Goal: Task Accomplishment & Management: Manage account settings

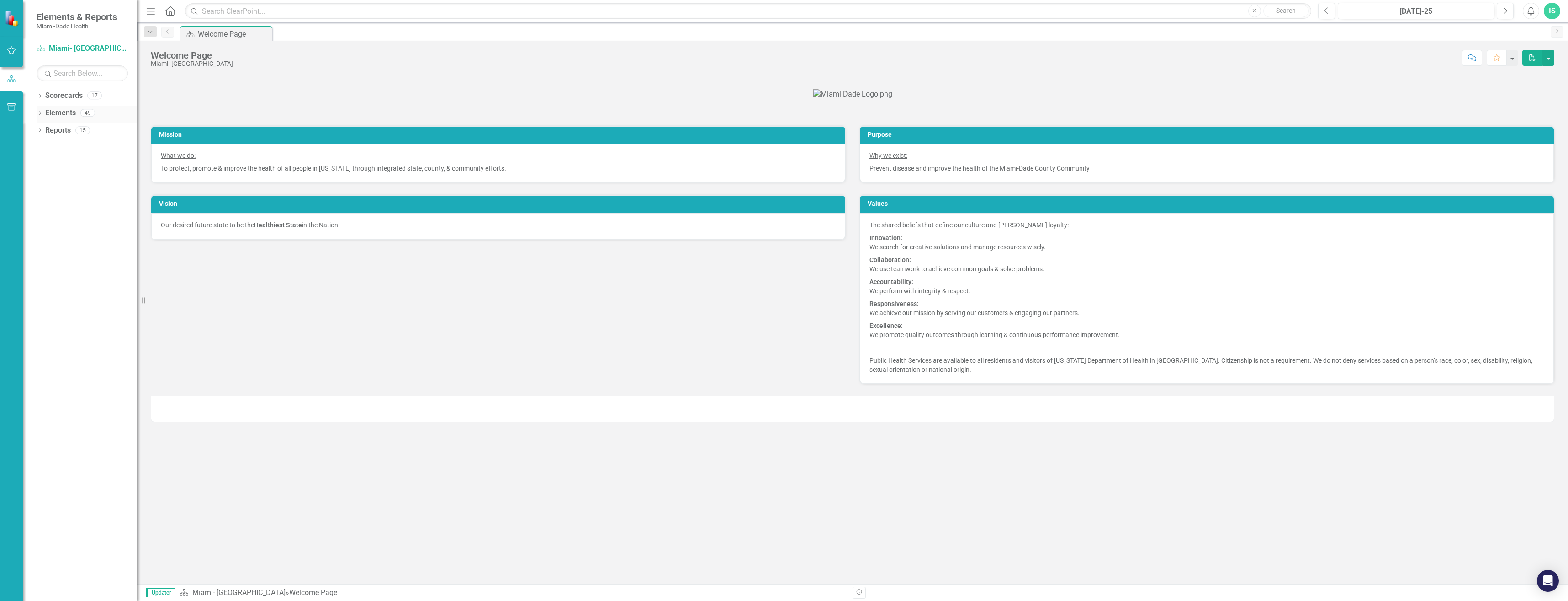
click at [41, 112] on icon "Dropdown" at bounding box center [39, 114] width 6 height 5
click at [40, 97] on icon at bounding box center [39, 95] width 2 height 4
click at [89, 115] on link "Miami- [GEOGRAPHIC_DATA]" at bounding box center [93, 113] width 87 height 11
click at [54, 112] on link "Miami- [GEOGRAPHIC_DATA]" at bounding box center [93, 113] width 87 height 11
click at [38, 233] on icon "Dropdown" at bounding box center [39, 234] width 6 height 5
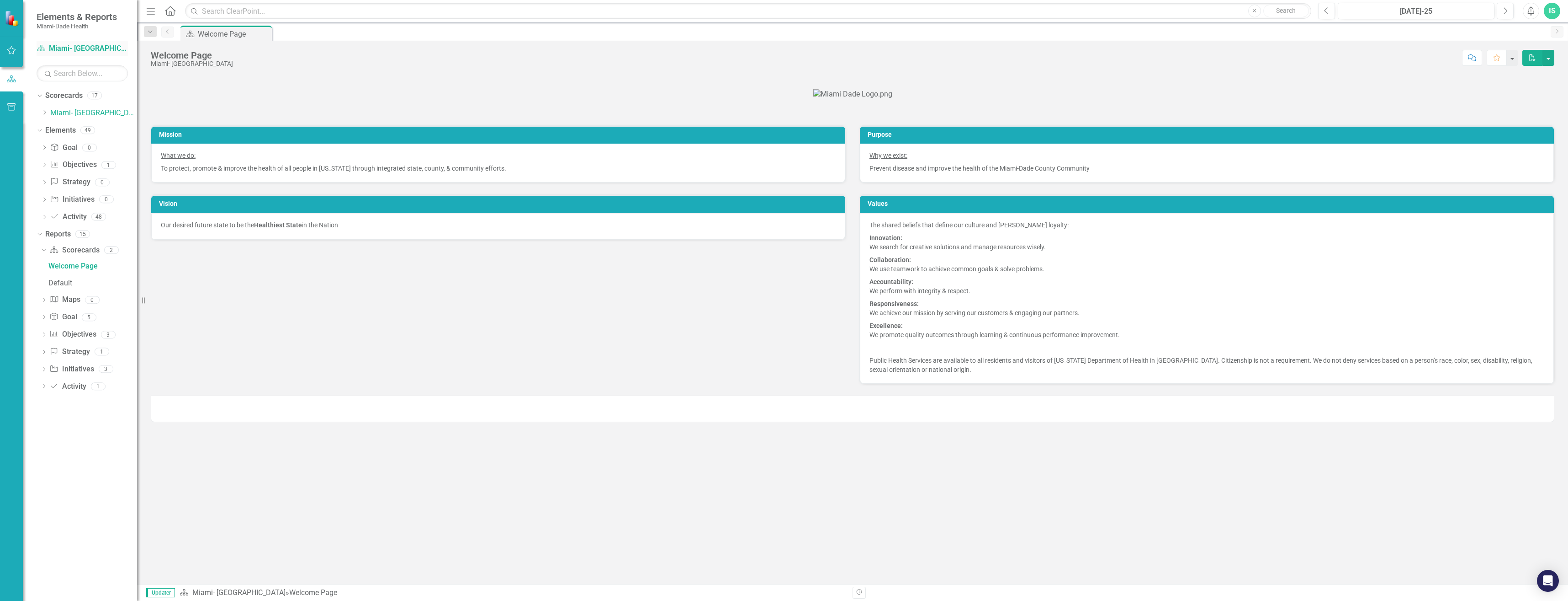
click at [52, 48] on link "Scorecard Miami- [GEOGRAPHIC_DATA]" at bounding box center [82, 49] width 91 height 11
click at [65, 47] on link "Scorecard Miami- [GEOGRAPHIC_DATA]" at bounding box center [82, 49] width 91 height 11
click at [66, 112] on link "Miami- [GEOGRAPHIC_DATA]" at bounding box center [93, 113] width 87 height 11
click at [85, 114] on link "Miami- [GEOGRAPHIC_DATA]" at bounding box center [93, 113] width 87 height 11
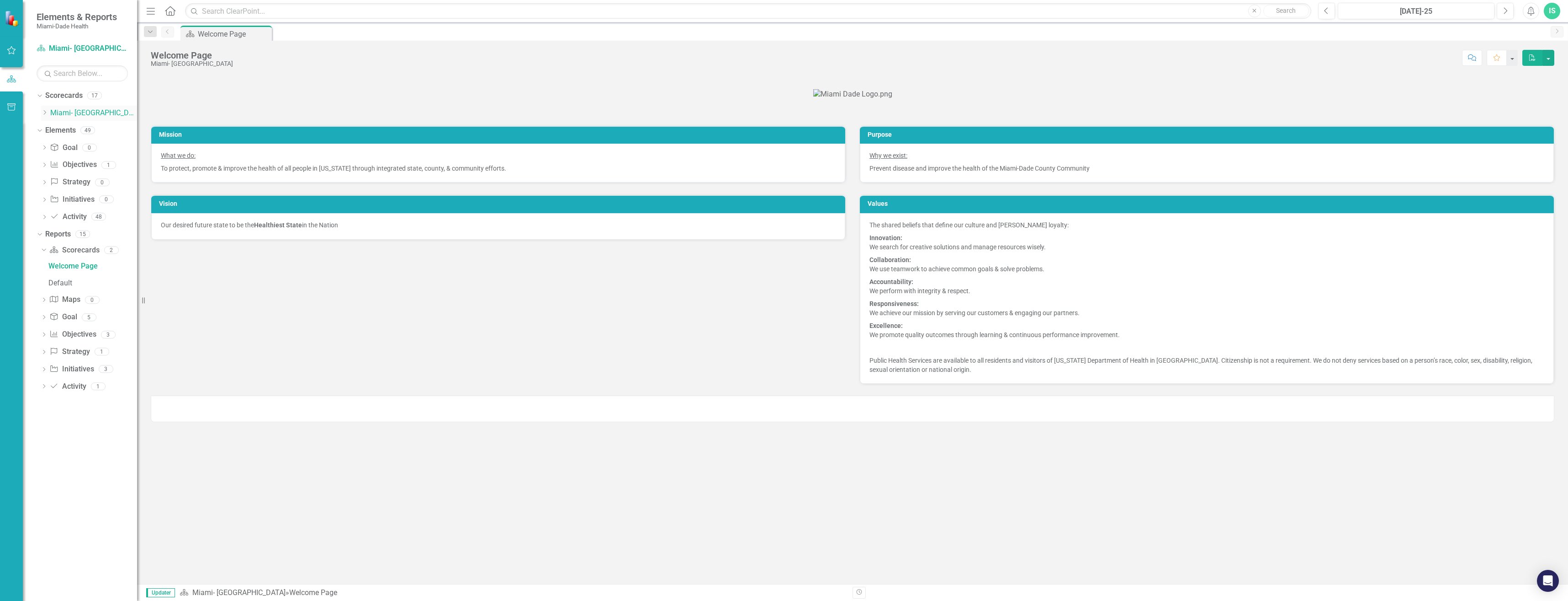
click at [85, 114] on link "Miami- [GEOGRAPHIC_DATA]" at bounding box center [93, 113] width 87 height 11
click at [103, 112] on link "Miami- [GEOGRAPHIC_DATA]" at bounding box center [93, 113] width 87 height 11
click at [40, 129] on icon "Dropdown" at bounding box center [38, 129] width 5 height 6
click at [41, 148] on div "Dropdown" at bounding box center [38, 147] width 7 height 6
click at [37, 148] on icon "Dropdown" at bounding box center [39, 148] width 6 height 5
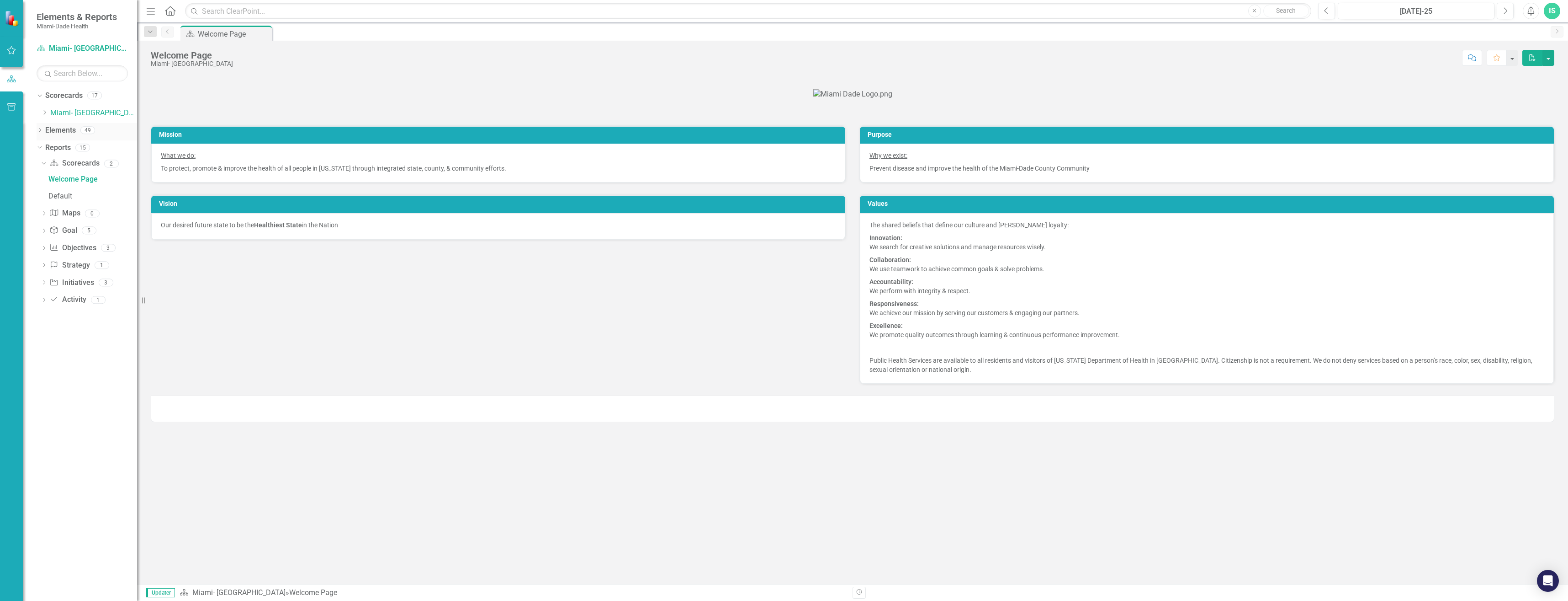
click at [39, 129] on icon "Dropdown" at bounding box center [39, 131] width 6 height 5
click at [45, 164] on icon at bounding box center [44, 164] width 2 height 4
click at [37, 47] on icon "Scorecard" at bounding box center [41, 48] width 9 height 7
click at [97, 48] on link "Scorecard Miami- [GEOGRAPHIC_DATA]" at bounding box center [82, 49] width 91 height 11
click at [84, 50] on link "Scorecard Miami- [GEOGRAPHIC_DATA]" at bounding box center [82, 49] width 91 height 11
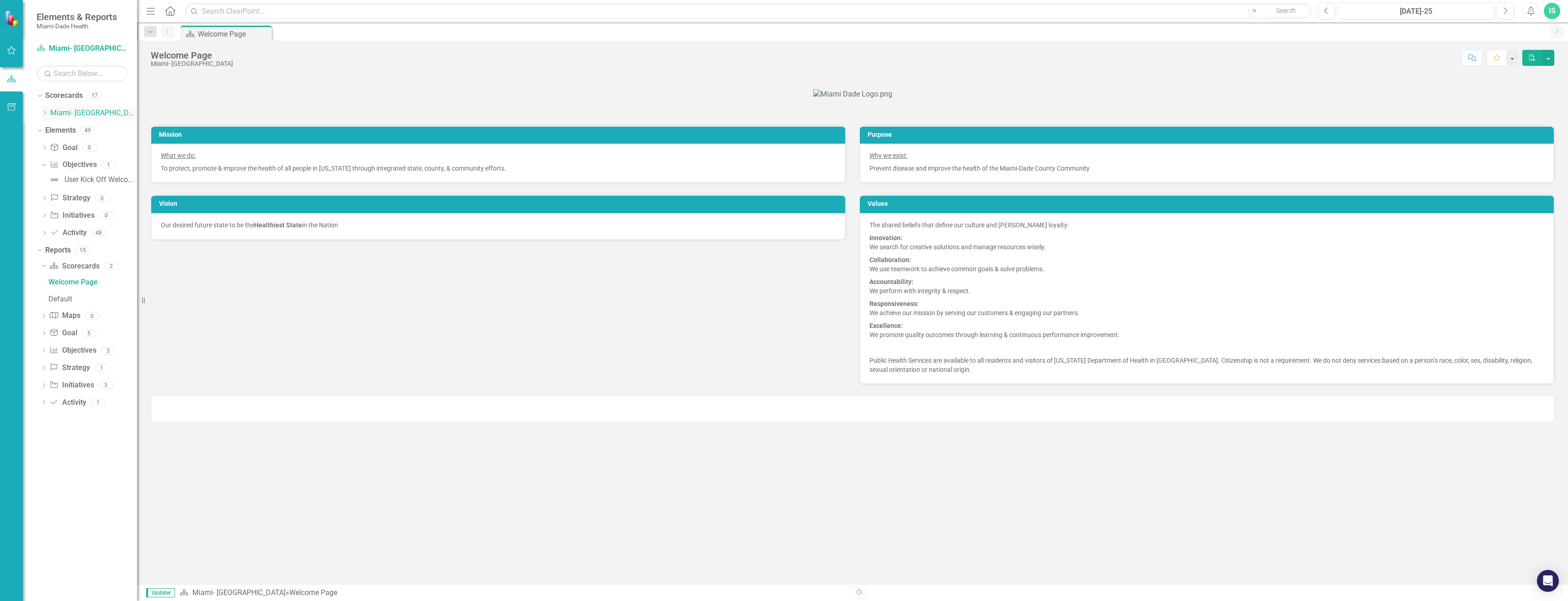
click at [66, 113] on link "Miami- [GEOGRAPHIC_DATA]" at bounding box center [93, 113] width 87 height 11
click at [43, 114] on icon "Dropdown" at bounding box center [45, 112] width 7 height 5
click at [54, 146] on icon at bounding box center [53, 147] width 2 height 5
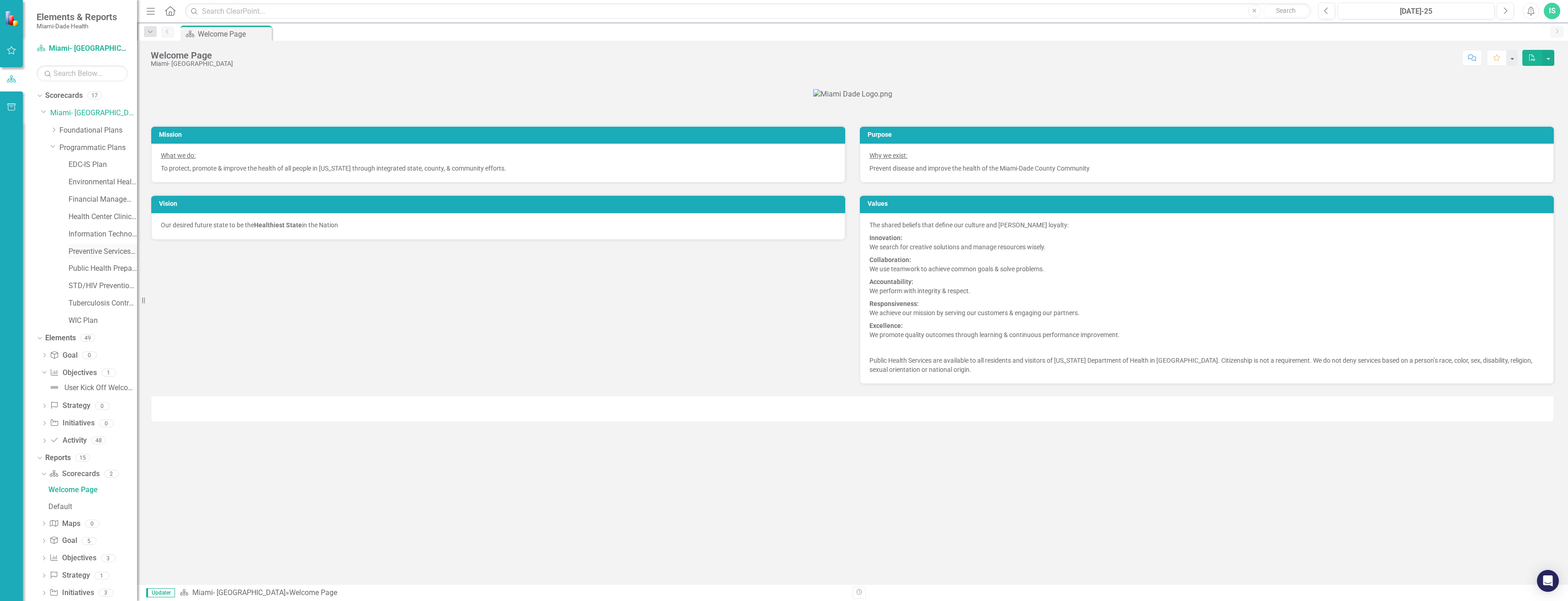
click at [84, 250] on link "Preventive Services Plan" at bounding box center [102, 252] width 68 height 11
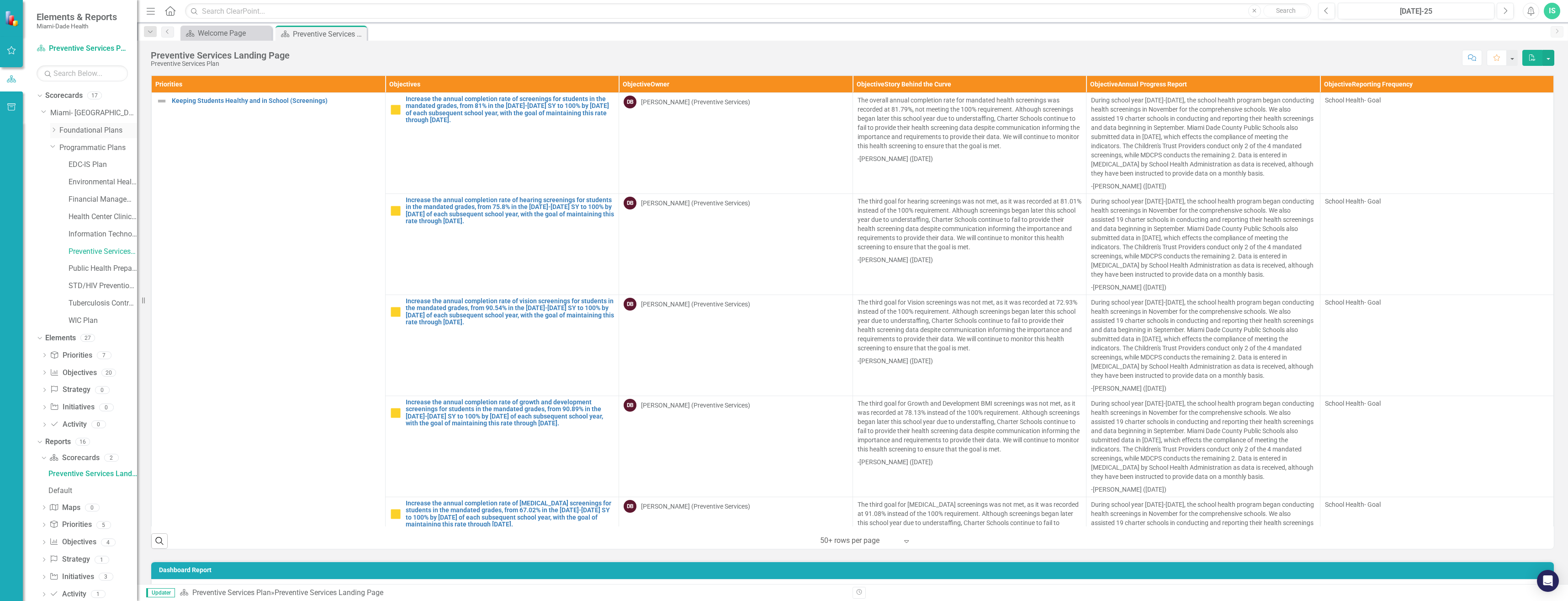
click at [55, 129] on icon "Dropdown" at bounding box center [53, 130] width 7 height 5
click at [97, 147] on link "CHIP [DATE] - [DATE]" at bounding box center [102, 148] width 68 height 11
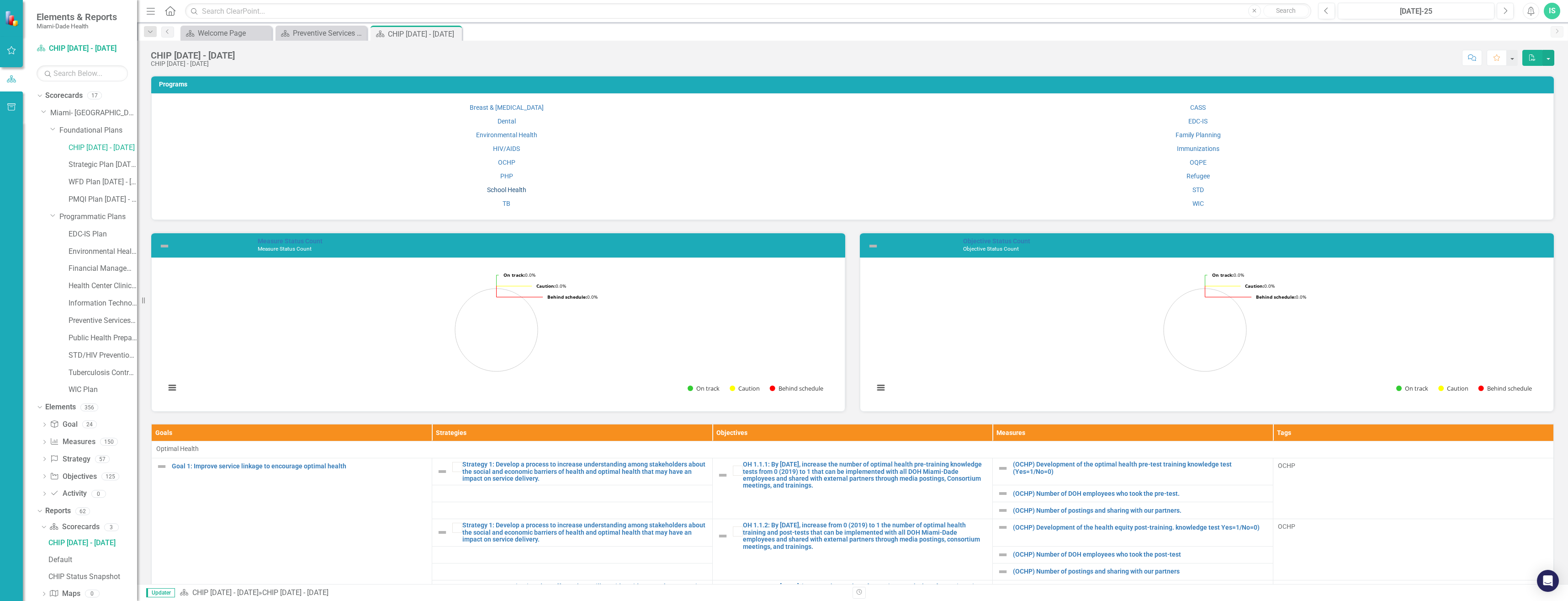
click at [502, 187] on link "School Health" at bounding box center [507, 190] width 39 height 7
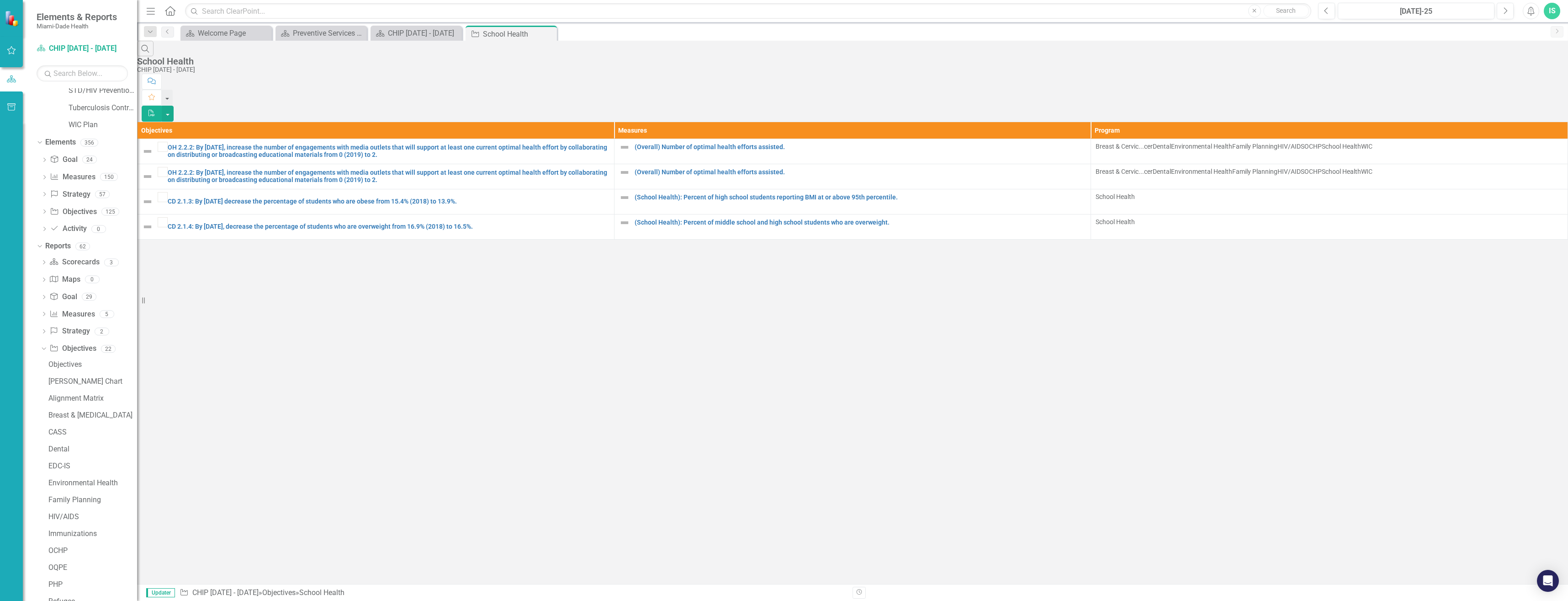
scroll to position [290, 0]
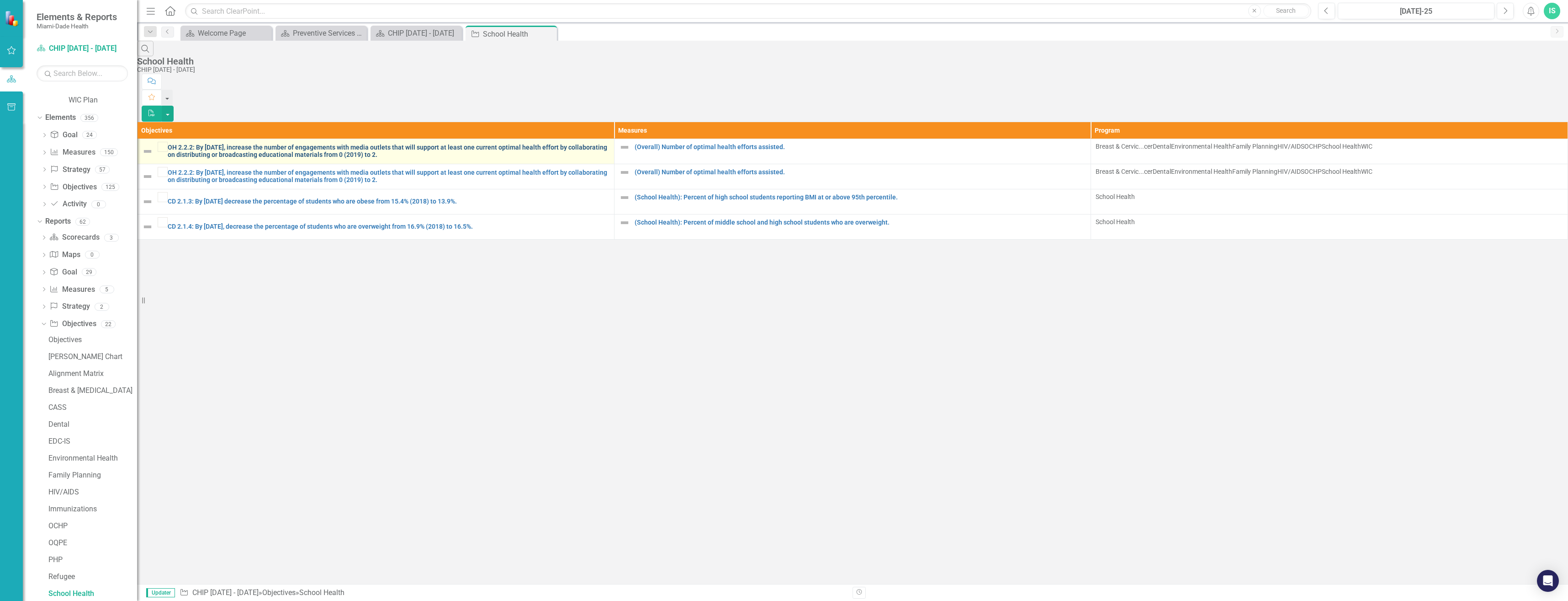
click at [227, 144] on link "OH 2.2.2: By [DATE], increase the number of engagements with media outlets that…" at bounding box center [388, 151] width 442 height 14
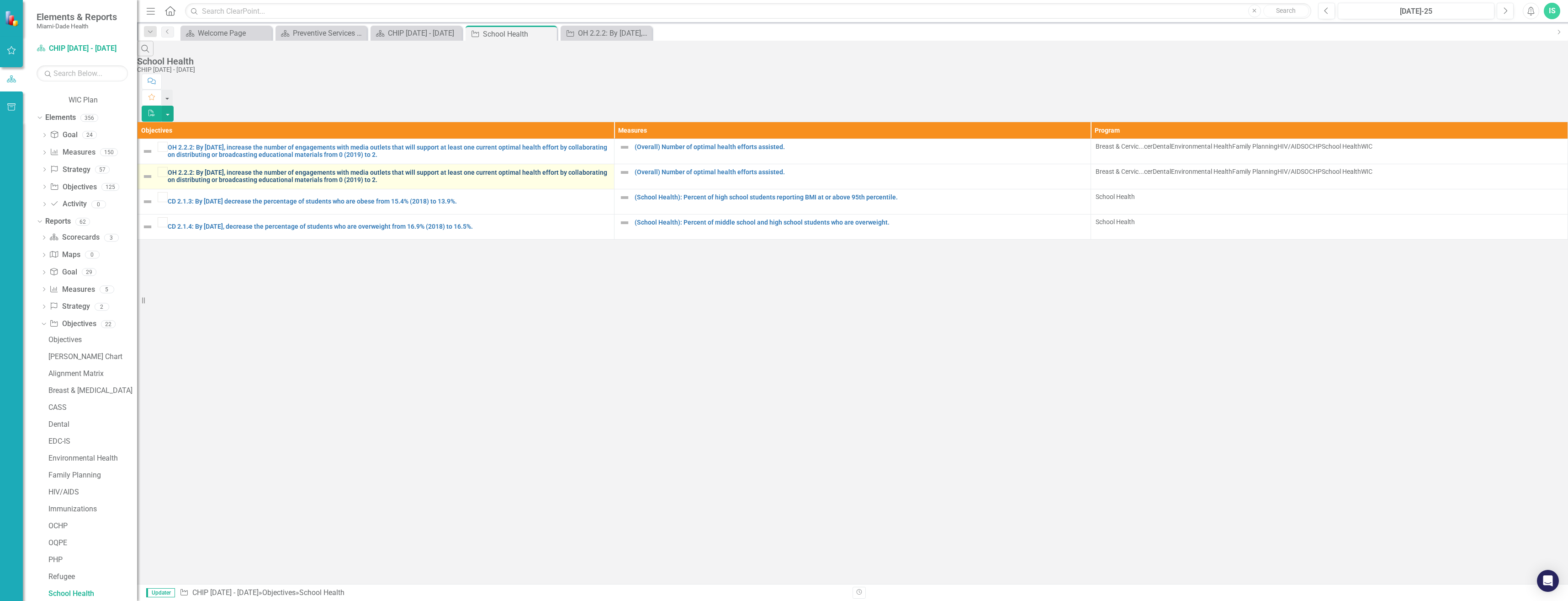
click at [222, 169] on link "OH 2.2.2: By [DATE], increase the number of engagements with media outlets that…" at bounding box center [388, 176] width 442 height 14
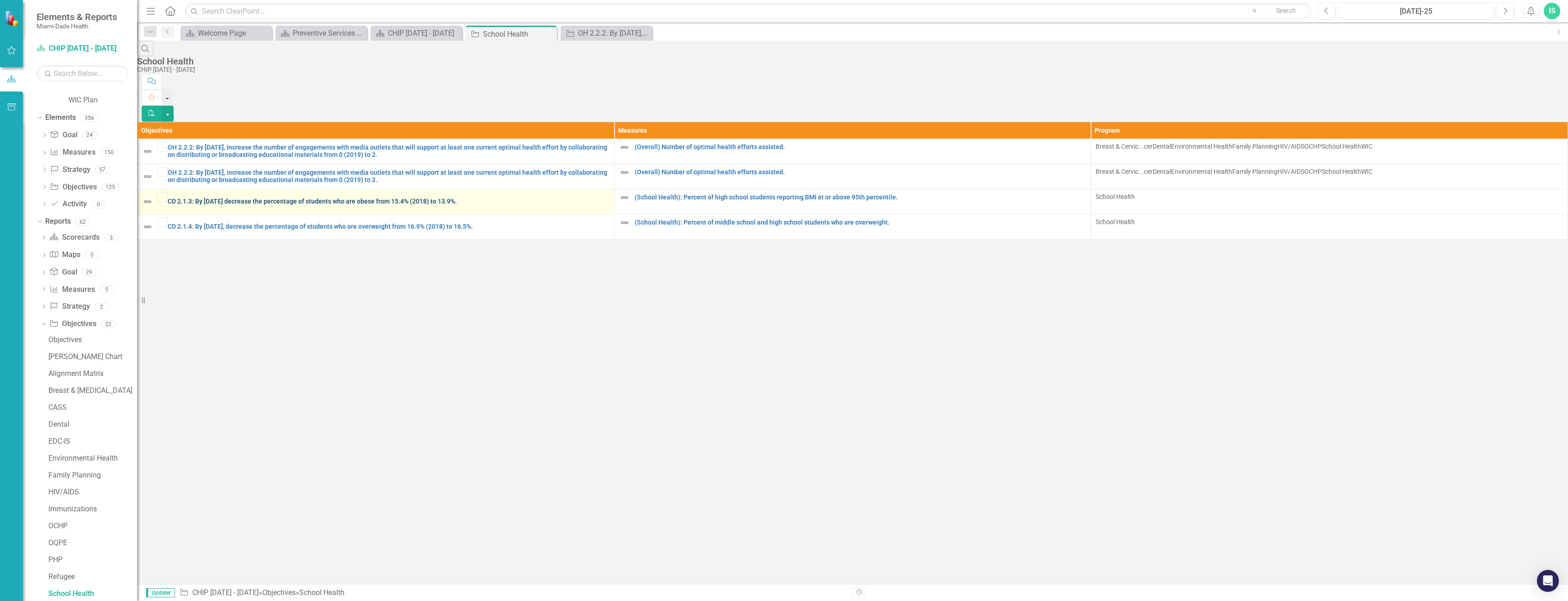
click at [250, 198] on link "CD 2.1.3: By [DATE] decrease the percentage of students who are obese from 15.4…" at bounding box center [388, 201] width 442 height 7
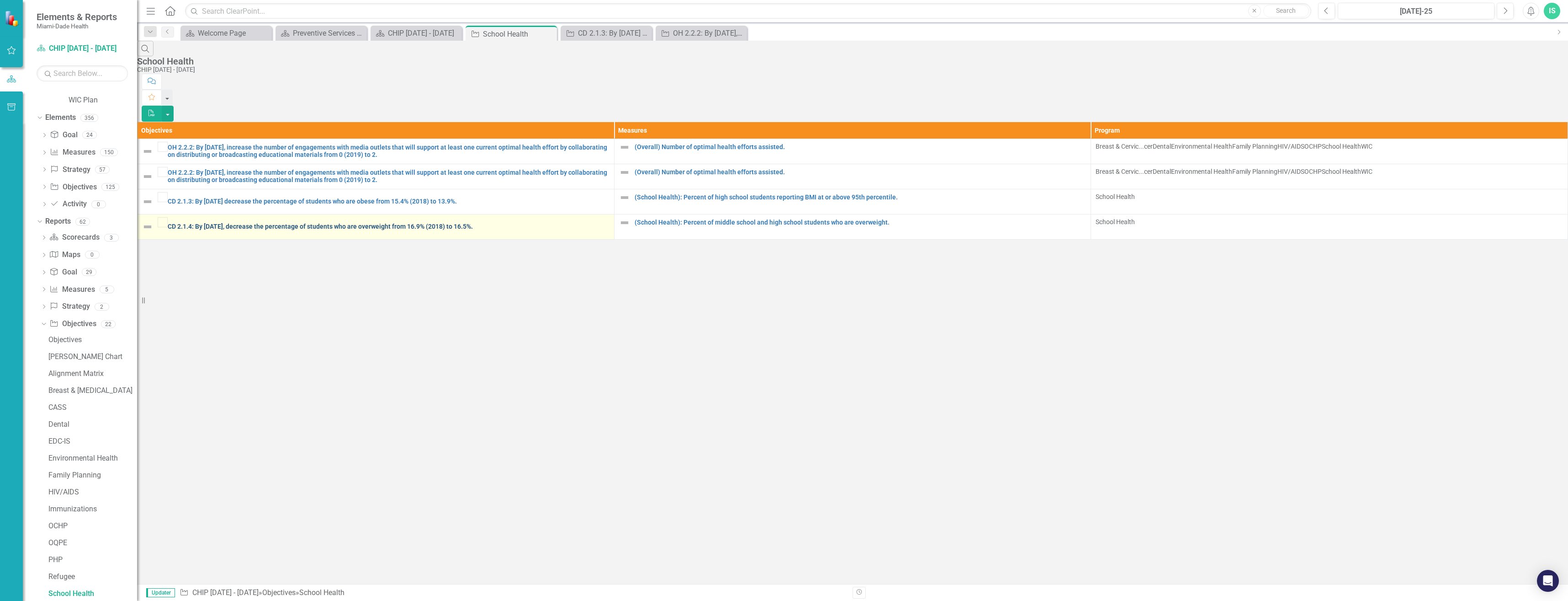
click at [232, 223] on link "CD 2.1.4: By [DATE], decrease the percentage of students who are overweight fro…" at bounding box center [388, 227] width 442 height 7
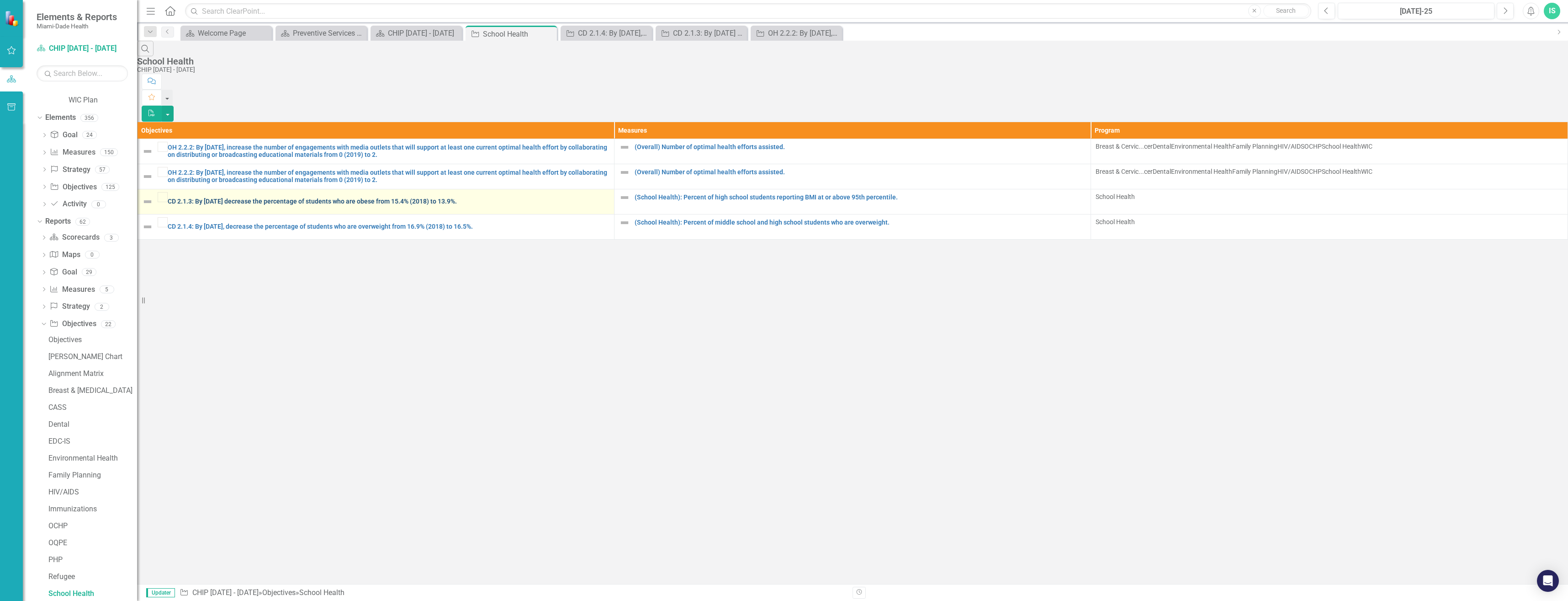
click at [233, 198] on link "CD 2.1.3: By [DATE] decrease the percentage of students who are obese from 15.4…" at bounding box center [388, 201] width 442 height 7
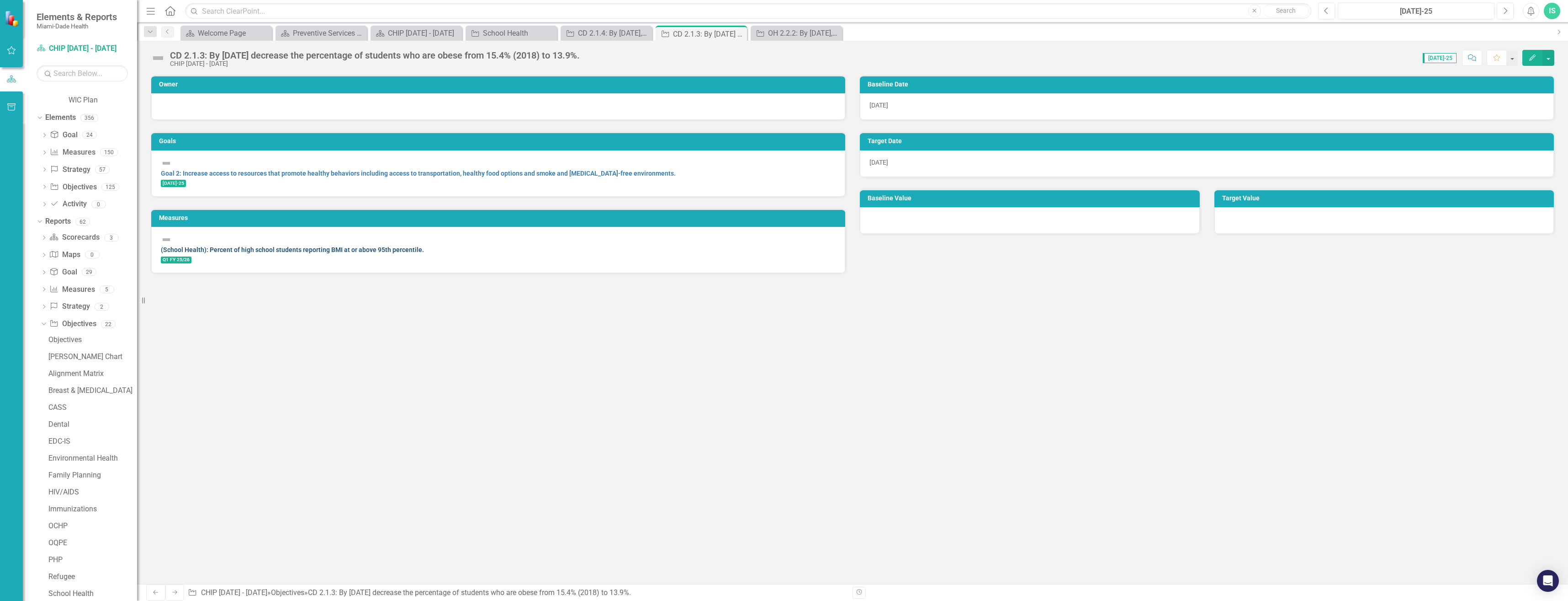
click at [235, 246] on link "(School Health): Percent of high school students reporting BMI at or above 95th…" at bounding box center [292, 249] width 263 height 7
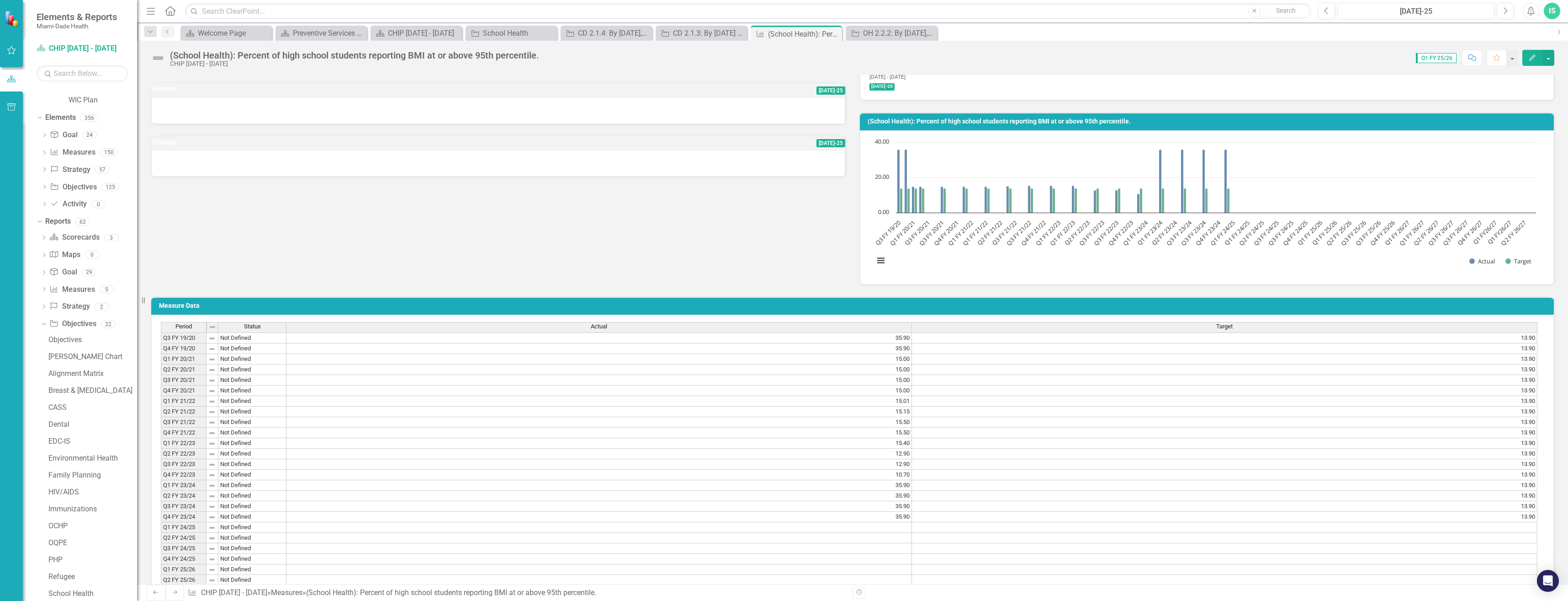
scroll to position [261, 0]
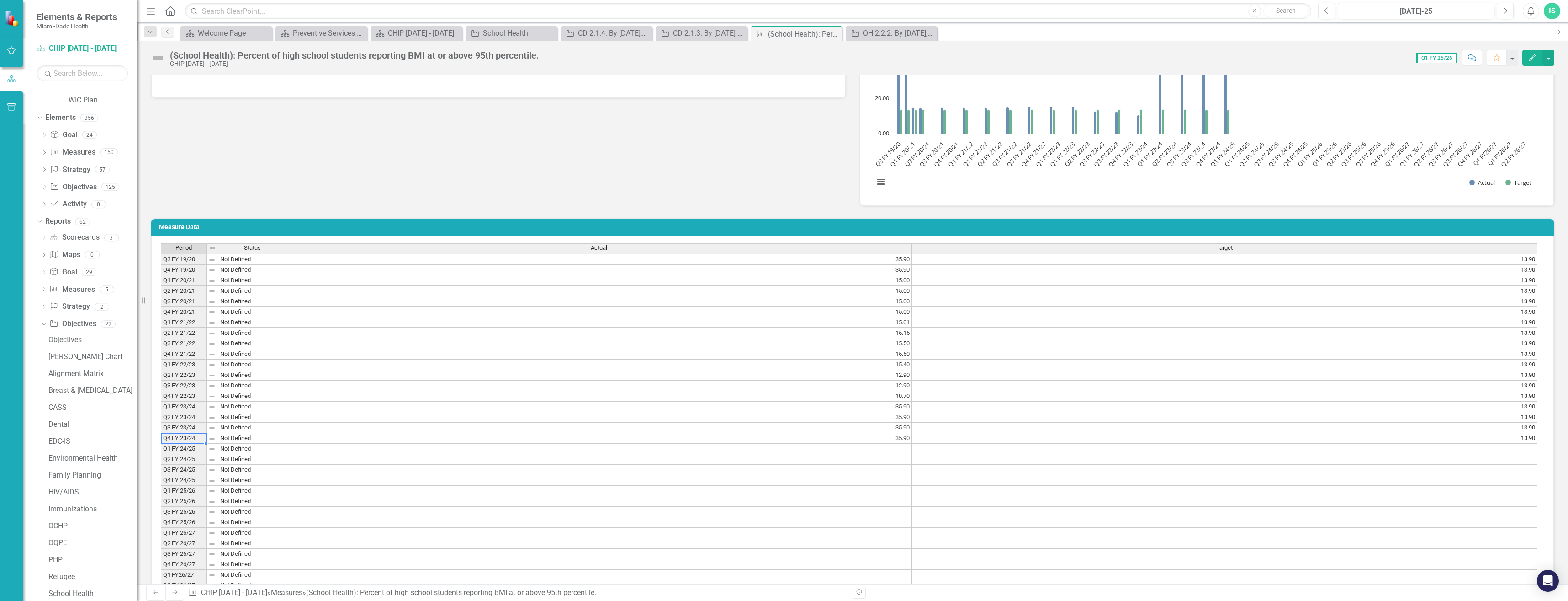
click at [191, 433] on td "Q4 FY 23/24" at bounding box center [184, 439] width 46 height 11
click at [188, 443] on td "Q1 FY 24/25" at bounding box center [184, 449] width 46 height 11
click at [201, 443] on td "Q1 FY 24/25" at bounding box center [184, 449] width 46 height 11
click at [826, 68] on span "[DATE]-25" at bounding box center [831, 64] width 29 height 8
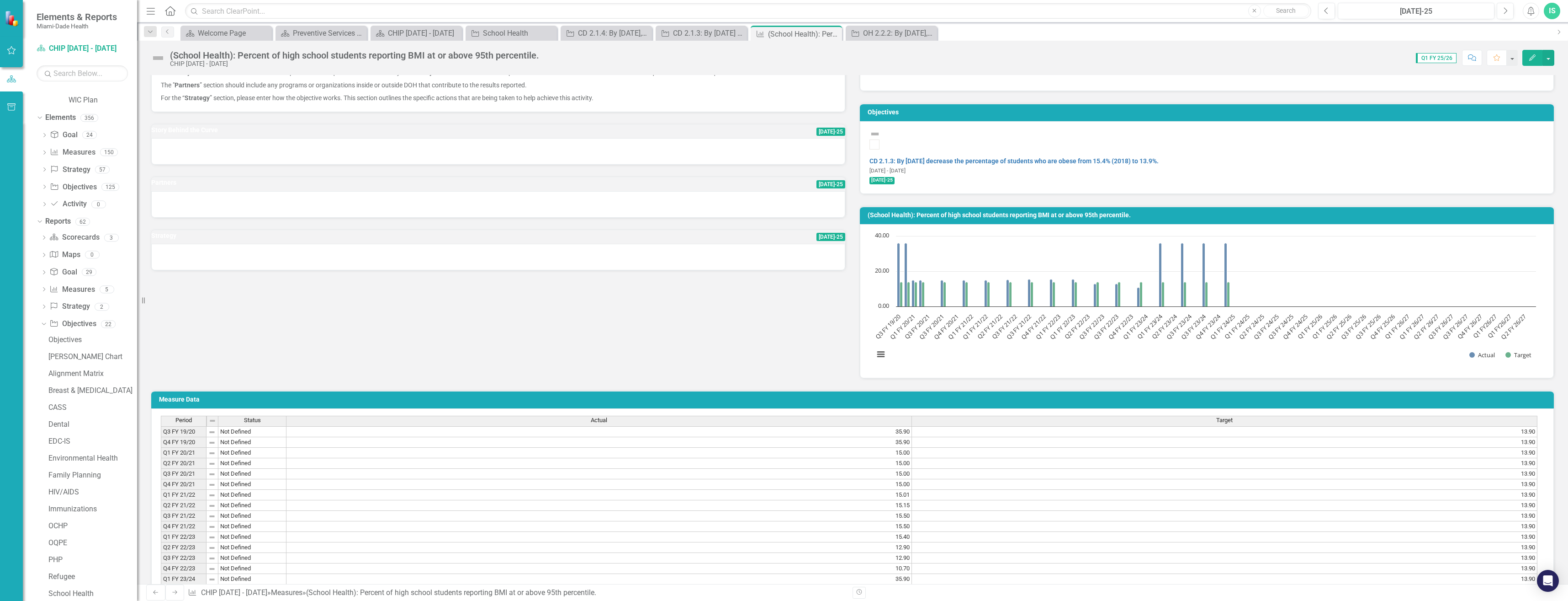
scroll to position [91, 0]
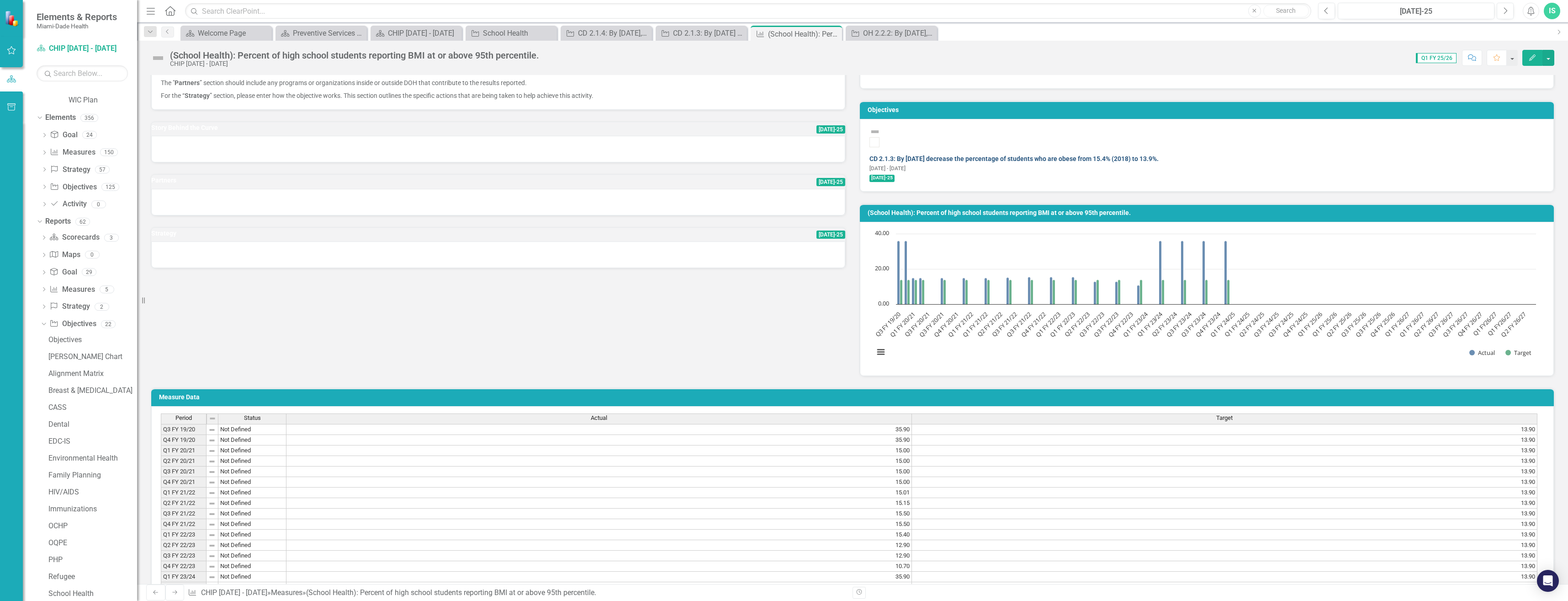
click at [1149, 155] on link "CD 2.1.3: By [DATE] decrease the percentage of students who are obese from 15.4…" at bounding box center [1014, 158] width 290 height 7
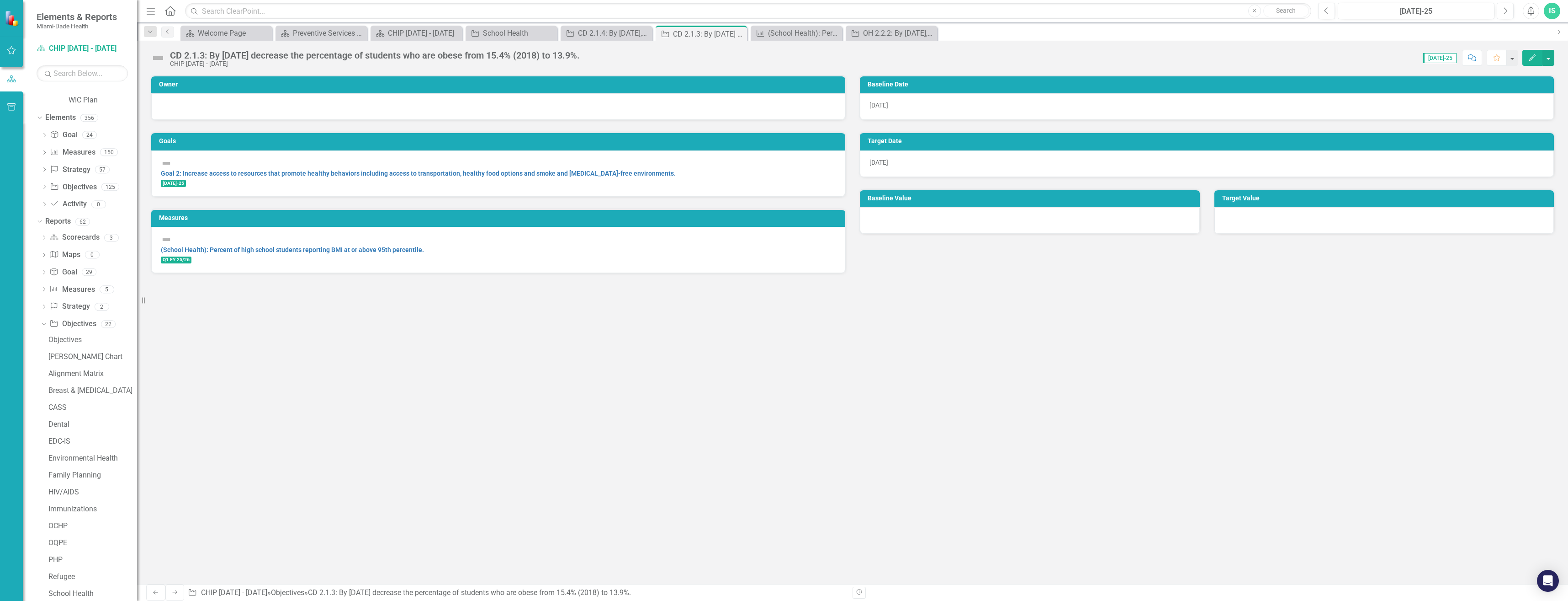
click at [1531, 60] on icon "Edit" at bounding box center [1532, 57] width 8 height 6
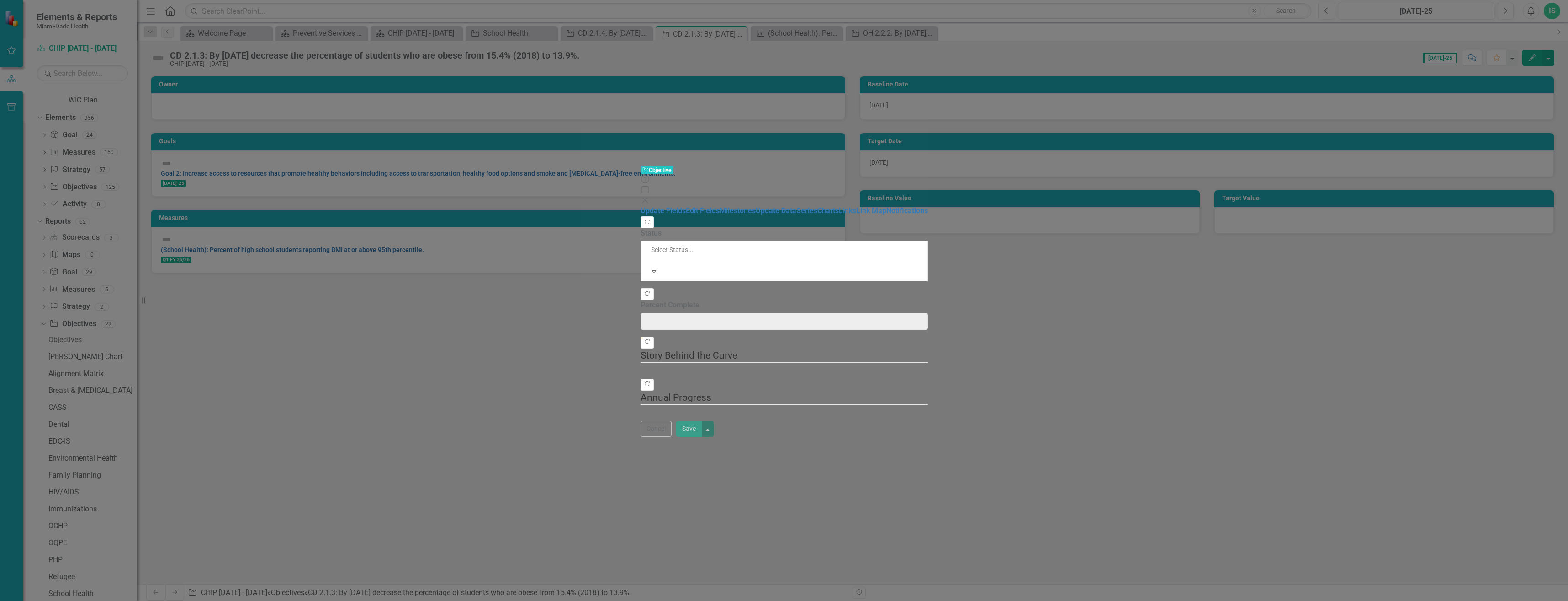
type input "0"
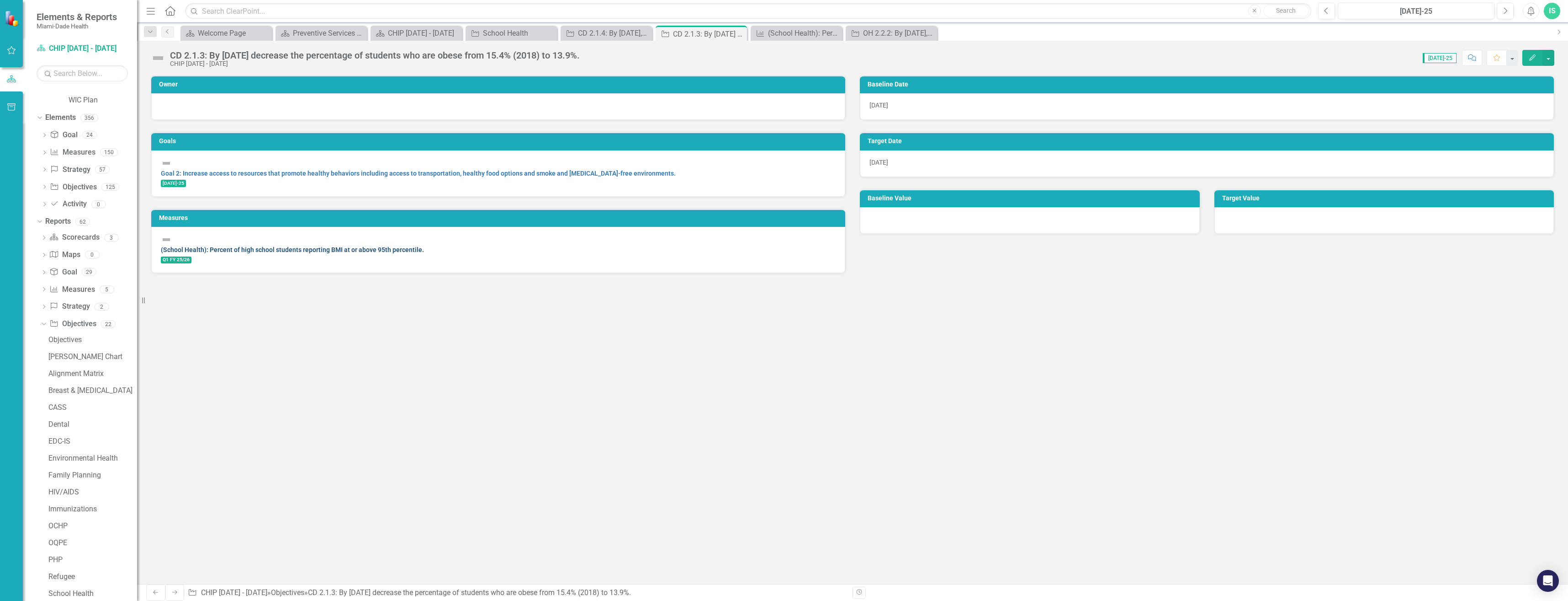
click at [215, 246] on link "(School Health): Percent of high school students reporting BMI at or above 95th…" at bounding box center [292, 249] width 263 height 7
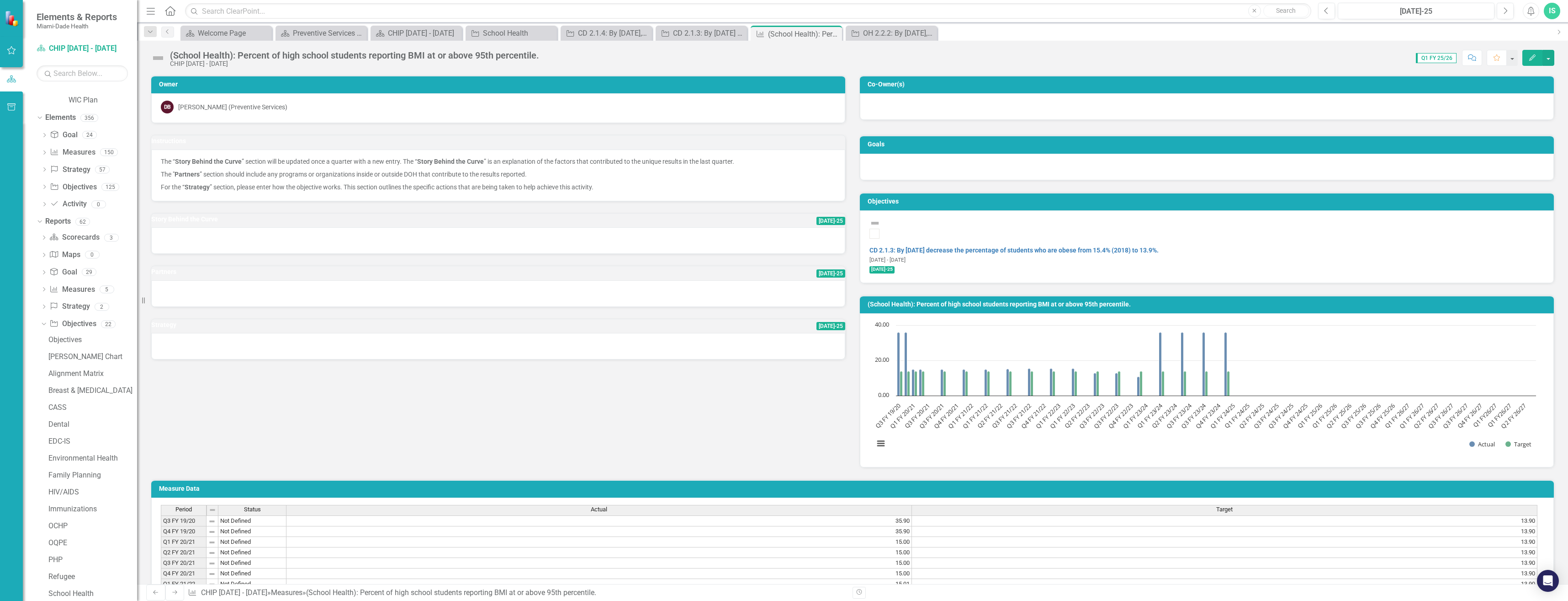
click at [1533, 58] on icon "button" at bounding box center [1532, 57] width 6 height 6
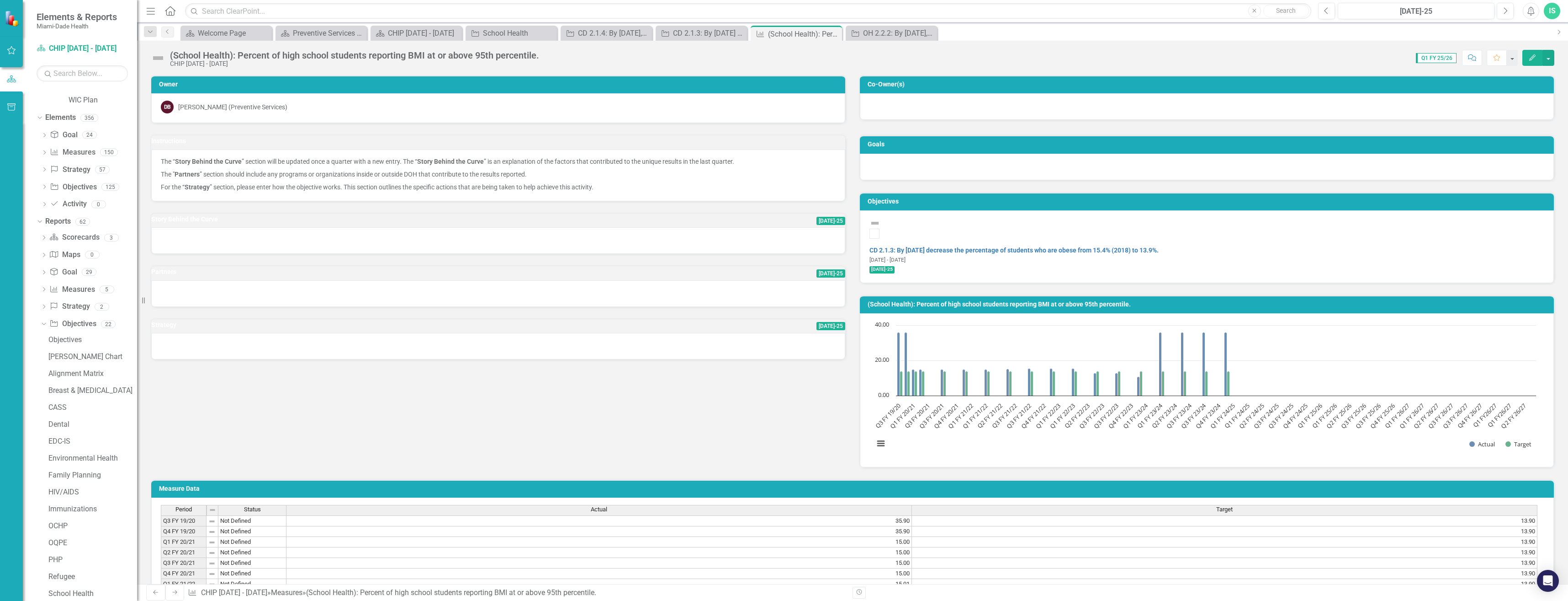
click at [1450, 57] on span "Q1 FY 25/26" at bounding box center [1436, 58] width 41 height 10
click at [1515, 57] on button "button" at bounding box center [1512, 58] width 12 height 16
click at [1361, 57] on div "Score: 0.00 Q1 FY 25/26 Completed Comment Favorite Edit" at bounding box center [1049, 58] width 1011 height 16
click at [1549, 58] on button "button" at bounding box center [1548, 58] width 12 height 16
click at [1471, 76] on icon at bounding box center [1474, 74] width 7 height 7
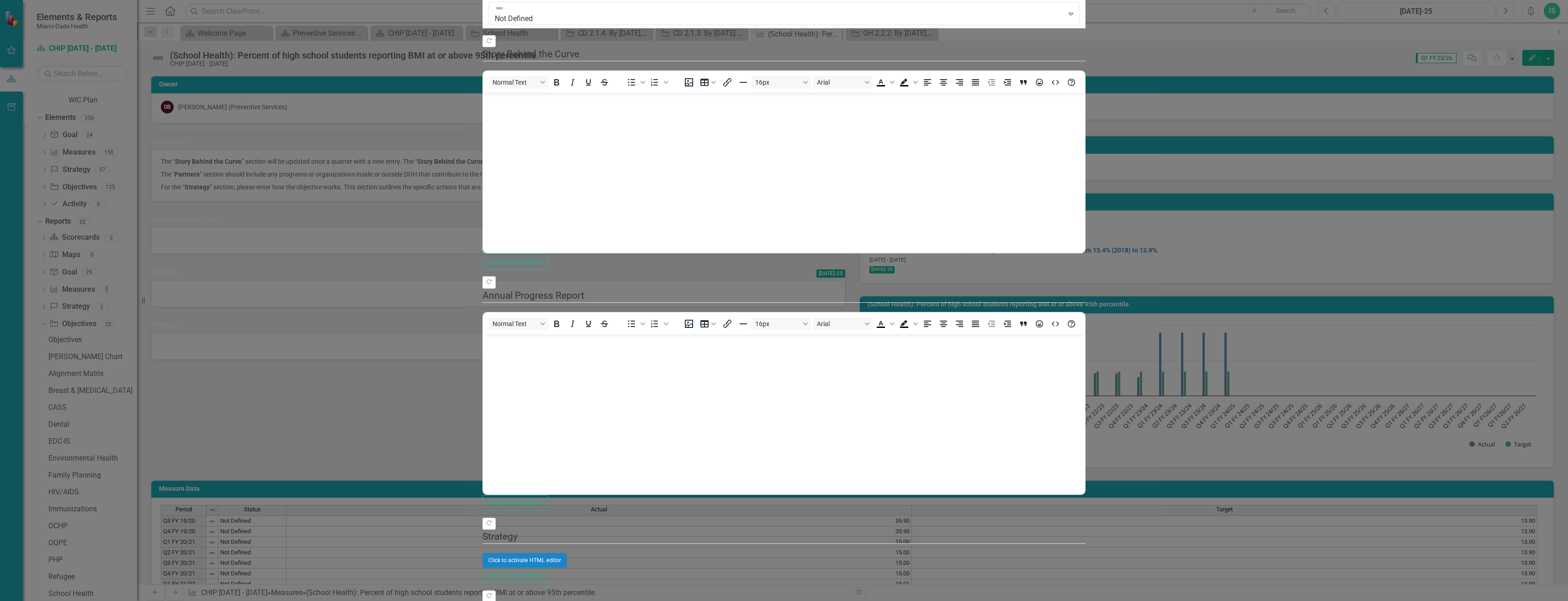
click at [521, 117] on body "Rich Text Area. Press ALT-0 for help." at bounding box center [784, 161] width 601 height 137
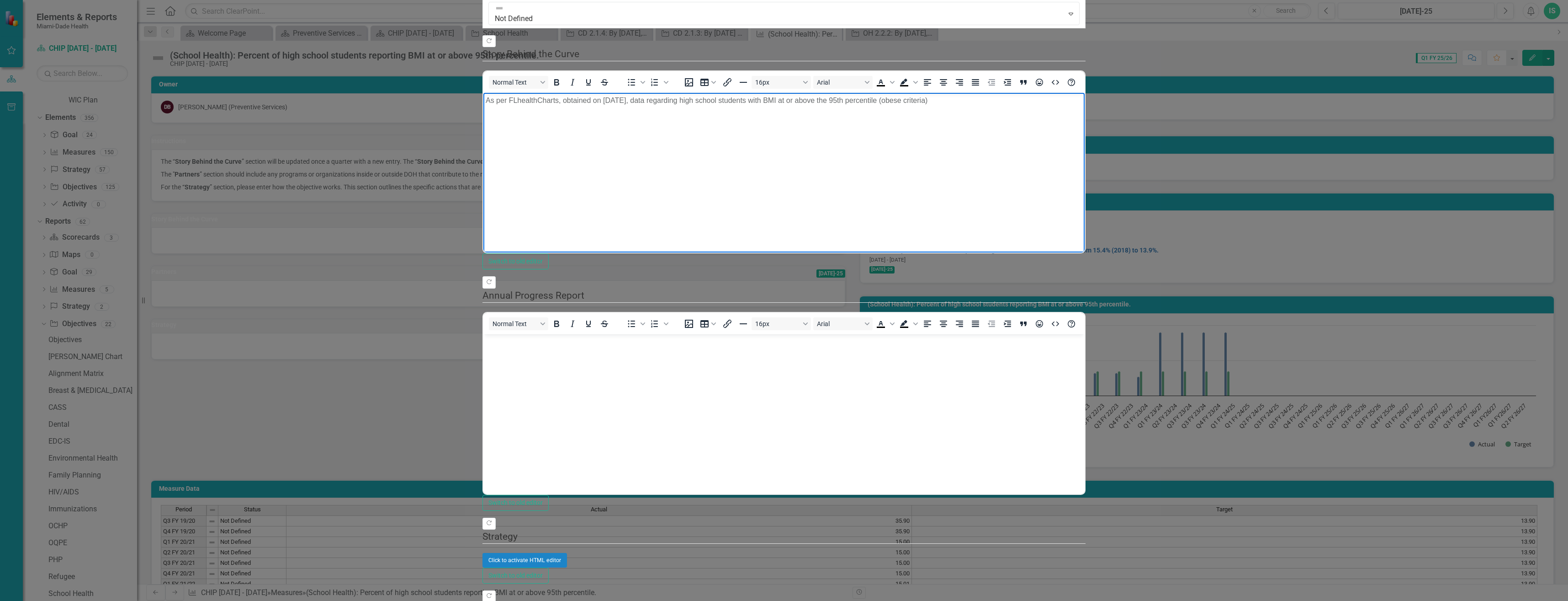
click at [948, 102] on p "As per FLhealthCharts, obtained on [DATE], data regarding high school students …" at bounding box center [784, 100] width 597 height 11
click at [1082, 104] on p "As per FLhealthCharts, obtained on [DATE], data regarding high school students …" at bounding box center [784, 106] width 597 height 22
click at [523, 113] on p "As per FLhealthCharts, obtained on [DATE], data regarding high school students …" at bounding box center [784, 106] width 597 height 22
click at [524, 112] on p "As per FLhealthCharts, obtained on [DATE], data regarding high school students …" at bounding box center [784, 106] width 597 height 22
click at [536, 110] on p "As per FLhealthCharts, obtained on [DATE], data regarding high school students …" at bounding box center [784, 106] width 597 height 22
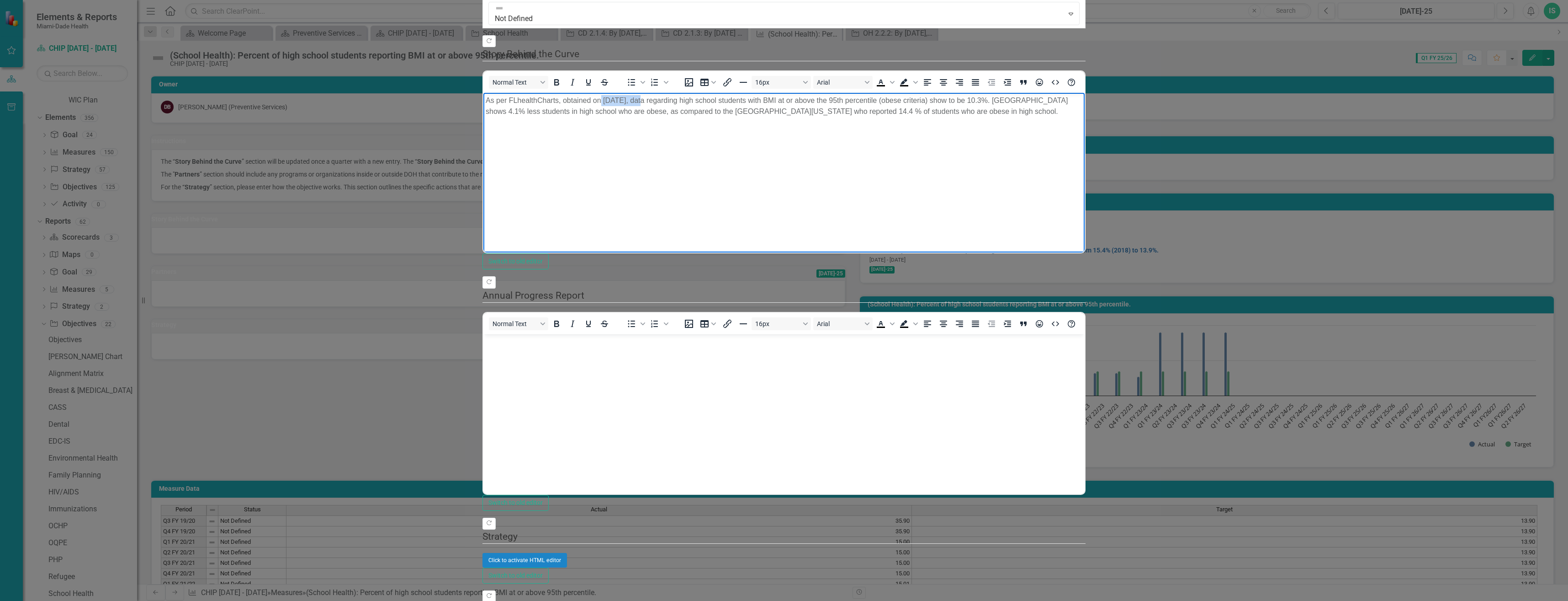
drag, startPoint x: 641, startPoint y: 101, endPoint x: 601, endPoint y: 102, distance: 40.0
click at [601, 102] on p "As per FLhealthCharts, obtained on [DATE], data regarding high school students …" at bounding box center [784, 106] width 597 height 22
click at [554, 85] on icon "Bold" at bounding box center [556, 82] width 5 height 6
drag, startPoint x: 618, startPoint y: 134, endPoint x: 660, endPoint y: 147, distance: 44.0
click at [620, 135] on body "As per FLhealthCharts, obtained on [DATE], data regarding high school students …" at bounding box center [784, 161] width 601 height 137
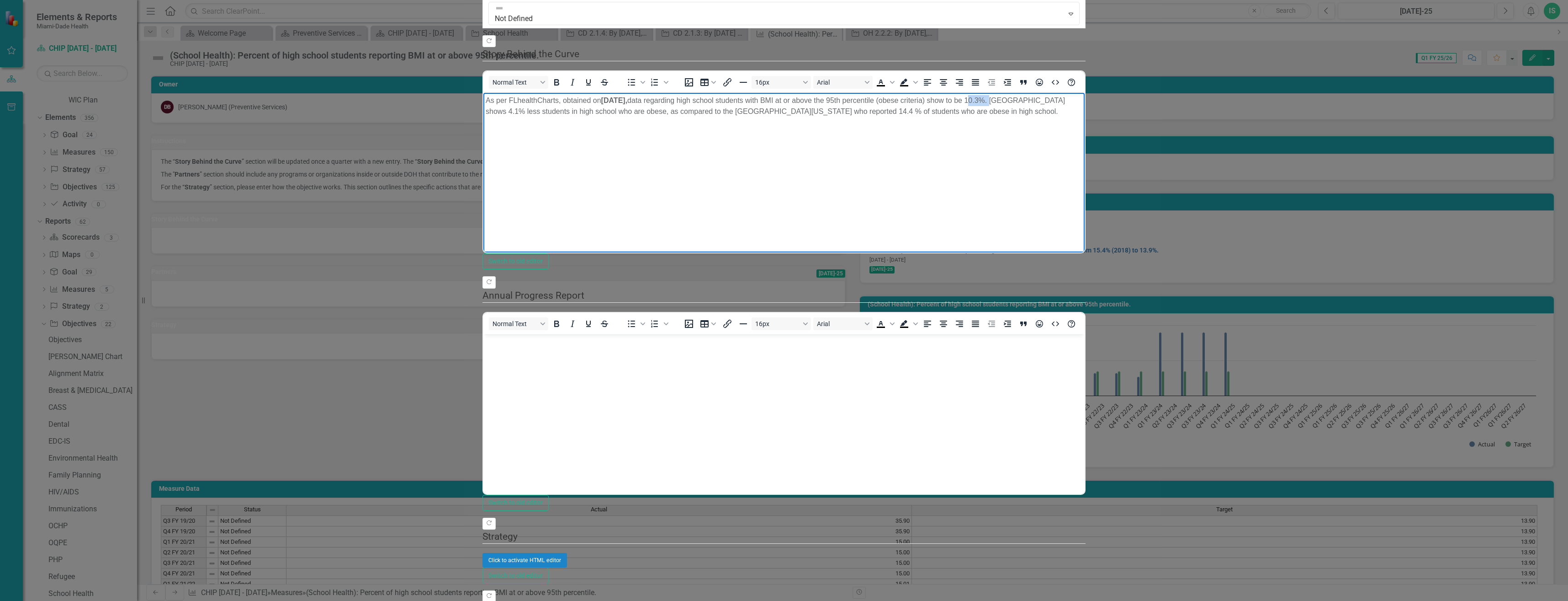
drag, startPoint x: 1005, startPoint y: 99, endPoint x: 981, endPoint y: 98, distance: 24.0
click at [981, 98] on p "As per FLhealthCharts, obtained on [DATE], data regarding high school students …" at bounding box center [784, 106] width 597 height 22
click at [551, 88] on icon "Bold" at bounding box center [557, 82] width 11 height 11
click at [1085, 202] on body "As per FLhealthCharts, obtained on [DATE], data regarding high school students …" at bounding box center [784, 161] width 601 height 137
drag, startPoint x: 1114, startPoint y: 98, endPoint x: 1097, endPoint y: 99, distance: 17.0
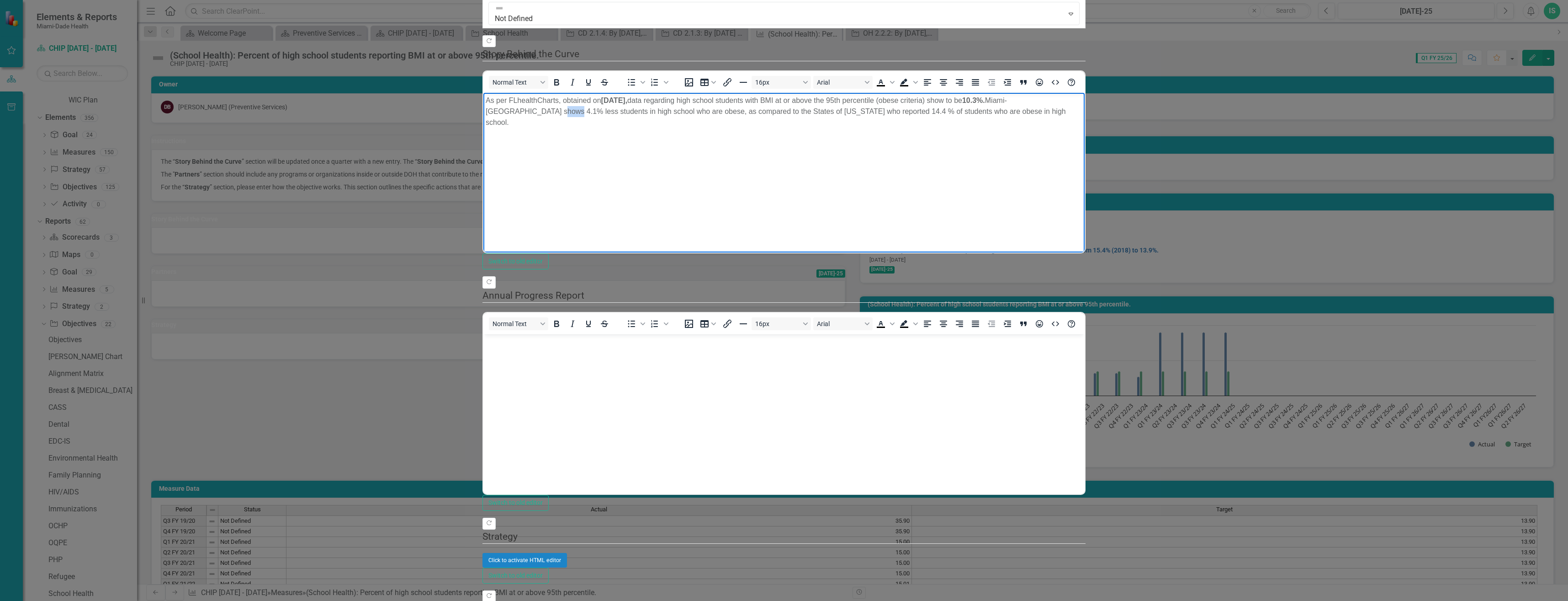
click at [1082, 99] on p "As per FLhealthCharts, obtained on [DATE], data regarding high school students …" at bounding box center [784, 111] width 597 height 33
click at [554, 85] on icon "Bold" at bounding box center [556, 82] width 5 height 6
drag, startPoint x: 1447, startPoint y: 98, endPoint x: 1423, endPoint y: 95, distance: 24.2
click at [1082, 95] on p "As per FLhealthCharts, obtained on [DATE], data regarding high school students …" at bounding box center [784, 111] width 597 height 33
click at [551, 88] on icon "Bold" at bounding box center [557, 82] width 11 height 11
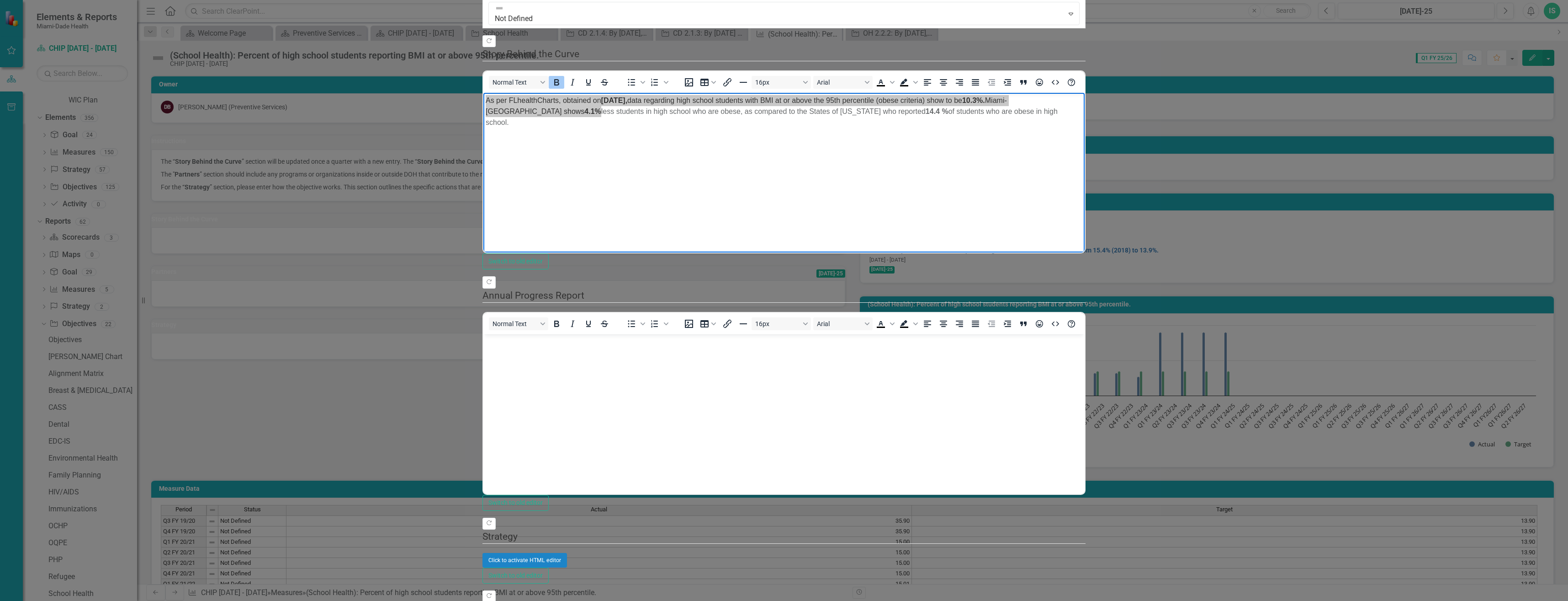
click at [511, 368] on body "Rich Text Area. Press ALT-0 for help." at bounding box center [784, 402] width 601 height 137
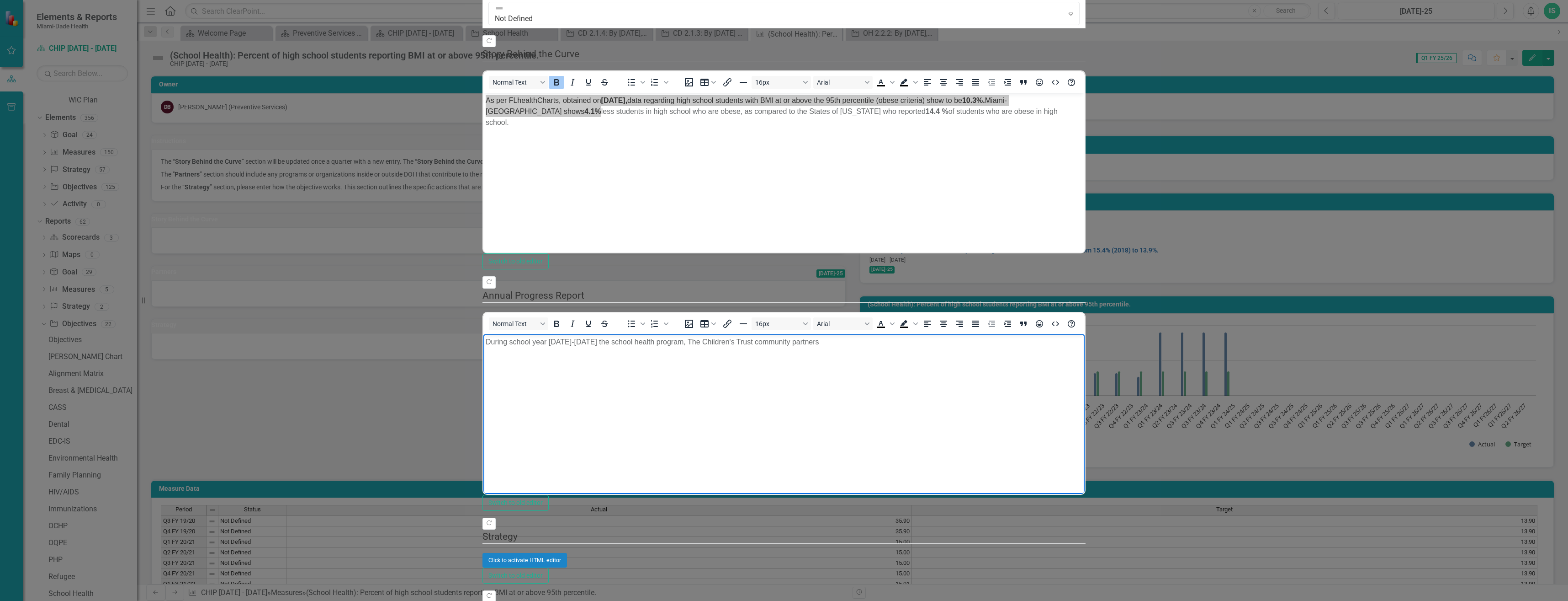
click at [809, 343] on p "During school year [DATE]-[DATE] the school health program, The Children's Trus…" at bounding box center [784, 341] width 597 height 11
click at [548, 354] on p "During school year [DATE]-[DATE] the school health program, The Children's Trus…" at bounding box center [784, 347] width 597 height 22
drag, startPoint x: 537, startPoint y: 353, endPoint x: 543, endPoint y: 361, distance: 10.0
click at [540, 355] on p "During school year [DATE]-[DATE] the school health program, The Children's Trus…" at bounding box center [784, 347] width 597 height 22
click at [758, 351] on p "During school year [DATE]-[DATE] the school health program, The Children's Trus…" at bounding box center [784, 352] width 597 height 33
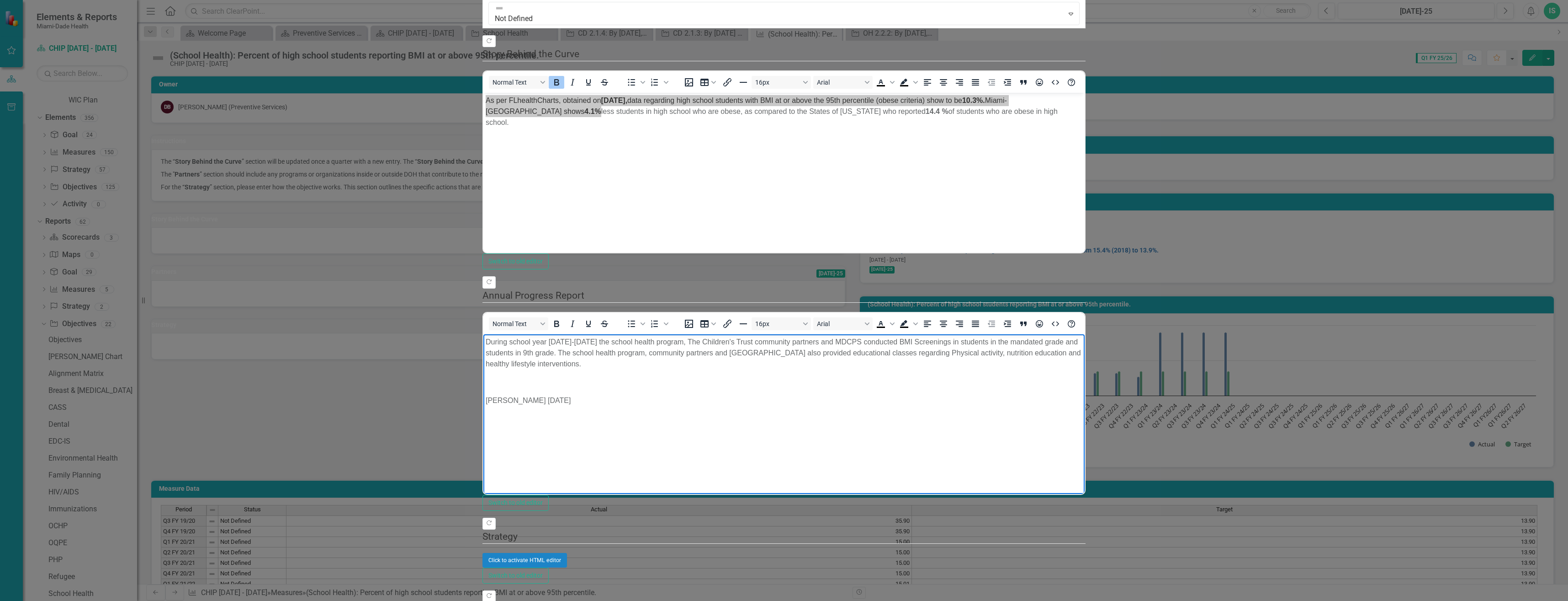
scroll to position [229, 0]
click at [502, 553] on div "Click to activate HTML editor" at bounding box center [784, 560] width 603 height 15
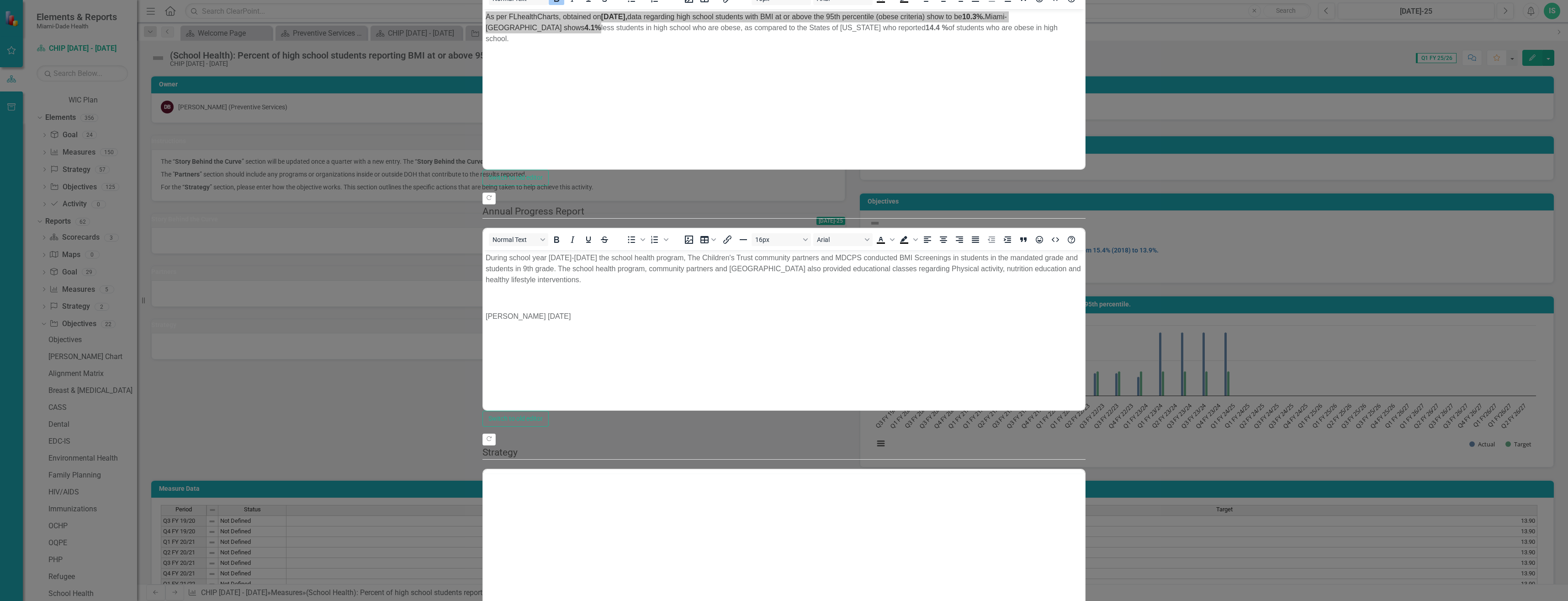
scroll to position [0, 0]
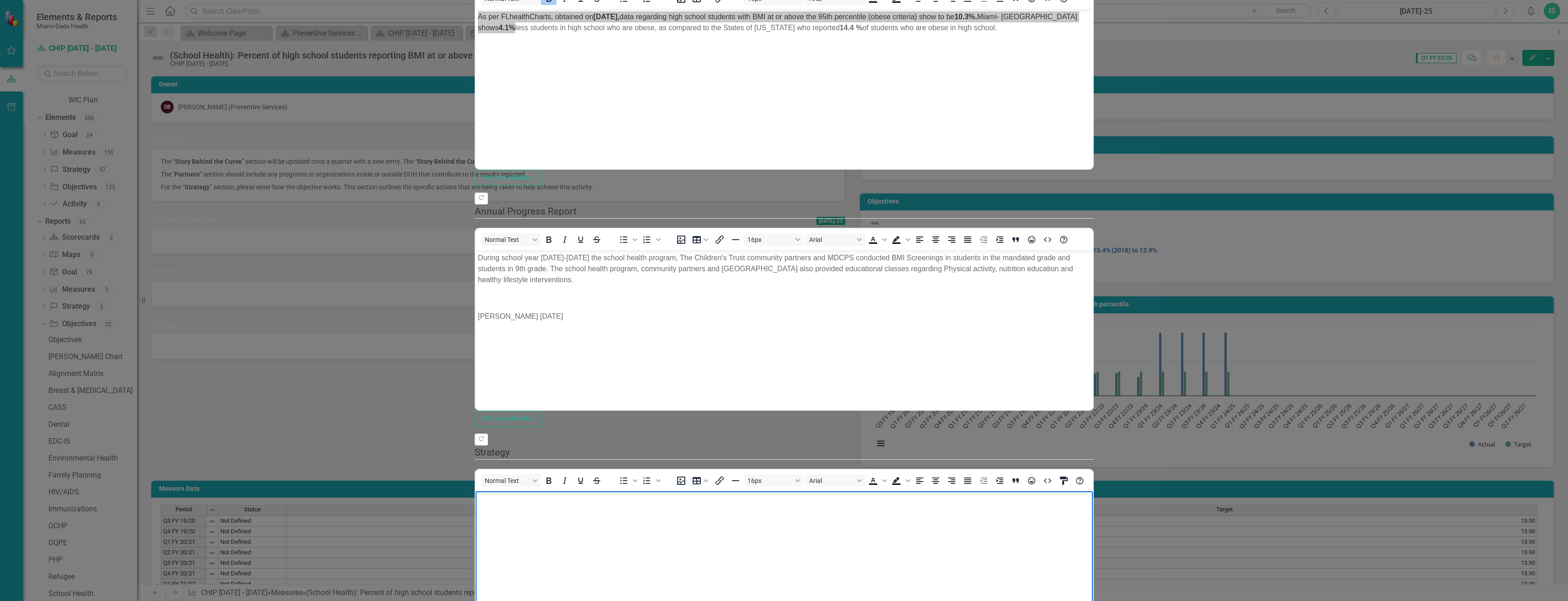
click at [510, 526] on body "Rich Text Area. Press ALT-0 for help." at bounding box center [783, 559] width 618 height 137
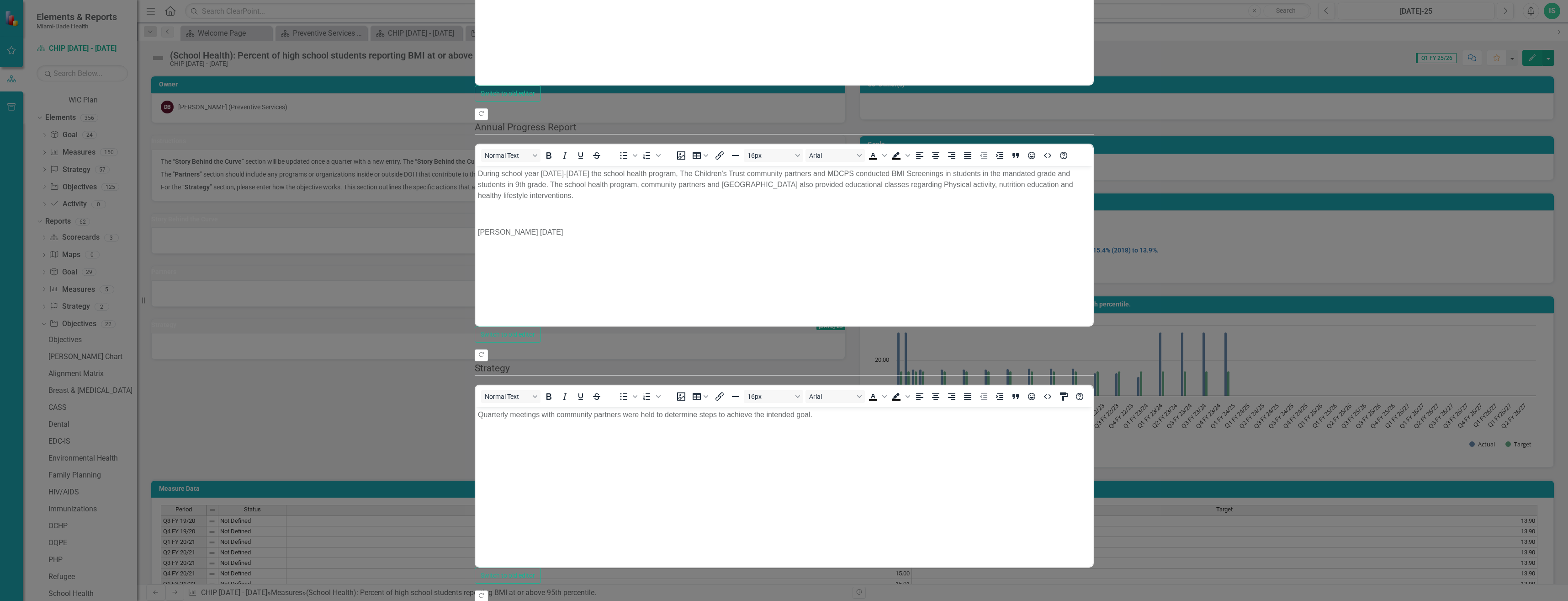
scroll to position [0, 0]
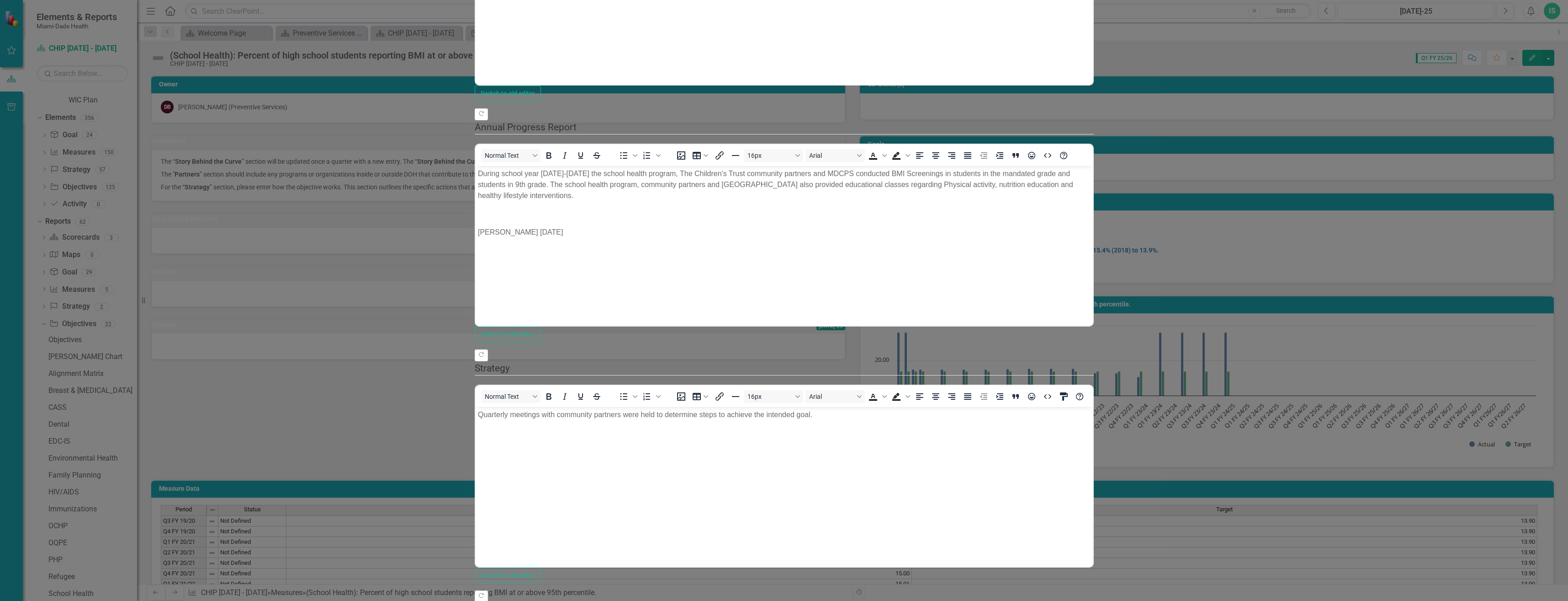
drag, startPoint x: 549, startPoint y: 16, endPoint x: 455, endPoint y: 9, distance: 94.3
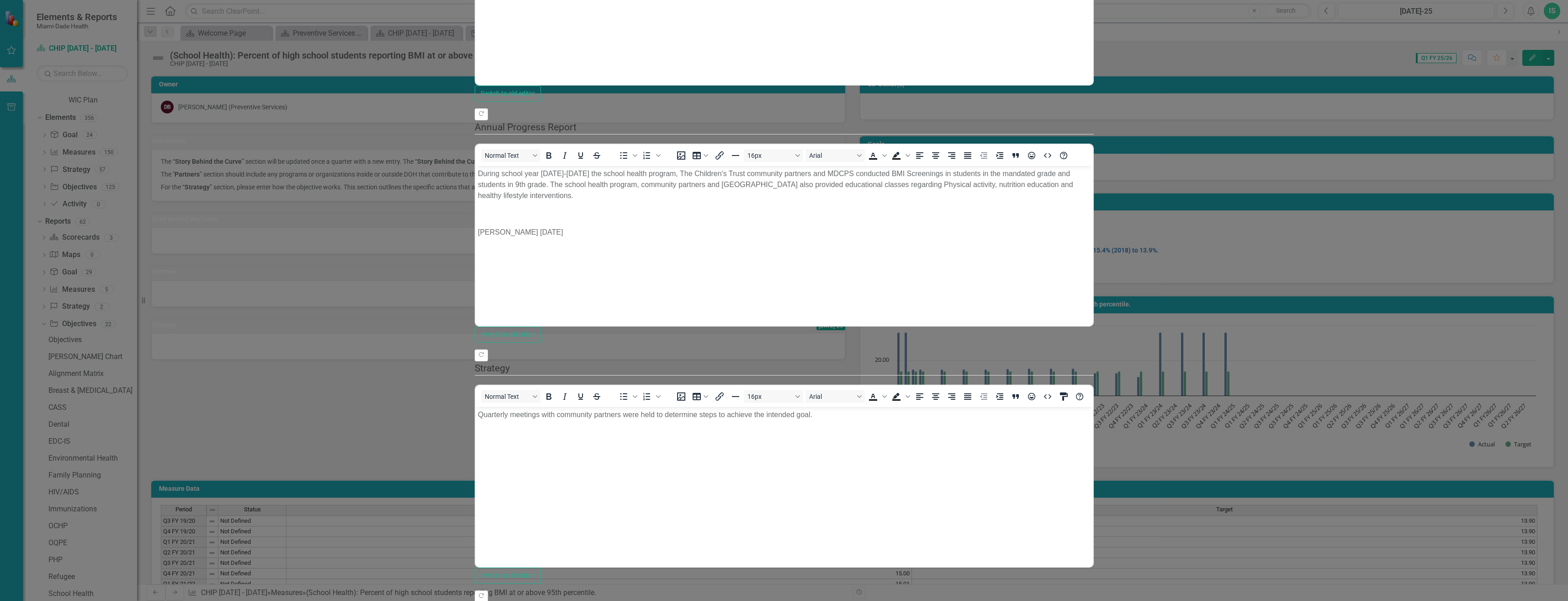
drag, startPoint x: 480, startPoint y: -68, endPoint x: 520, endPoint y: -51, distance: 43.5
drag, startPoint x: 497, startPoint y: -26, endPoint x: 493, endPoint y: -33, distance: 8.1
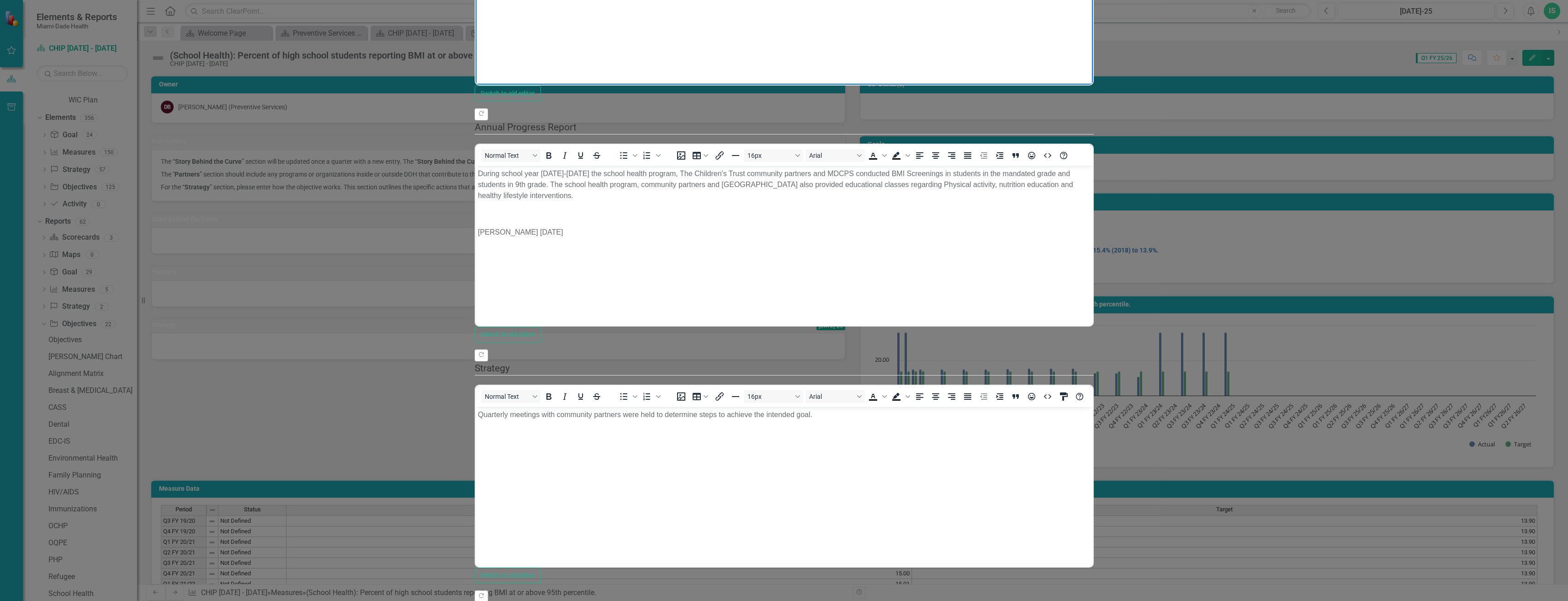
drag, startPoint x: 479, startPoint y: -70, endPoint x: 523, endPoint y: -53, distance: 47.2
drag, startPoint x: 480, startPoint y: -70, endPoint x: 511, endPoint y: -54, distance: 34.9
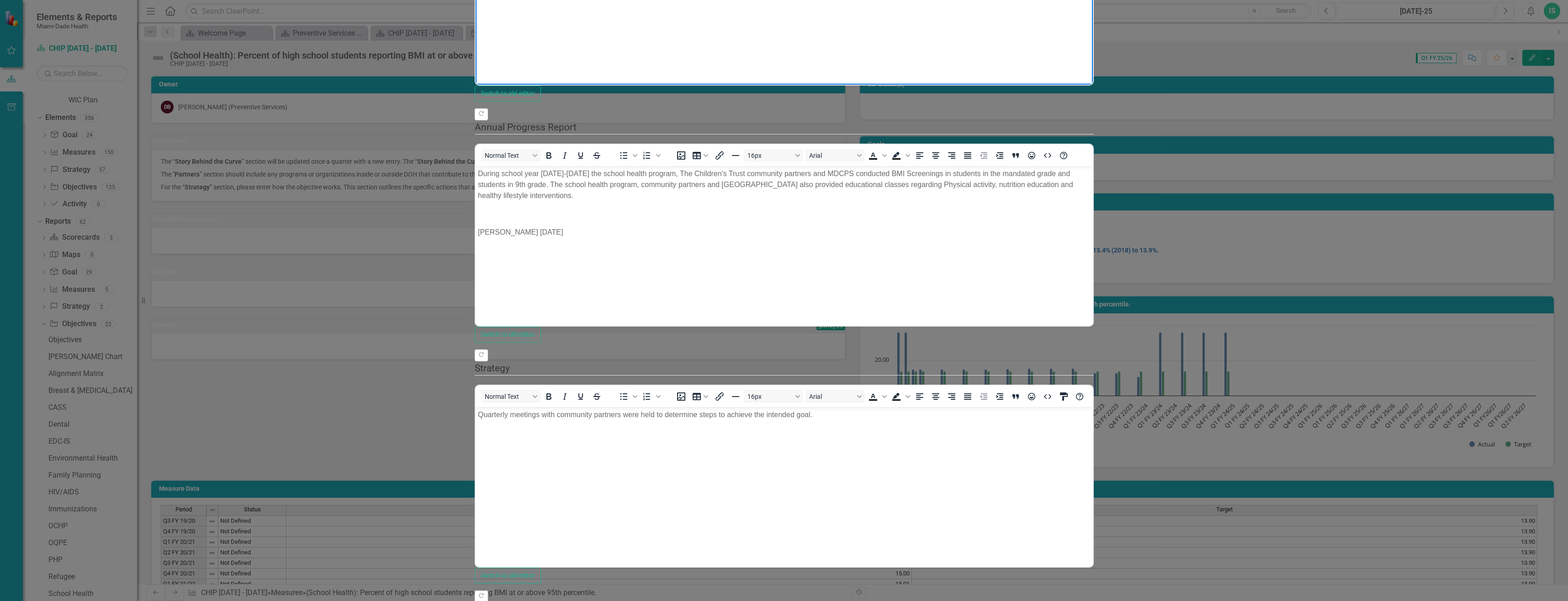
copy p "As per FLhealthCharts, obtained on [DATE], data regarding high school students …"
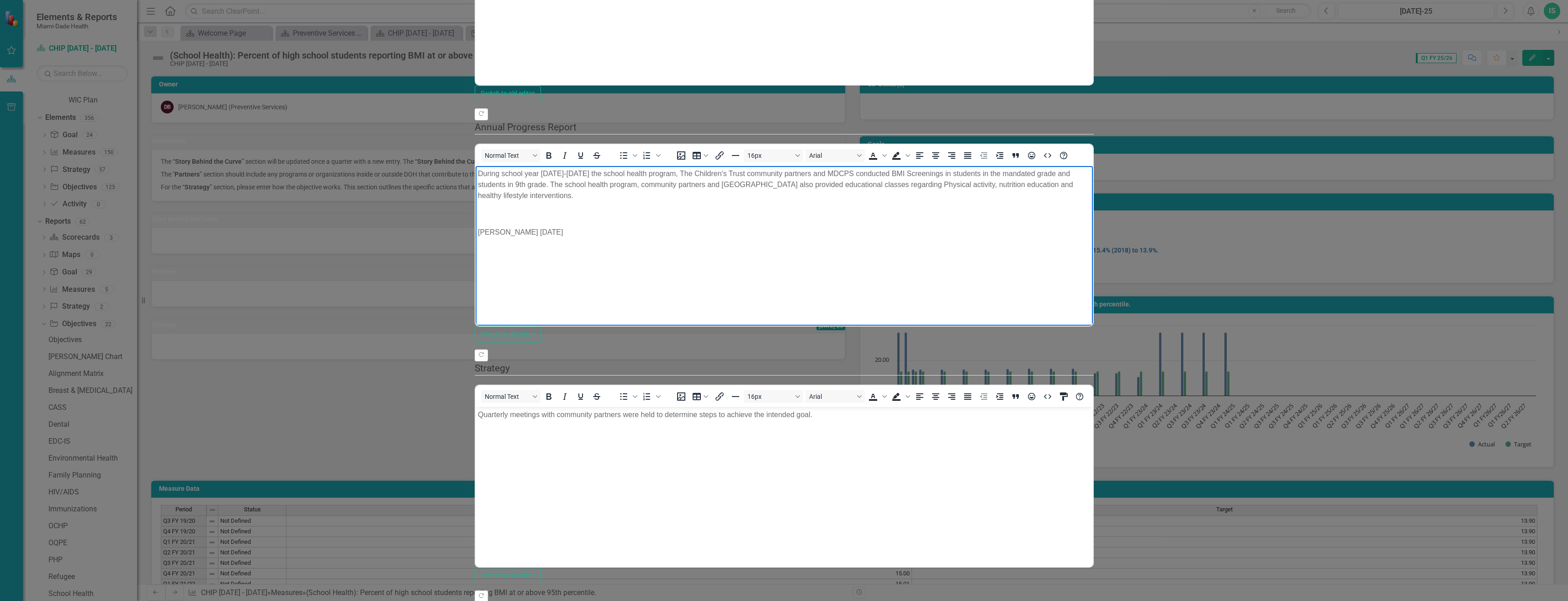
click at [647, 231] on body "During school year [DATE]-[DATE] the school health program, The Children's Trus…" at bounding box center [783, 234] width 618 height 137
click at [616, 255] on body "During school year [DATE]-[DATE] the school health program, The Children's Trus…" at bounding box center [783, 234] width 618 height 137
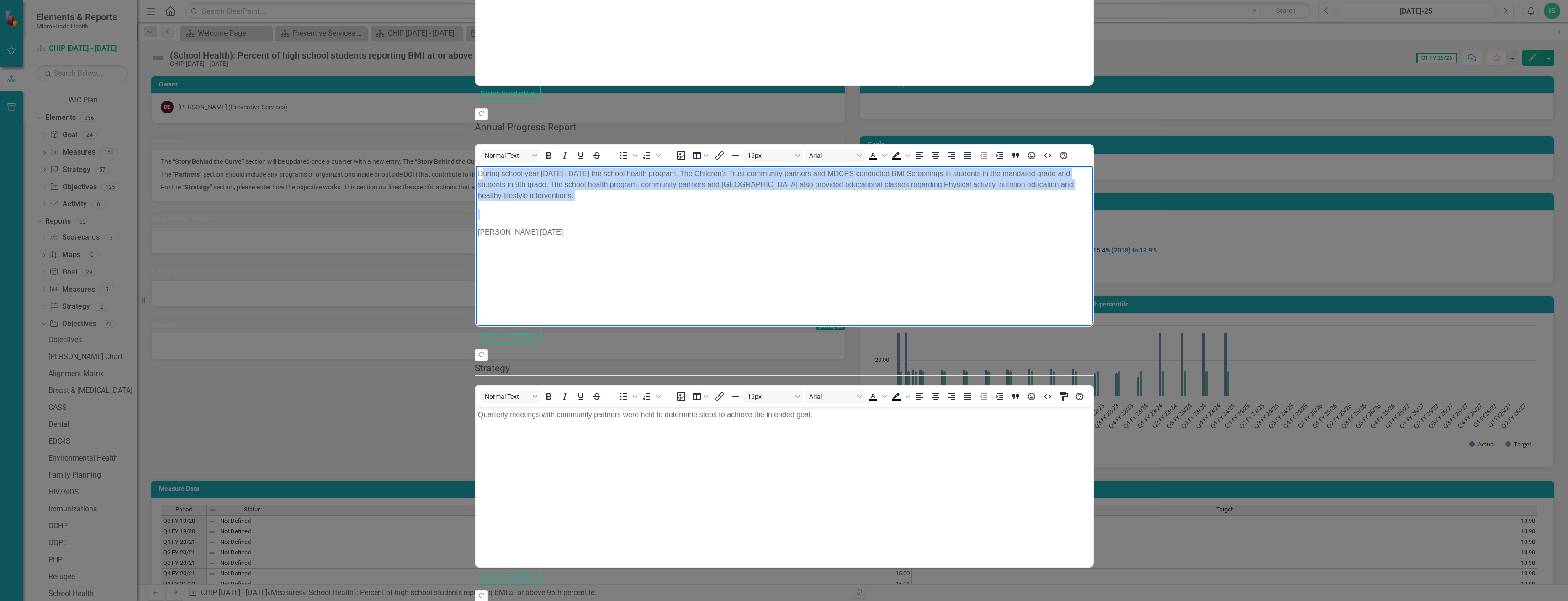
drag, startPoint x: 480, startPoint y: 172, endPoint x: 561, endPoint y: 207, distance: 88.2
click at [561, 207] on body "During school year [DATE]-[DATE] the school health program, The Children's Trus…" at bounding box center [783, 234] width 618 height 137
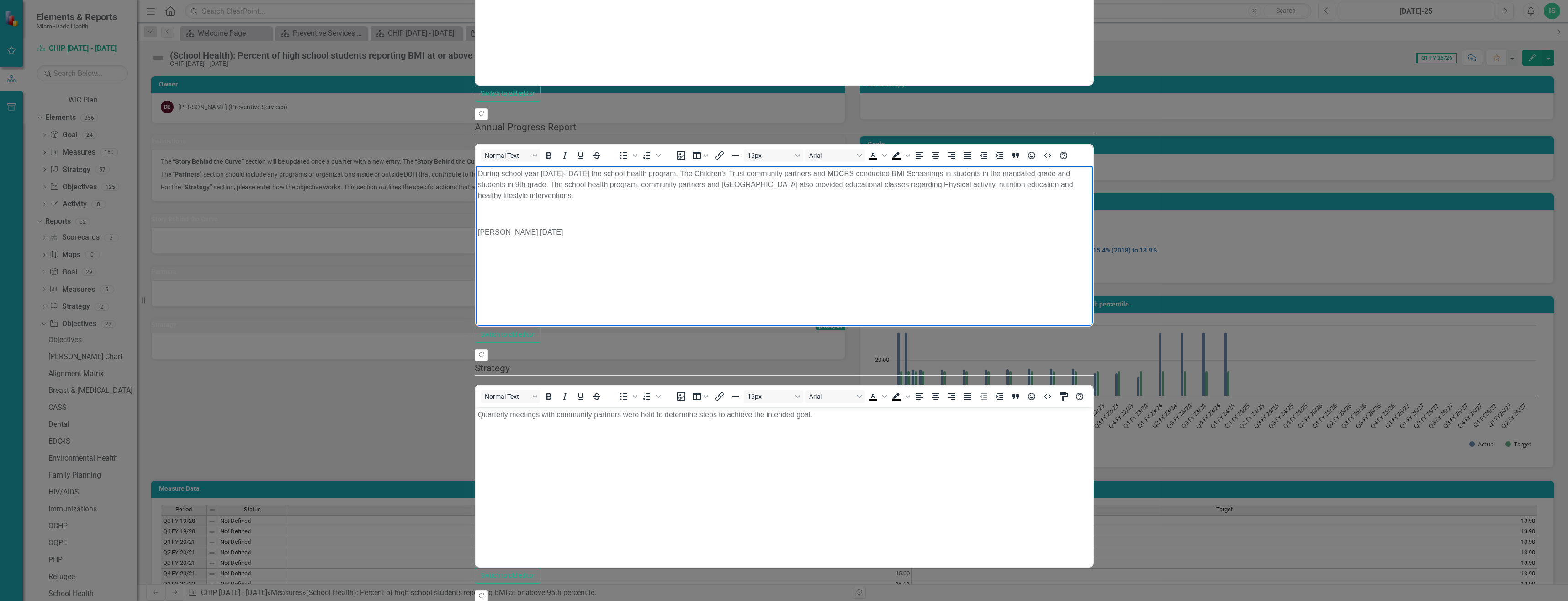
click at [654, 226] on p "[PERSON_NAME] [DATE]" at bounding box center [784, 231] width 613 height 11
drag, startPoint x: 706, startPoint y: 182, endPoint x: 478, endPoint y: 173, distance: 228.2
click at [478, 173] on p "During school year [DATE]-[DATE] the school health program, The Children's Trus…" at bounding box center [784, 184] width 613 height 33
copy p "During school year [DATE]-[DATE] the school health program, The Children's Trus…"
click at [811, 239] on body "During school year [DATE]-[DATE] the school health program, The Children's Trus…" at bounding box center [783, 234] width 618 height 137
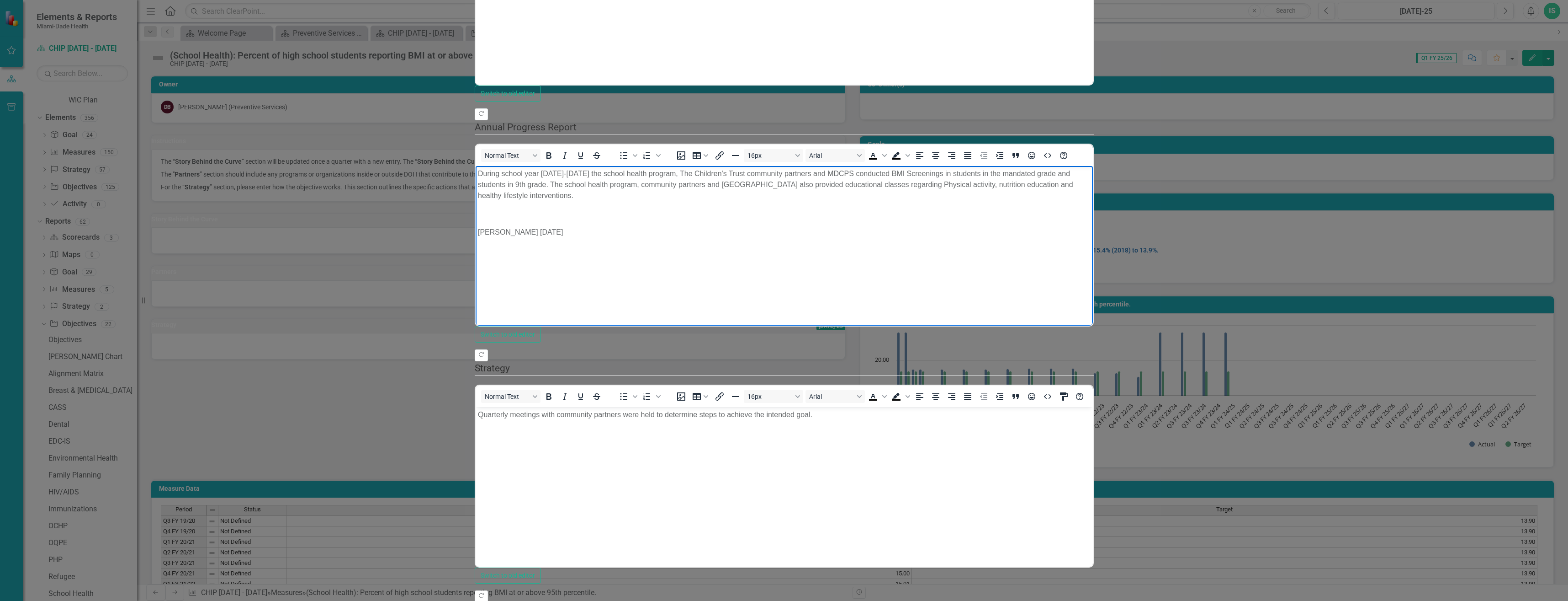
scroll to position [274, 0]
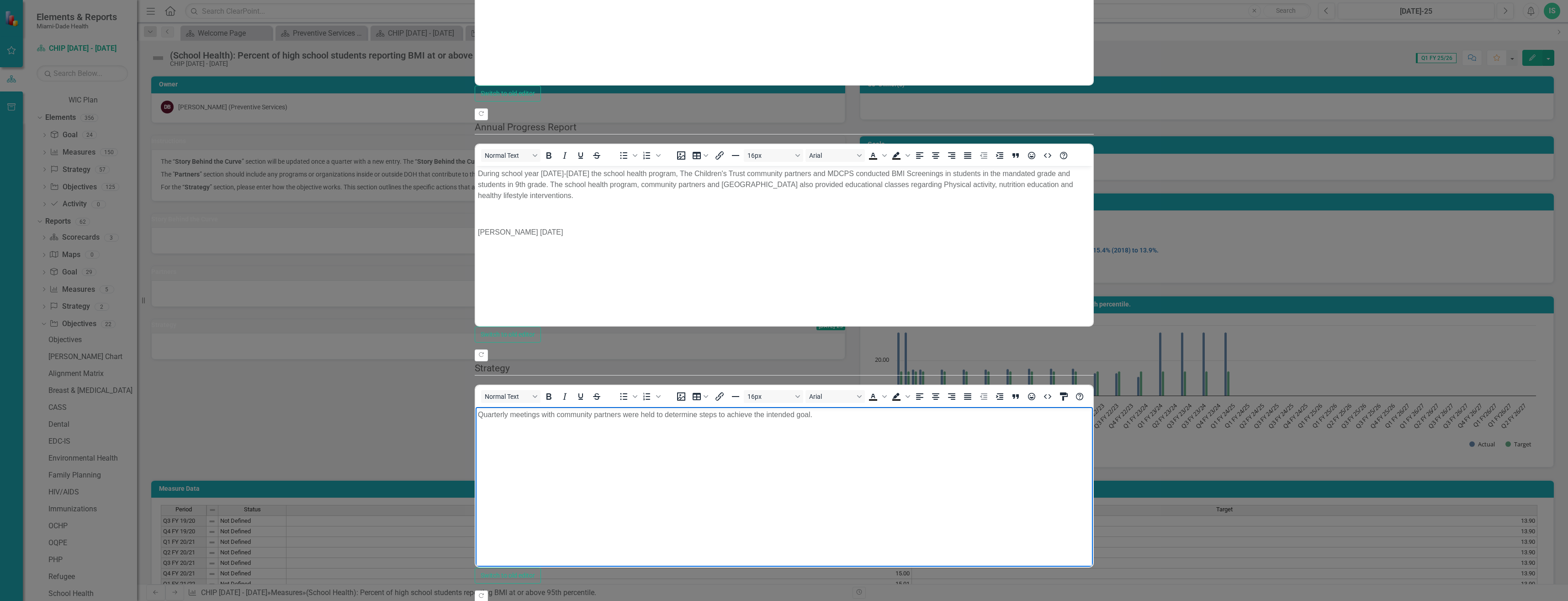
drag, startPoint x: 478, startPoint y: 413, endPoint x: 827, endPoint y: 419, distance: 349.1
click at [829, 418] on p "Quarterly meetings with community partners were held to determine steps to achi…" at bounding box center [784, 414] width 613 height 11
copy p "Quarterly meetings with community partners were held to determine steps to achi…"
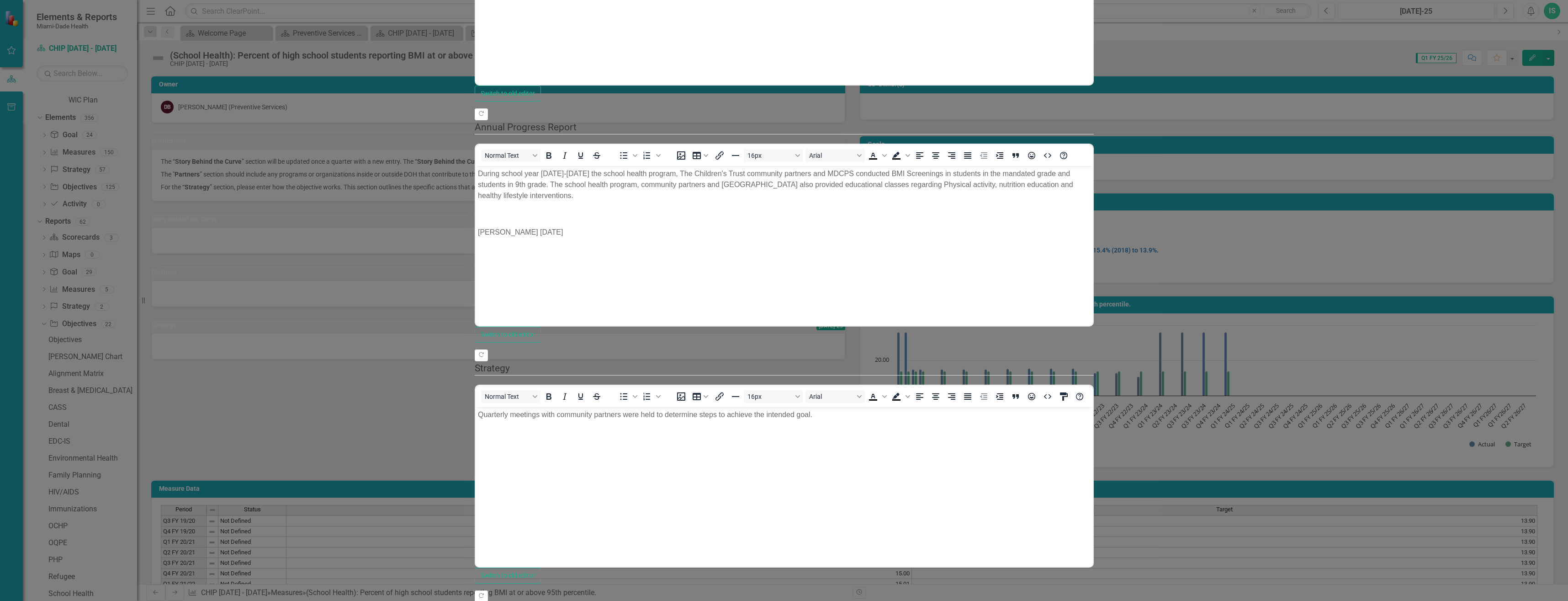
drag, startPoint x: 919, startPoint y: 254, endPoint x: 894, endPoint y: 265, distance: 27.3
click at [919, 361] on fieldset "Strategy Normal Text To open the popup, press Shift+Enter To open the popup, pr…" at bounding box center [784, 472] width 619 height 222
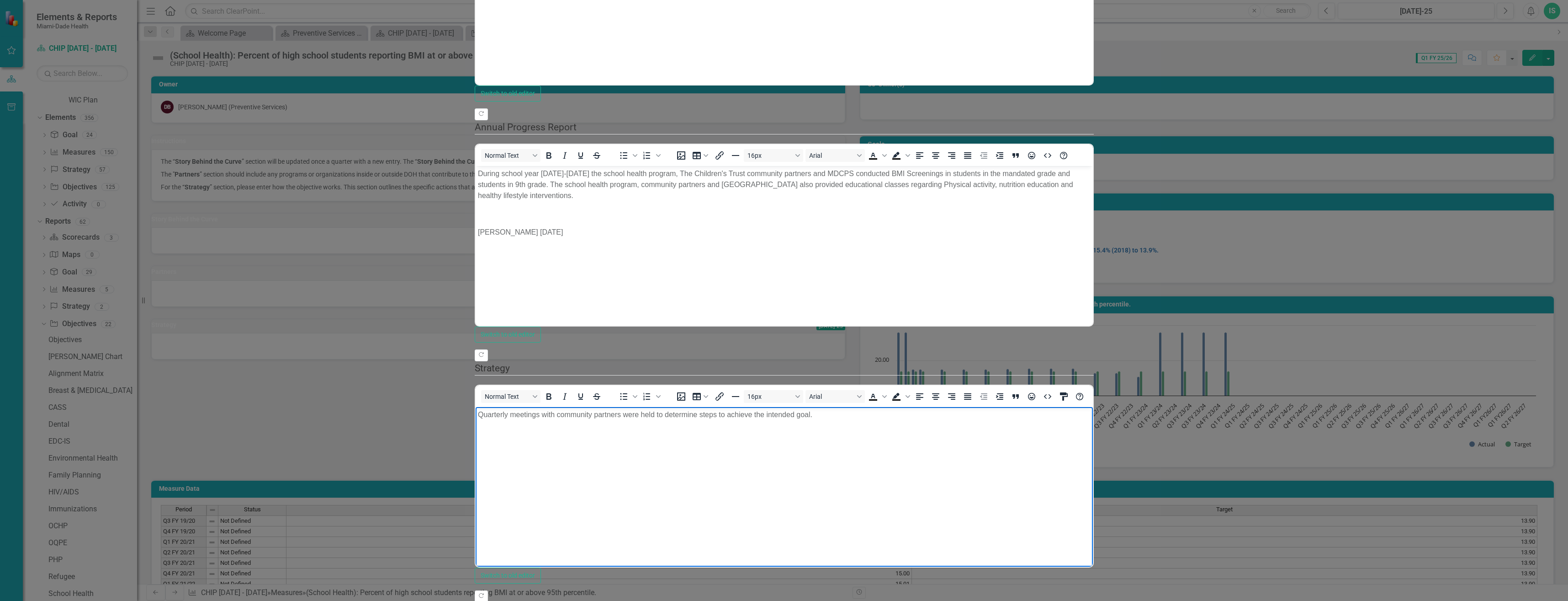
click at [679, 466] on body "Quarterly meetings with community partners were held to determine steps to achi…" at bounding box center [783, 474] width 618 height 137
click at [835, 522] on body "Quarterly meetings with community partners were held to determine steps to achi…" at bounding box center [783, 474] width 618 height 137
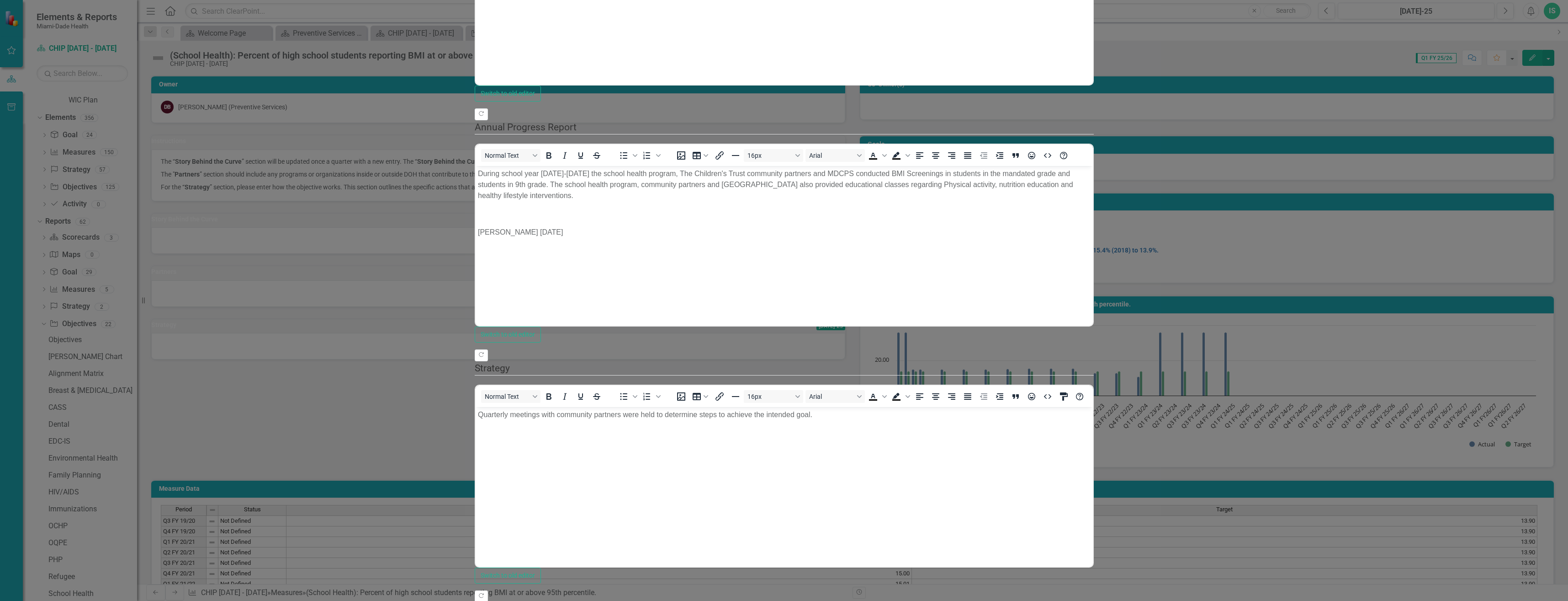
drag, startPoint x: 479, startPoint y: 653, endPoint x: 572, endPoint y: 796, distance: 170.6
copy body "[GEOGRAPHIC_DATA] DOH/[GEOGRAPHIC_DATA] Children's Trust Community Partners [GE…"
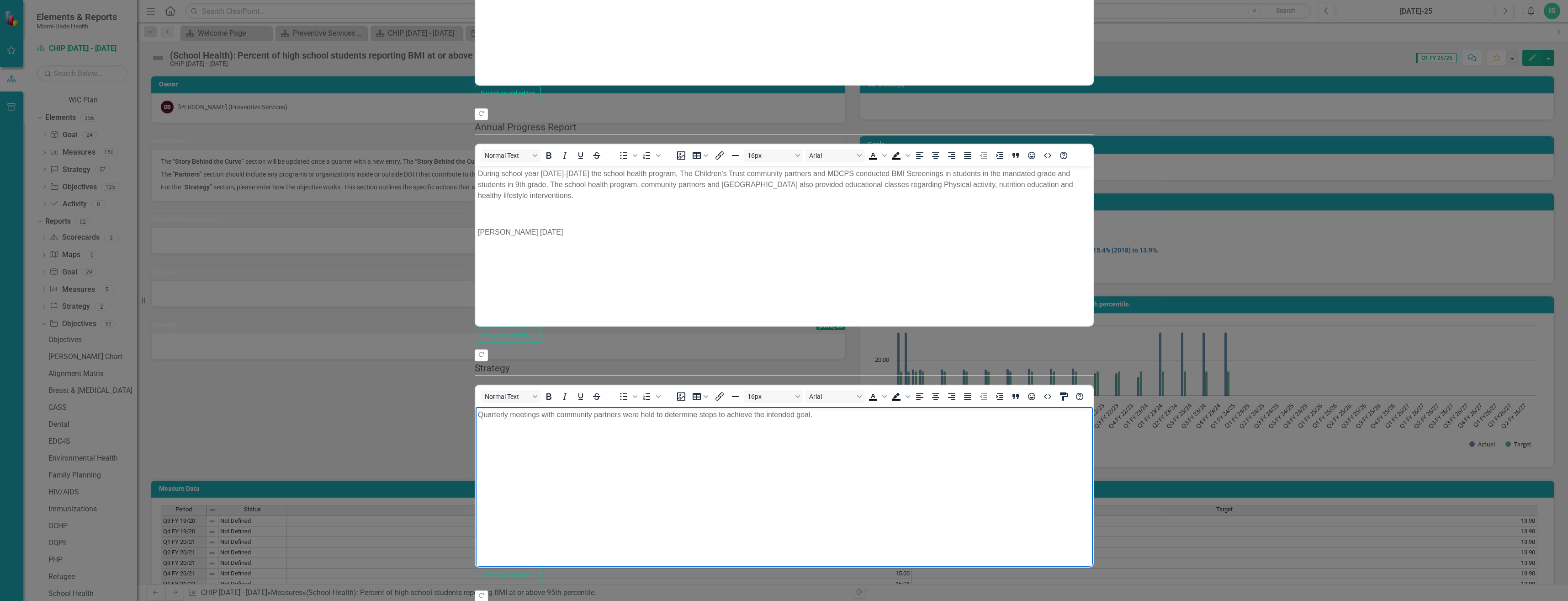
click at [499, 463] on body "Quarterly meetings with community partners were held to determine steps to achi…" at bounding box center [783, 474] width 618 height 137
click at [818, 417] on p "Quarterly meetings with community partners were held to determine steps to achi…" at bounding box center [784, 414] width 613 height 11
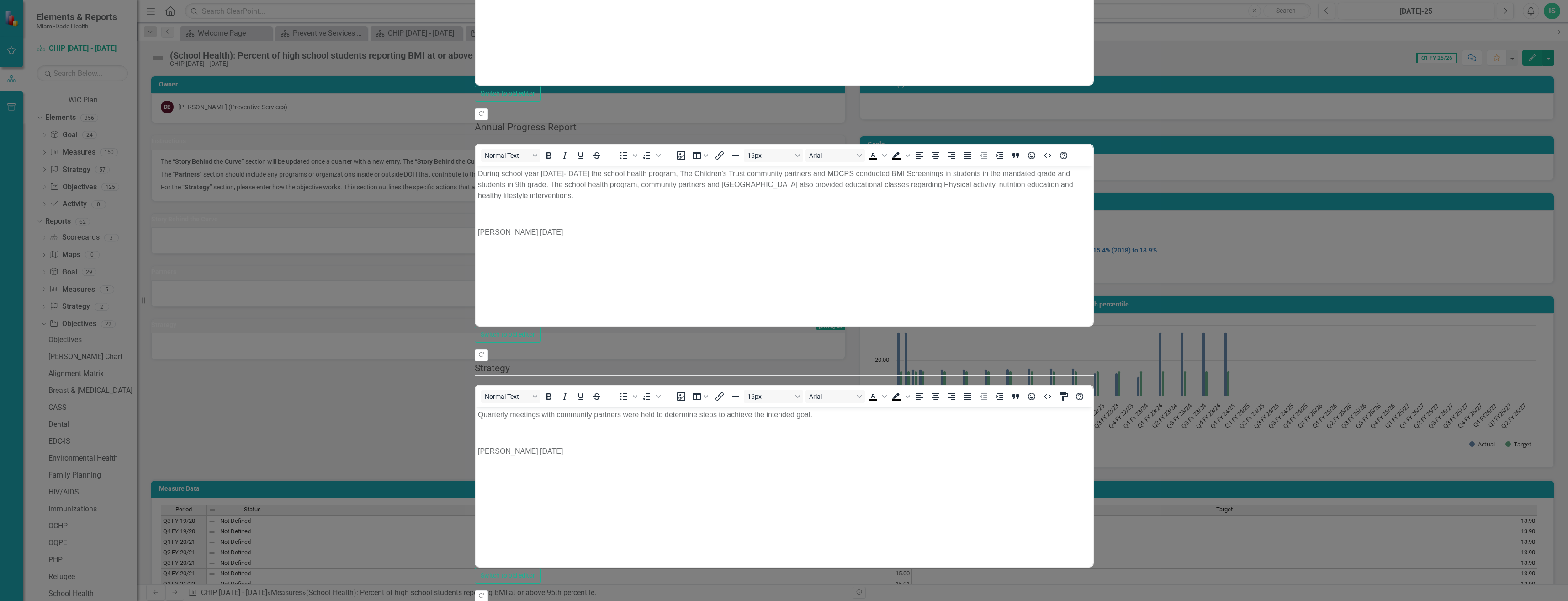
scroll to position [0, 0]
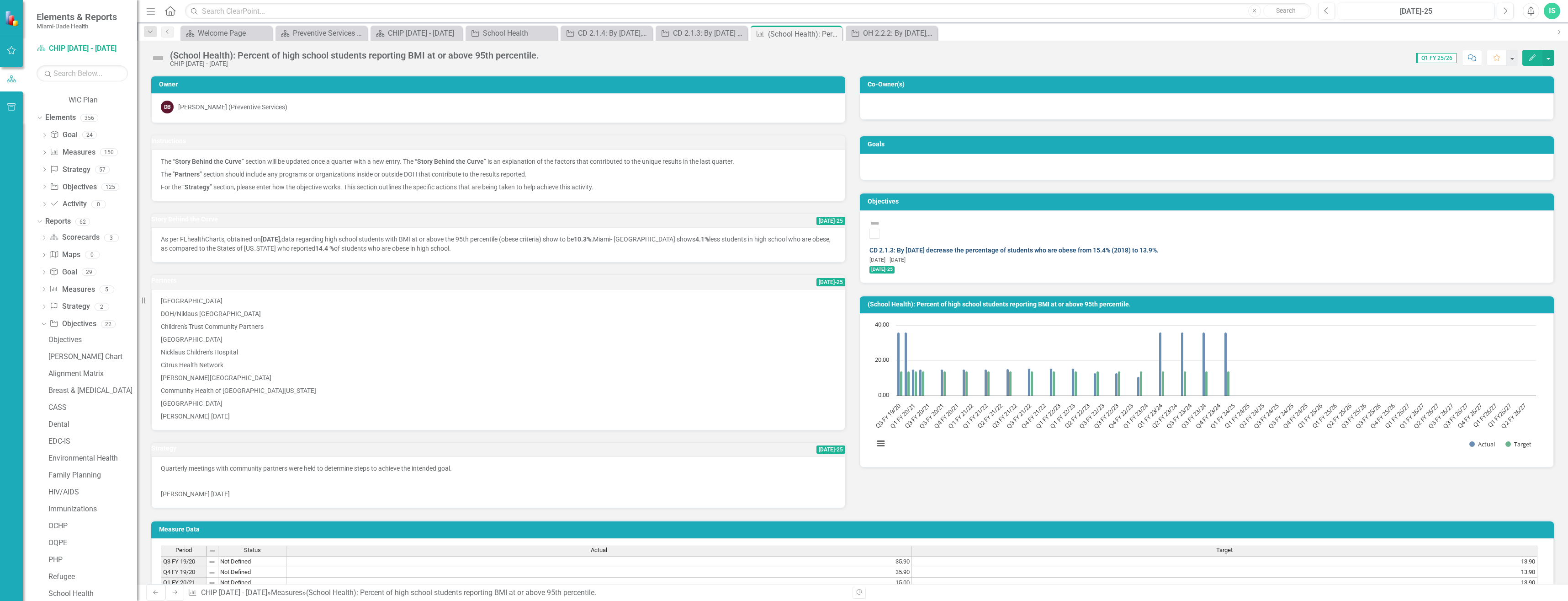
click at [999, 246] on link "CD 2.1.3: By [DATE] decrease the percentage of students who are obese from 15.4…" at bounding box center [1014, 250] width 290 height 7
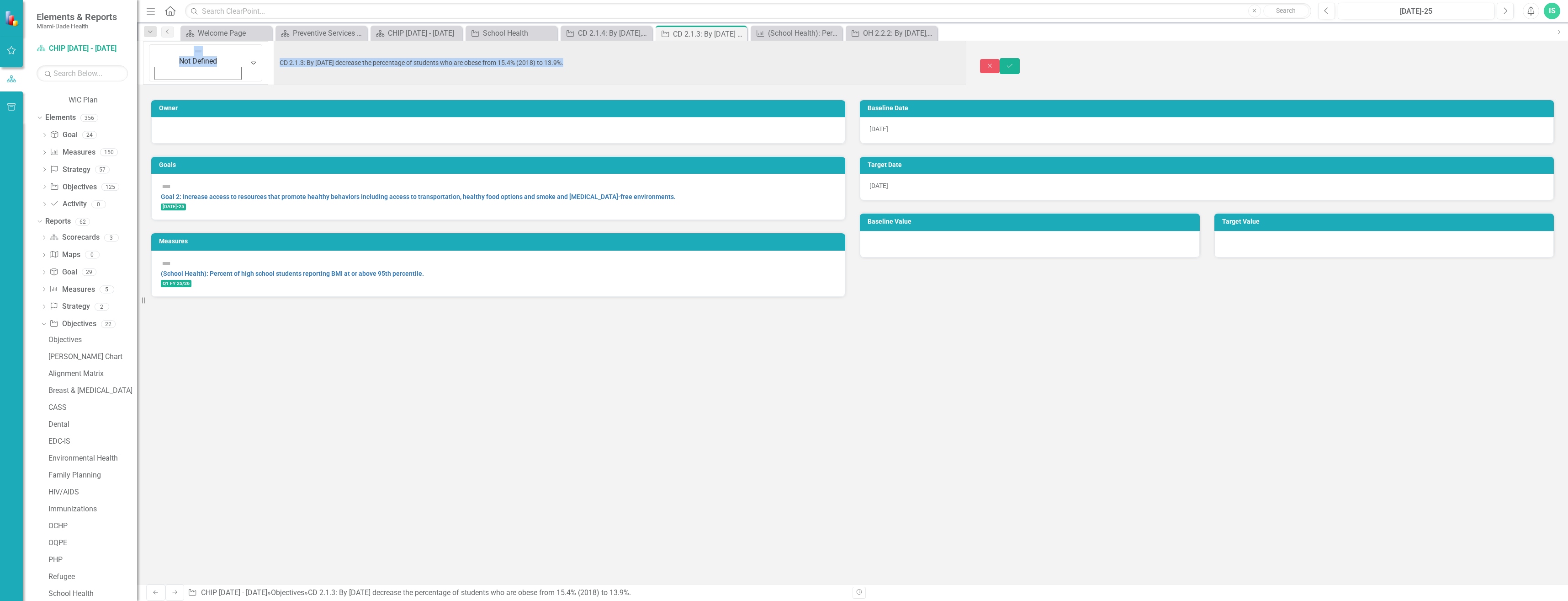
drag, startPoint x: 170, startPoint y: 54, endPoint x: 198, endPoint y: 60, distance: 28.6
click at [684, 105] on h3 "Owner" at bounding box center [500, 108] width 682 height 7
click at [463, 105] on h3 "Owner" at bounding box center [500, 108] width 682 height 7
click at [315, 125] on div at bounding box center [499, 125] width 675 height 0
click at [541, 322] on div "Owner Goals Goal 2: Increase access to resources that promote healthy behaviors…" at bounding box center [853, 341] width 1431 height 485
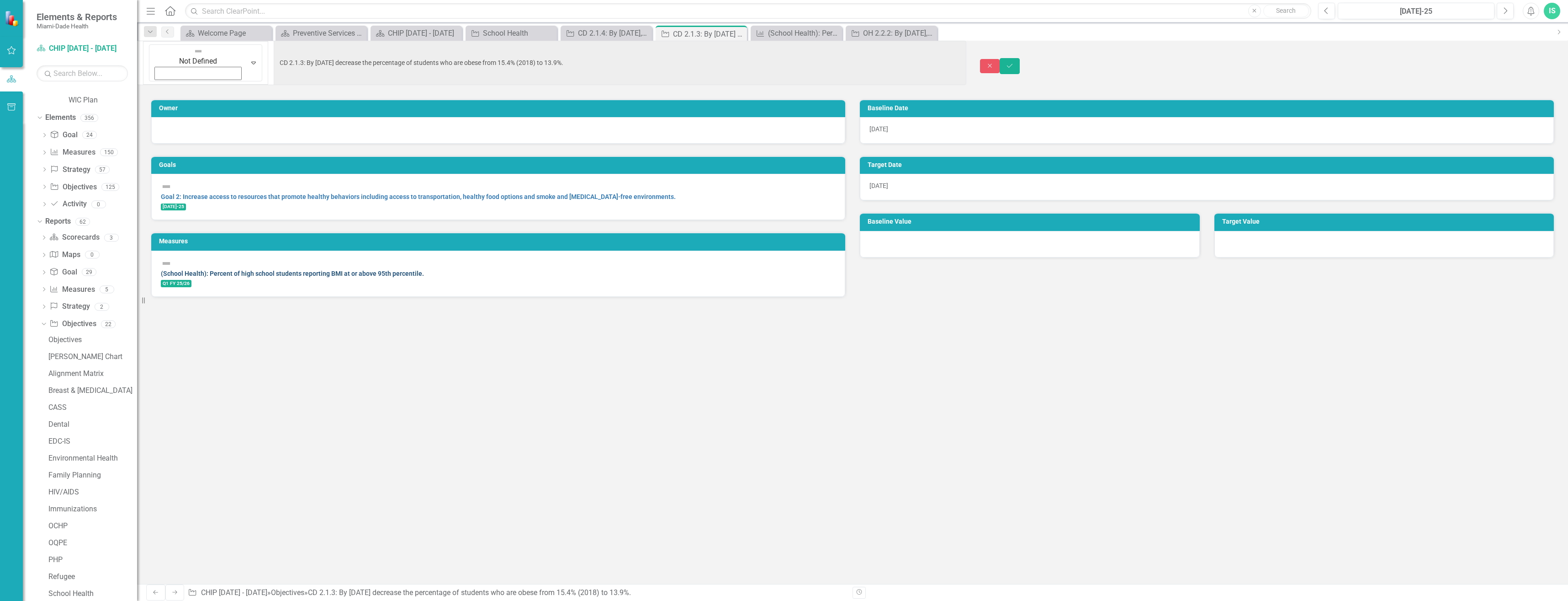
click at [424, 270] on link "(School Health): Percent of high school students reporting BMI at or above 95th…" at bounding box center [292, 273] width 263 height 7
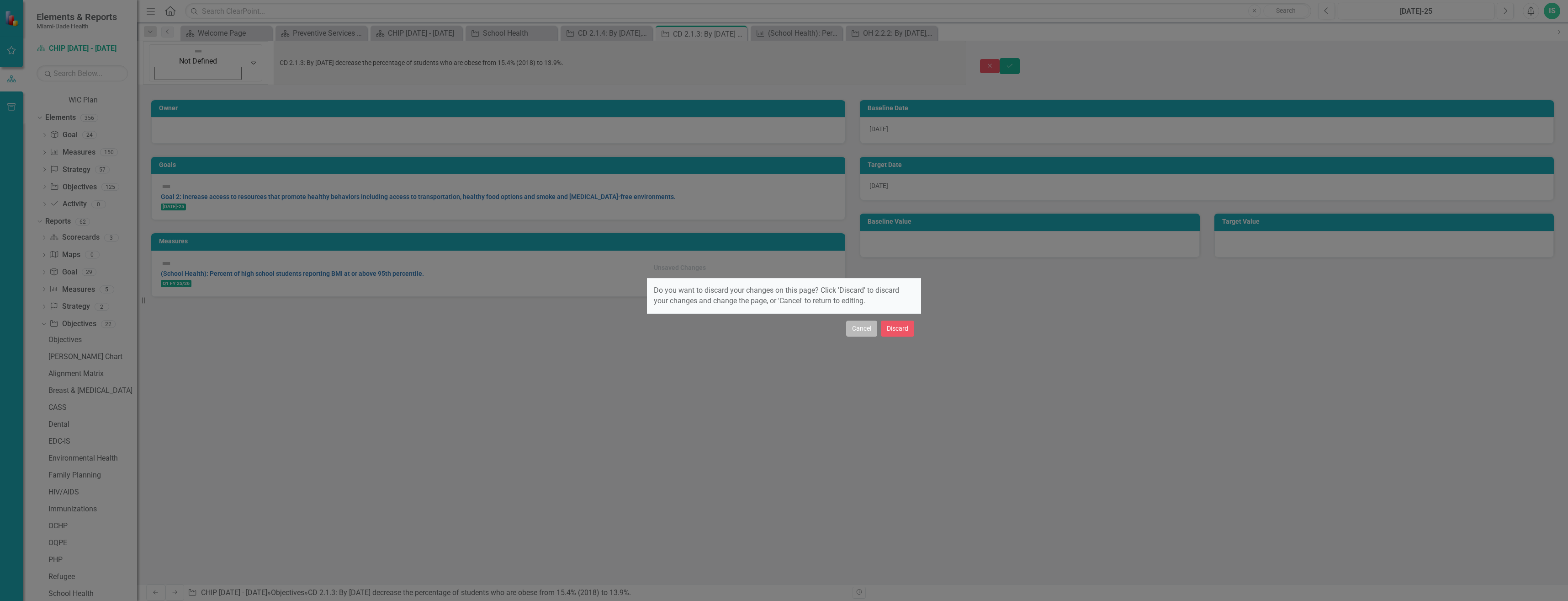
click at [857, 327] on button "Cancel" at bounding box center [862, 329] width 31 height 16
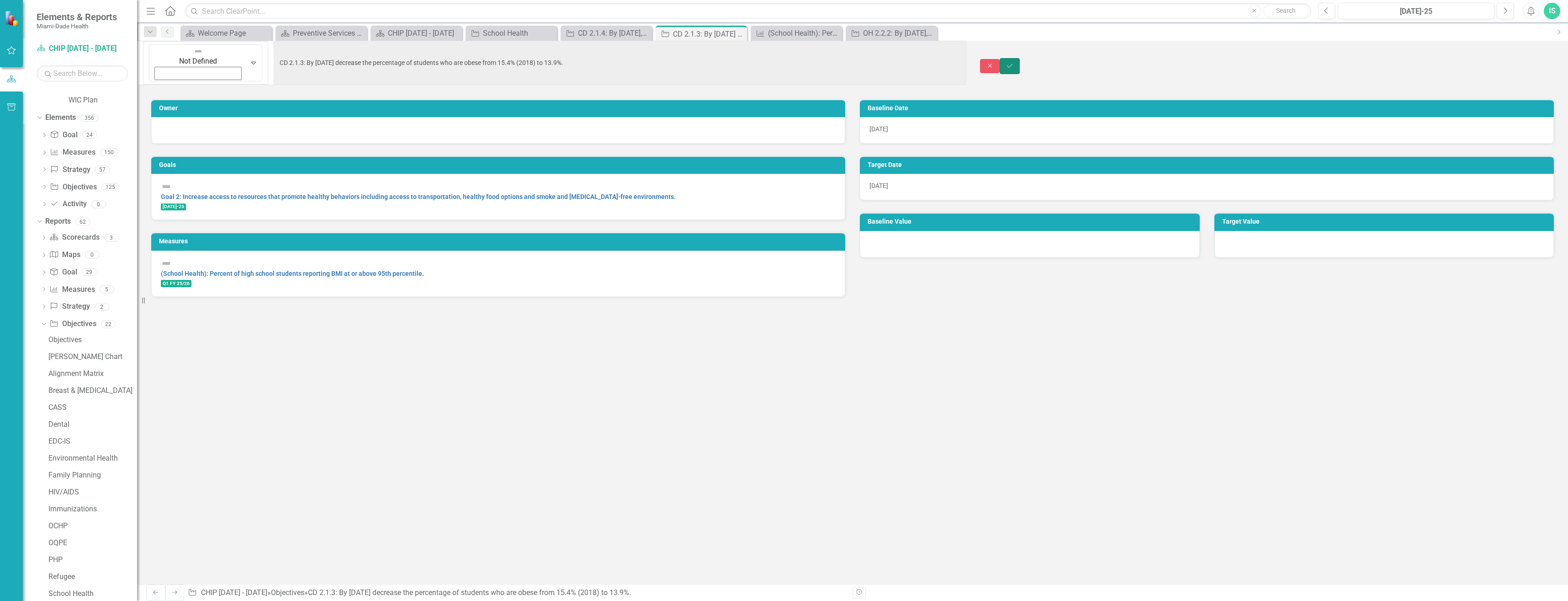
click at [1014, 63] on icon "Save" at bounding box center [1010, 66] width 8 height 6
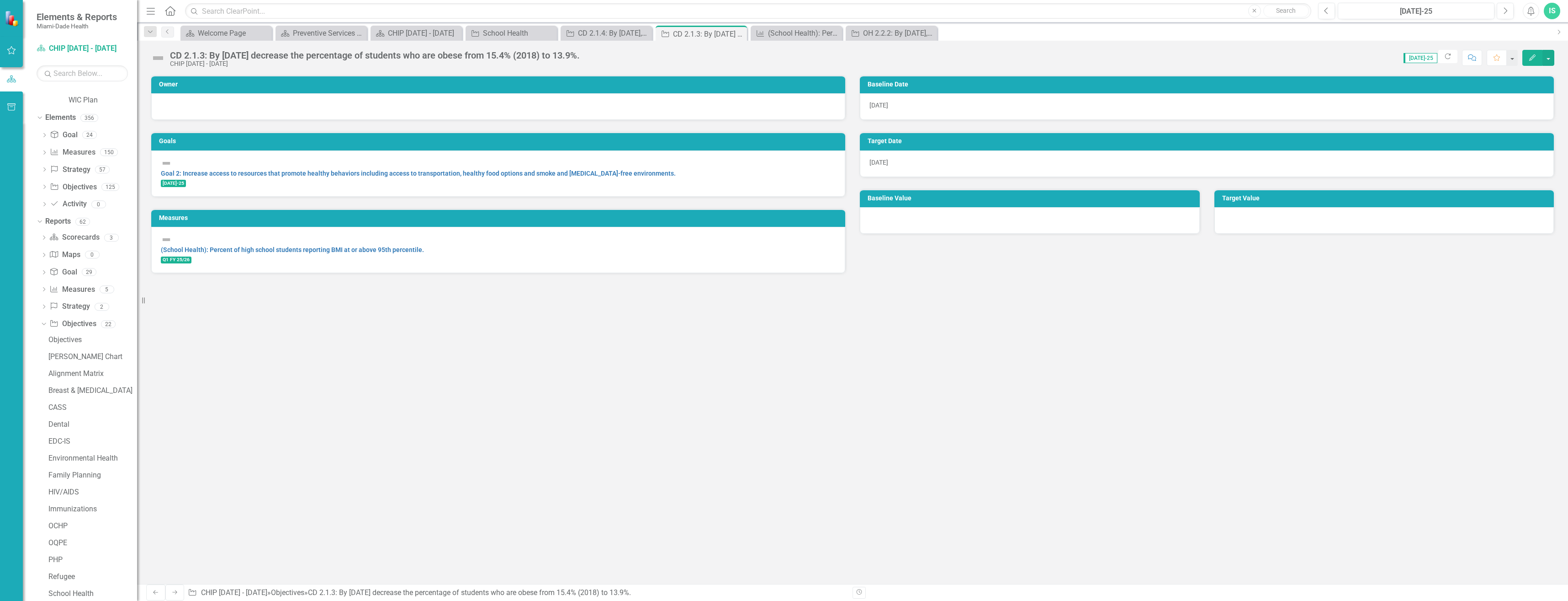
click at [1531, 58] on icon "Edit" at bounding box center [1532, 57] width 8 height 6
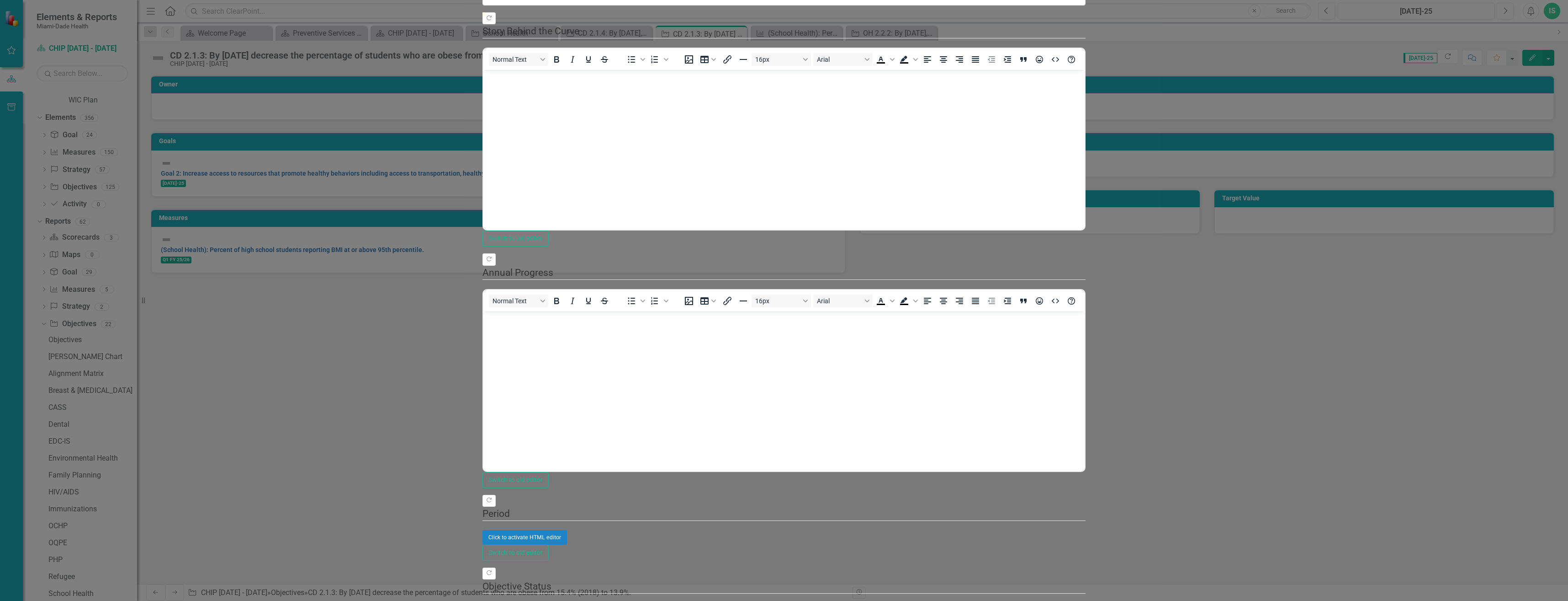
click at [534, 121] on body "Rich Text Area. Press ALT-0 for help." at bounding box center [784, 138] width 601 height 137
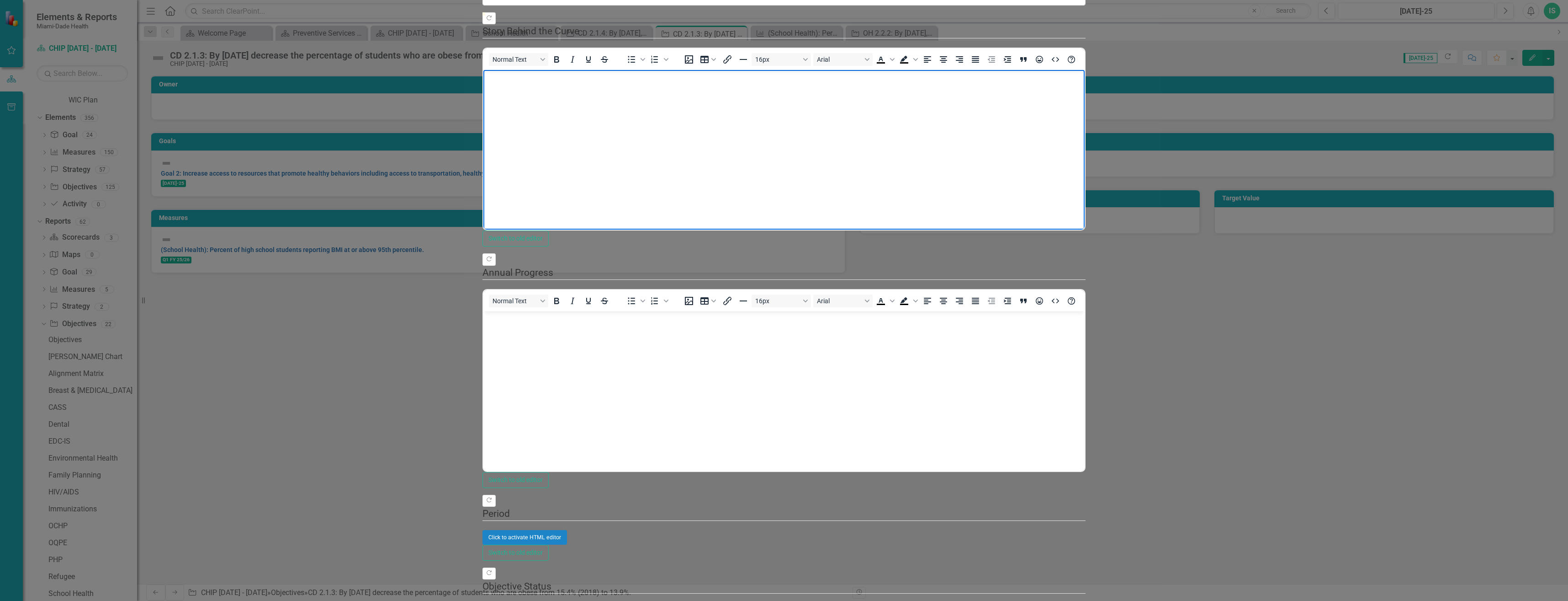
click at [513, 97] on body "Rich Text Area. Press ALT-0 for help." at bounding box center [784, 138] width 601 height 137
click at [955, 76] on p "FL CHARTS, obtained on [DATE], indicates that 10.3% of high school students are…" at bounding box center [784, 78] width 597 height 11
click at [1082, 79] on p "FL CHARTS, obtained on [DATE], indicates that 10.3% of high school students are…" at bounding box center [784, 83] width 597 height 22
click at [1082, 76] on p "FL CHARTS, obtained on [DATE], indicates that 10.3% of high school students are…" at bounding box center [784, 83] width 597 height 22
drag, startPoint x: 965, startPoint y: 76, endPoint x: 964, endPoint y: 90, distance: 14.0
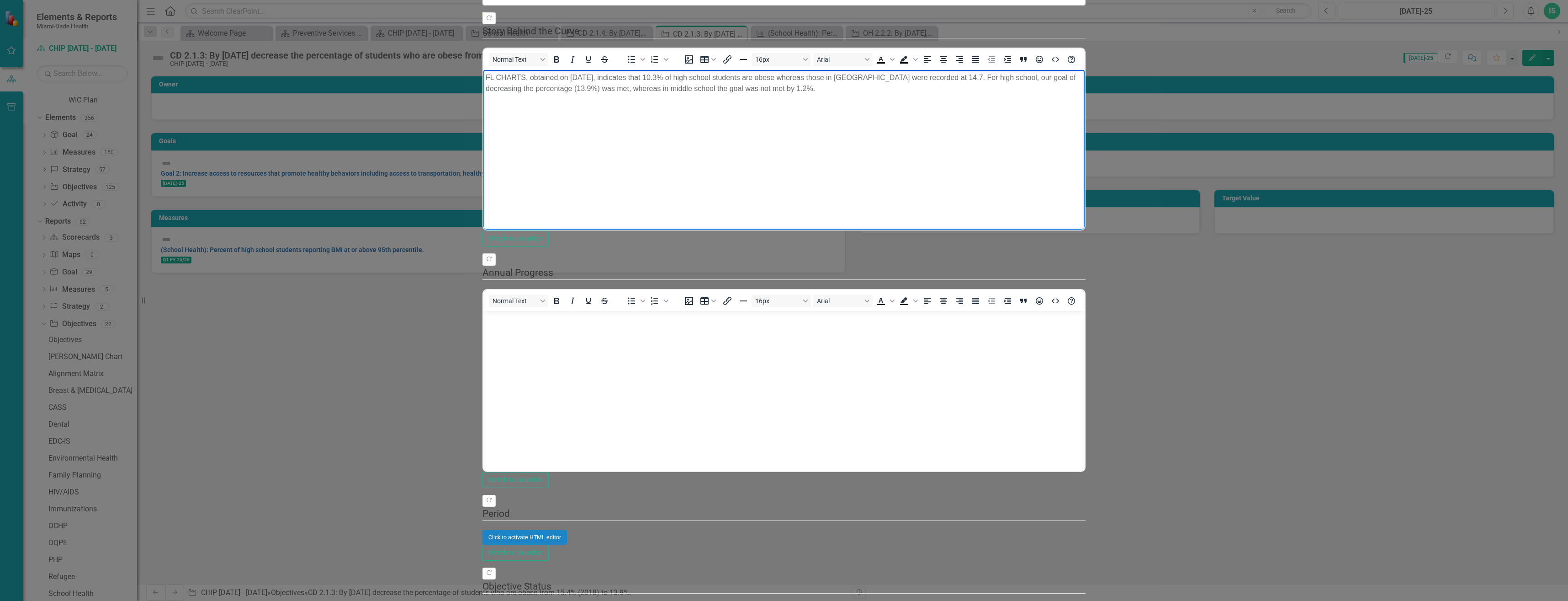
click at [965, 77] on p "FL CHARTS, obtained on [DATE], indicates that 10.3% of high school students are…" at bounding box center [784, 83] width 597 height 22
click at [1028, 76] on p "FL CHARTS, obtained on [DATE], indicates that 10.3% of high school students are…" at bounding box center [784, 83] width 597 height 22
drag, startPoint x: 1067, startPoint y: 76, endPoint x: 1074, endPoint y: 87, distance: 13.0
click at [1067, 77] on p "FL CHARTS, obtained on [DATE], indicates that 10.3% of high school students are…" at bounding box center [784, 83] width 597 height 22
click at [1082, 77] on p "FL CHARTS, obtained on [DATE], indicates that 10.3% of high school students are…" at bounding box center [784, 83] width 597 height 22
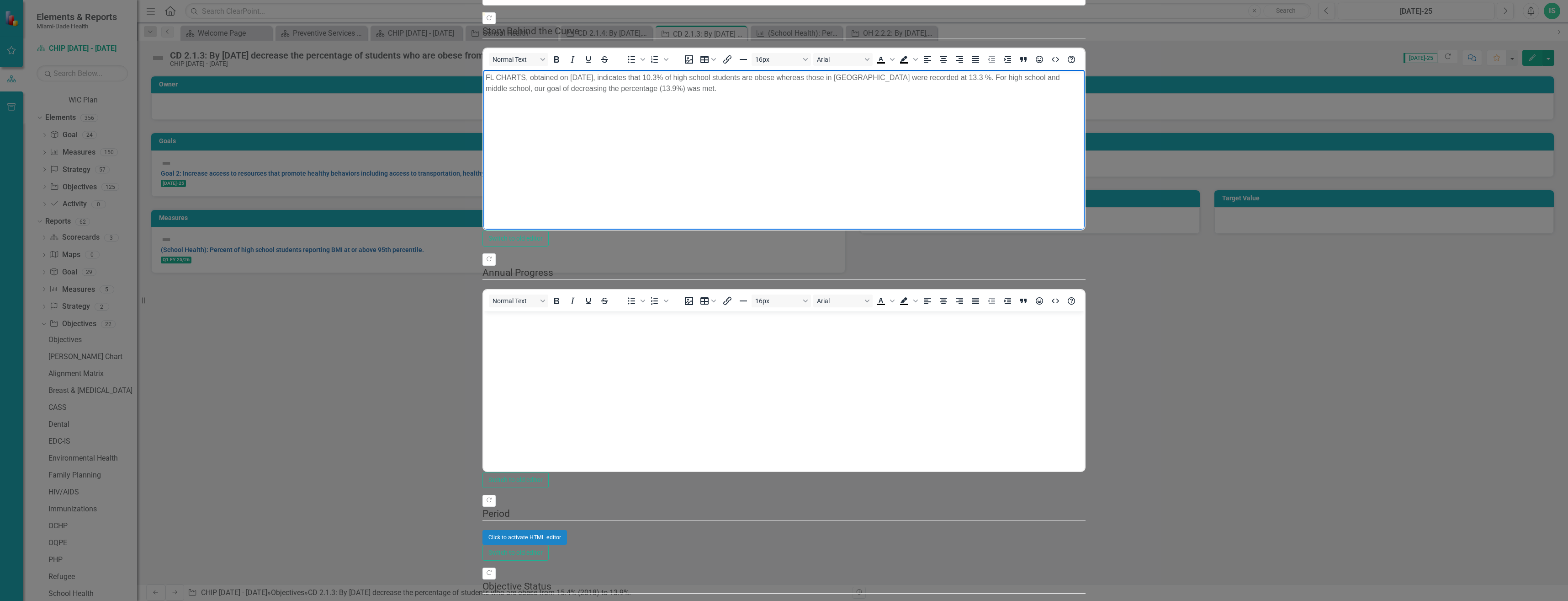
click at [1085, 171] on body "FL CHARTS, obtained on [DATE], indicates that 10.3% of high school students are…" at bounding box center [784, 138] width 601 height 137
drag, startPoint x: 989, startPoint y: 75, endPoint x: 998, endPoint y: 98, distance: 24.7
click at [989, 76] on p "FL CHARTS, obtained on [DATE], indicates that 10.3% of high school students are…" at bounding box center [784, 83] width 597 height 22
click at [1038, 125] on body "FL CHARTS, obtained on [DATE], indicates that 10.3% of high school students are…" at bounding box center [784, 138] width 601 height 137
click at [1085, 132] on body "FL CHARTS, obtained on [DATE], indicates that 10.3% of high school students are…" at bounding box center [784, 138] width 601 height 137
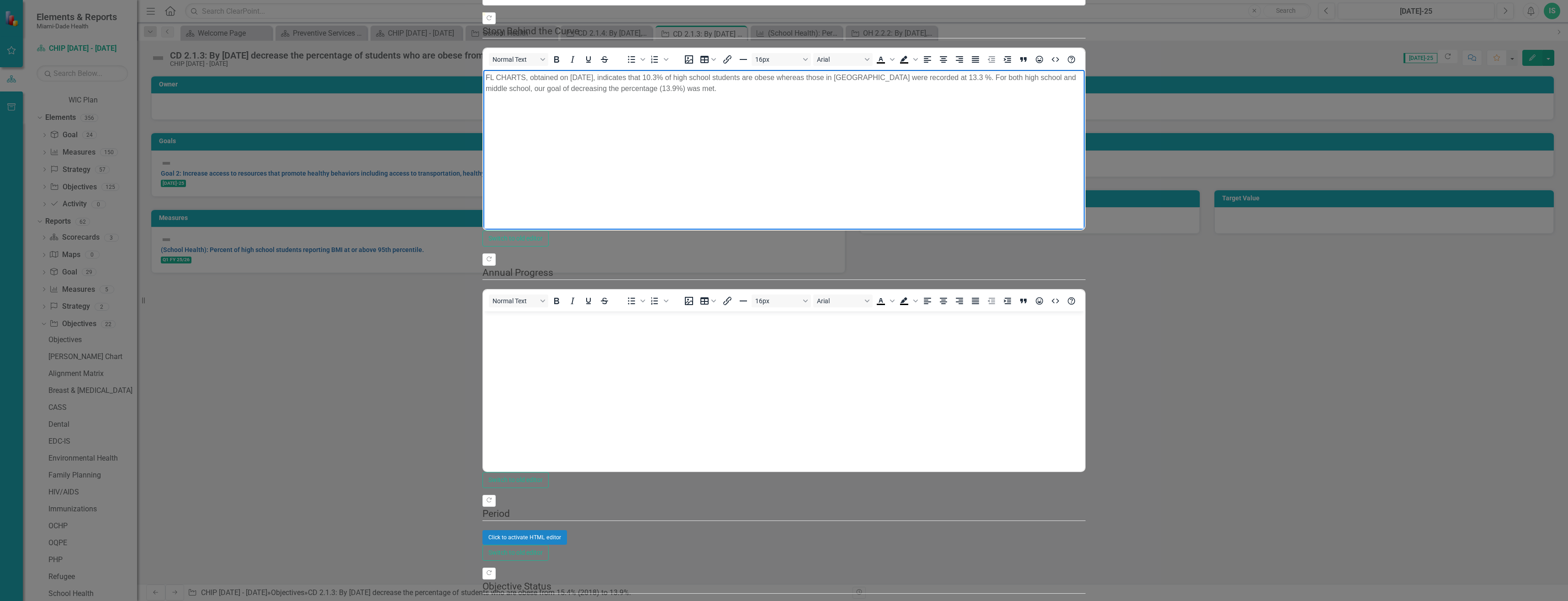
drag, startPoint x: 484, startPoint y: 75, endPoint x: 1306, endPoint y: 116, distance: 823.0
click at [1085, 116] on body "FL CHARTS, obtained on [DATE], indicates that 10.3% of high school students are…" at bounding box center [784, 138] width 601 height 137
click at [1085, 141] on body "FL CHARTS, obtained on [DATE], indicates that 10.3% of high school students are…" at bounding box center [784, 138] width 601 height 137
drag, startPoint x: 486, startPoint y: 76, endPoint x: 1332, endPoint y: 114, distance: 846.9
click at [1085, 114] on body "FL CHARTS, obtained on [DATE], indicates that 10.3% of high school students are…" at bounding box center [784, 138] width 601 height 137
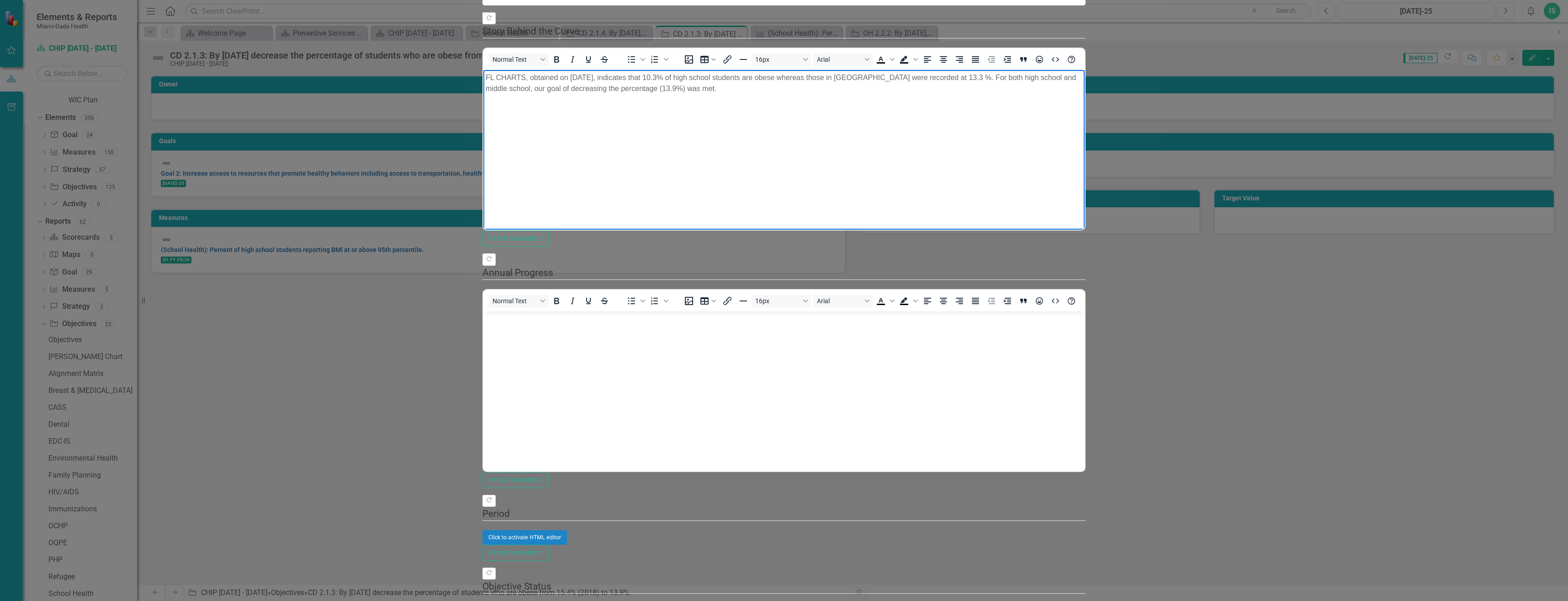
copy p "FL CHARTS, obtained on [DATE], indicates that 10.3% of high school students are…"
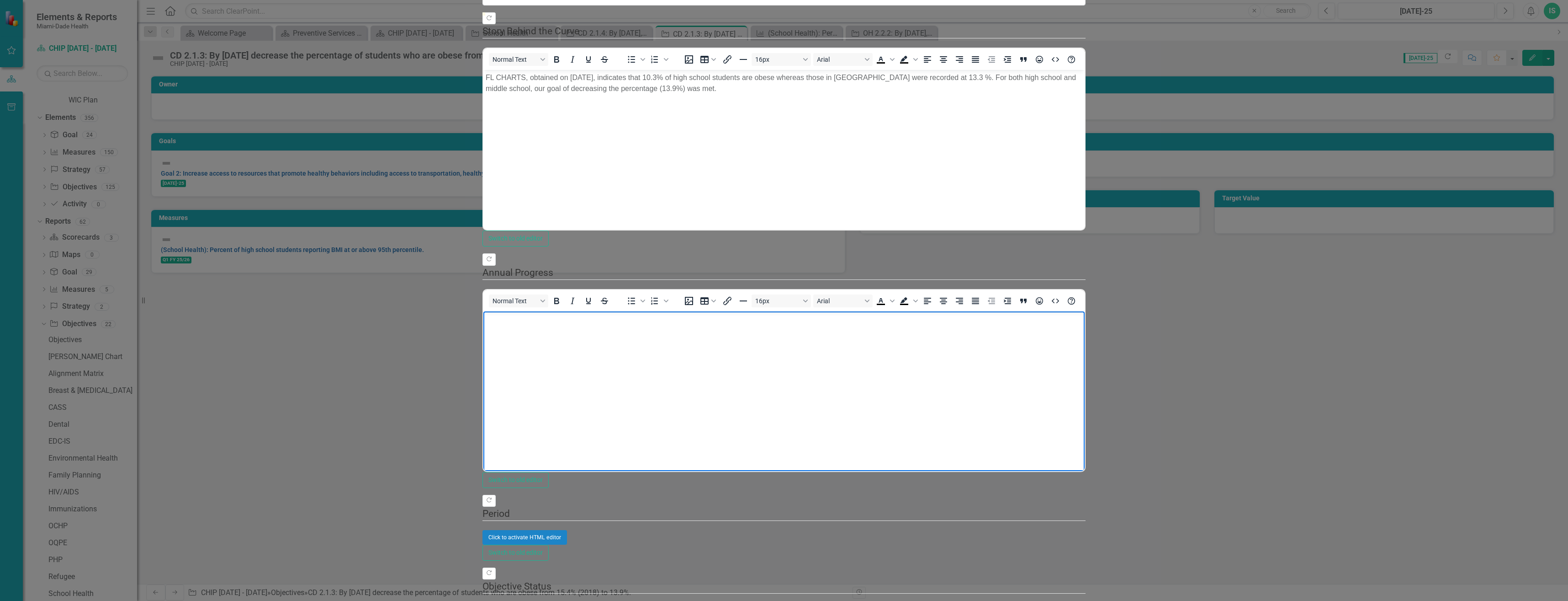
click at [515, 340] on body "Rich Text Area. Press ALT-0 for help." at bounding box center [784, 379] width 601 height 137
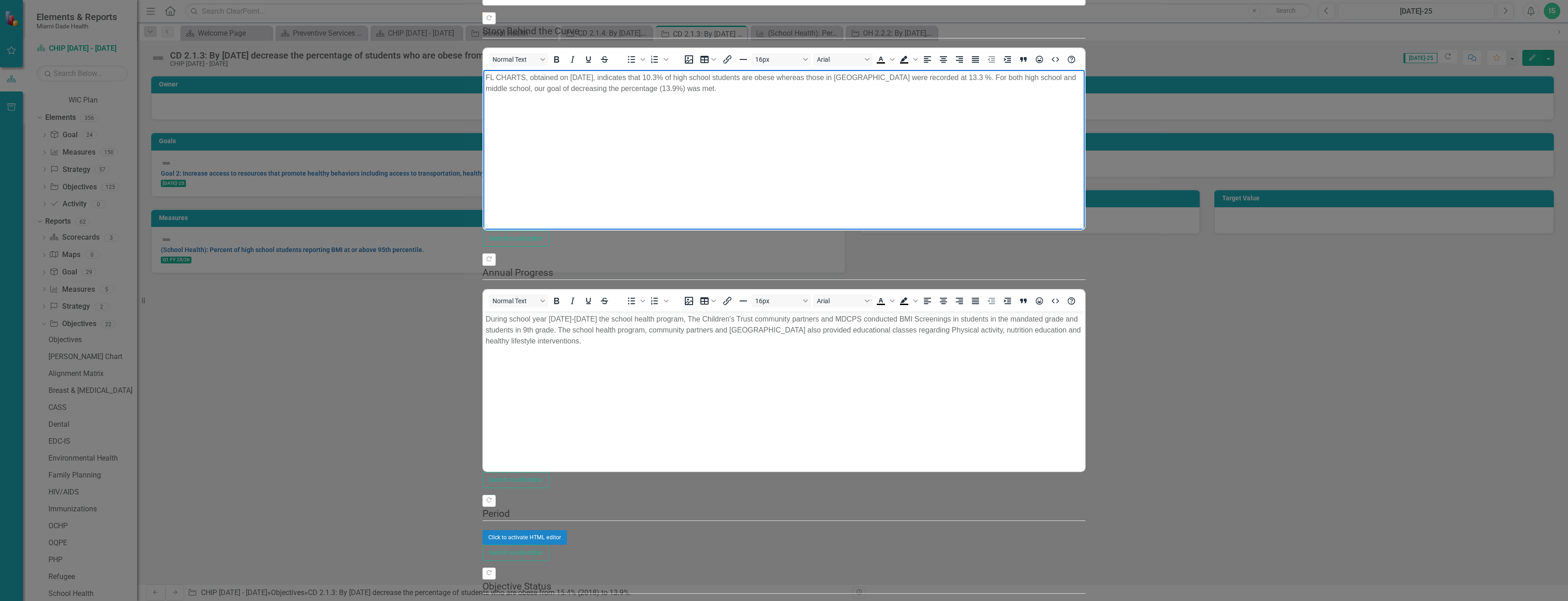
click at [513, 124] on body "FL CHARTS, obtained on [DATE], indicates that 10.3% of high school students are…" at bounding box center [784, 138] width 601 height 137
click at [1082, 79] on p "FL CHARTS, obtained on [DATE], indicates that 10.3% of high school students are…" at bounding box center [784, 83] width 597 height 22
click at [541, 380] on body "During school year [DATE]-[DATE] the school health program, The Children's Trus…" at bounding box center [784, 379] width 601 height 137
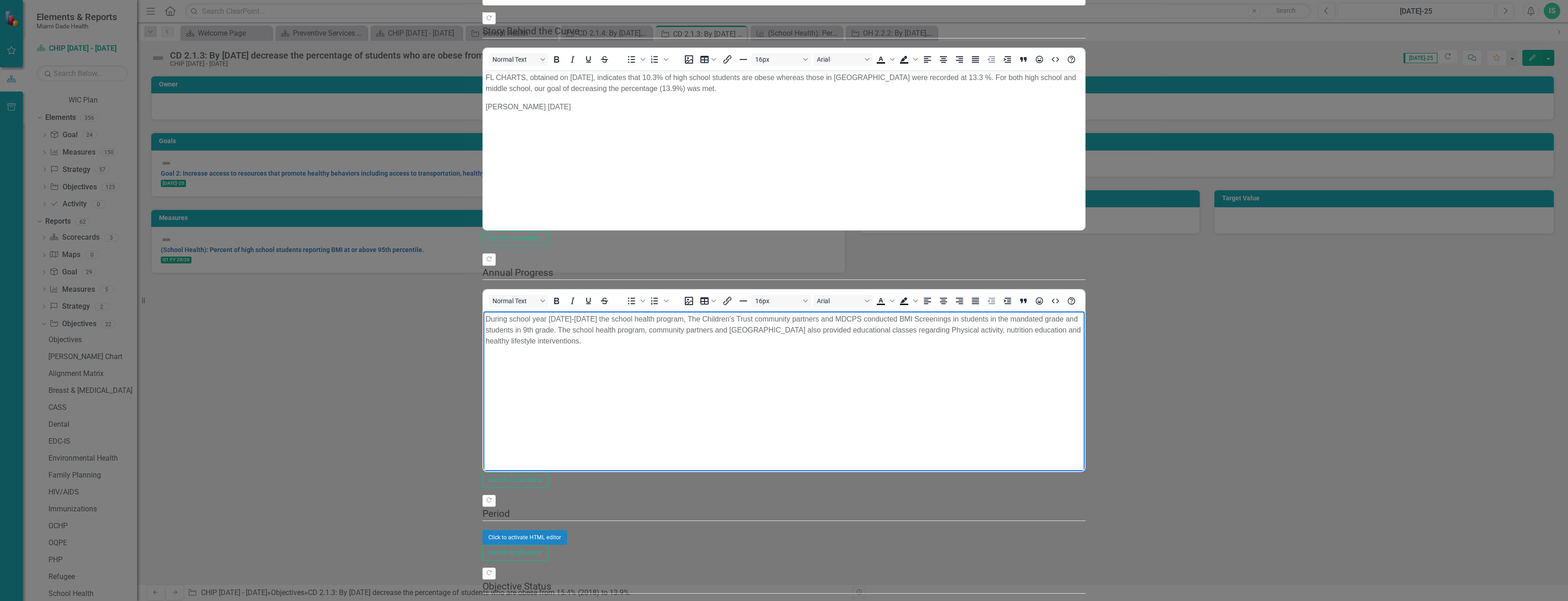
click at [718, 338] on body "During school year [DATE]-[DATE] the school health program, The Children's Trus…" at bounding box center [784, 379] width 601 height 137
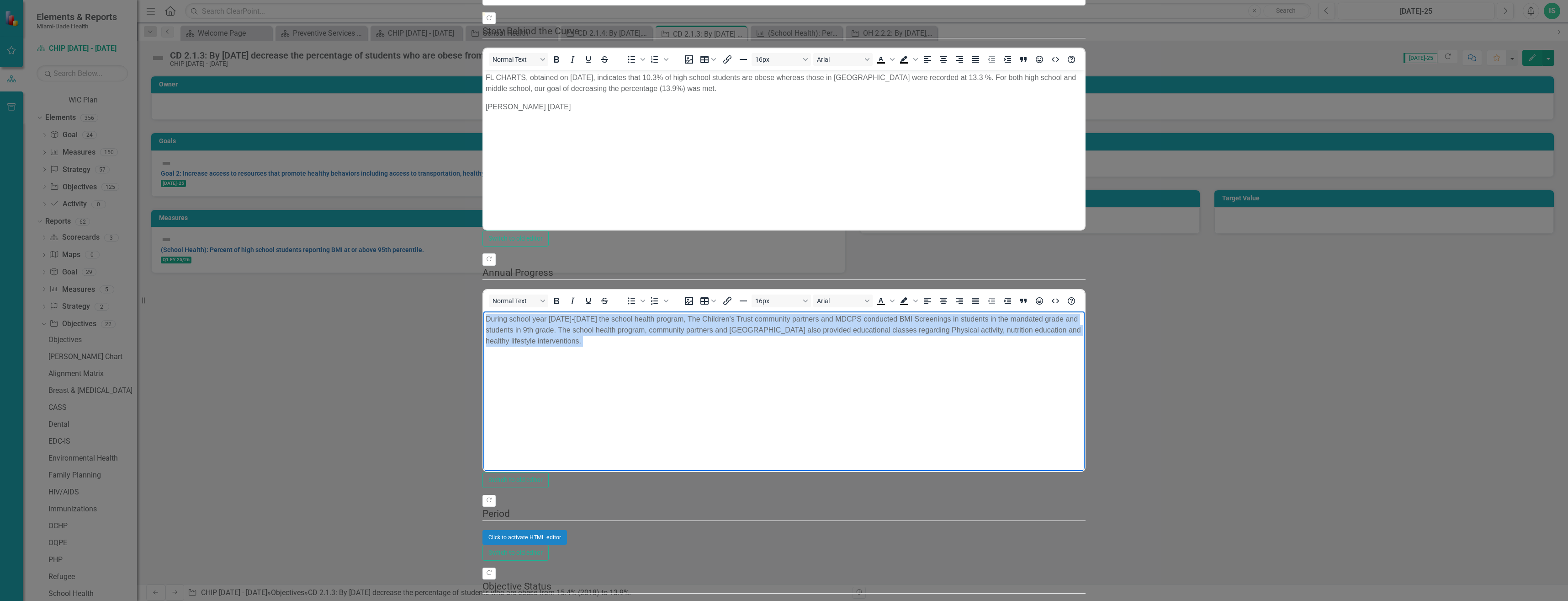
drag, startPoint x: 488, startPoint y: 317, endPoint x: 731, endPoint y: 346, distance: 244.7
click at [731, 346] on body "During school year [DATE]-[DATE] the school health program, The Children's Trus…" at bounding box center [784, 379] width 601 height 137
drag, startPoint x: 688, startPoint y: 324, endPoint x: 1017, endPoint y: 383, distance: 334.2
click at [1026, 382] on body "During school year [DATE]-[DATE] the school health program, The Children's Trus…" at bounding box center [784, 379] width 601 height 137
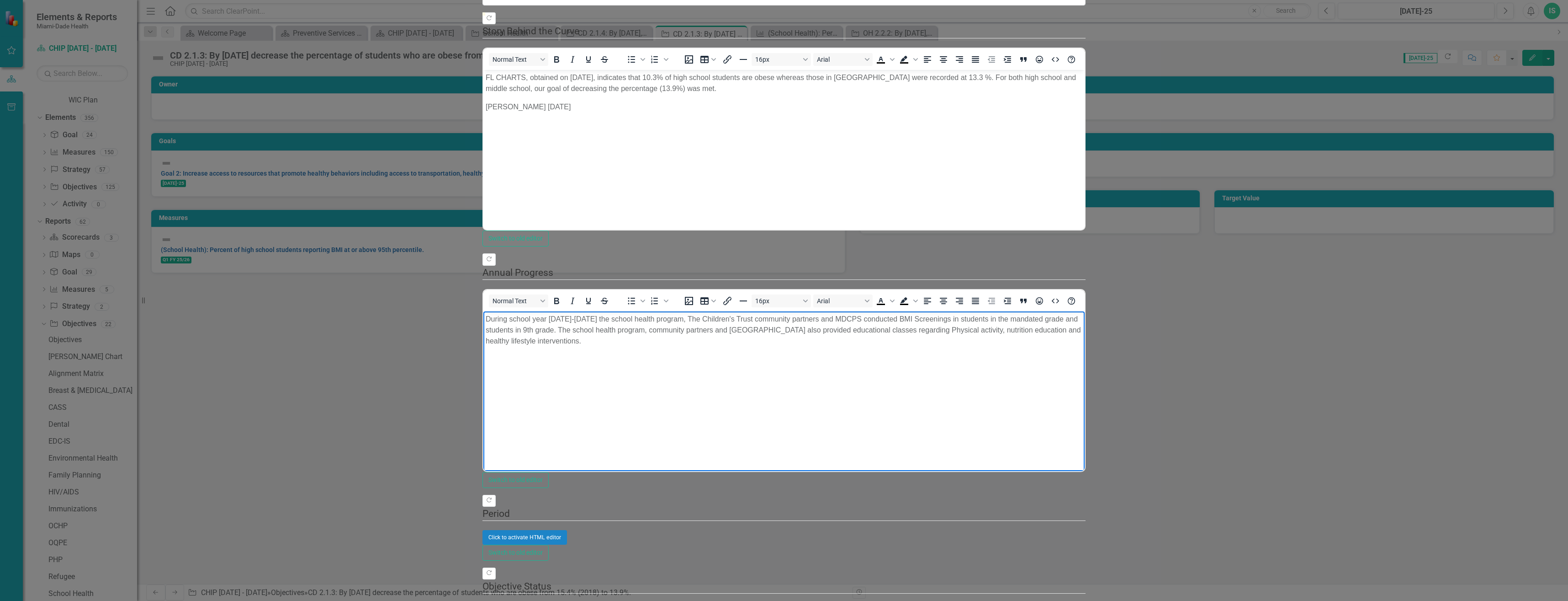
click at [502, 353] on p "Rich Text Area. Press ALT-0 for help." at bounding box center [784, 359] width 597 height 11
click at [597, 448] on html "During school year [DATE]-[DATE] the school health program, The Children's Trus…" at bounding box center [784, 379] width 601 height 137
click at [665, 530] on div "Click to activate HTML editor" at bounding box center [784, 537] width 603 height 15
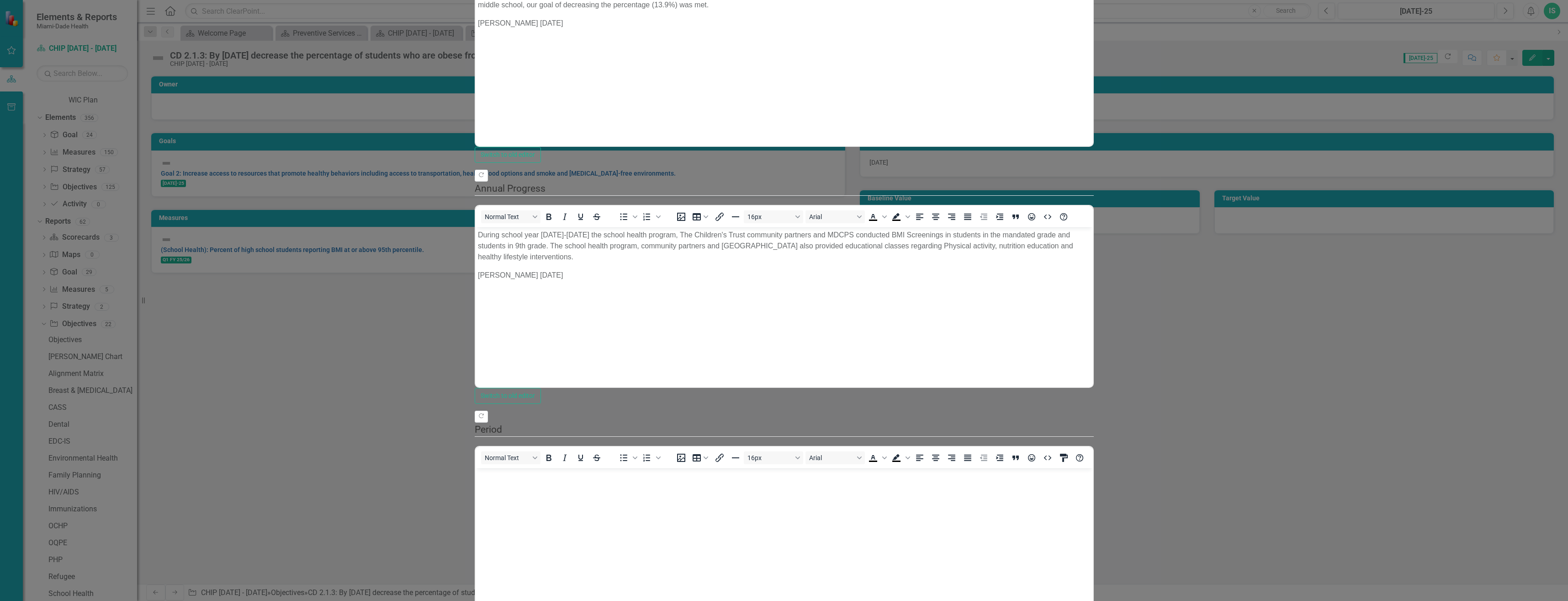
scroll to position [457, 0]
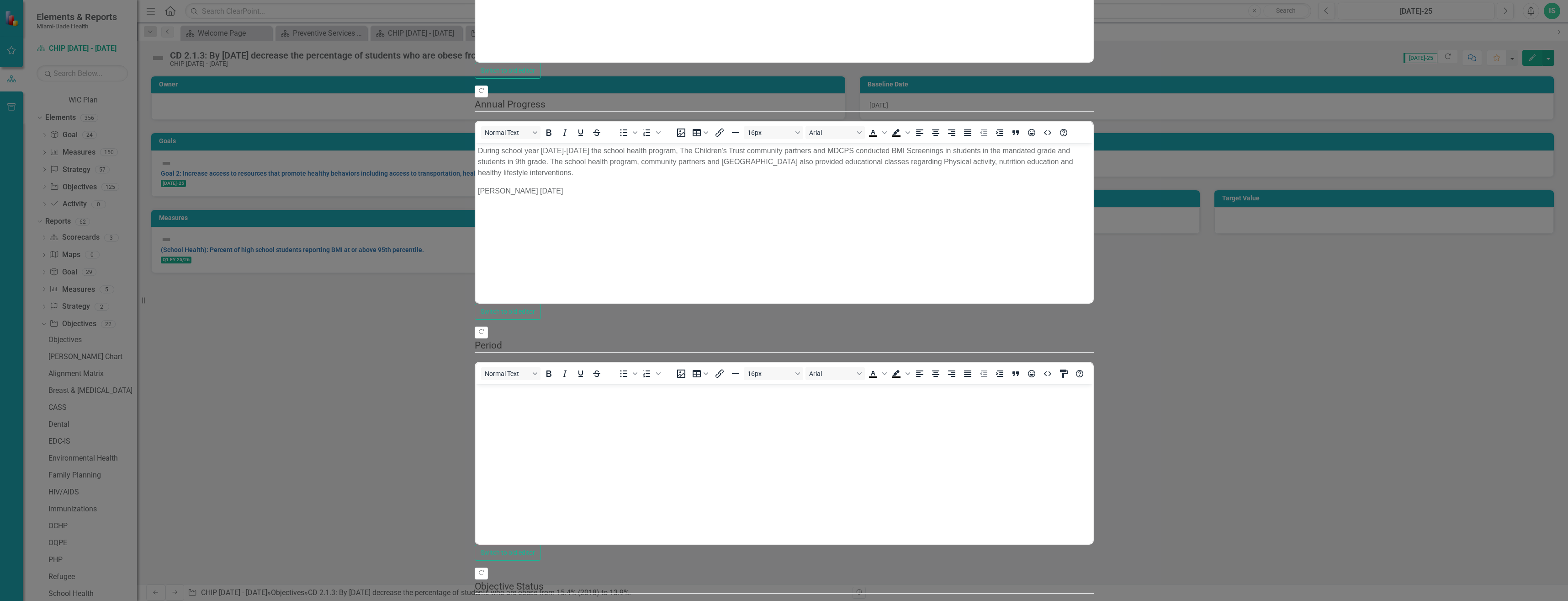
scroll to position [548, 0]
click at [522, 411] on body "Rich Text Area. Press ALT-0 for help." at bounding box center [783, 452] width 618 height 137
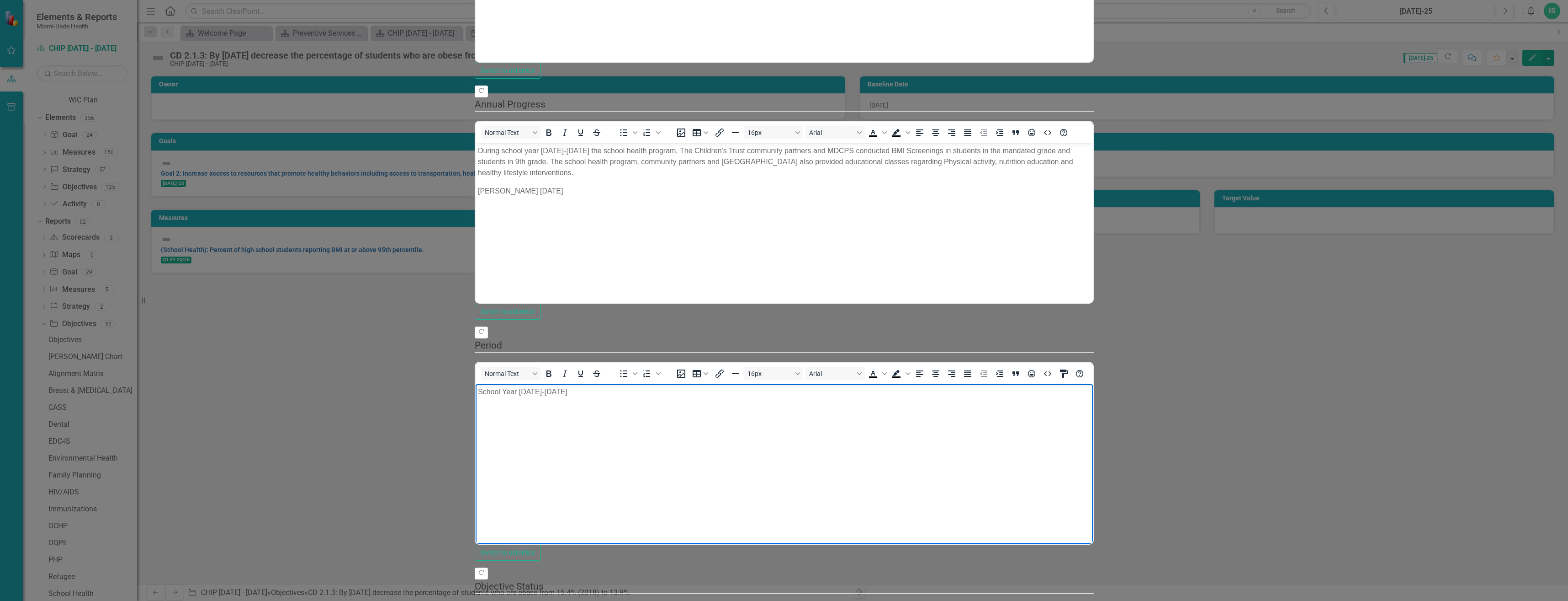
click at [533, 451] on body "School Year [DATE]-[DATE]" at bounding box center [783, 452] width 618 height 137
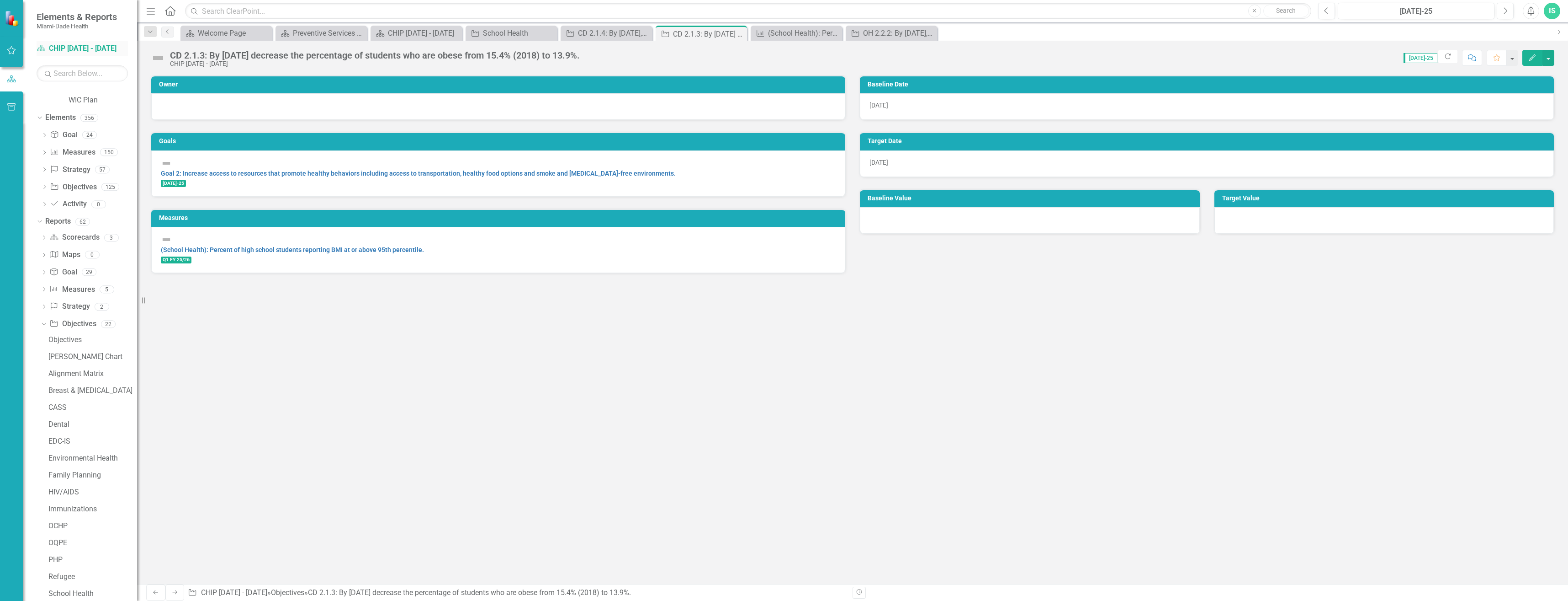
click at [58, 50] on link "Scorecard CHIP [DATE] - [DATE]" at bounding box center [82, 49] width 91 height 11
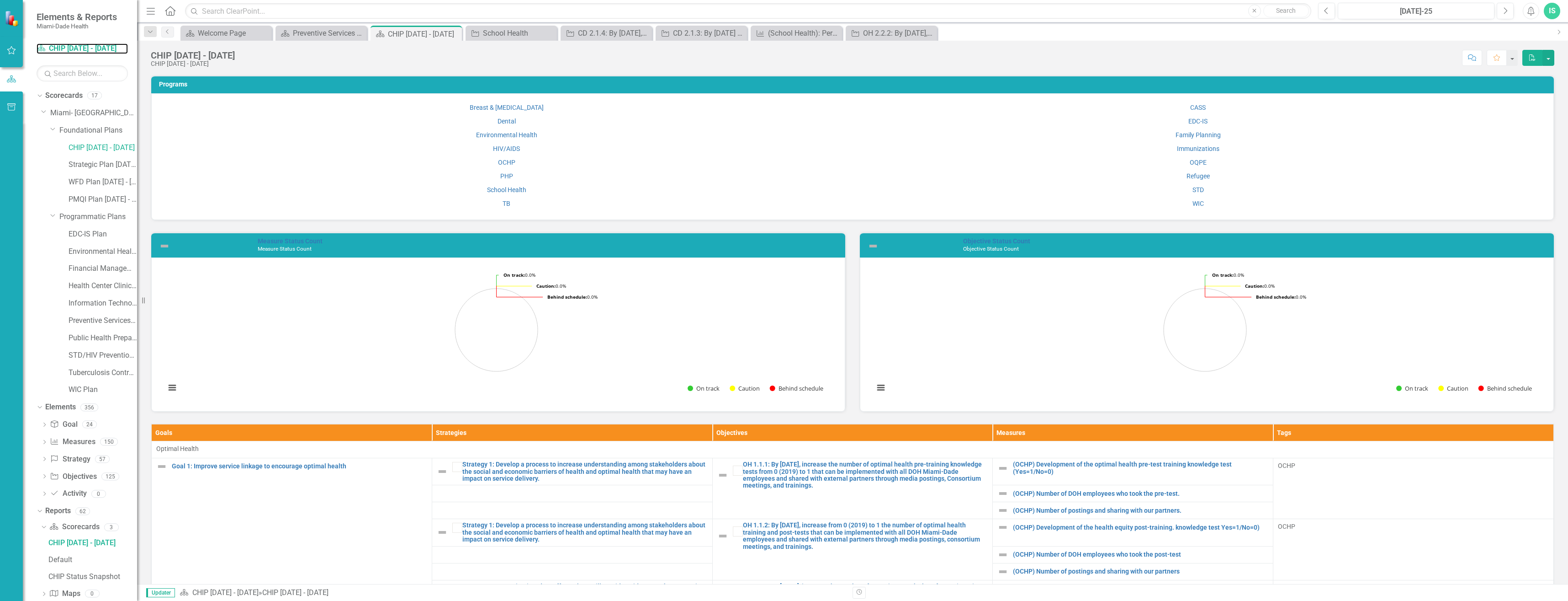
scroll to position [91, 0]
click at [91, 321] on link "Preventive Services Plan" at bounding box center [102, 321] width 68 height 11
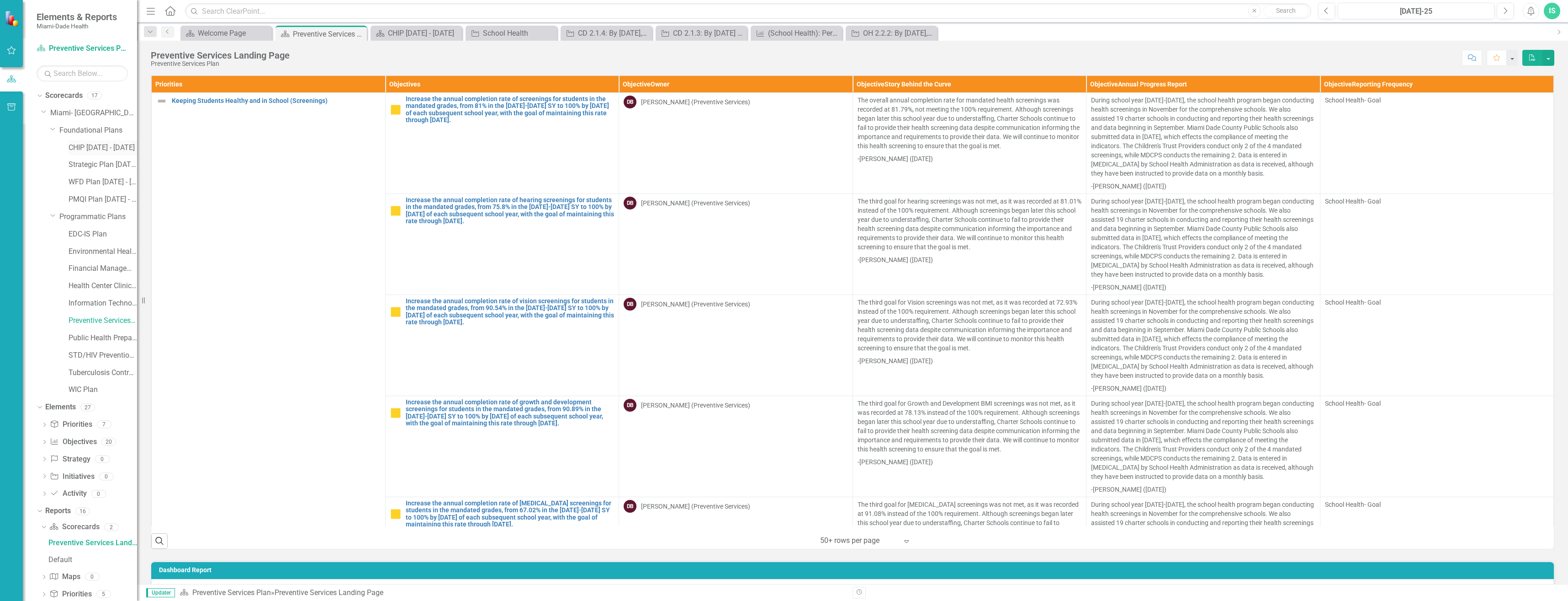
click at [96, 148] on link "CHIP [DATE] - [DATE]" at bounding box center [102, 148] width 68 height 11
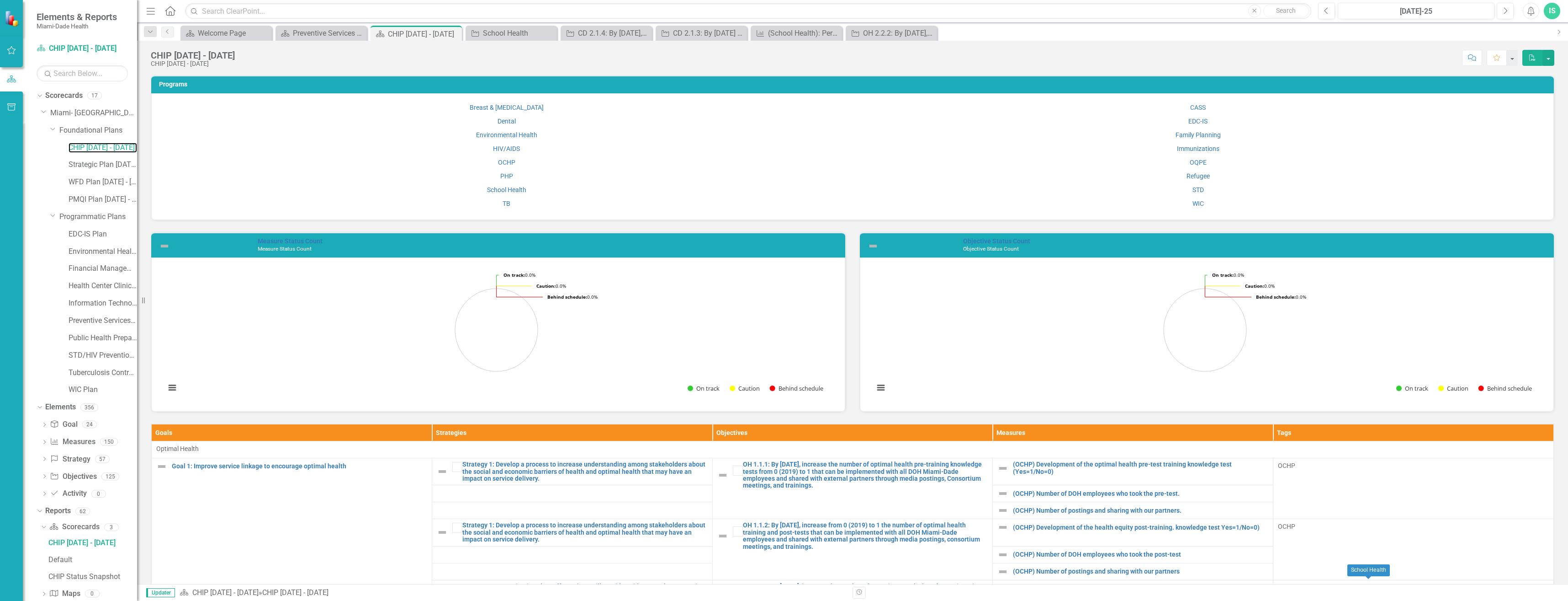
scroll to position [91, 0]
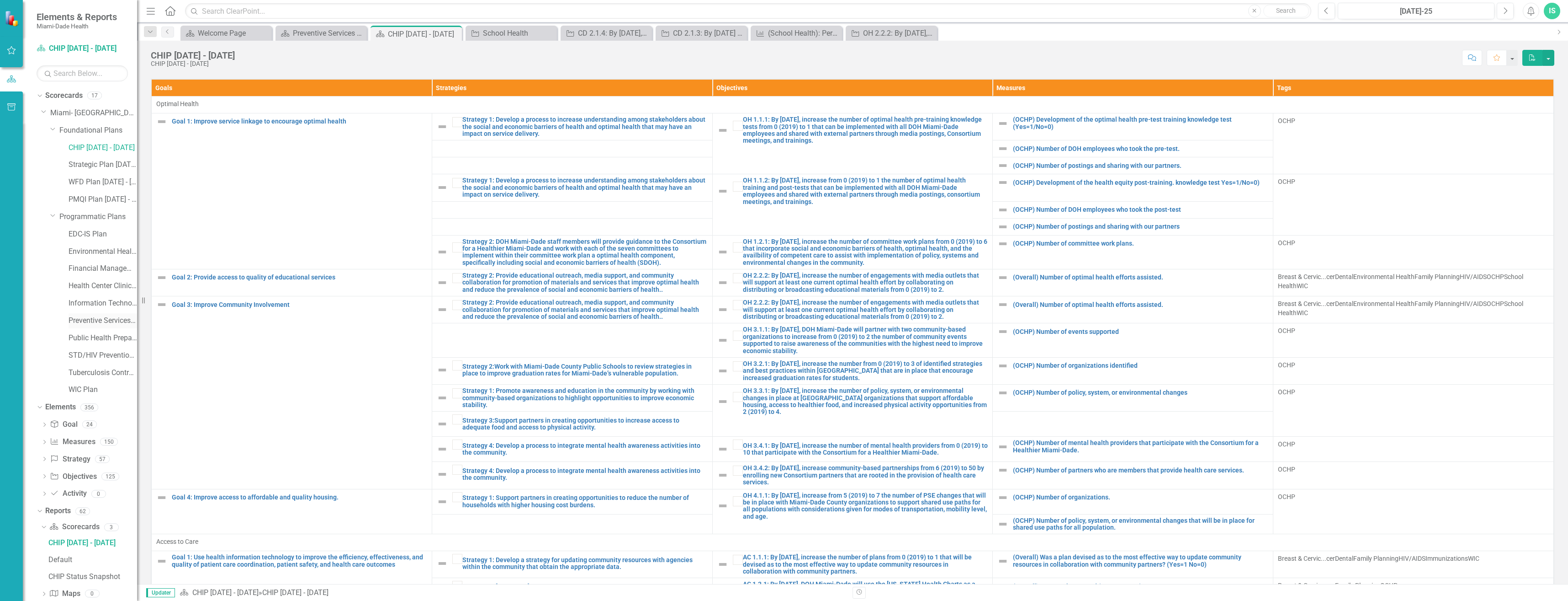
click at [99, 321] on link "Preventive Services Plan" at bounding box center [102, 321] width 68 height 11
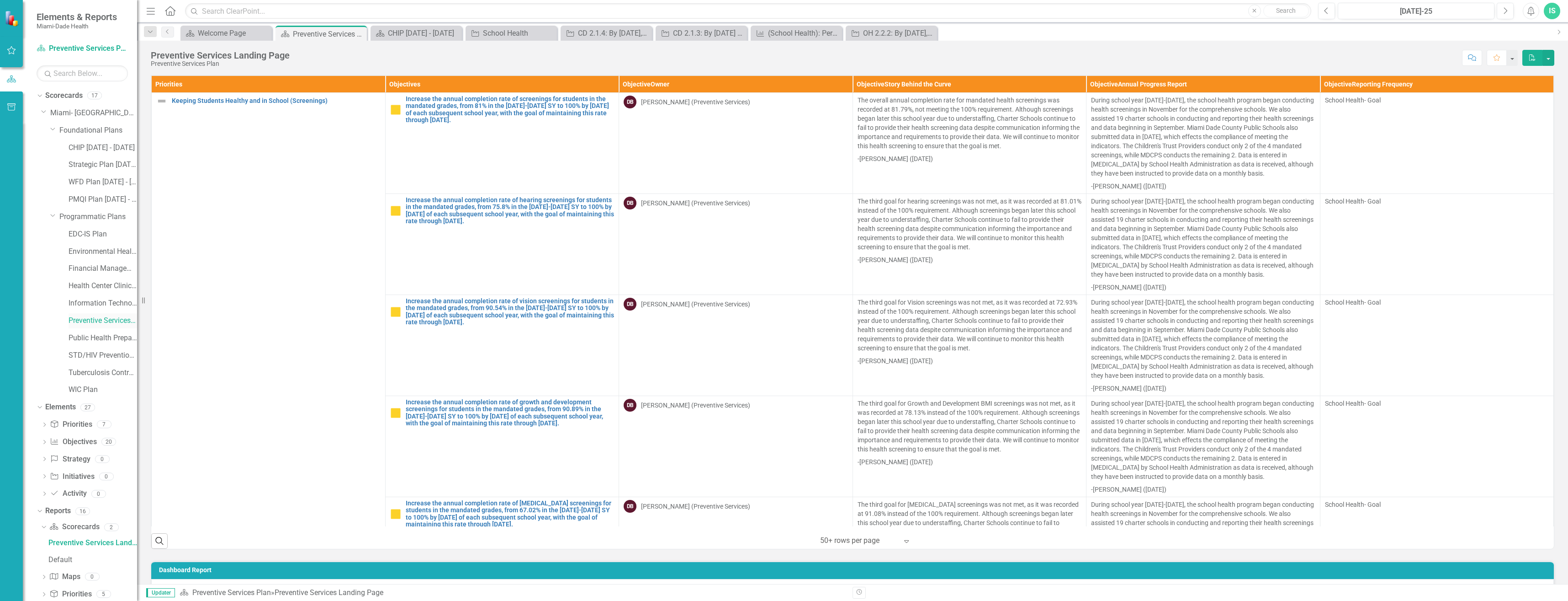
click at [118, 318] on link "Preventive Services Plan" at bounding box center [102, 321] width 68 height 11
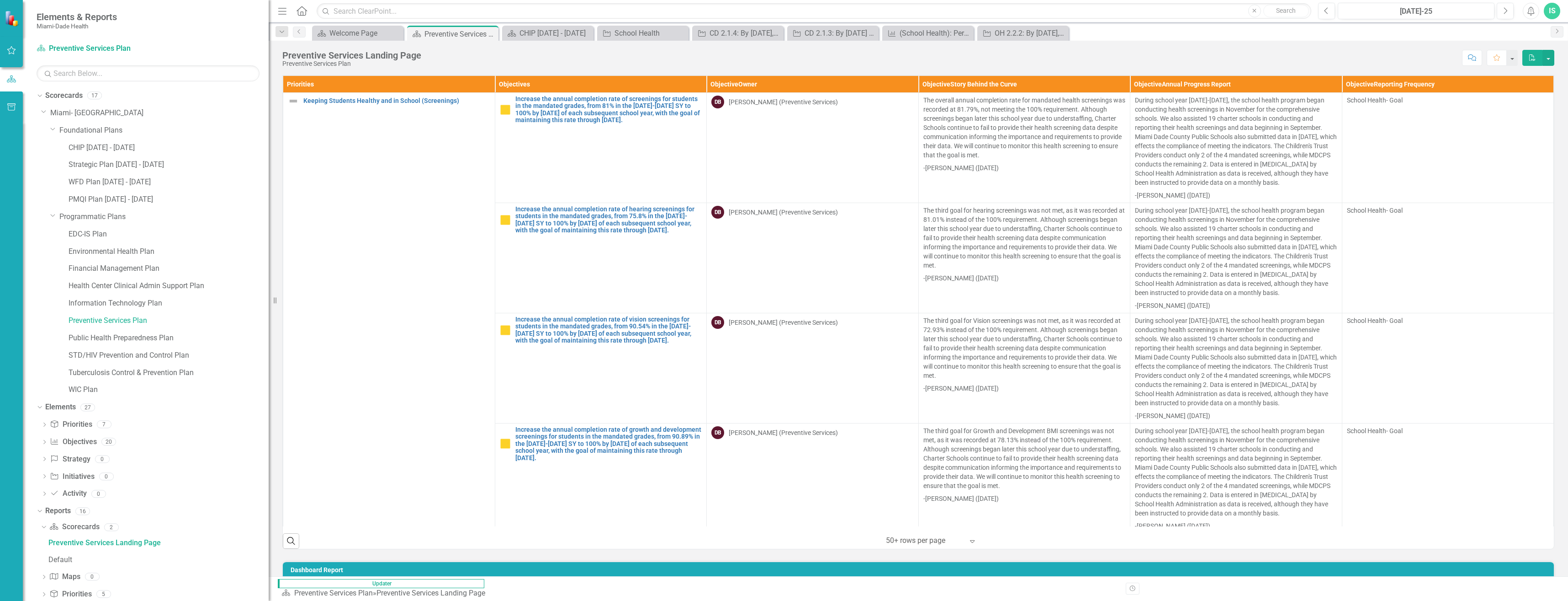
drag, startPoint x: 137, startPoint y: 334, endPoint x: 269, endPoint y: 370, distance: 136.8
click at [269, 370] on div "Resize" at bounding box center [272, 300] width 7 height 601
click at [122, 324] on link "Preventive Services Plan" at bounding box center [168, 321] width 200 height 11
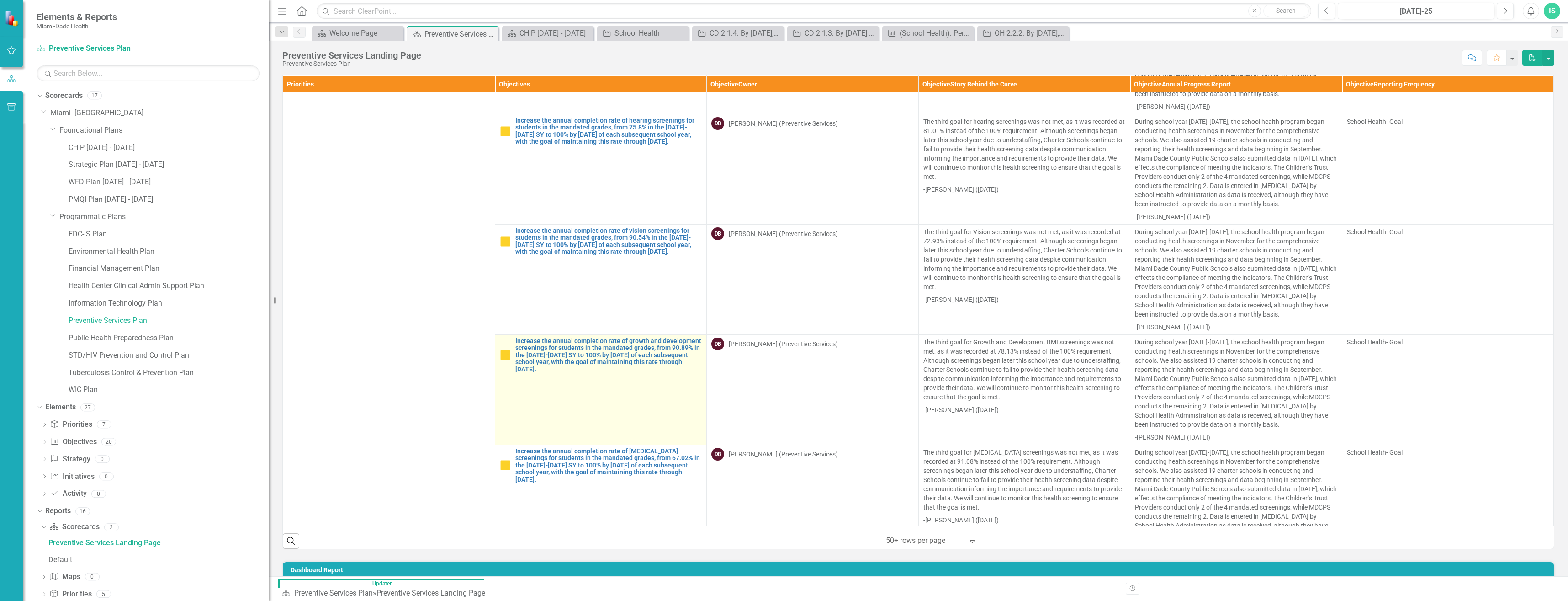
scroll to position [137, 0]
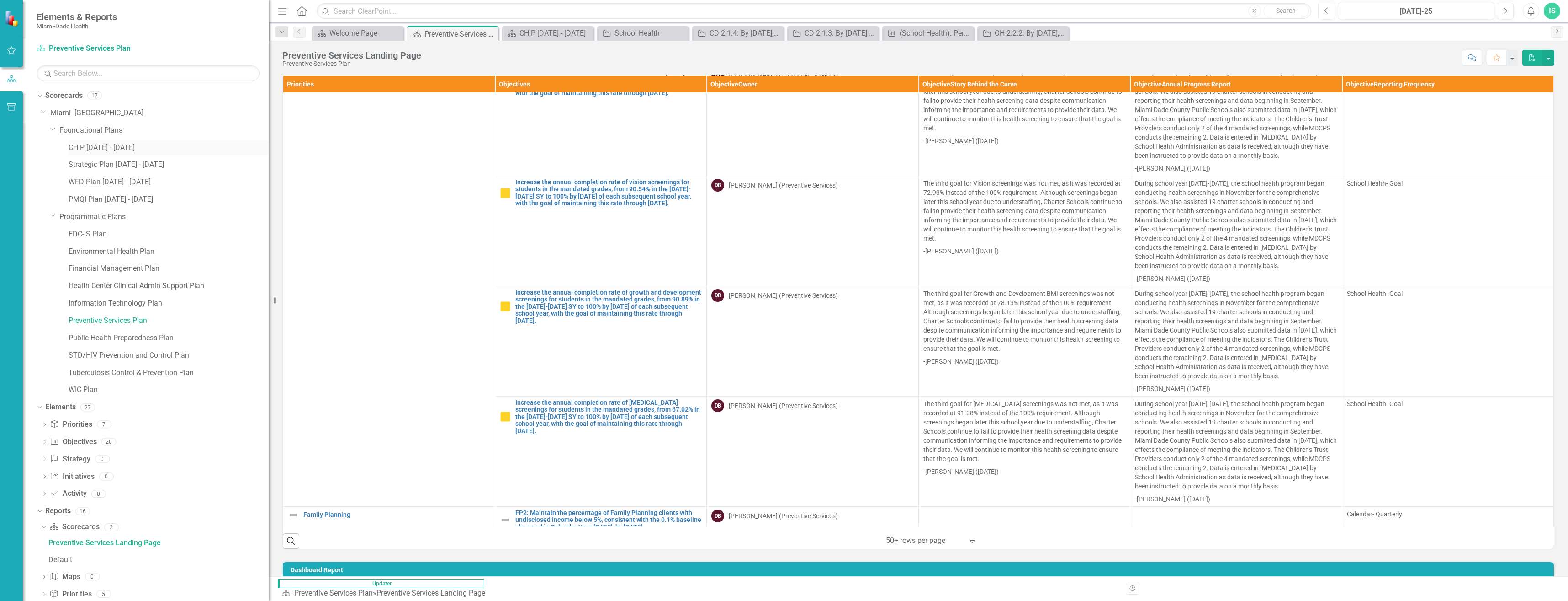
click at [89, 145] on link "CHIP [DATE] - [DATE]" at bounding box center [168, 148] width 200 height 11
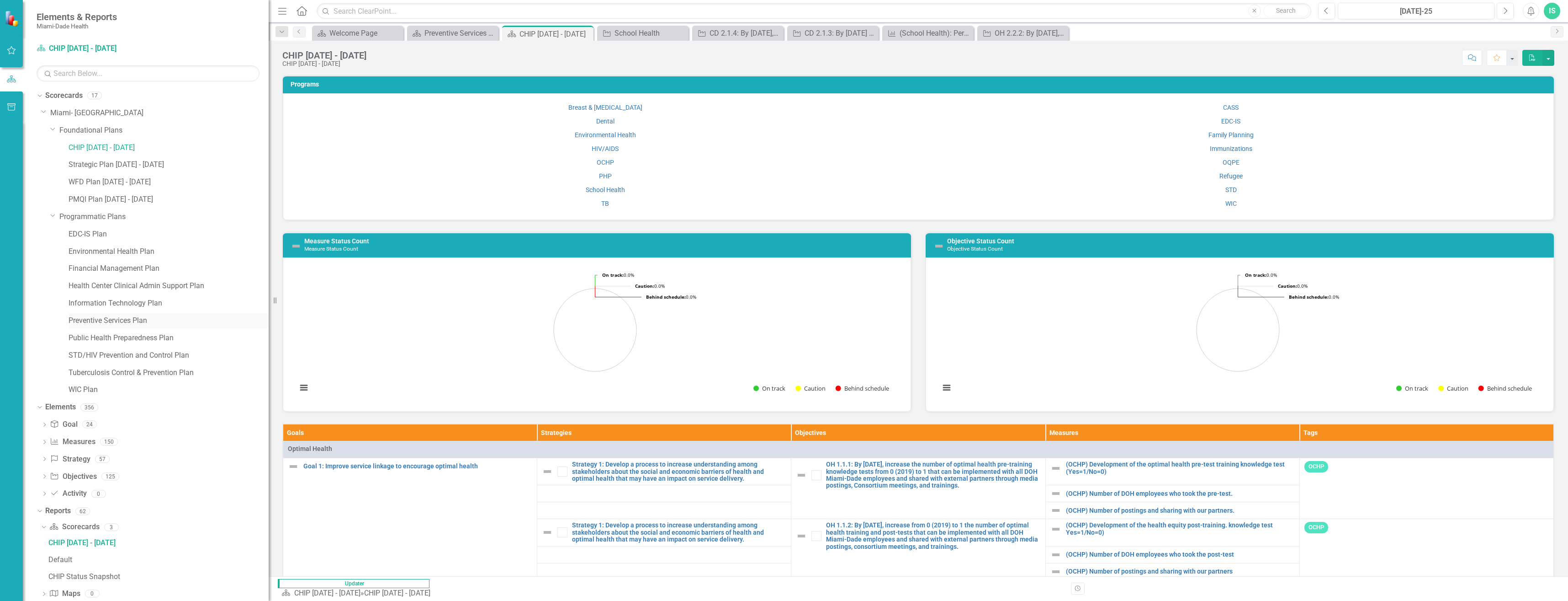
click at [129, 319] on link "Preventive Services Plan" at bounding box center [168, 321] width 200 height 11
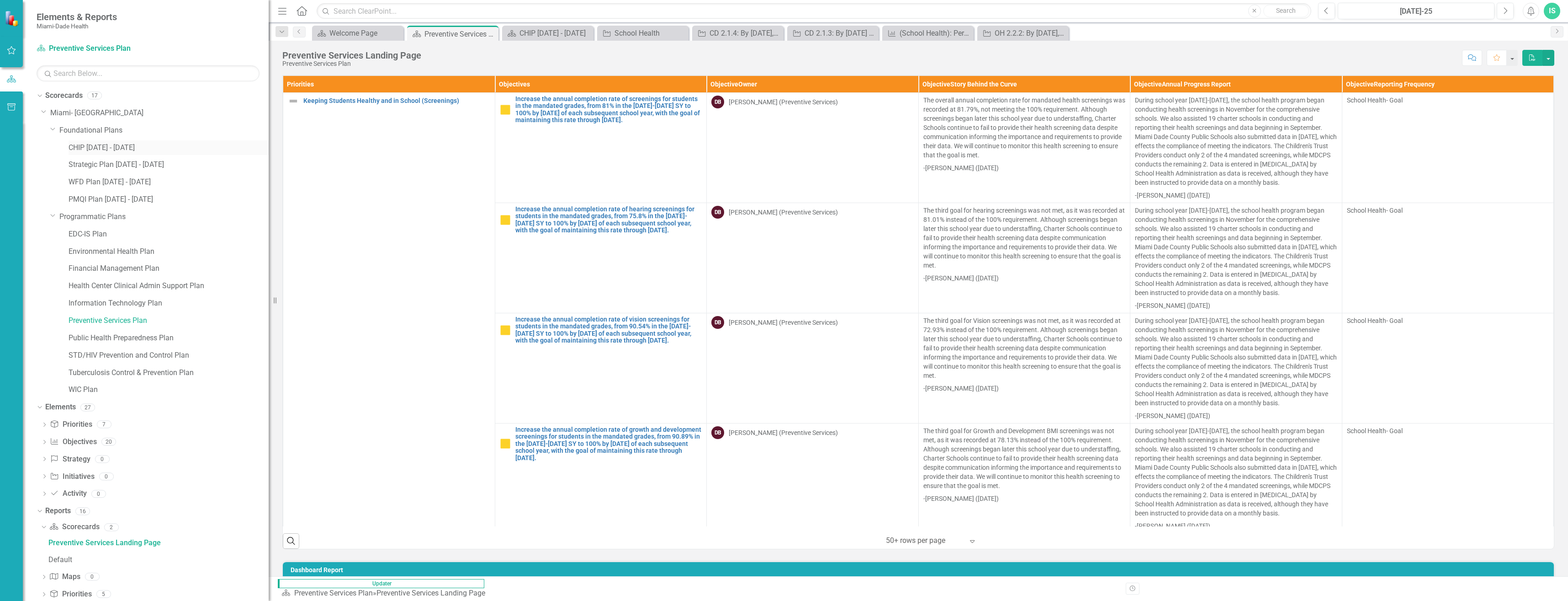
click at [106, 143] on link "CHIP [DATE] - [DATE]" at bounding box center [168, 148] width 200 height 11
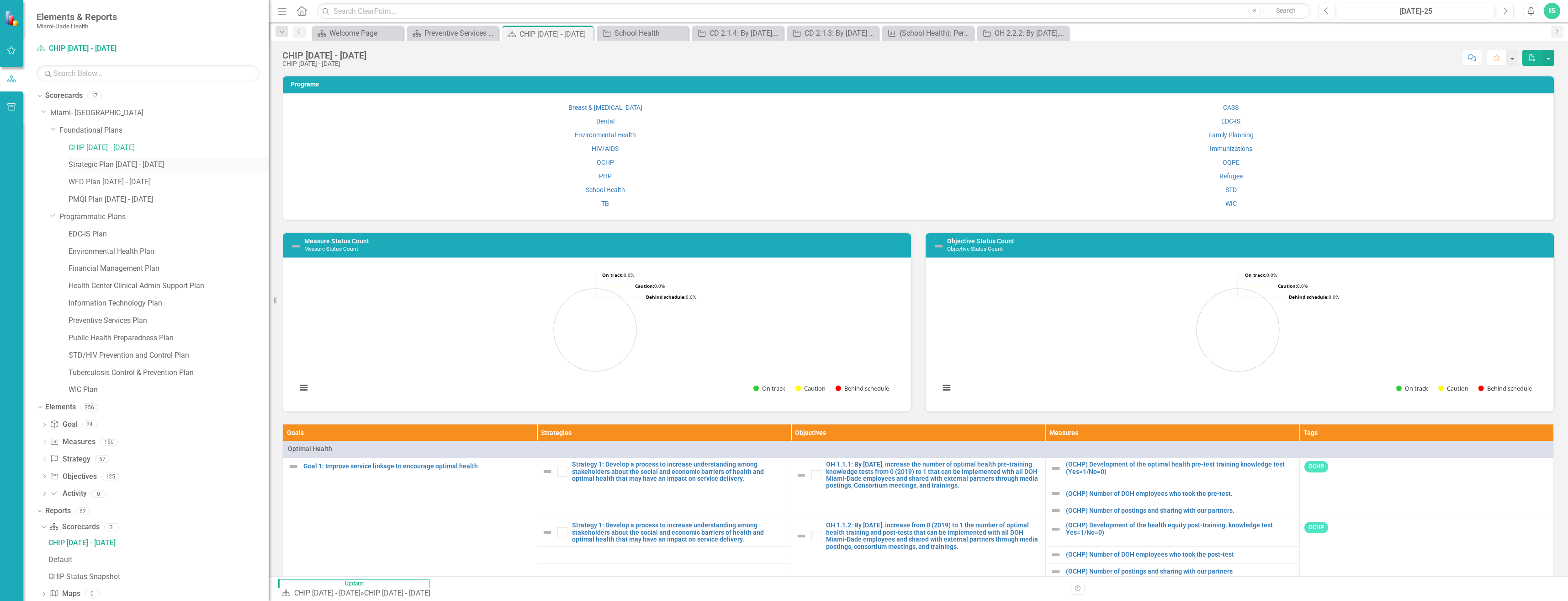
click at [99, 166] on link "Strategic Plan [DATE] - [DATE]" at bounding box center [168, 165] width 200 height 11
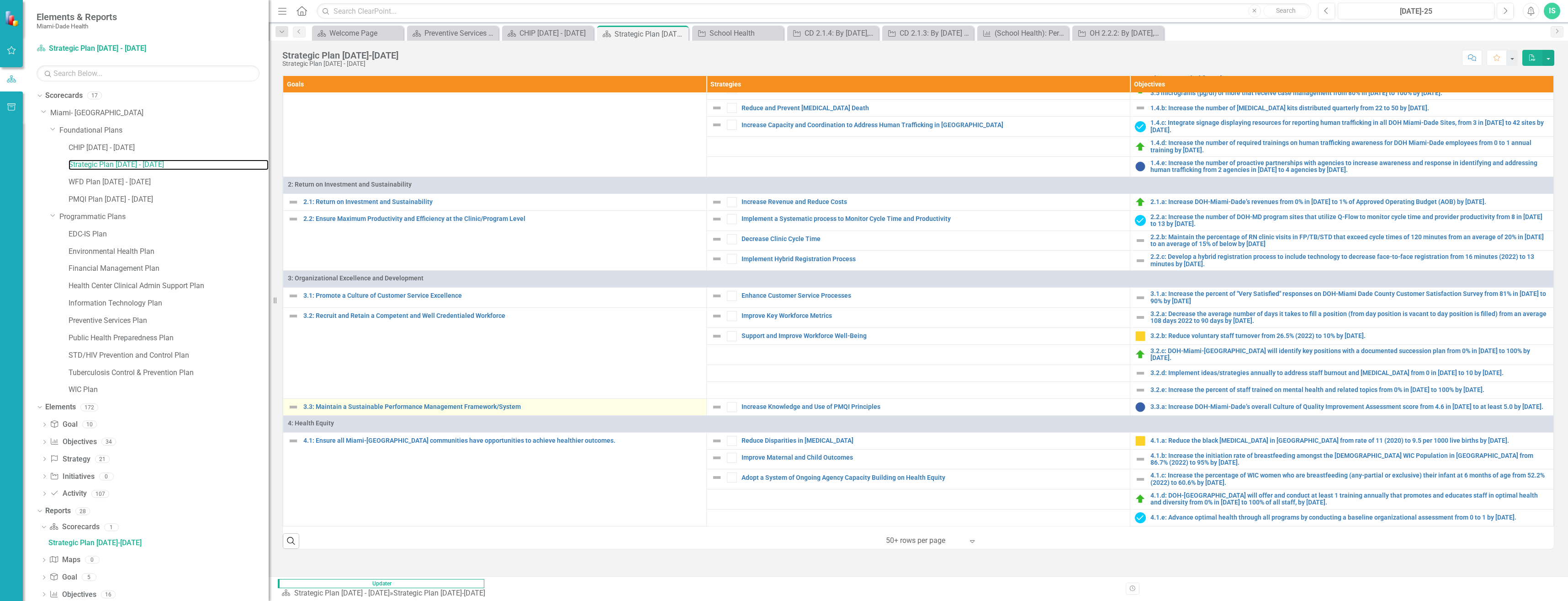
scroll to position [267, 0]
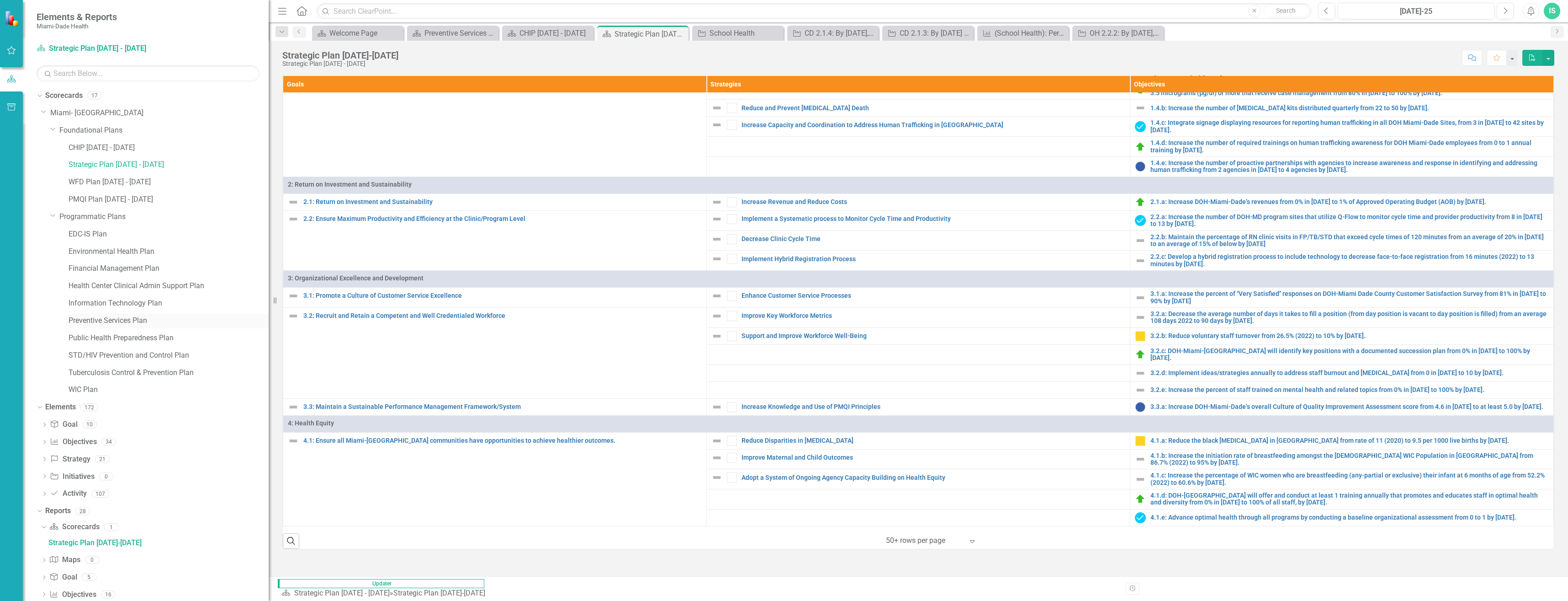
click at [90, 323] on link "Preventive Services Plan" at bounding box center [168, 321] width 200 height 11
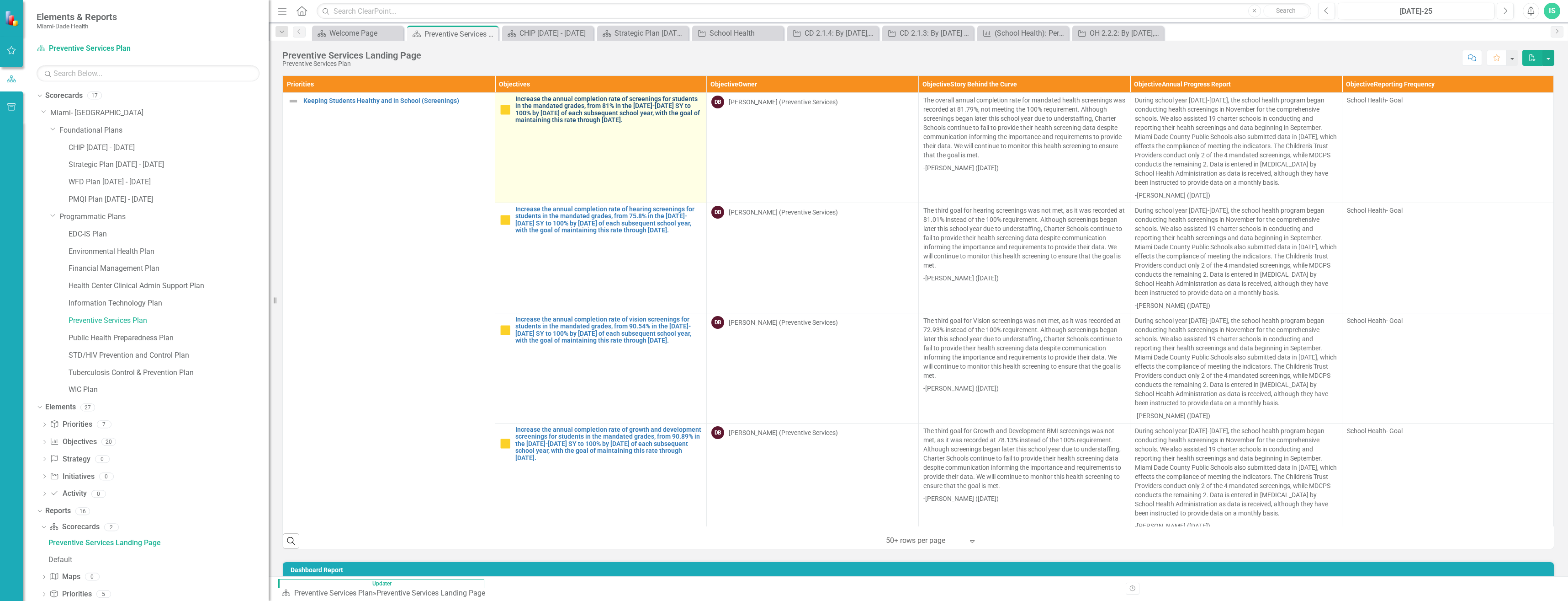
click at [520, 103] on link "Increase the annual completion rate of screenings for students in the mandated …" at bounding box center [609, 110] width 187 height 28
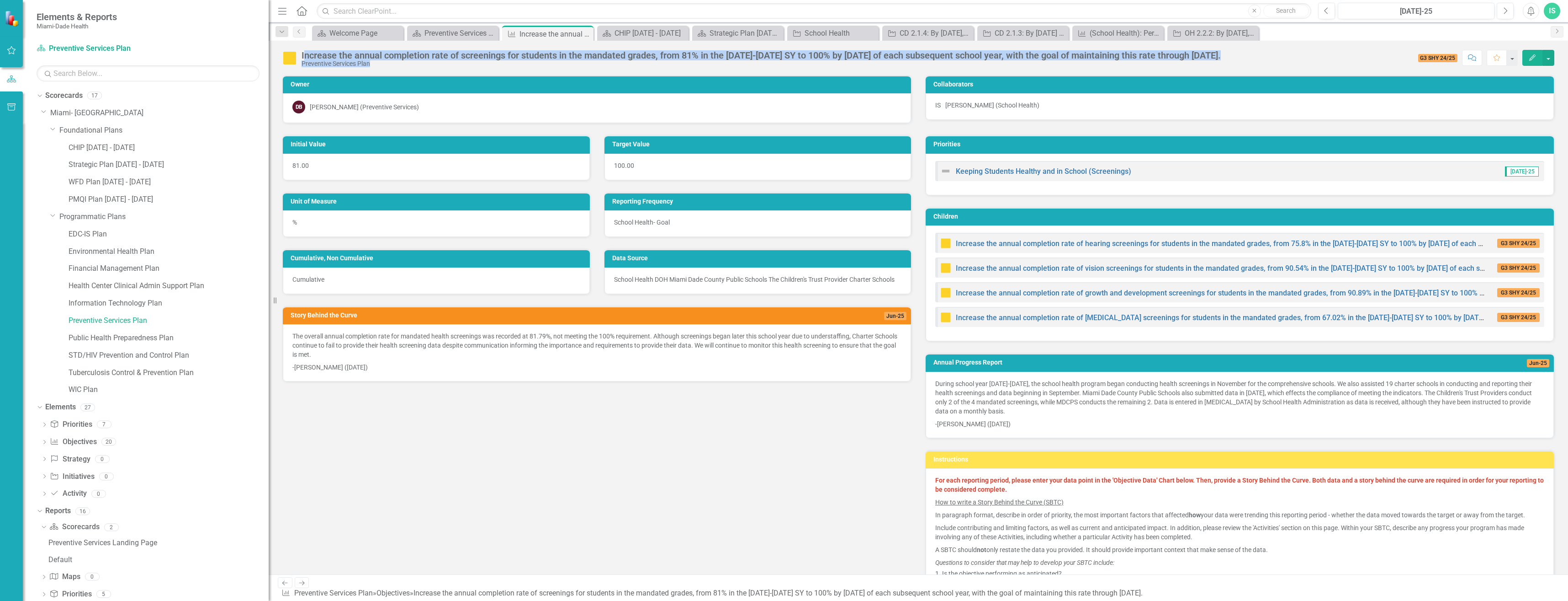
drag, startPoint x: 305, startPoint y: 45, endPoint x: 1284, endPoint y: 53, distance: 979.0
click at [1284, 53] on div "Increase the annual completion rate of screenings for students in the mandated …" at bounding box center [918, 54] width 1299 height 28
drag, startPoint x: 1284, startPoint y: 53, endPoint x: 1250, endPoint y: 53, distance: 34.0
copy div "ncrease the annual completion rate of screenings for students in the mandated g…"
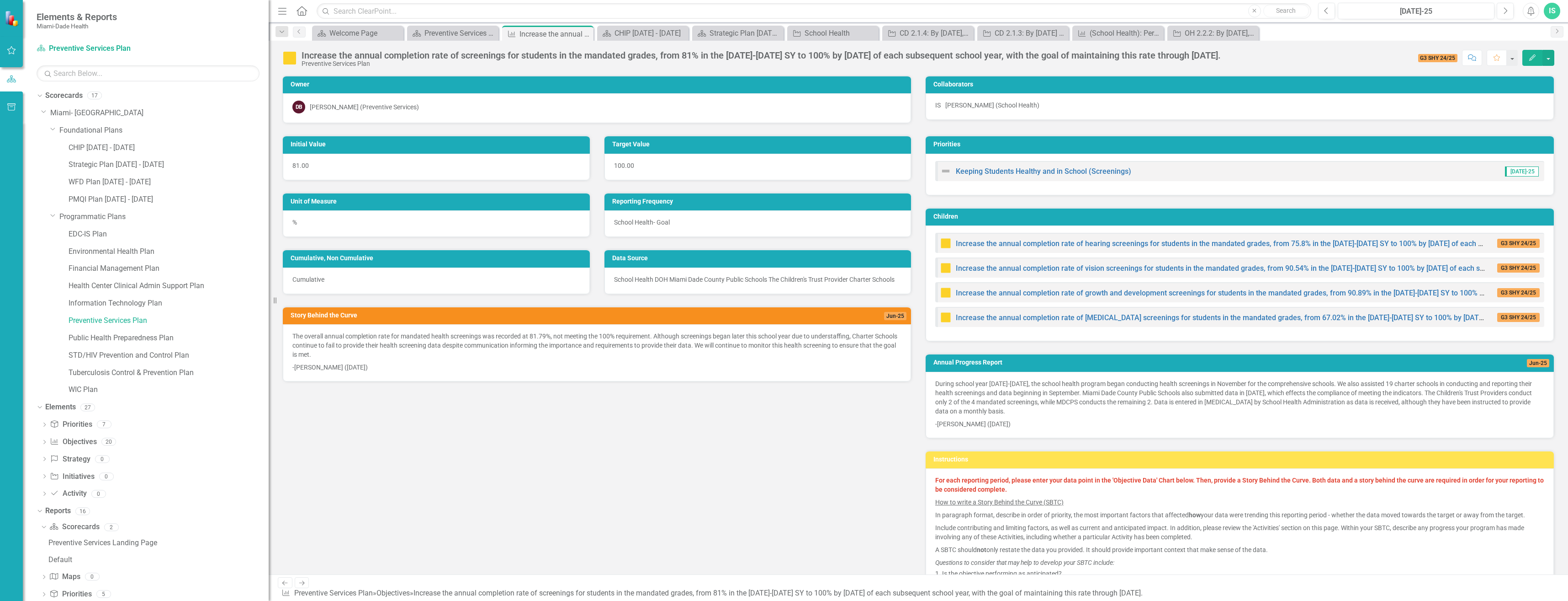
click at [706, 460] on div "Initial Value 81.00 Target Value 100.00 Unit of Measure % Reporting Frequency S…" at bounding box center [918, 379] width 1286 height 512
click at [97, 166] on link "Strategic Plan [DATE] - [DATE]" at bounding box center [168, 165] width 200 height 11
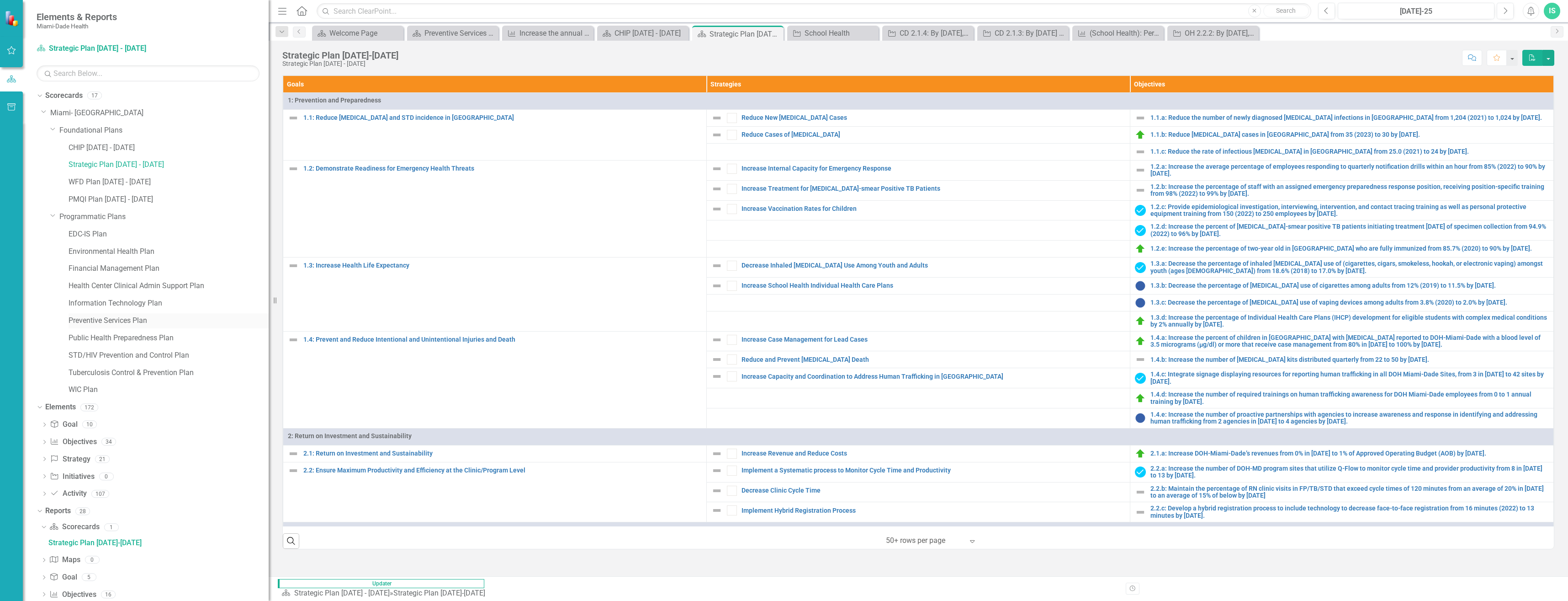
click at [109, 322] on link "Preventive Services Plan" at bounding box center [168, 321] width 200 height 11
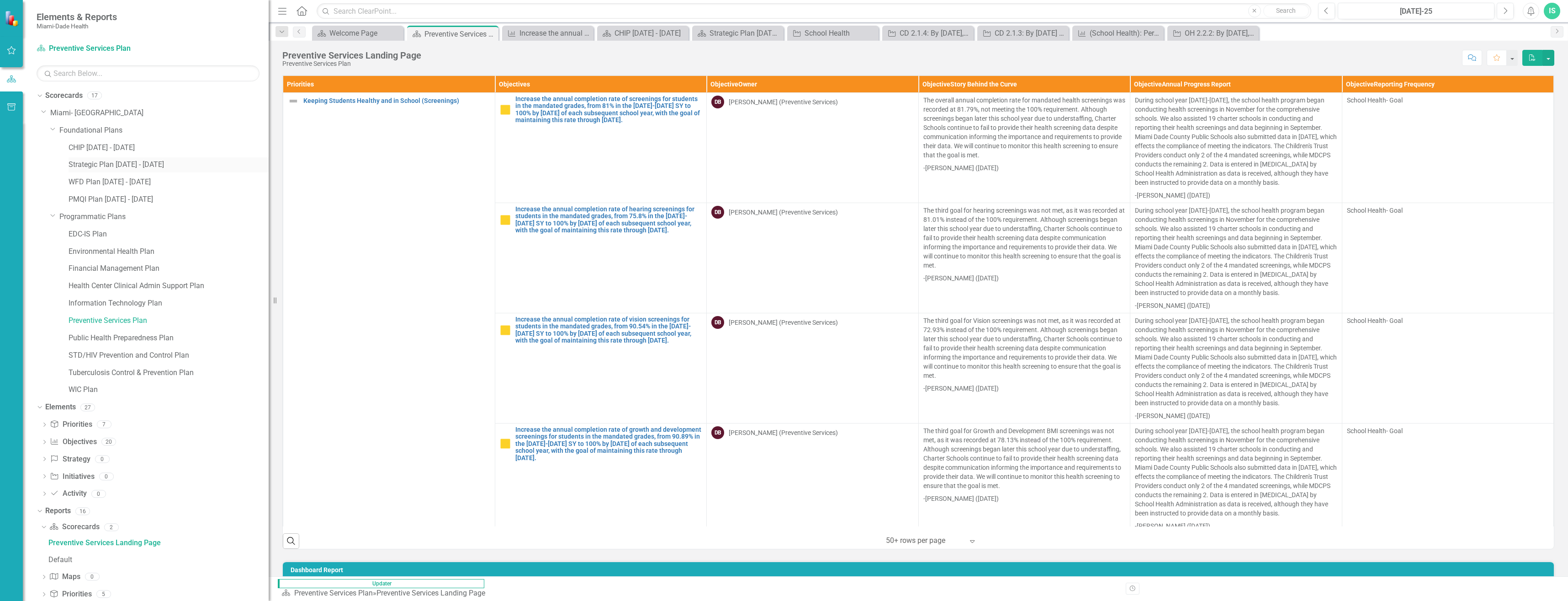
click at [141, 165] on link "Strategic Plan [DATE] - [DATE]" at bounding box center [168, 165] width 200 height 11
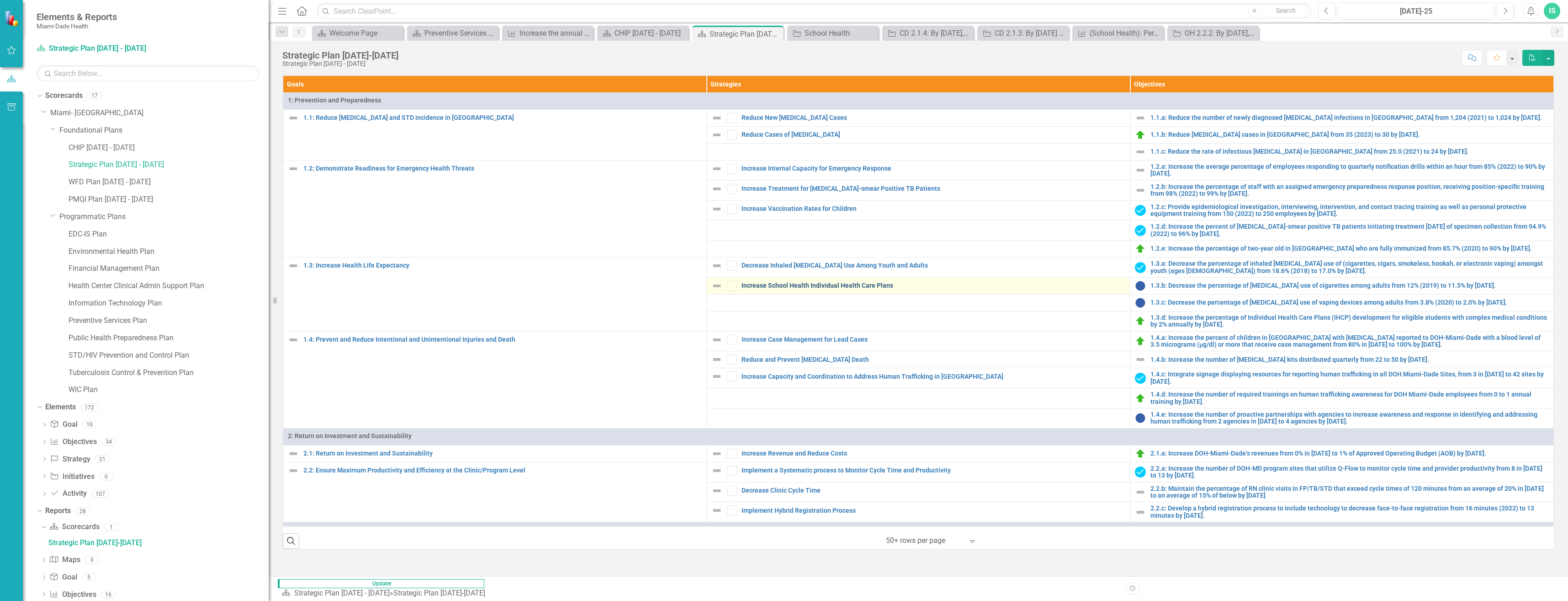
click at [813, 289] on link "Increase School Health Individual Health Care Plans" at bounding box center [933, 286] width 384 height 7
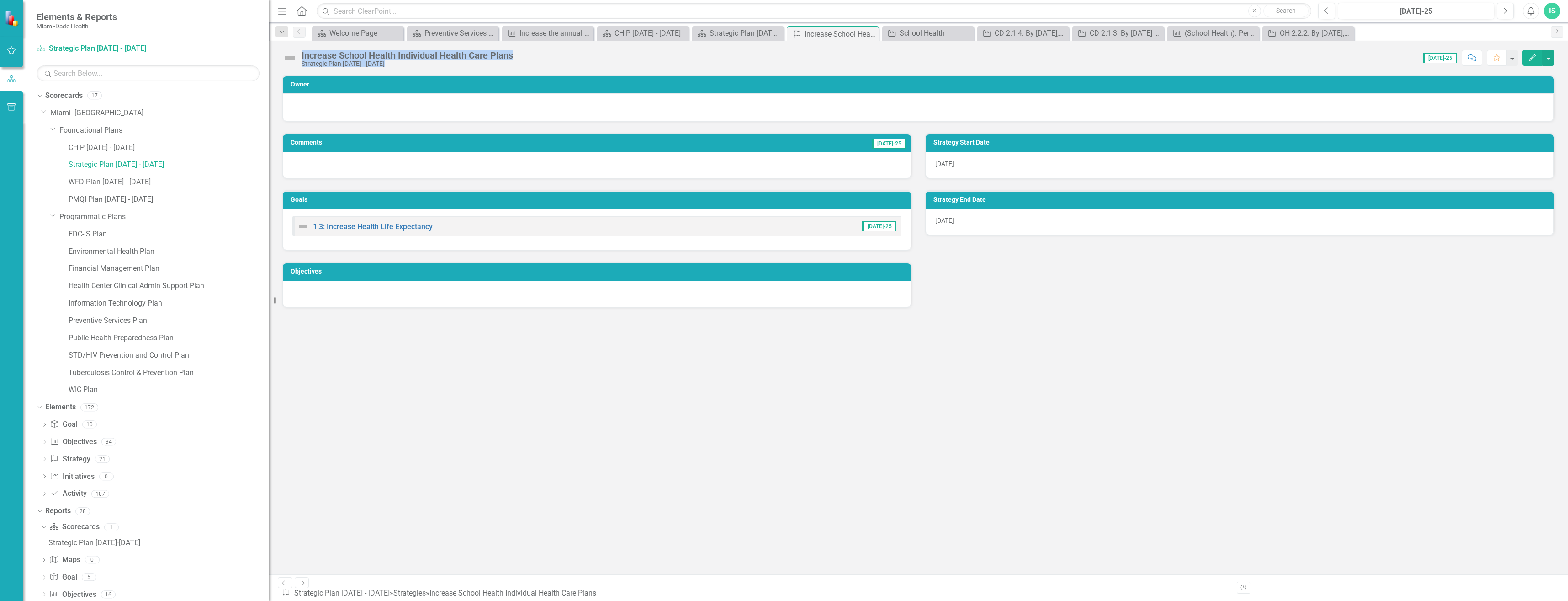
drag, startPoint x: 532, startPoint y: 57, endPoint x: 301, endPoint y: 54, distance: 231.0
click at [301, 54] on div "Increase School Health Individual Health Care Plans Strategic Plan 2023 - 2027 …" at bounding box center [918, 54] width 1299 height 28
drag, startPoint x: 301, startPoint y: 54, endPoint x: 427, endPoint y: 56, distance: 126.0
copy div "Increase School Health Individual Health Care Plans Strategic Plan 2023 - 2027 …"
click at [512, 391] on div "Owner Comments Jul-25 Goals 1.3: Increase Health Life Expectancy Jul-25 Objecti…" at bounding box center [918, 325] width 1299 height 499
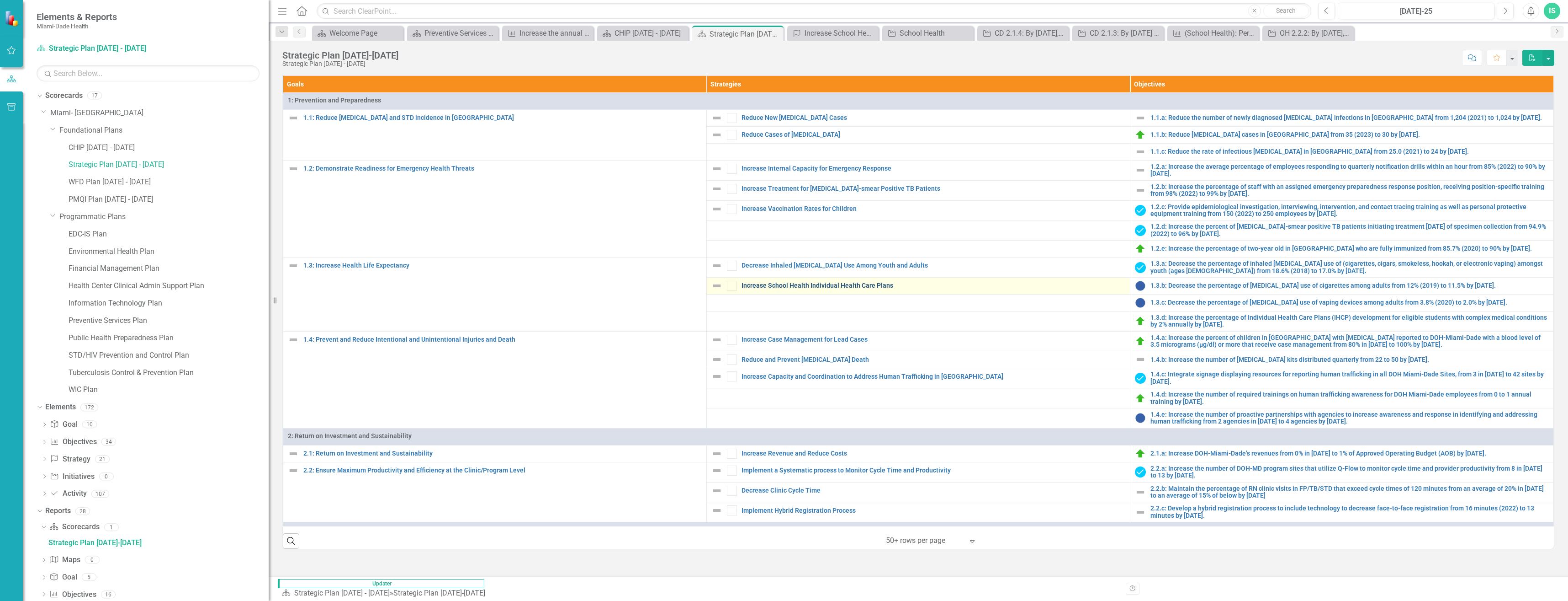
click at [872, 287] on link "Increase School Health Individual Health Care Plans" at bounding box center [933, 286] width 384 height 7
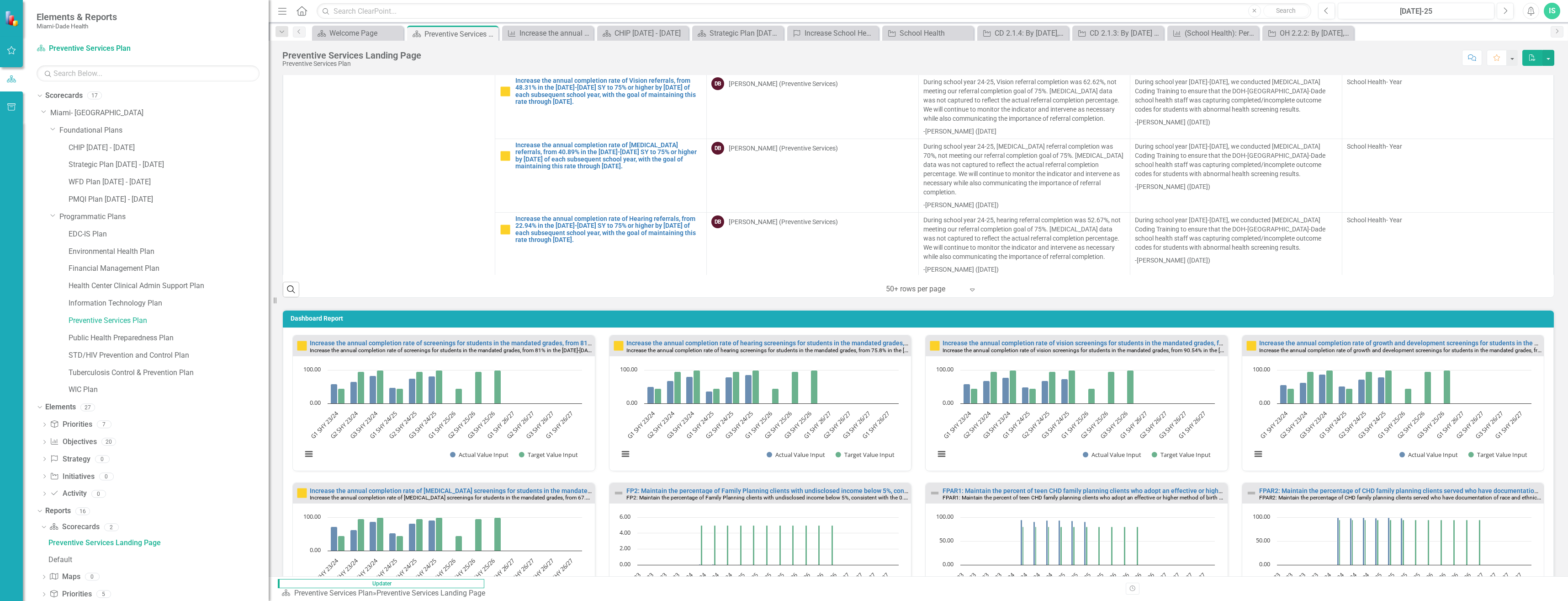
scroll to position [212, 0]
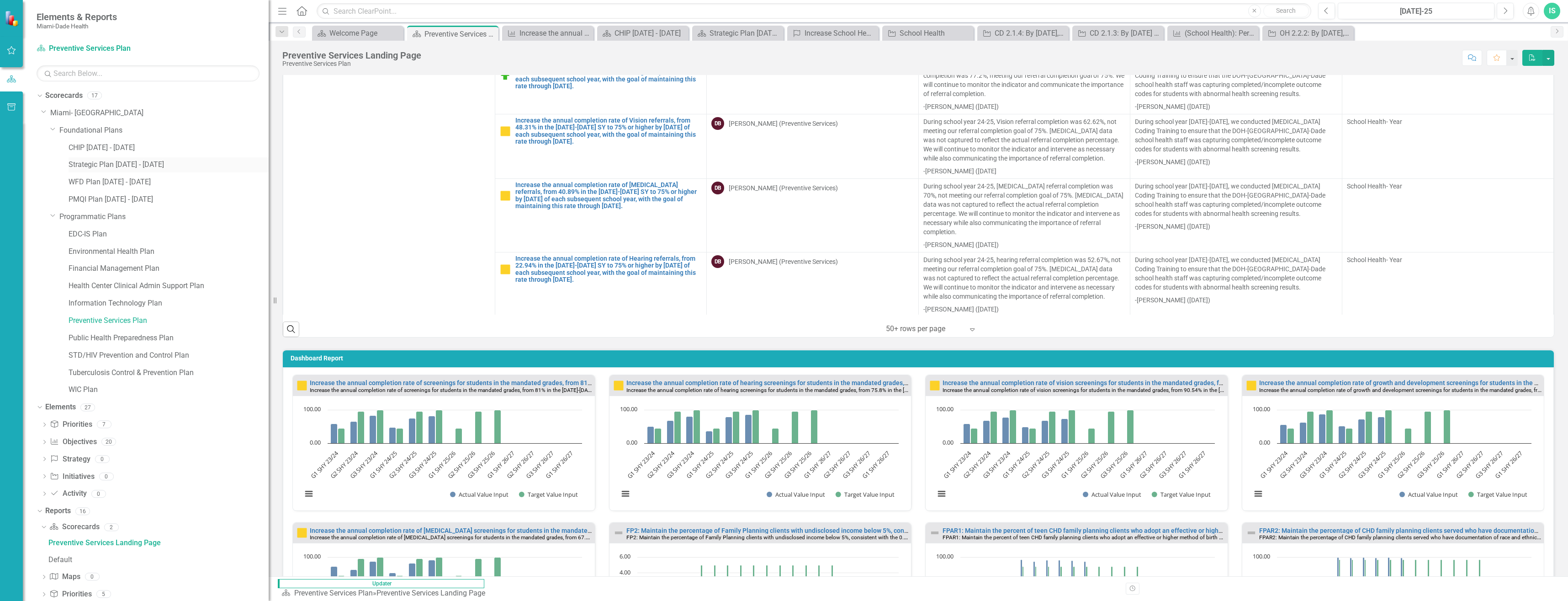
click at [122, 168] on link "Strategic Plan [DATE] - [DATE]" at bounding box center [168, 165] width 200 height 11
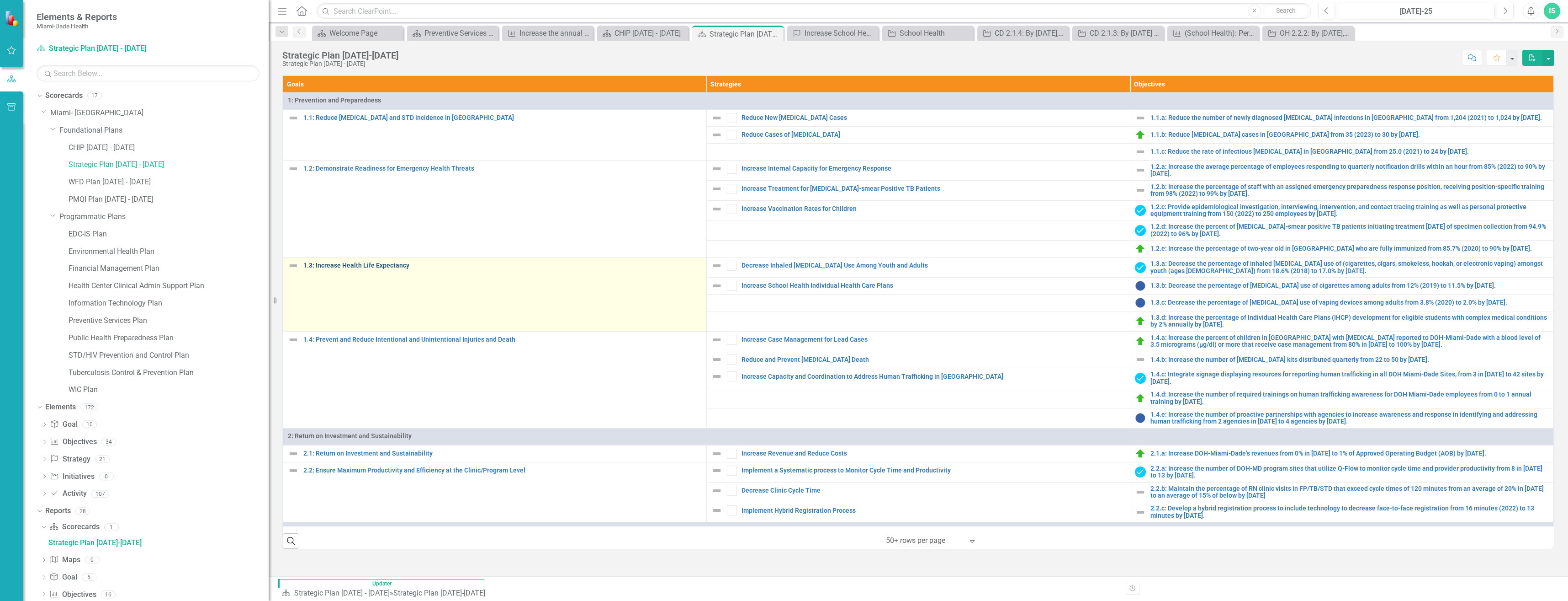
click at [346, 267] on link "1.3: Increase Health Life Expectancy" at bounding box center [503, 265] width 398 height 7
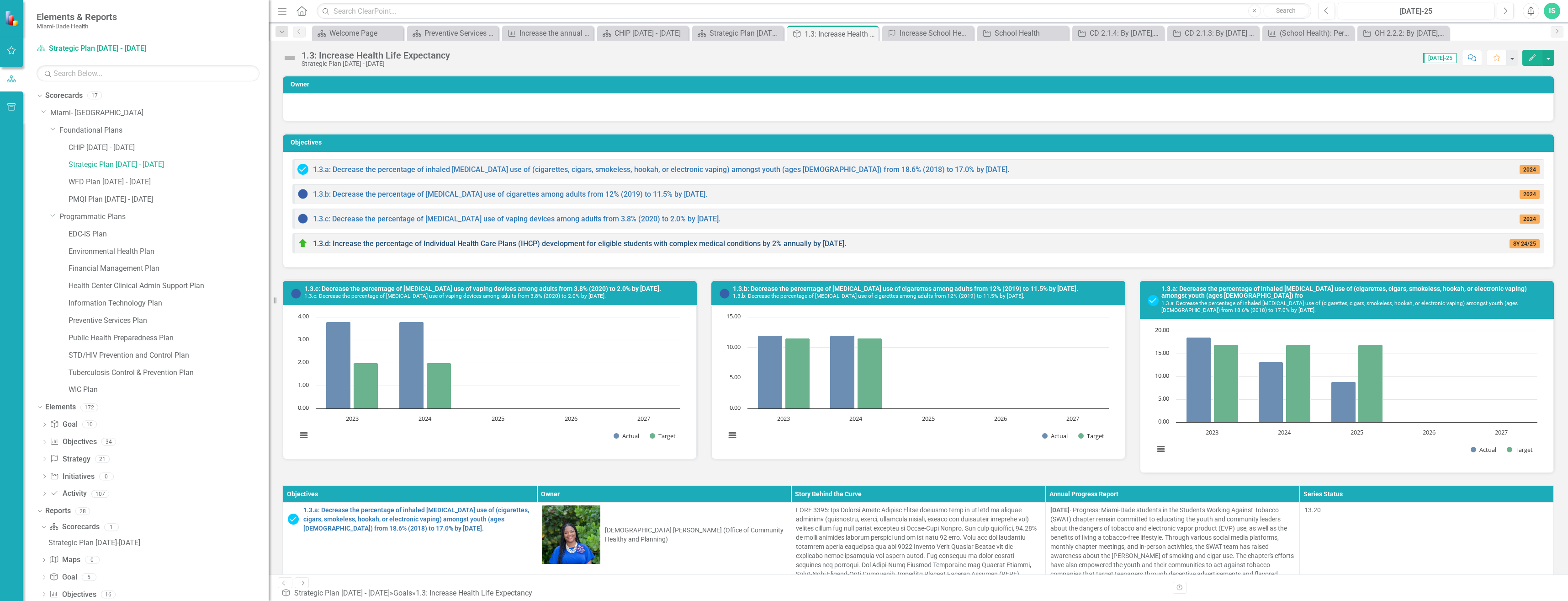
click at [396, 244] on link "1.3.d: Increase the percentage of Individual Health Care Plans (IHCP) developme…" at bounding box center [580, 243] width 533 height 9
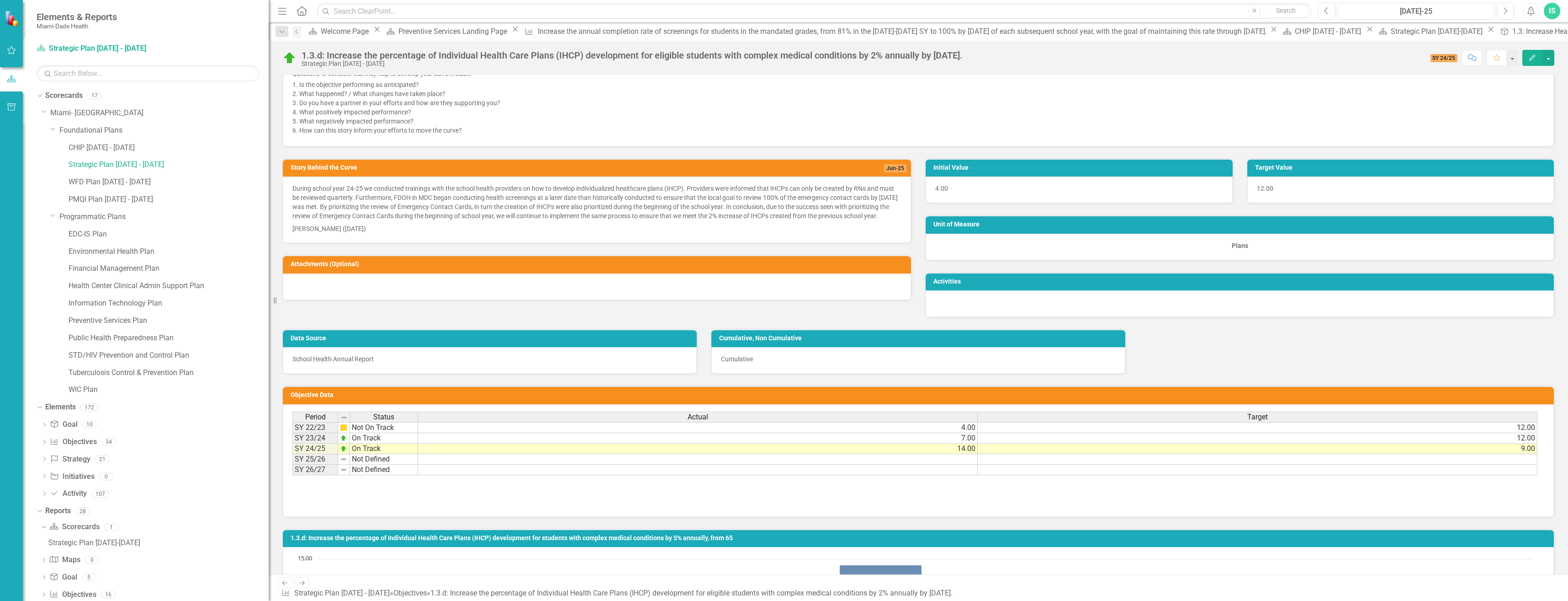
scroll to position [365, 0]
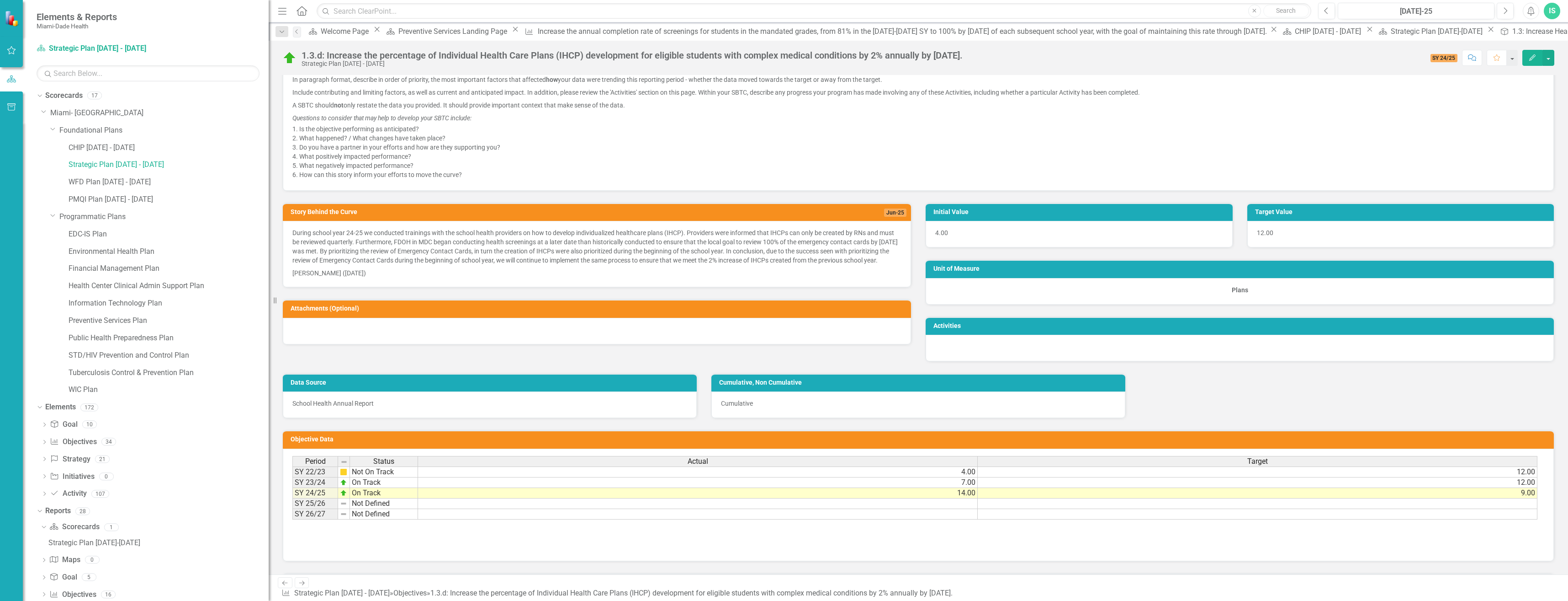
click at [296, 232] on p "During school year 24-25 we conducted trainings with the school health provider…" at bounding box center [597, 247] width 609 height 39
drag, startPoint x: 294, startPoint y: 233, endPoint x: 509, endPoint y: 249, distance: 215.6
click at [509, 249] on p "During school year 24-25 we conducted trainings with the school health provider…" at bounding box center [597, 247] width 609 height 39
click at [890, 214] on span "Jun-25" at bounding box center [895, 213] width 22 height 8
drag, startPoint x: 392, startPoint y: 280, endPoint x: 315, endPoint y: 249, distance: 83.0
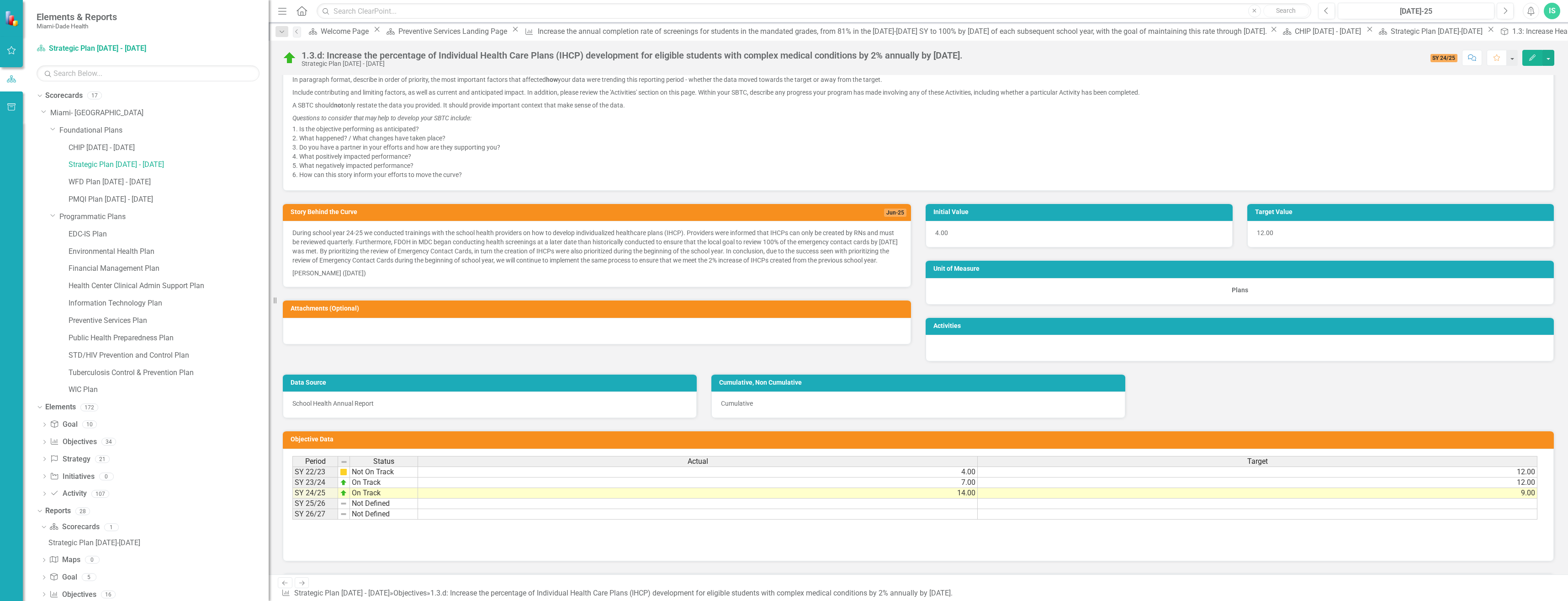
click at [310, 253] on span "During school year 24-25 we conducted trainings with the school health provider…" at bounding box center [597, 252] width 609 height 49
click at [363, 237] on p "During school year 24-25 we conducted trainings with the school health provider…" at bounding box center [597, 247] width 609 height 39
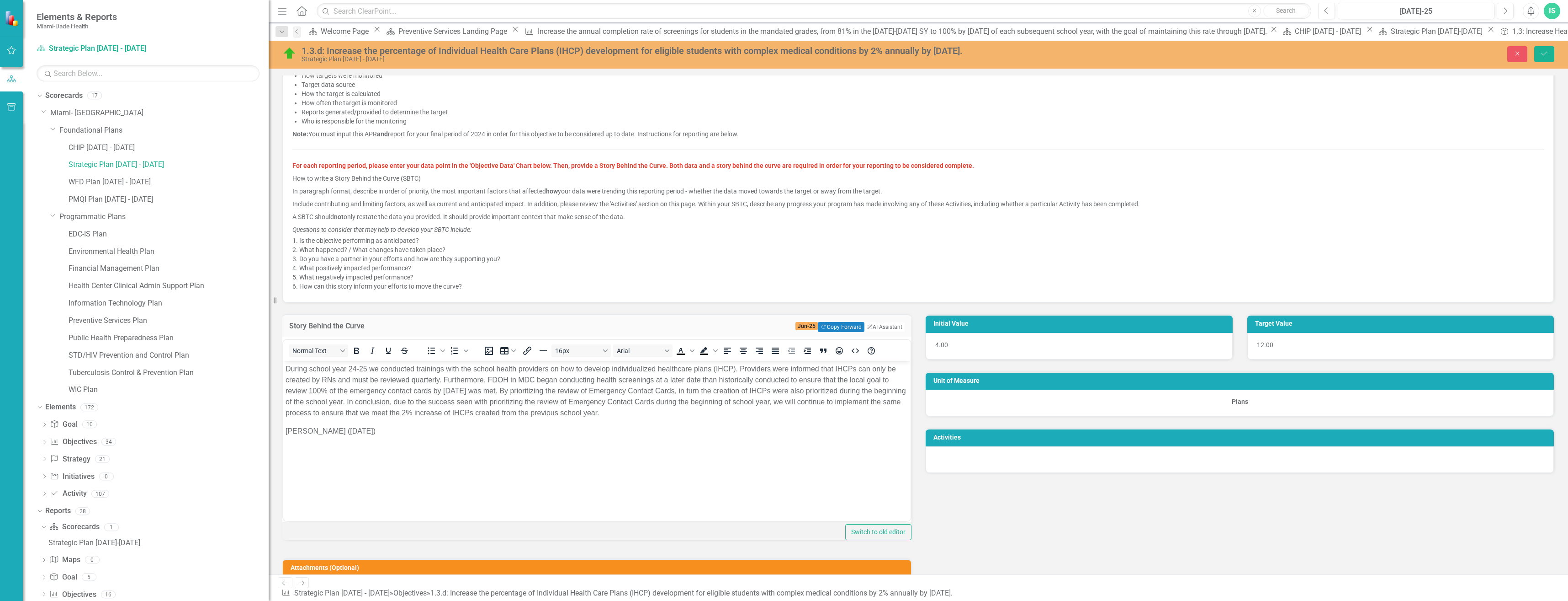
scroll to position [320, 0]
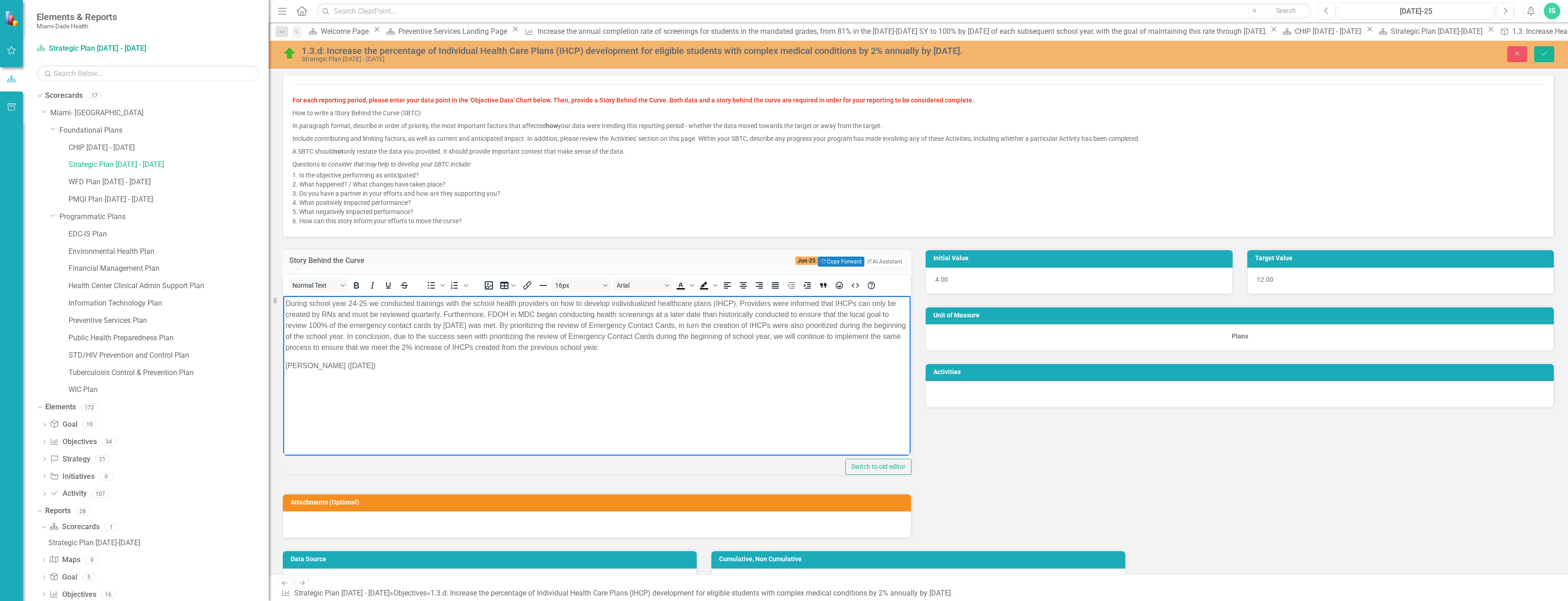
drag, startPoint x: 285, startPoint y: 304, endPoint x: 425, endPoint y: 364, distance: 152.3
click at [425, 364] on body "During school year 24-25 we conducted trainings with the school health provider…" at bounding box center [597, 363] width 627 height 137
copy body "During school year 24-25 we conducted trainings with the school health provider…"
click at [559, 384] on body "During school year 24-25 we conducted trainings with the school health provider…" at bounding box center [597, 363] width 627 height 137
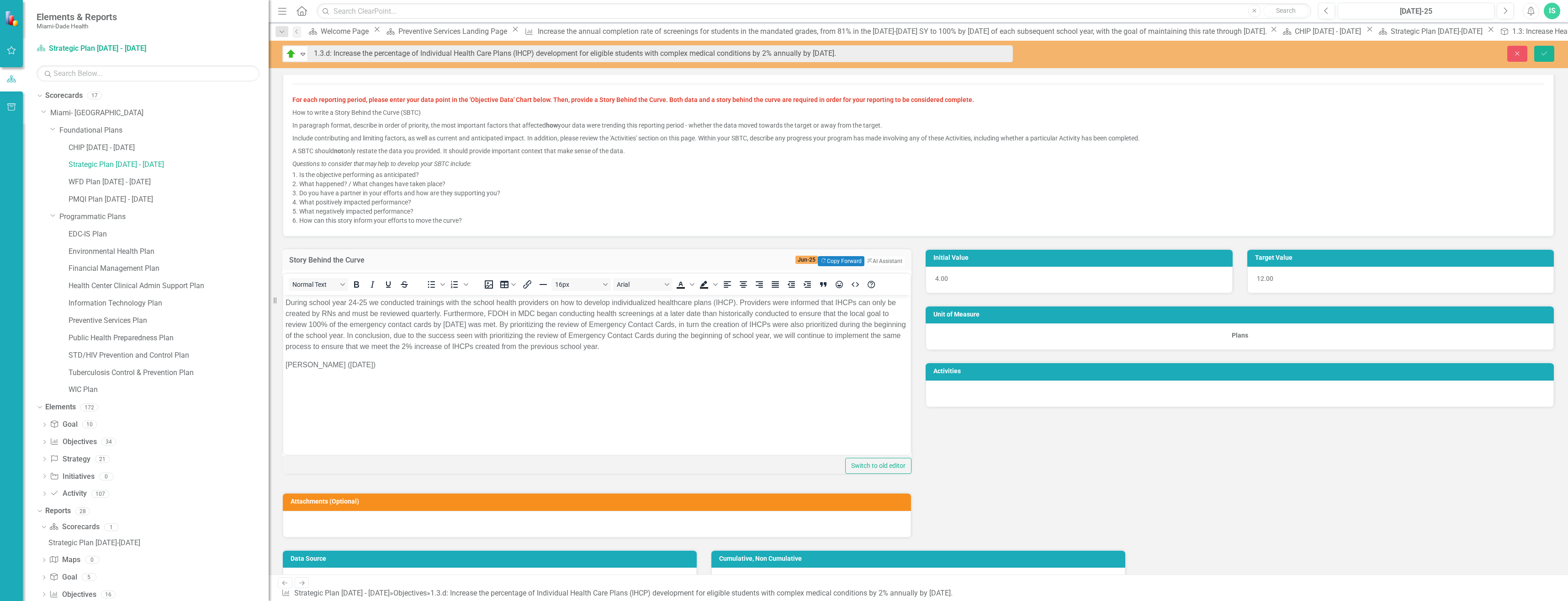
drag, startPoint x: 595, startPoint y: 53, endPoint x: 1013, endPoint y: 114, distance: 422.4
click at [1013, 114] on p "How to write a Story Behind the Curve (SBTC)" at bounding box center [918, 112] width 1252 height 13
click at [1060, 188] on li "What happened? / What changes have taken place?" at bounding box center [921, 184] width 1245 height 9
click at [84, 143] on link "CHIP [DATE] - [DATE]" at bounding box center [168, 148] width 200 height 11
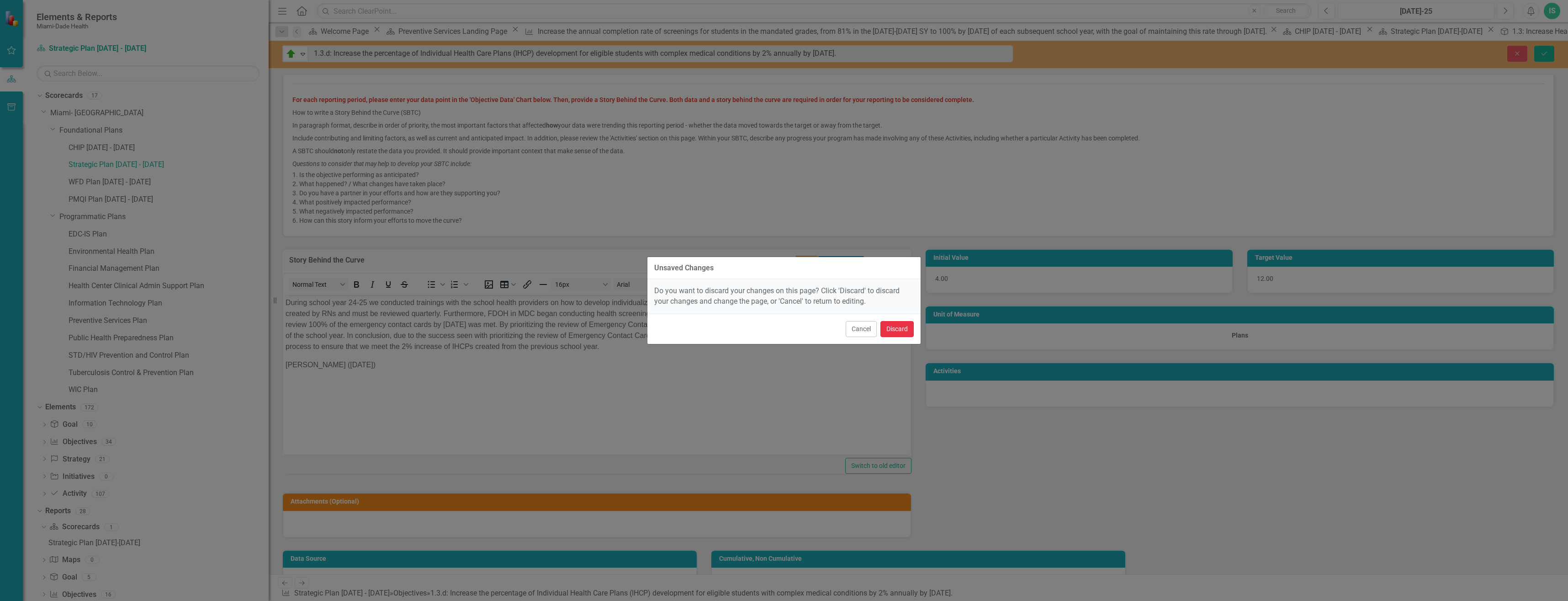
click at [896, 329] on button "Discard" at bounding box center [897, 329] width 33 height 16
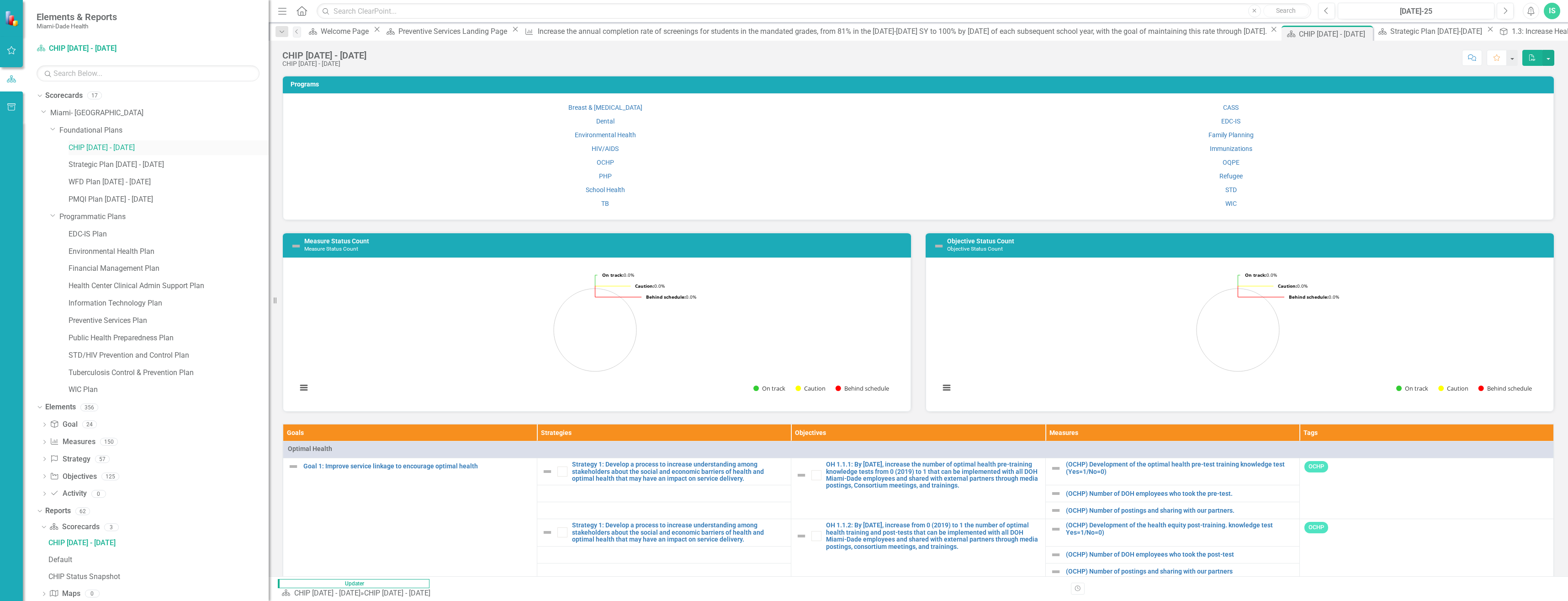
click at [110, 148] on link "CHIP [DATE] - [DATE]" at bounding box center [168, 148] width 200 height 11
click at [100, 150] on link "CHIP [DATE] - [DATE]" at bounding box center [168, 148] width 200 height 11
click at [99, 321] on link "Preventive Services Plan" at bounding box center [168, 321] width 200 height 11
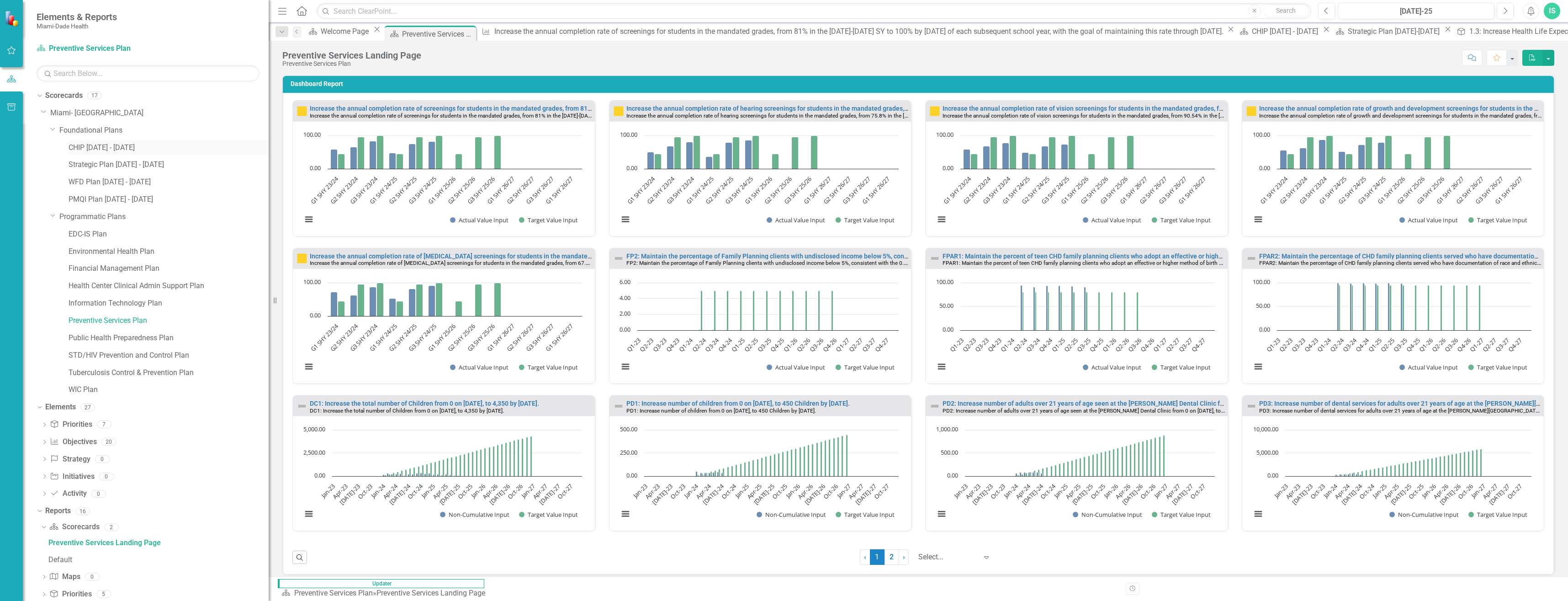
click at [93, 149] on link "CHIP [DATE] - [DATE]" at bounding box center [168, 148] width 200 height 11
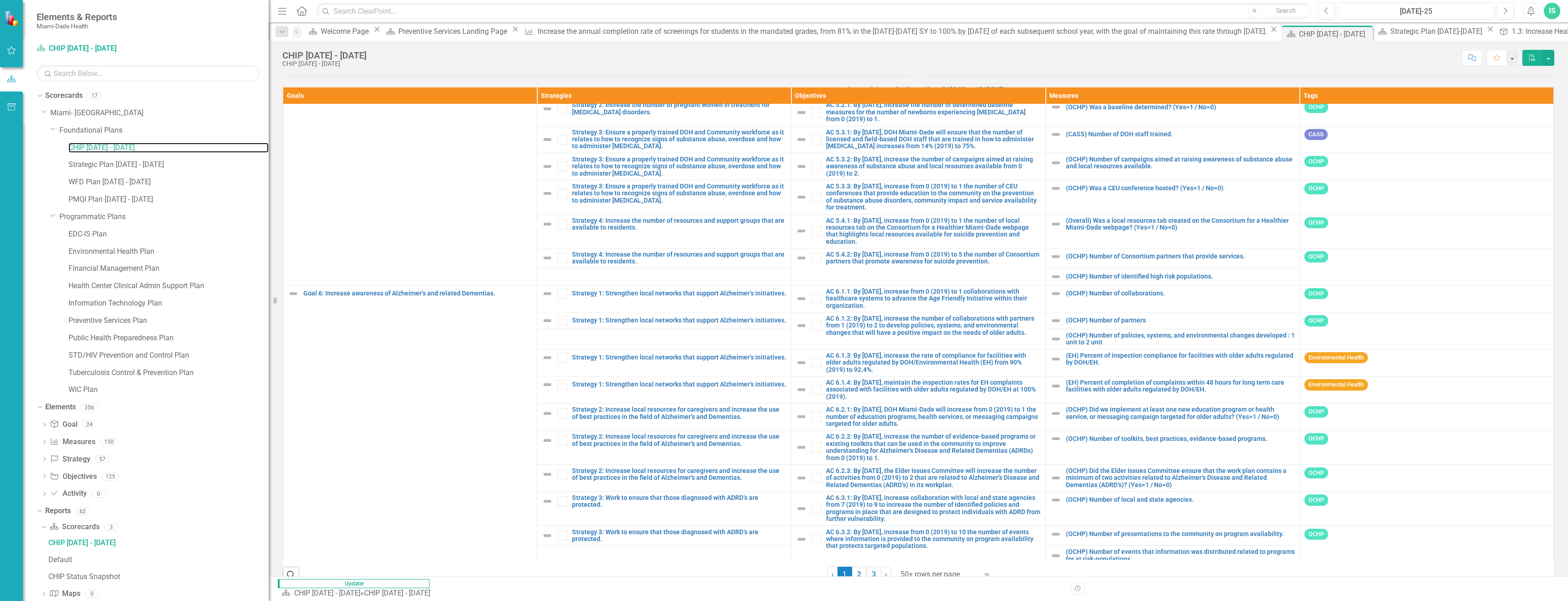
scroll to position [344, 0]
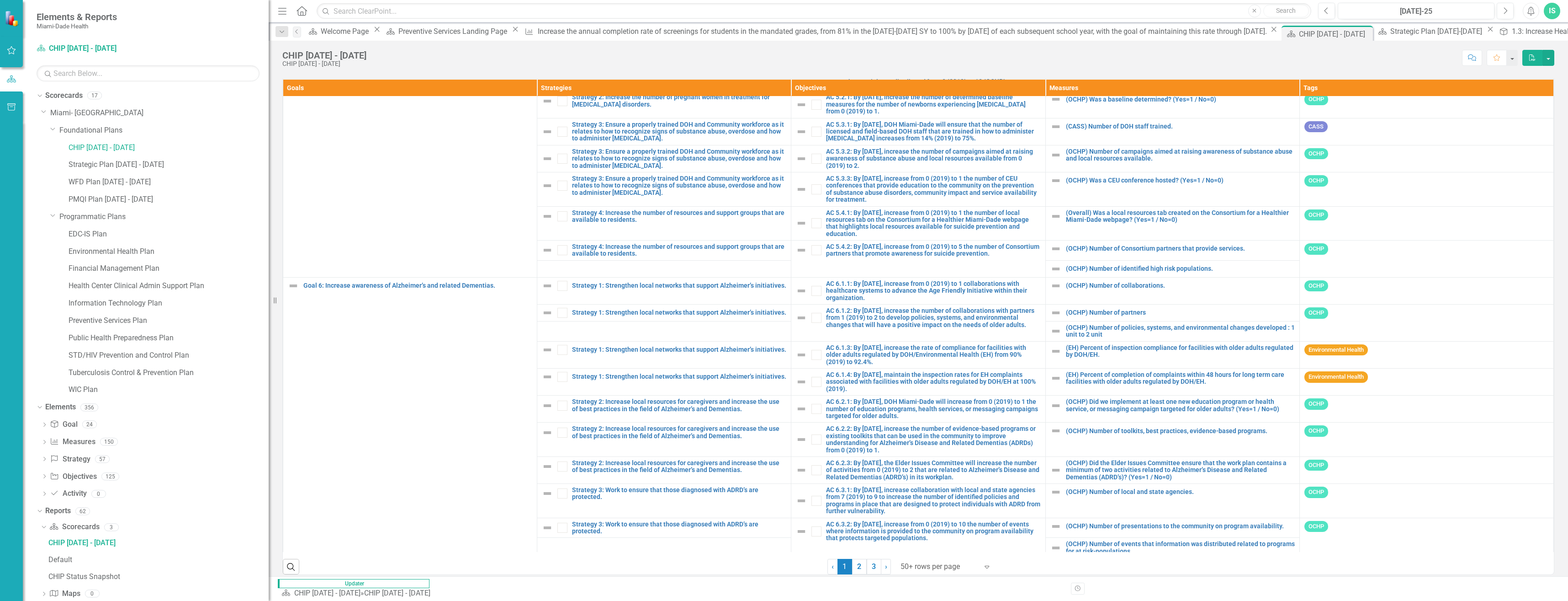
drag, startPoint x: 855, startPoint y: 567, endPoint x: 1004, endPoint y: 541, distance: 151.3
click at [855, 567] on link "2" at bounding box center [860, 566] width 15 height 16
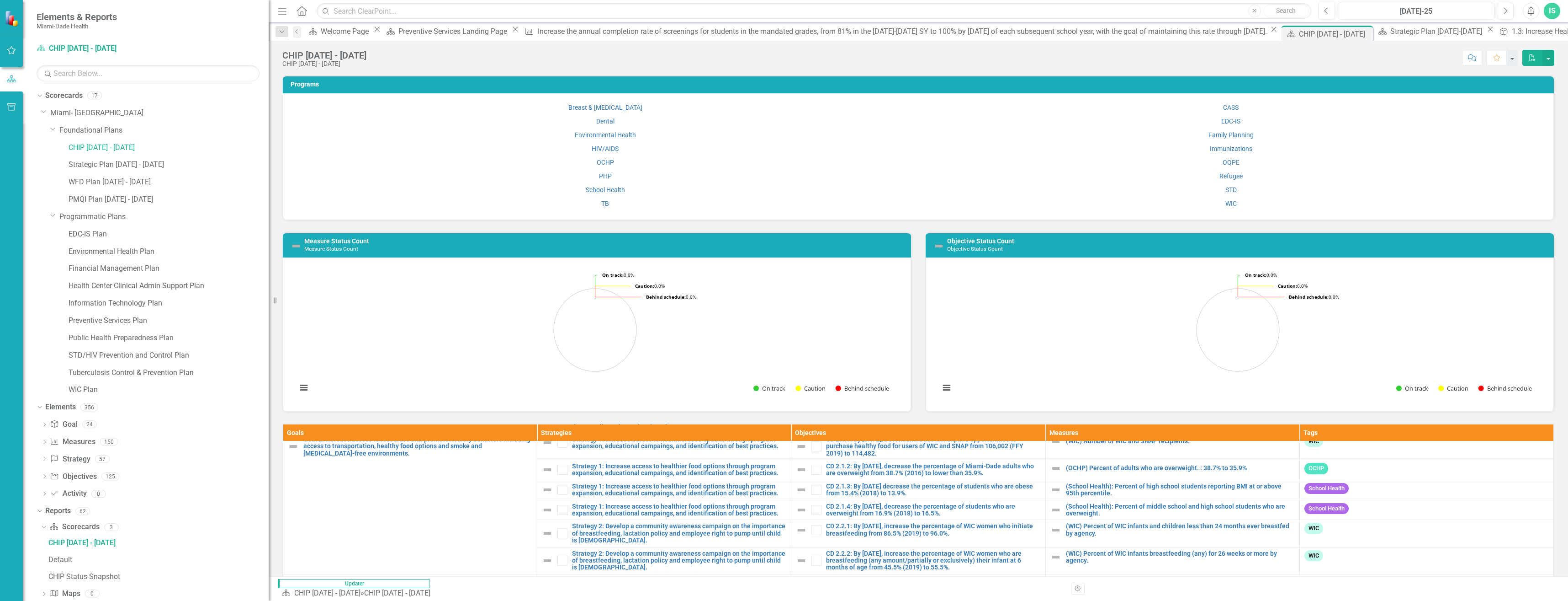
scroll to position [457, 0]
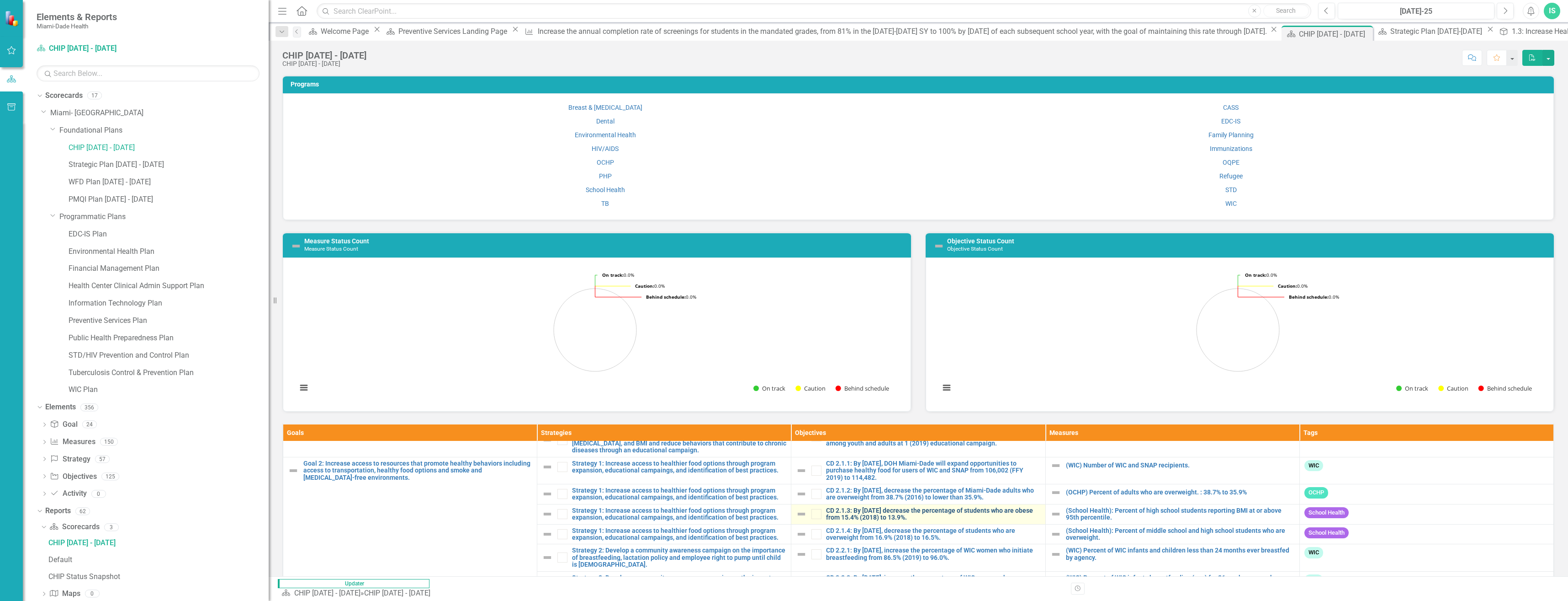
click at [972, 510] on link "CD 2.1.3: By [DATE] decrease the percentage of students who are obese from 15.4…" at bounding box center [933, 514] width 214 height 14
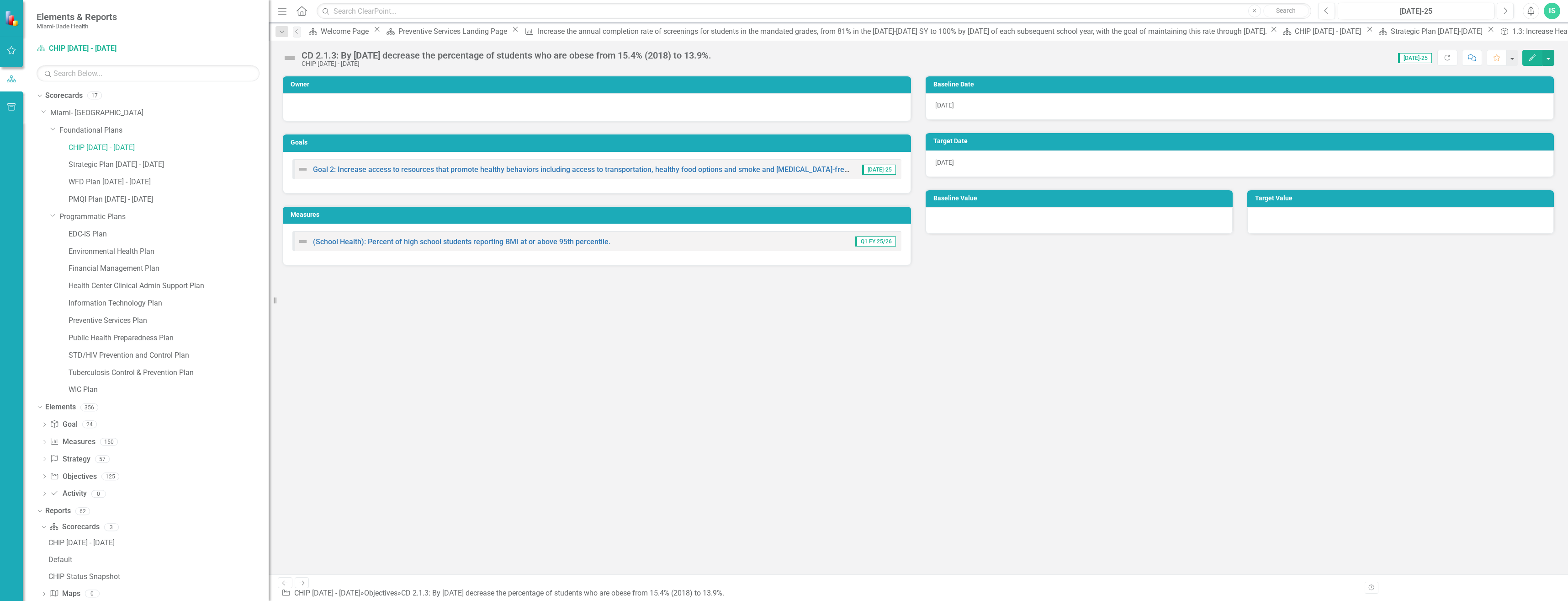
click at [1536, 59] on icon "Edit" at bounding box center [1532, 57] width 8 height 6
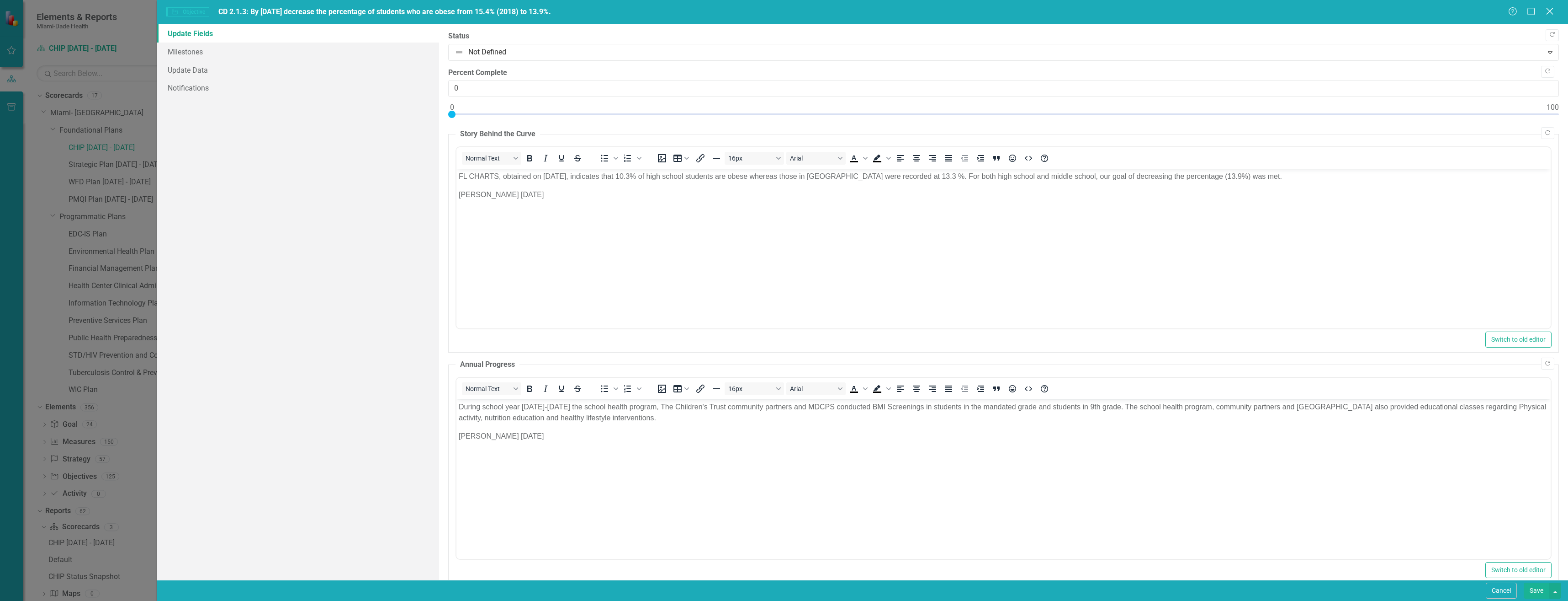
click at [1551, 12] on icon at bounding box center [1550, 11] width 7 height 7
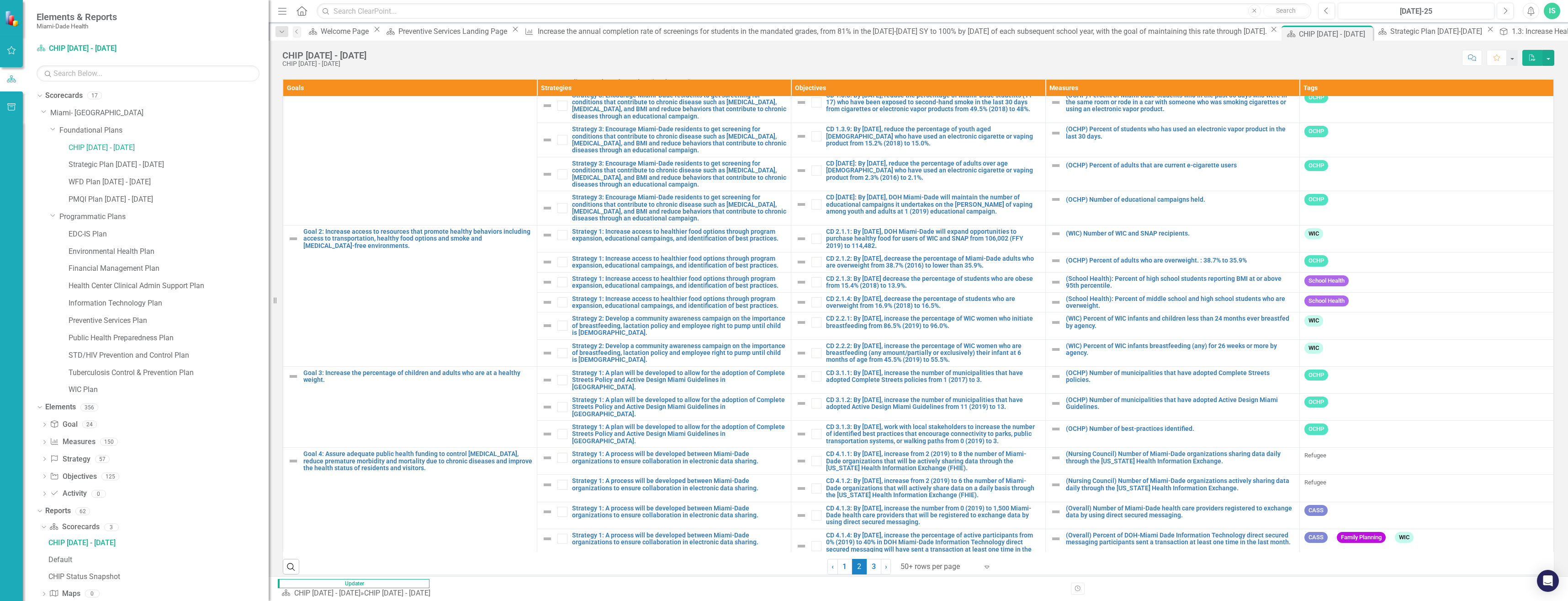
scroll to position [300, 0]
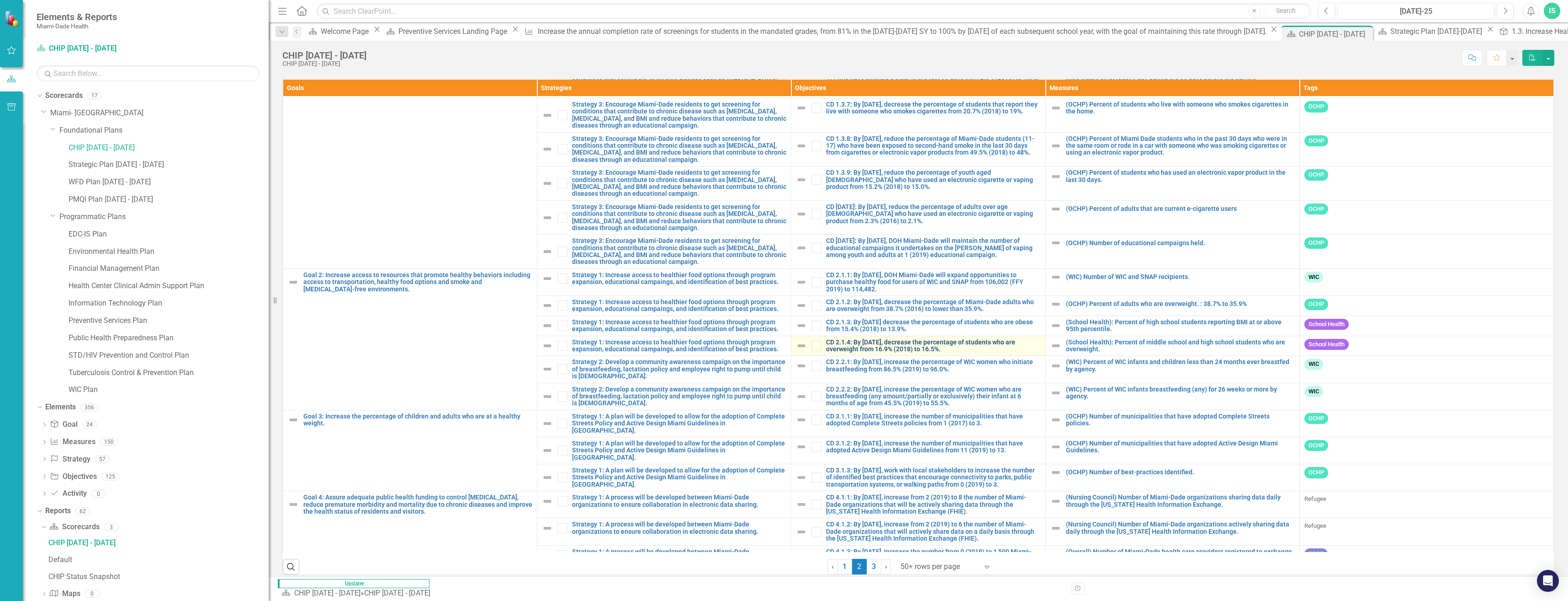
click at [833, 343] on link "CD 2.1.4: By [DATE], decrease the percentage of students who are overweight fro…" at bounding box center [933, 346] width 214 height 14
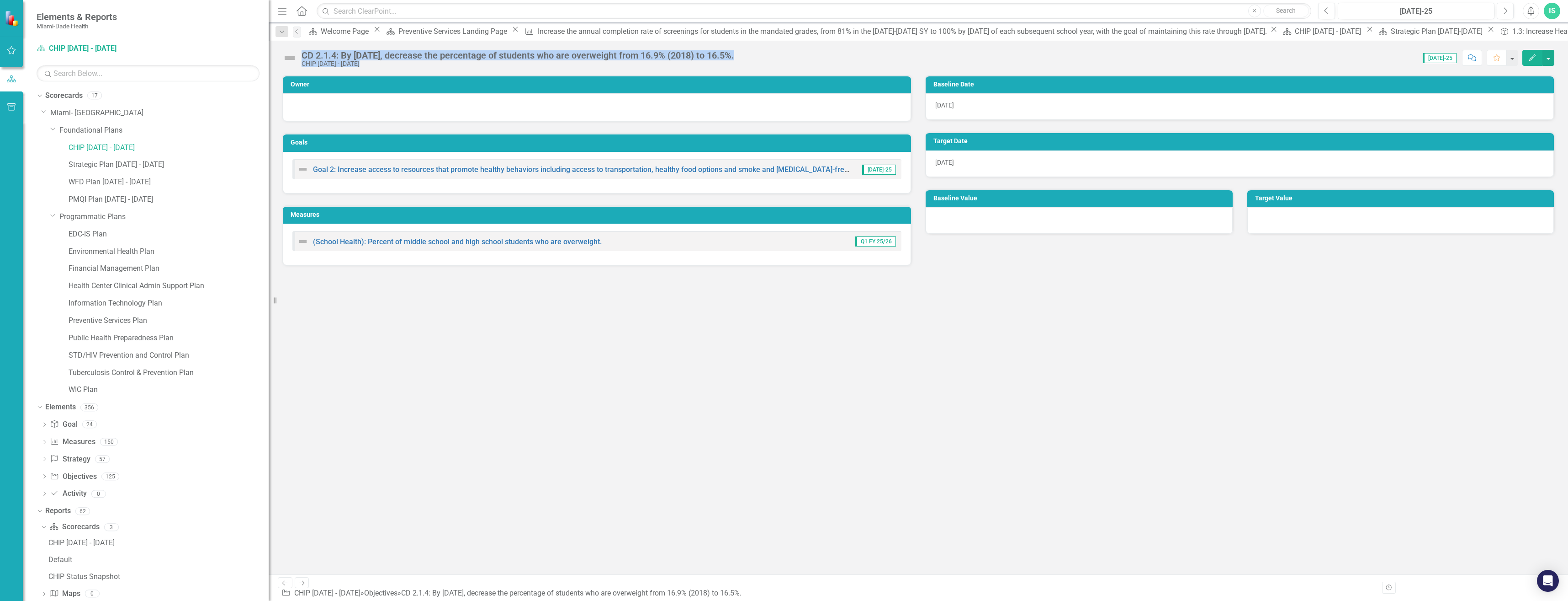
drag, startPoint x: 782, startPoint y: 55, endPoint x: 302, endPoint y: 53, distance: 480.0
click at [302, 53] on div "CD 2.1.4: By June 30, 2025, decrease the percentage of students who are overwei…" at bounding box center [918, 54] width 1299 height 28
copy div "CD 2.1.4: By June 30, 2025, decrease the percentage of students who are overwei…"
drag, startPoint x: 1006, startPoint y: 333, endPoint x: 1012, endPoint y: 326, distance: 9.2
click at [1006, 333] on div "Owner Goals Goal 2: Increase access to resources that promote healthy behaviors…" at bounding box center [918, 325] width 1299 height 499
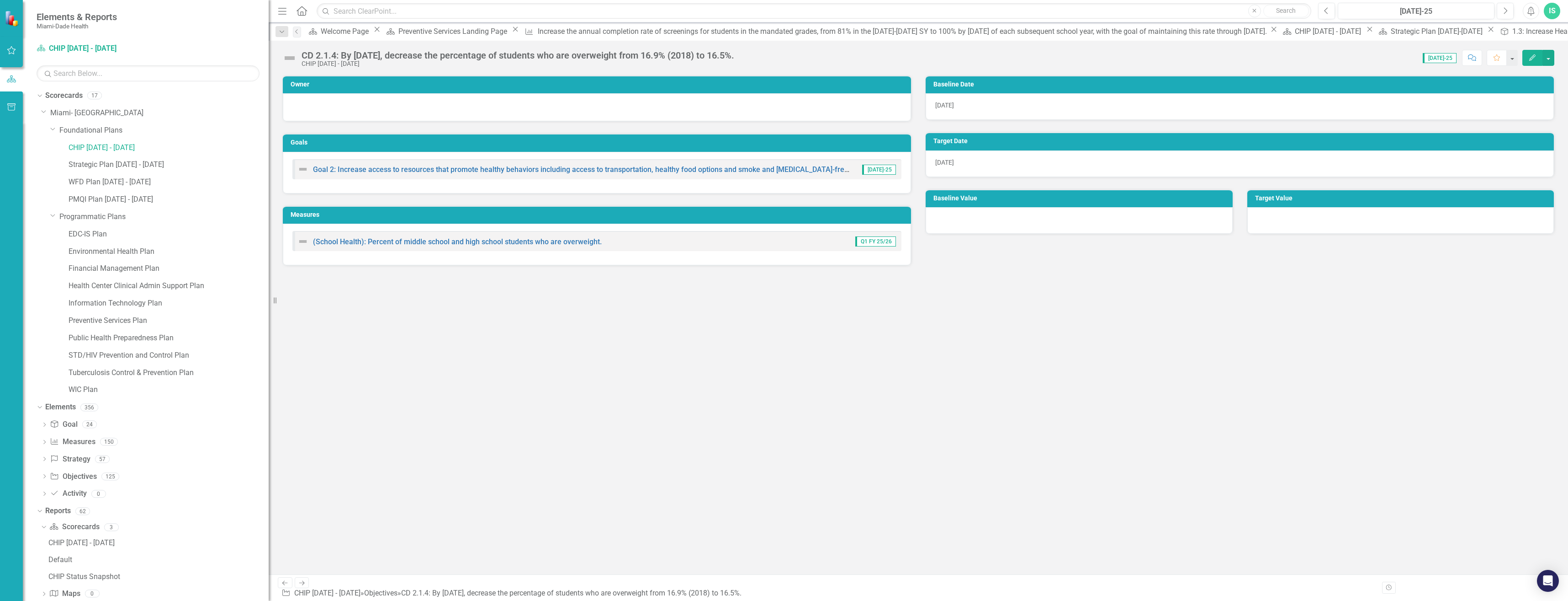
click at [1535, 56] on icon "button" at bounding box center [1532, 57] width 6 height 6
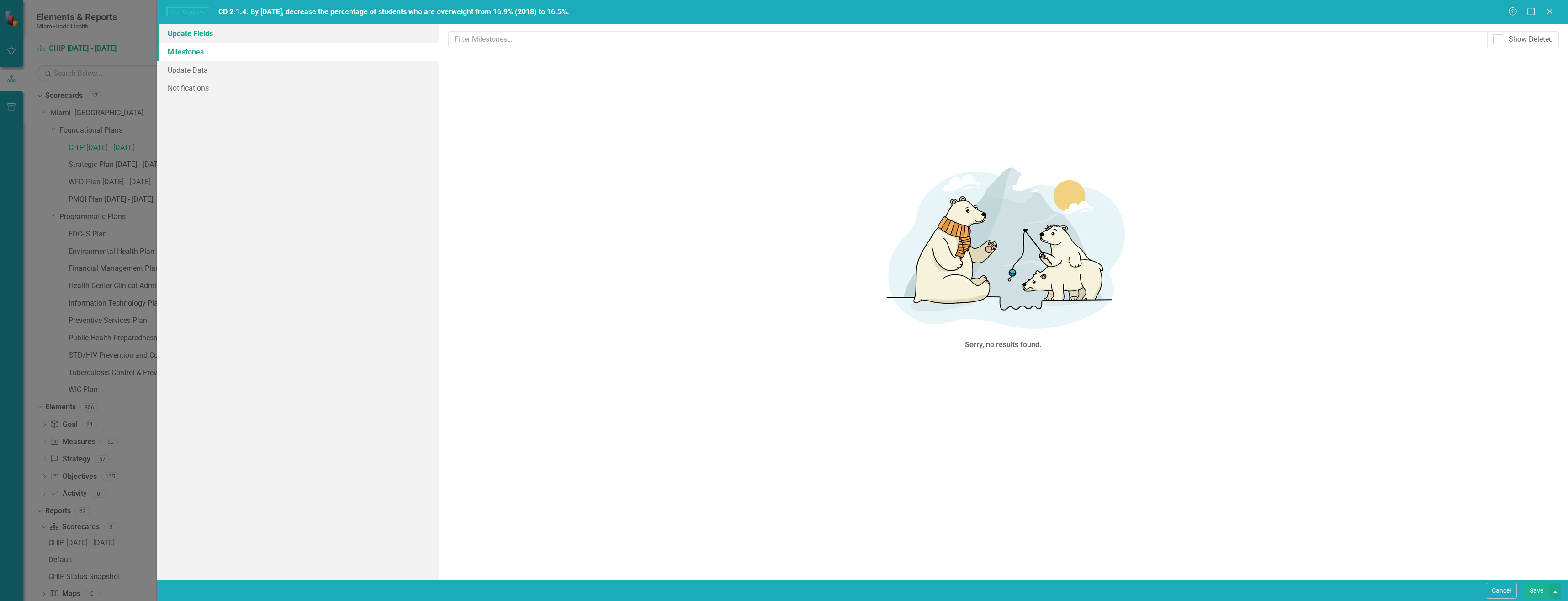
click at [192, 37] on link "Update Fields" at bounding box center [298, 33] width 282 height 18
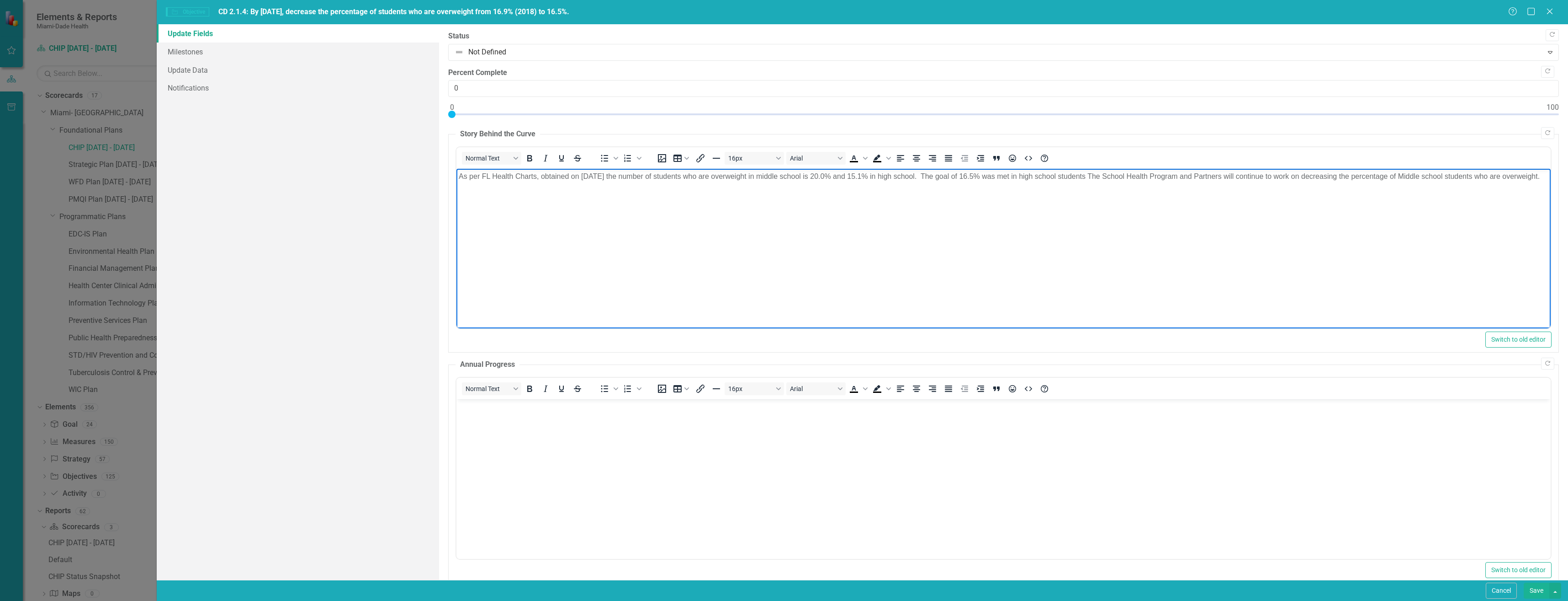
click at [504, 182] on p "As per FL Health Charts, obtained on 8/12/2025 the number of students who are o…" at bounding box center [1002, 177] width 1090 height 11
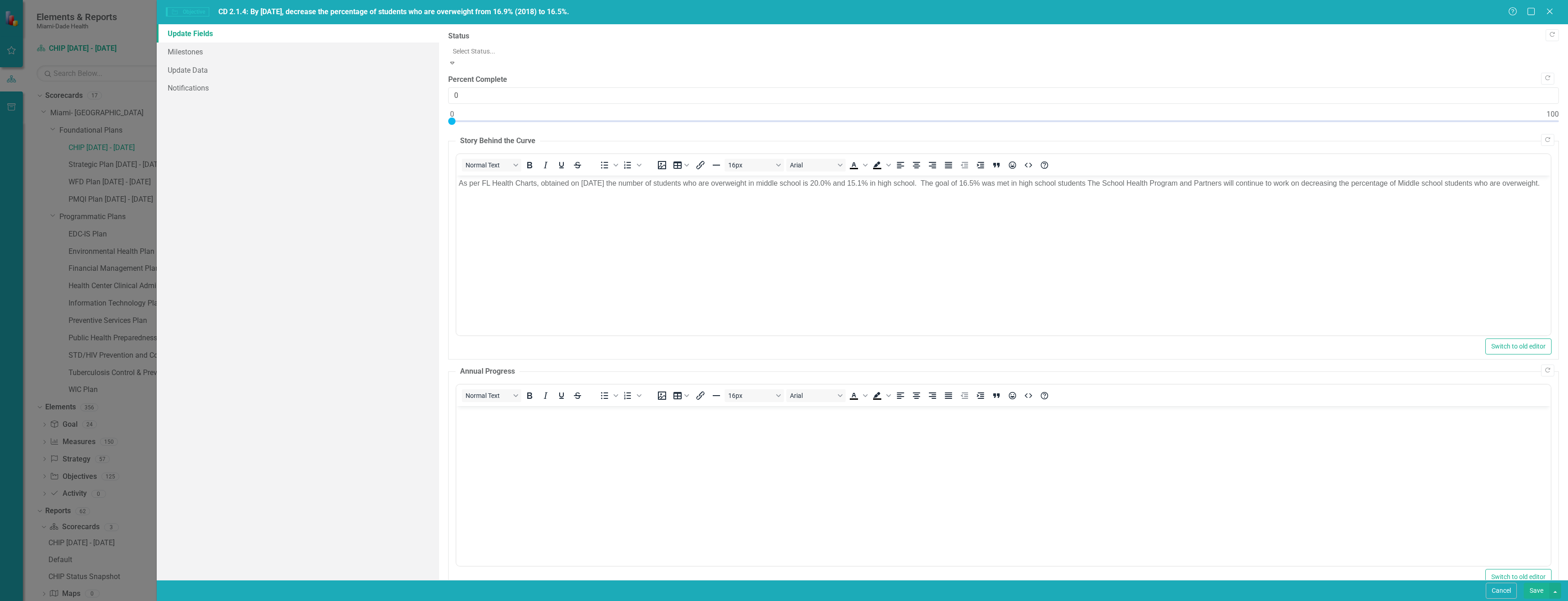
click at [459, 51] on div at bounding box center [1003, 51] width 1102 height 11
click at [471, 216] on body "As per FL Health Charts, obtained on 8/12/2025 the number of students who are o…" at bounding box center [1003, 244] width 1094 height 137
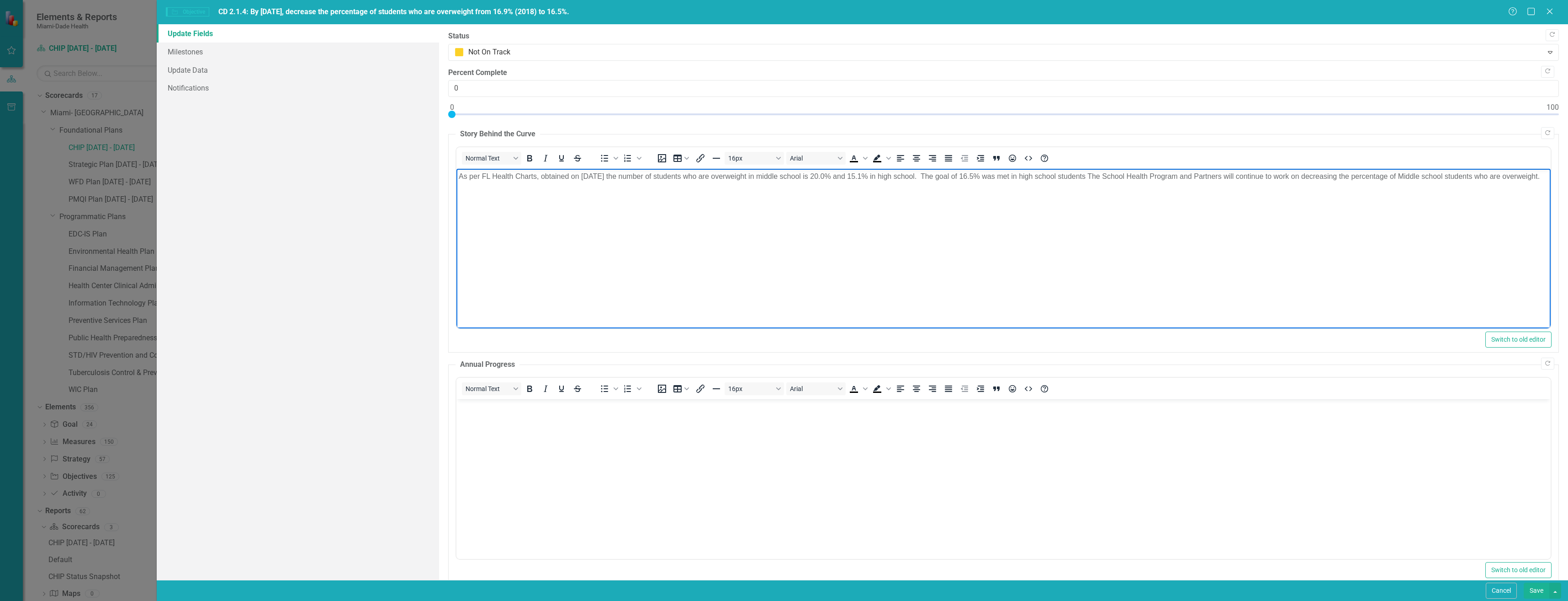
click at [506, 182] on p "As per FL Health Charts, obtained on 8/12/2025 the number of students who are o…" at bounding box center [1002, 177] width 1090 height 11
drag, startPoint x: 510, startPoint y: 454, endPoint x: 519, endPoint y: 460, distance: 10.8
click at [514, 455] on body "Rich Text Area. Press ALT-0 for help." at bounding box center [1003, 467] width 1094 height 137
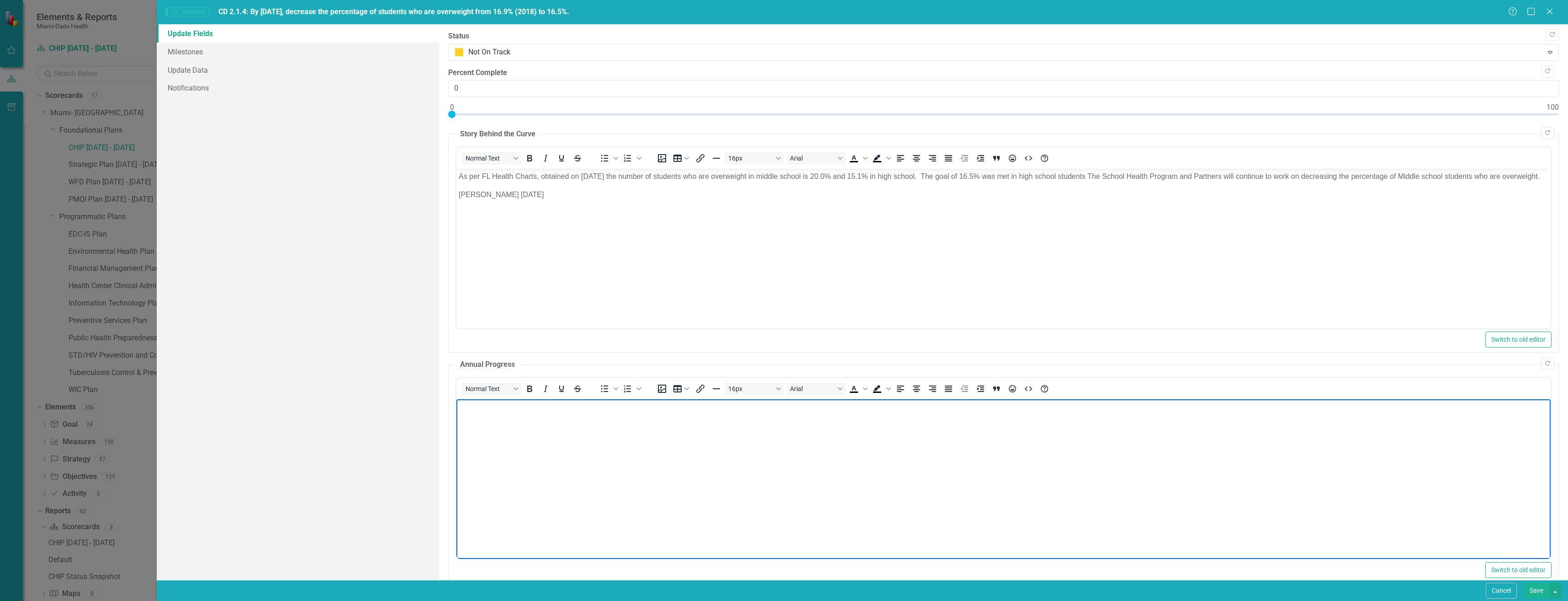
click at [467, 423] on body "Rich Text Area. Press ALT-0 for help." at bounding box center [1003, 467] width 1094 height 137
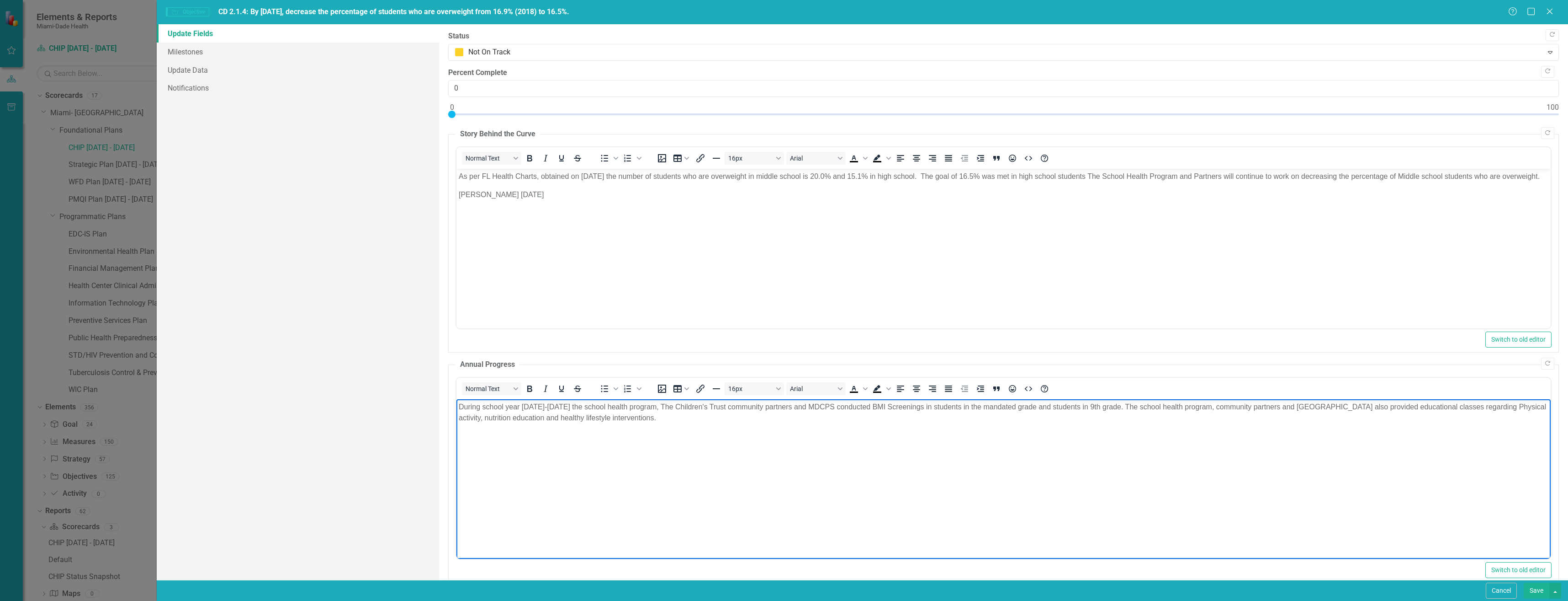
click at [688, 419] on p "During school year [DATE]-[DATE] the school health program, The Children's Trus…" at bounding box center [1002, 411] width 1090 height 22
click at [520, 454] on p "[PERSON_NAME] 08/" at bounding box center [1002, 454] width 1090 height 11
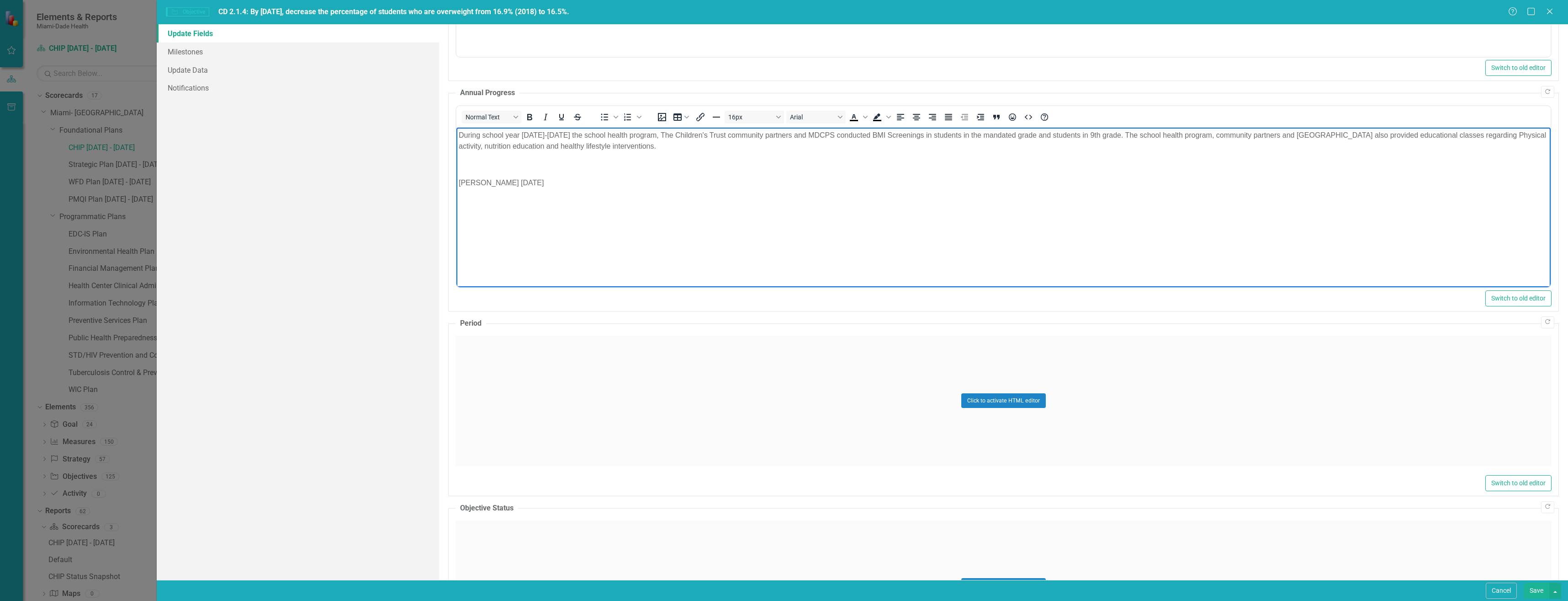
scroll to position [274, 0]
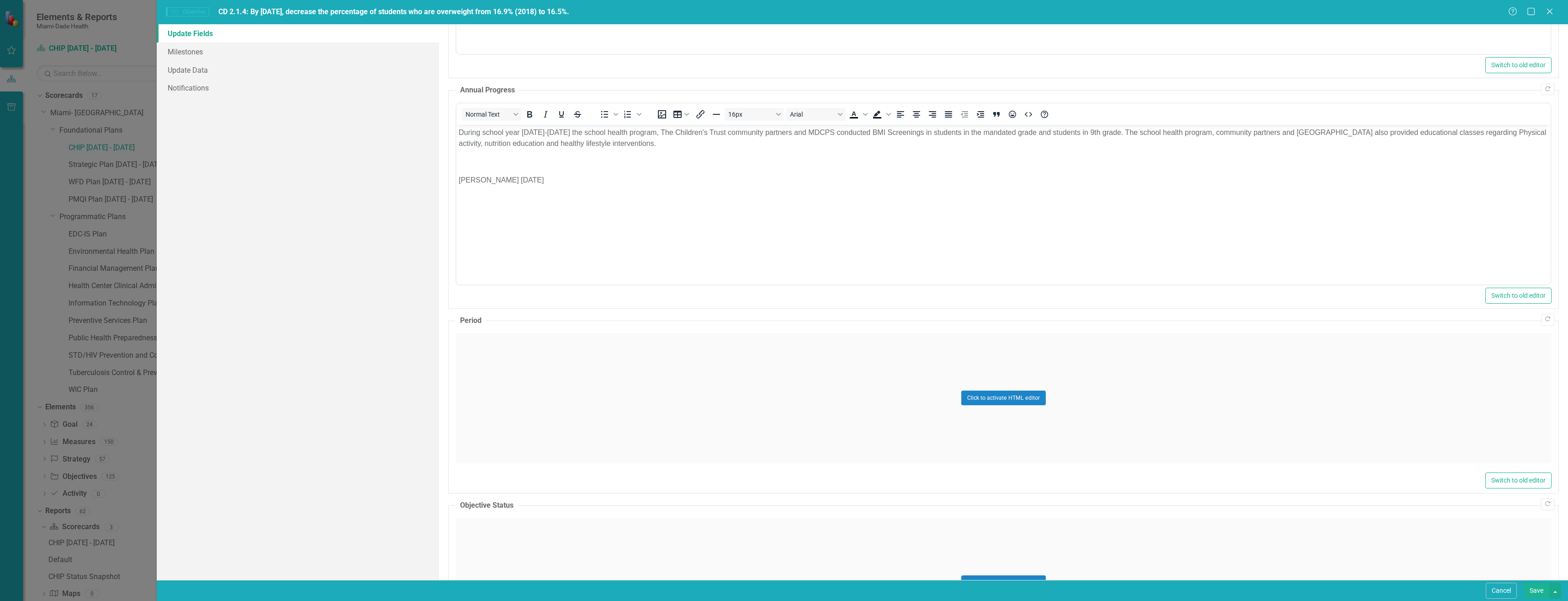
click at [526, 380] on div "Click to activate HTML editor" at bounding box center [1003, 398] width 1096 height 131
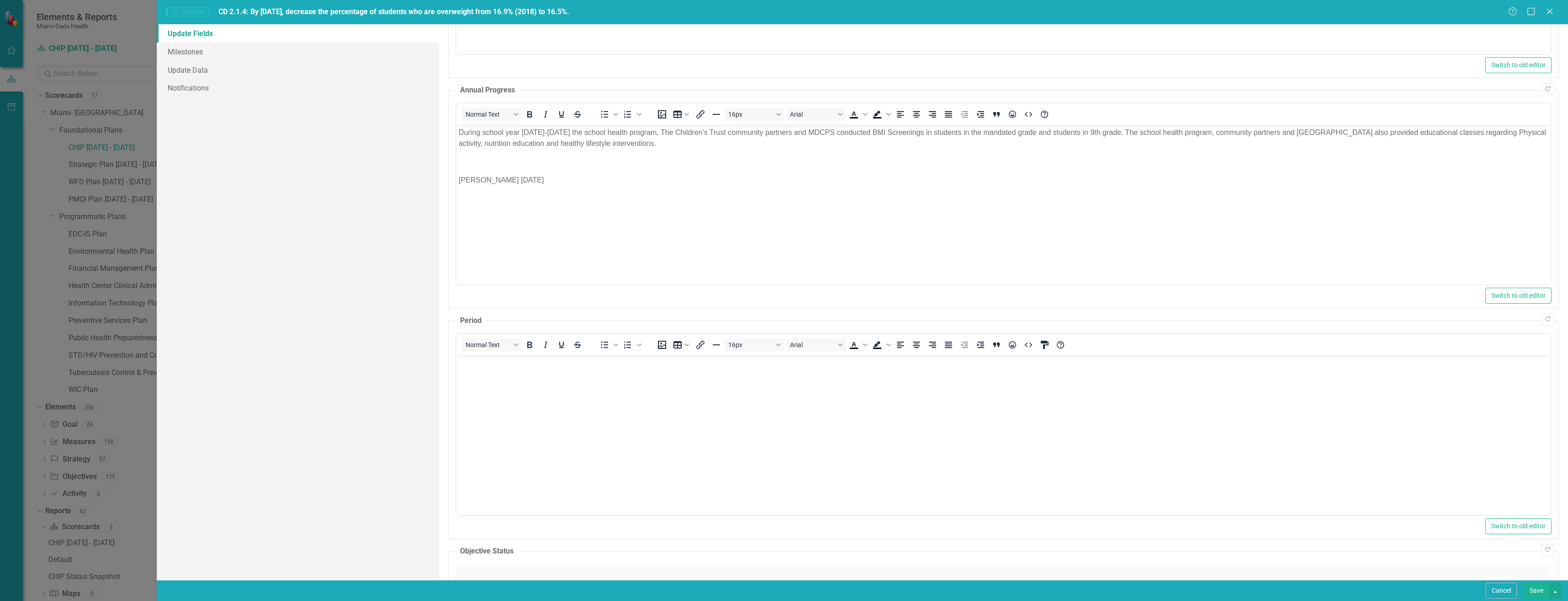
scroll to position [0, 0]
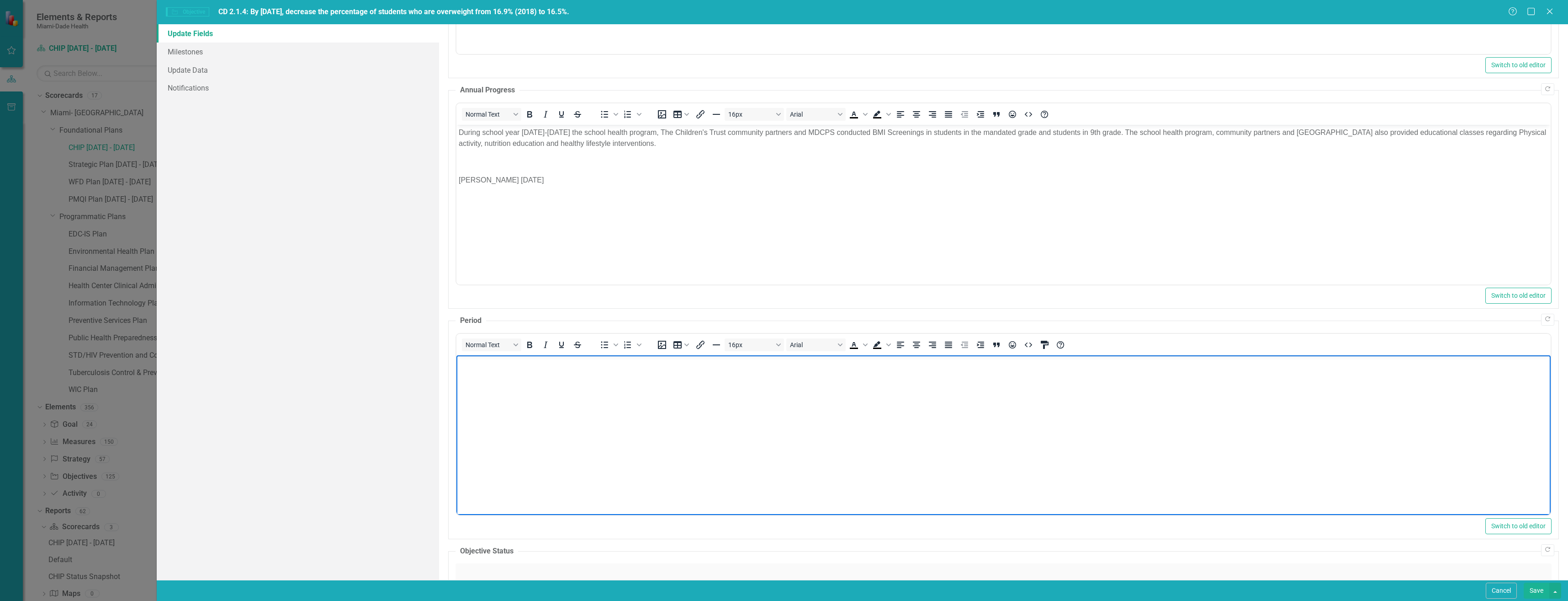
click at [490, 374] on body "Rich Text Area. Press ALT-0 for help." at bounding box center [1003, 423] width 1094 height 137
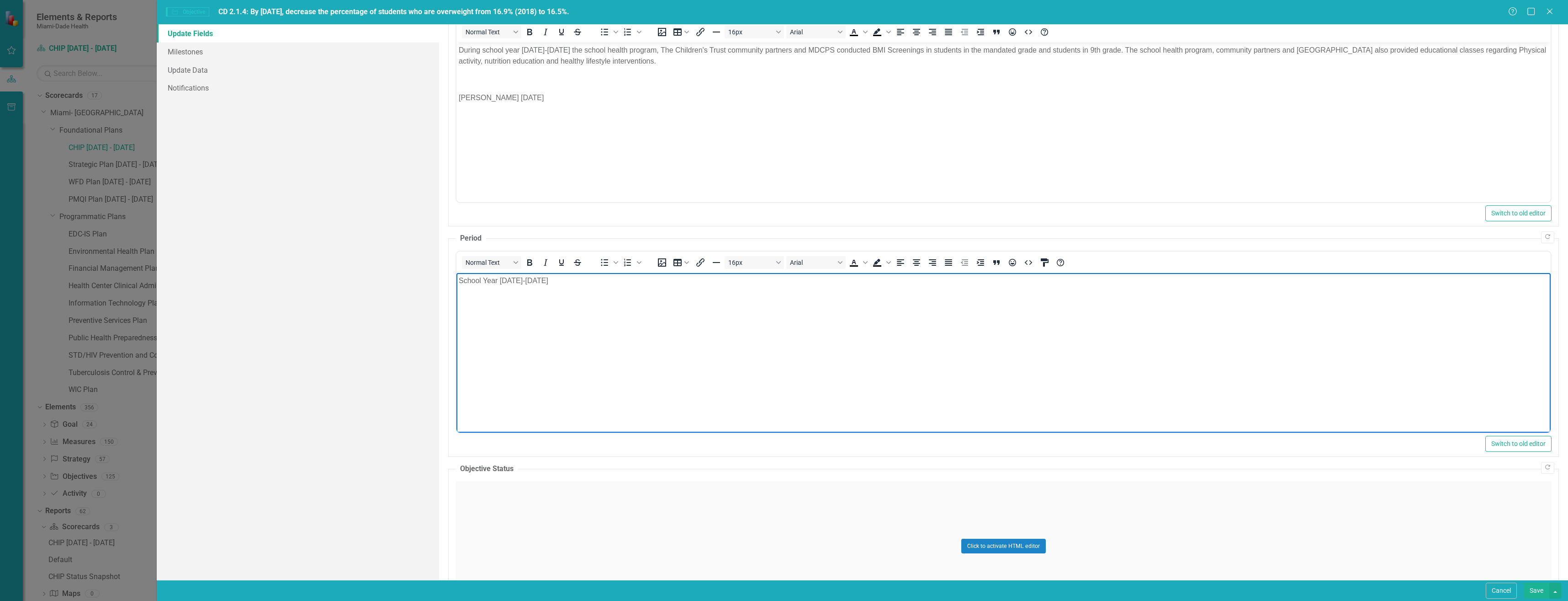
scroll to position [502, 0]
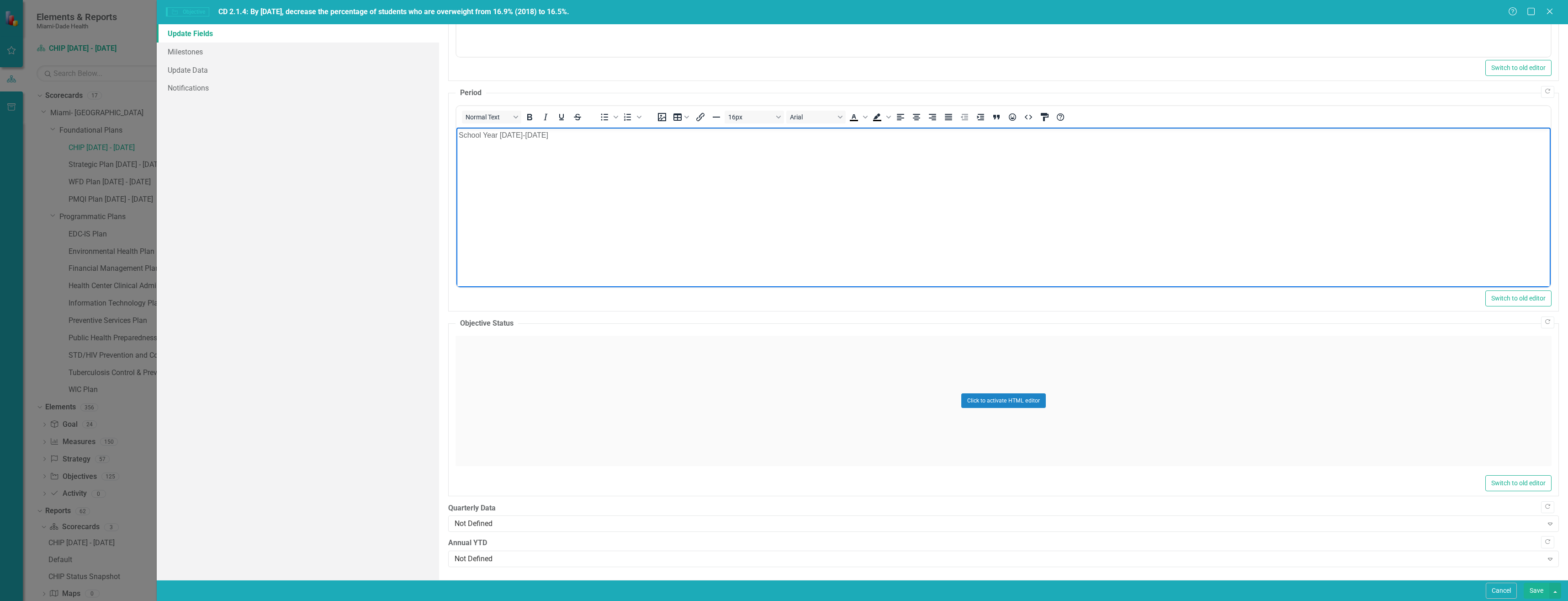
click at [603, 399] on div "Click to activate HTML editor" at bounding box center [1003, 401] width 1096 height 131
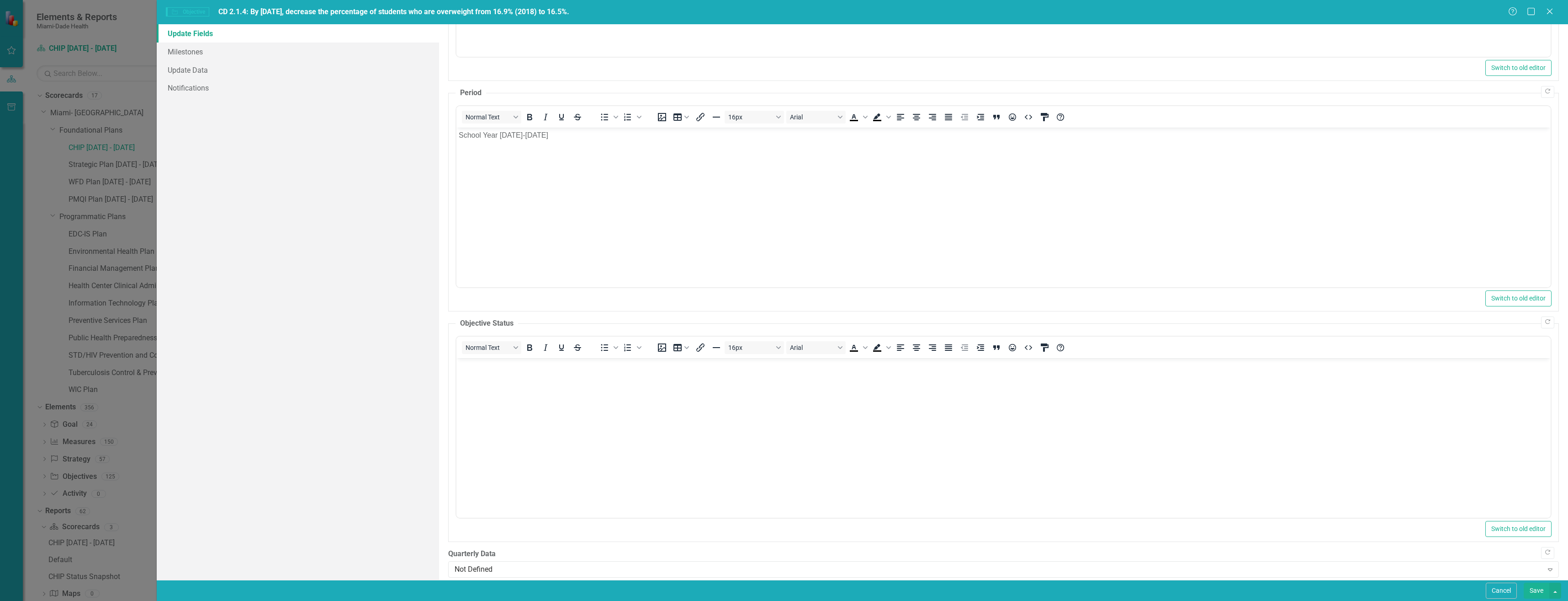
scroll to position [0, 0]
click at [501, 381] on body "Rich Text Area. Press ALT-0 for help." at bounding box center [1003, 426] width 1094 height 137
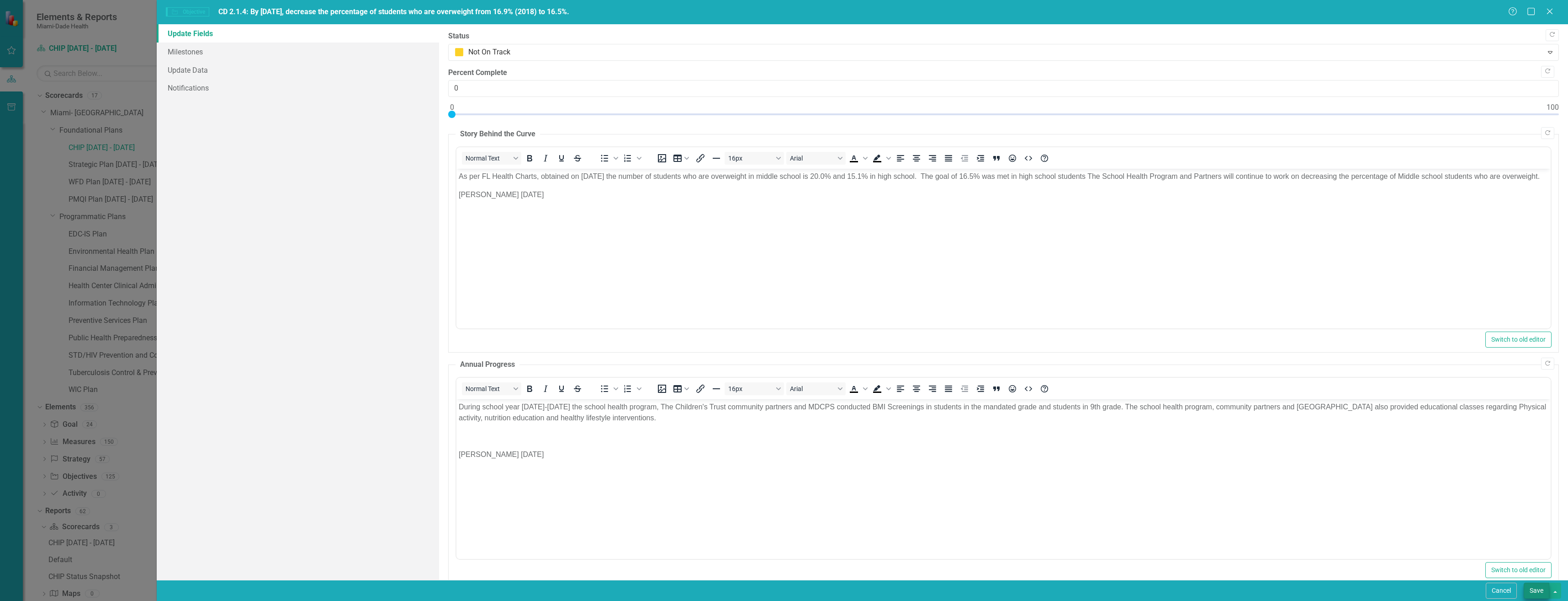
click at [1537, 592] on button "Save" at bounding box center [1537, 591] width 26 height 16
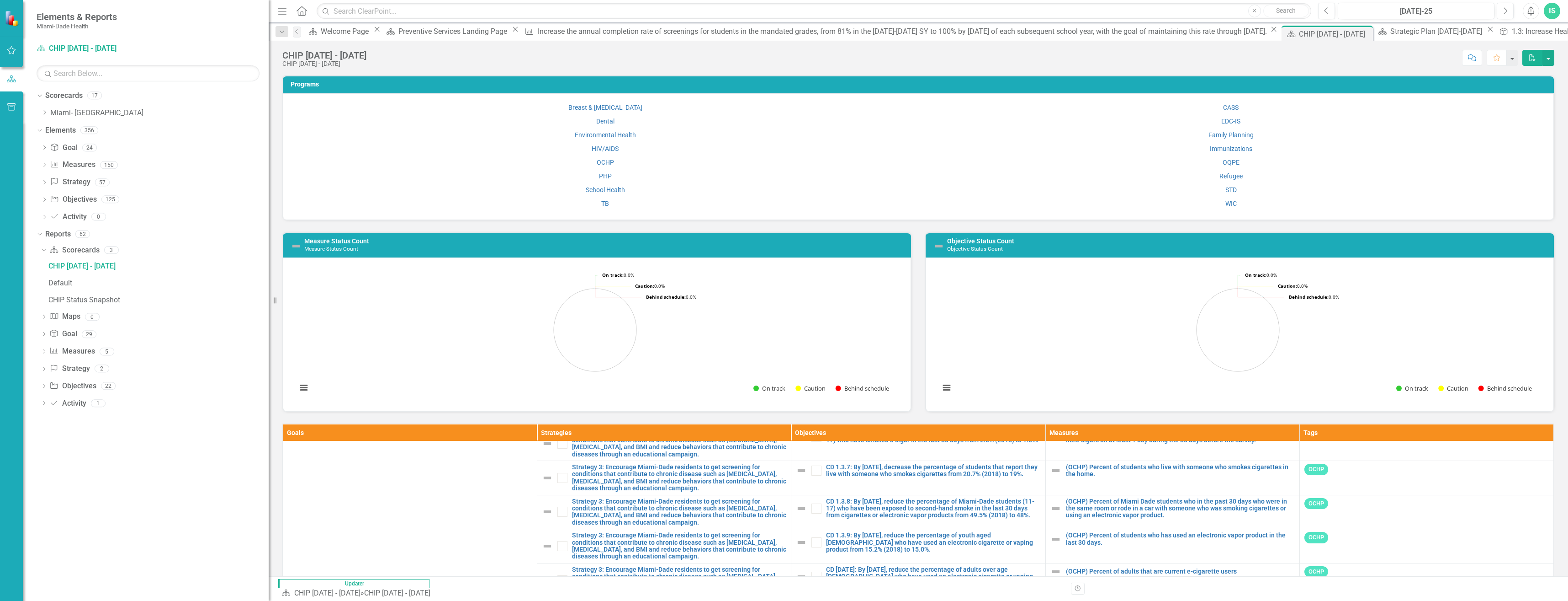
scroll to position [411, 0]
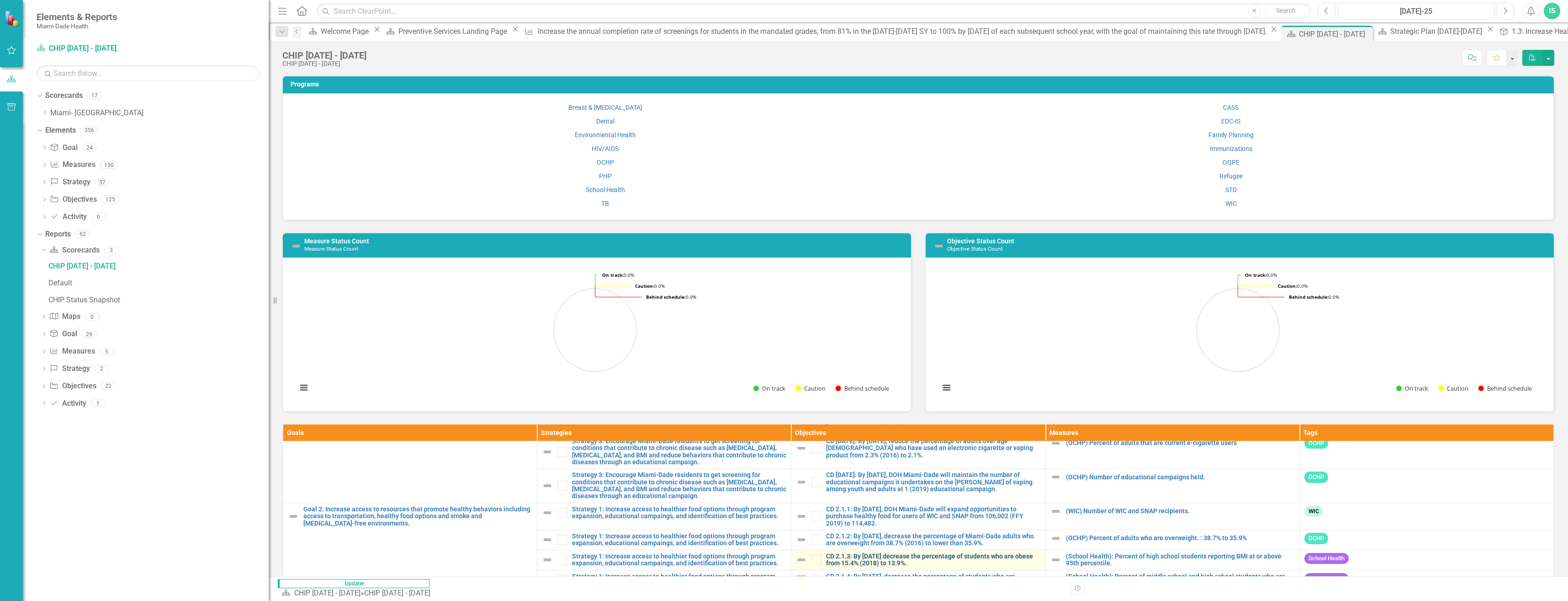
click at [952, 557] on link "CD 2.1.3: By [DATE] decrease the percentage of students who are obese from 15.4…" at bounding box center [933, 560] width 214 height 14
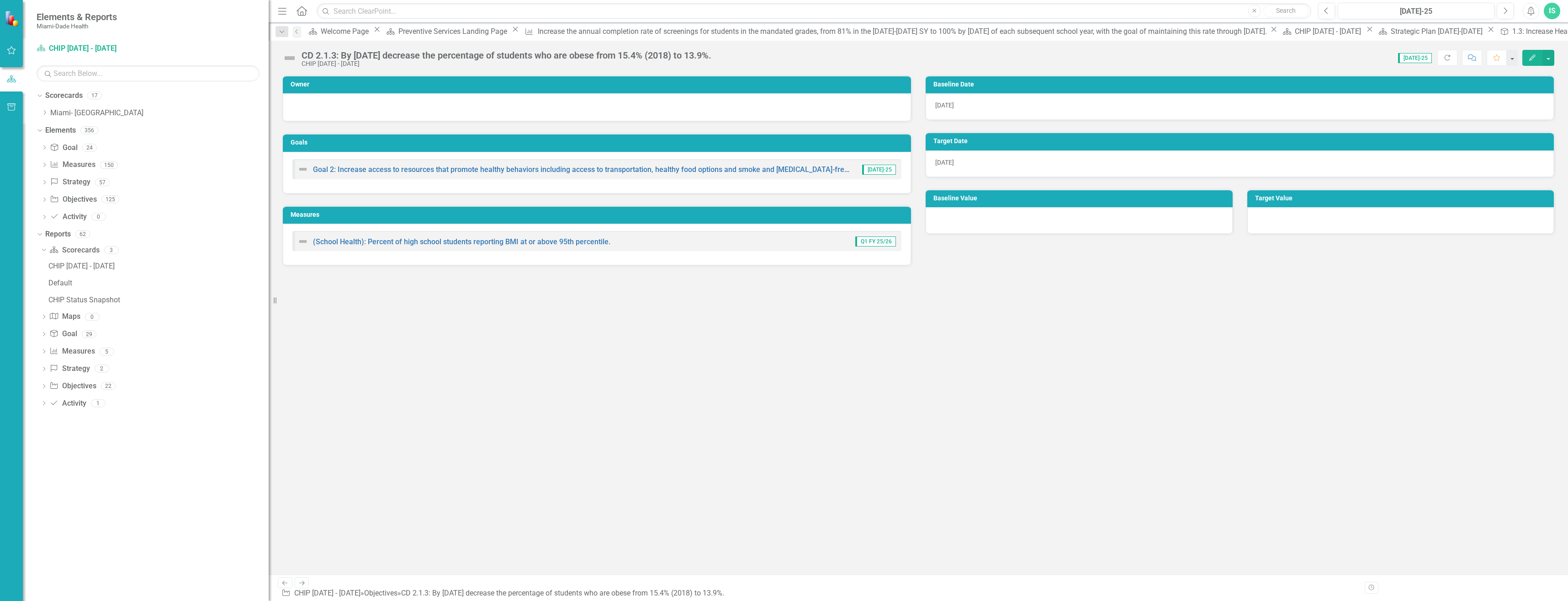
click at [1536, 58] on icon "Edit" at bounding box center [1532, 57] width 8 height 6
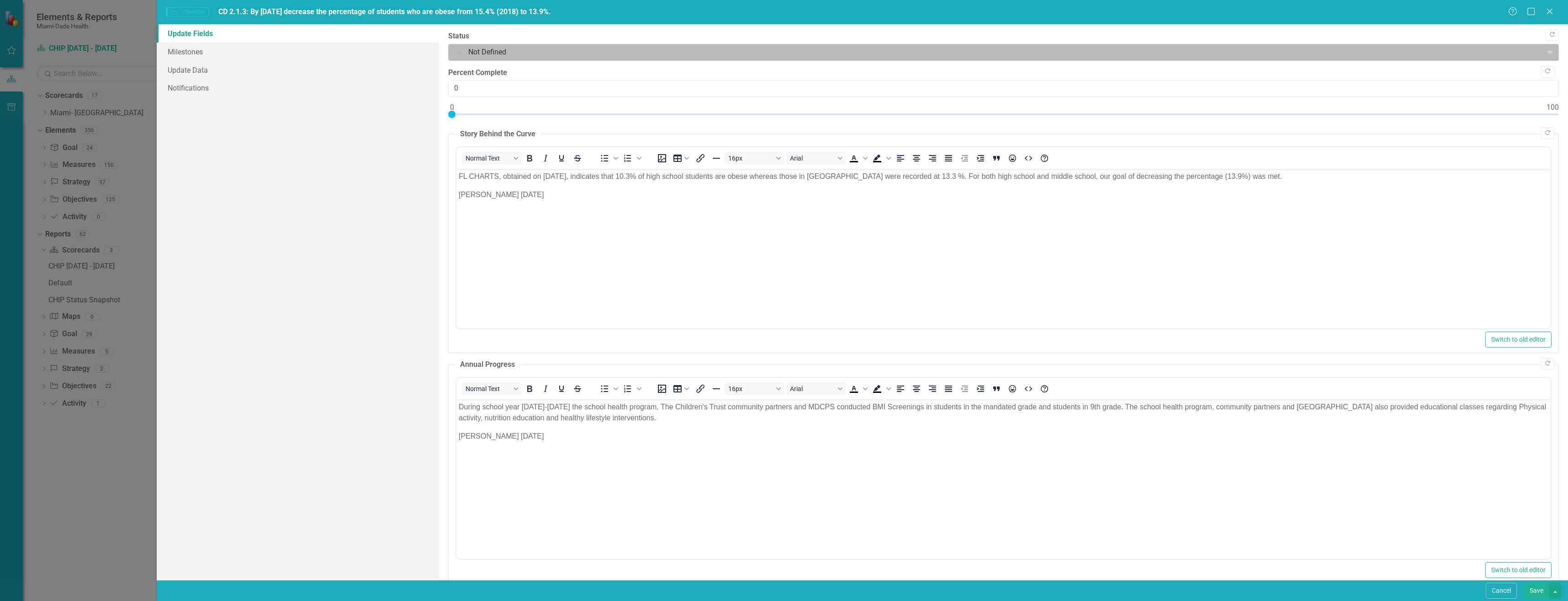
click at [459, 52] on div at bounding box center [996, 52] width 1083 height 12
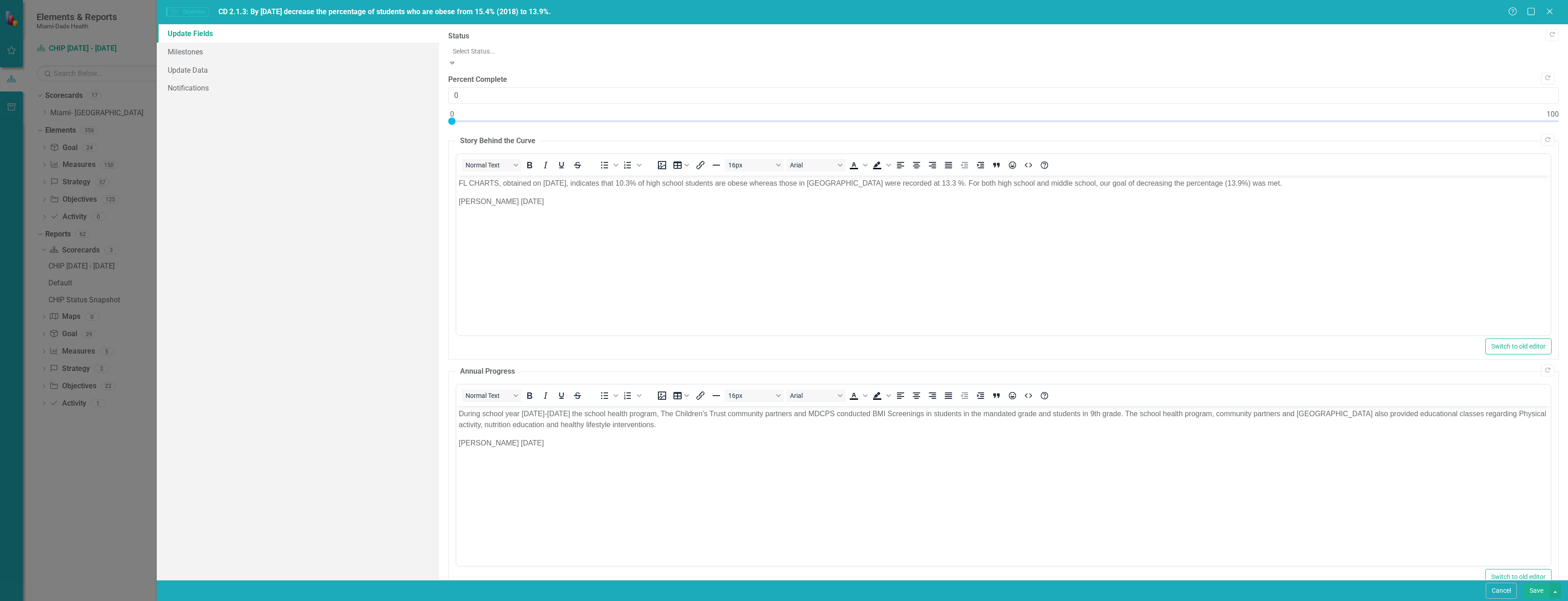
click at [1538, 592] on button "Save" at bounding box center [1537, 591] width 26 height 16
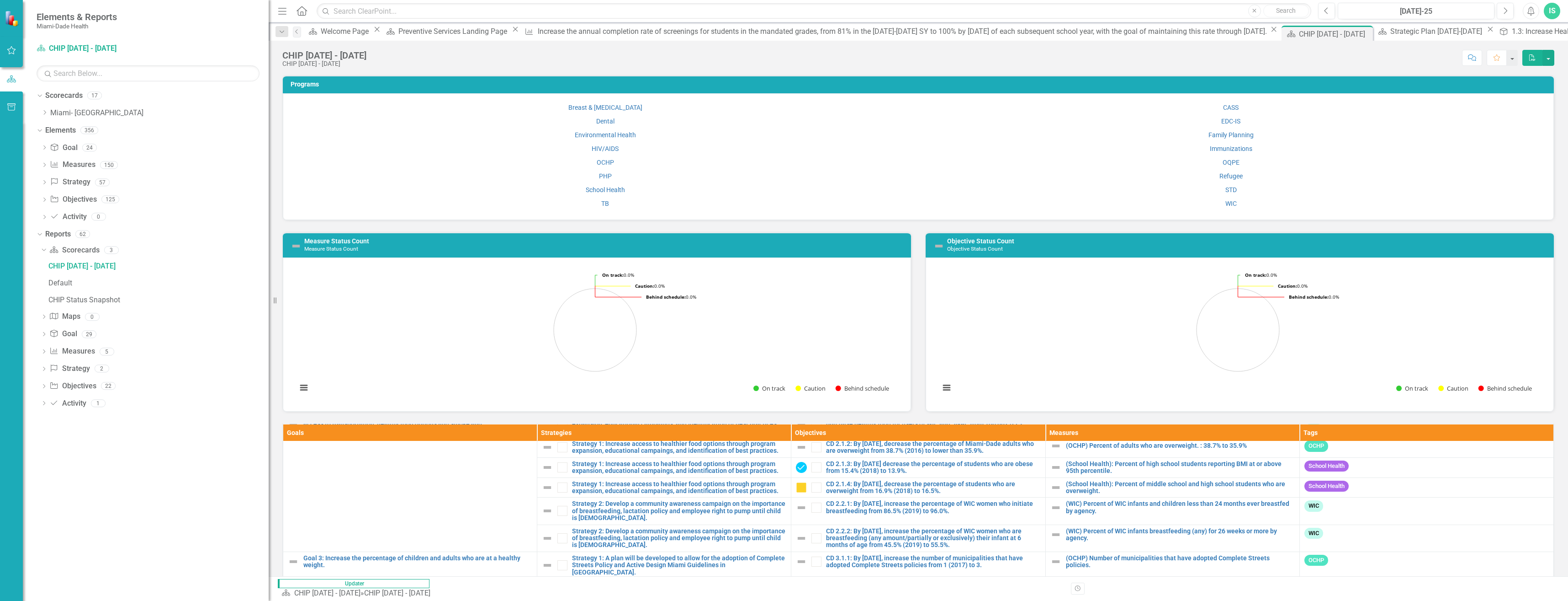
scroll to position [503, 0]
click at [1168, 470] on link "(School Health): Percent of high school students reporting BMI at or above 95th…" at bounding box center [1180, 468] width 229 height 14
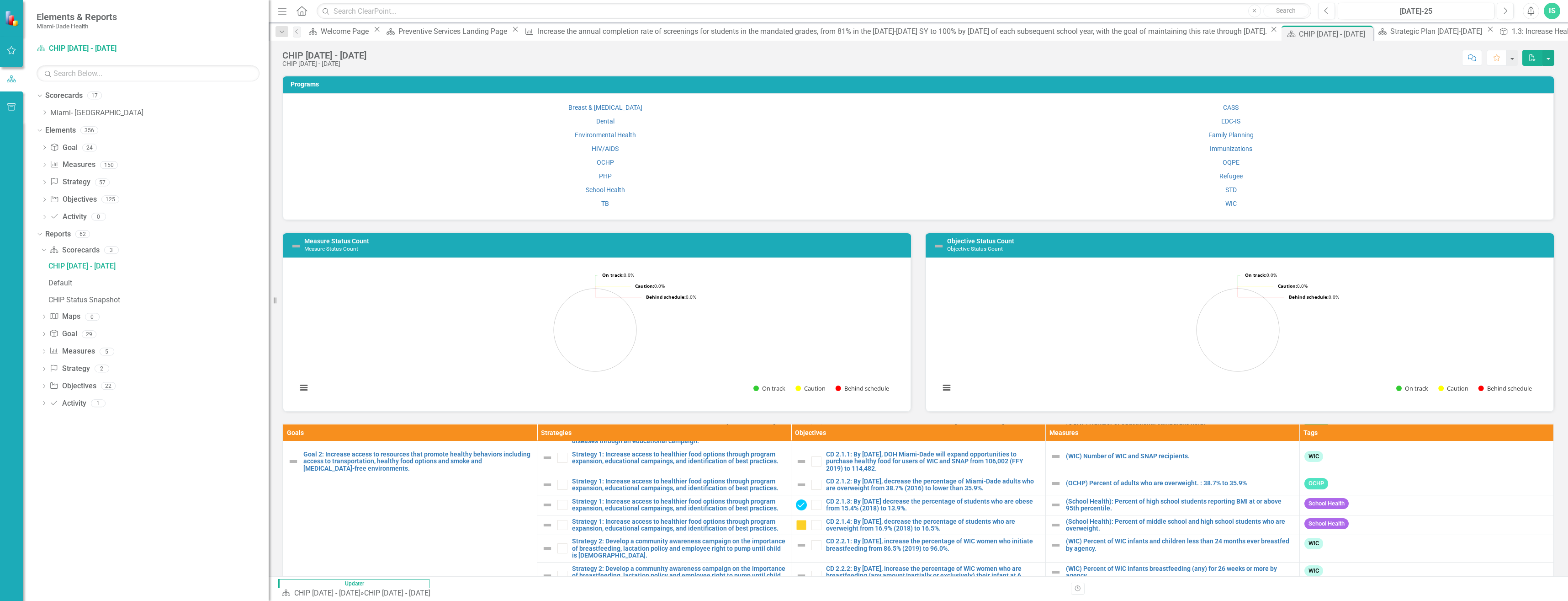
scroll to position [503, 0]
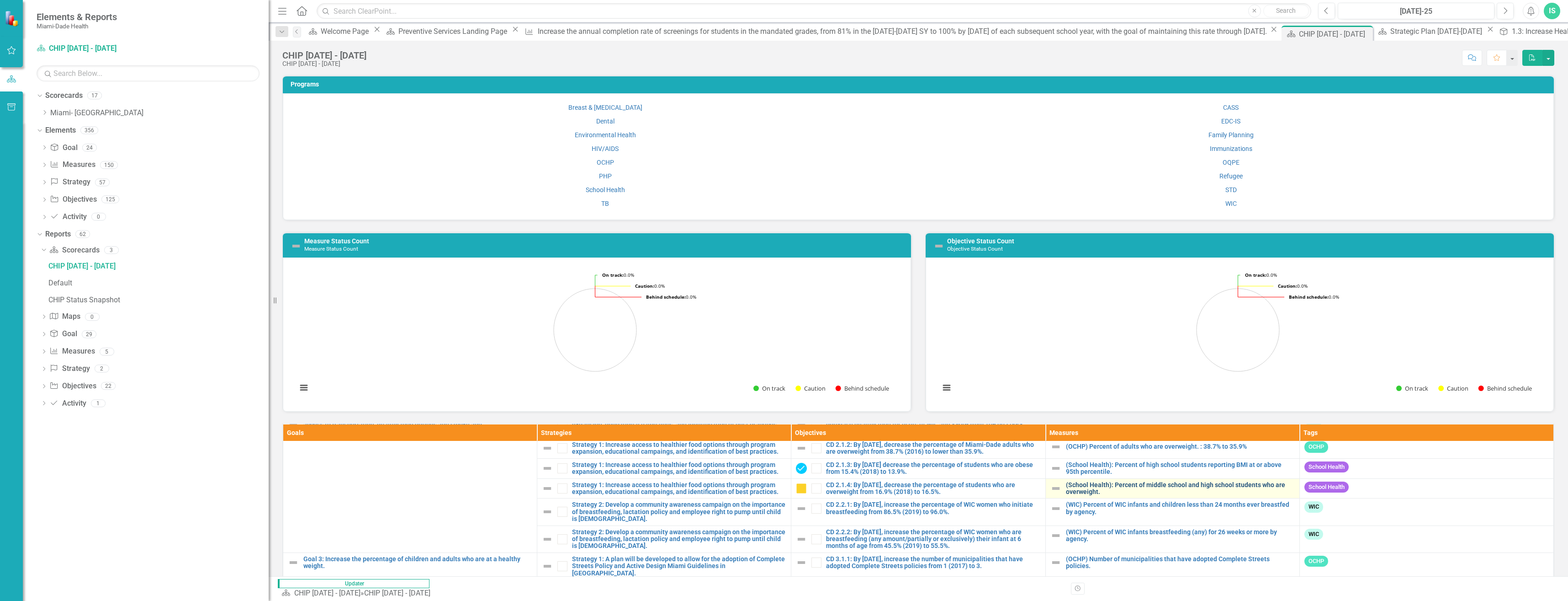
click at [1105, 491] on link "(School Health): Percent of middle school and high school students who are over…" at bounding box center [1180, 488] width 229 height 14
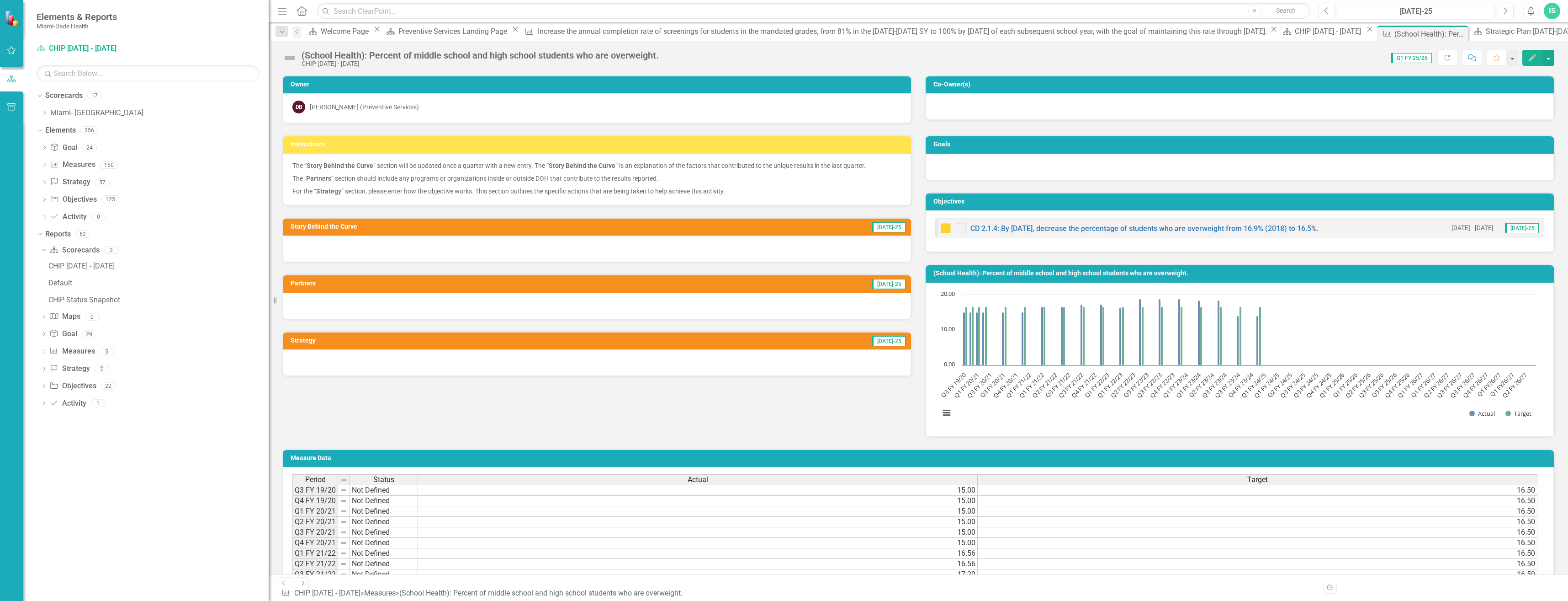
click at [1536, 58] on icon "Edit" at bounding box center [1532, 57] width 8 height 6
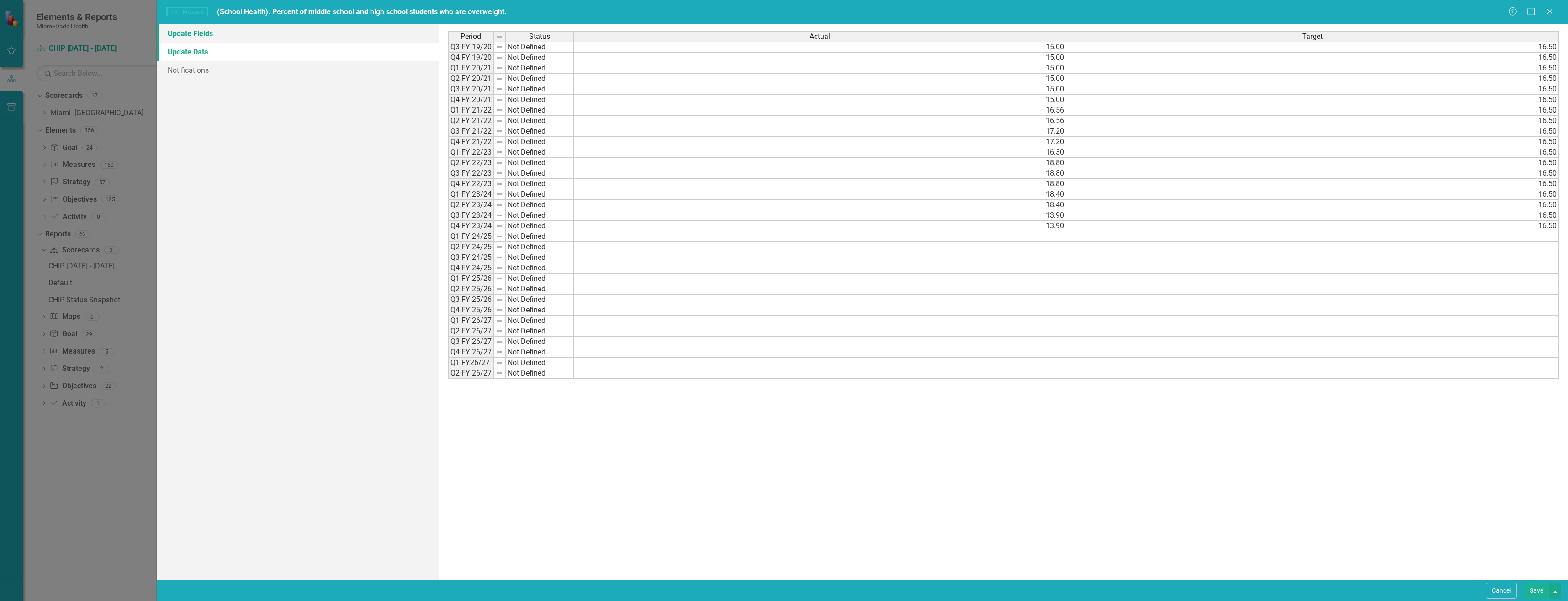
click at [197, 30] on link "Update Fields" at bounding box center [298, 33] width 282 height 18
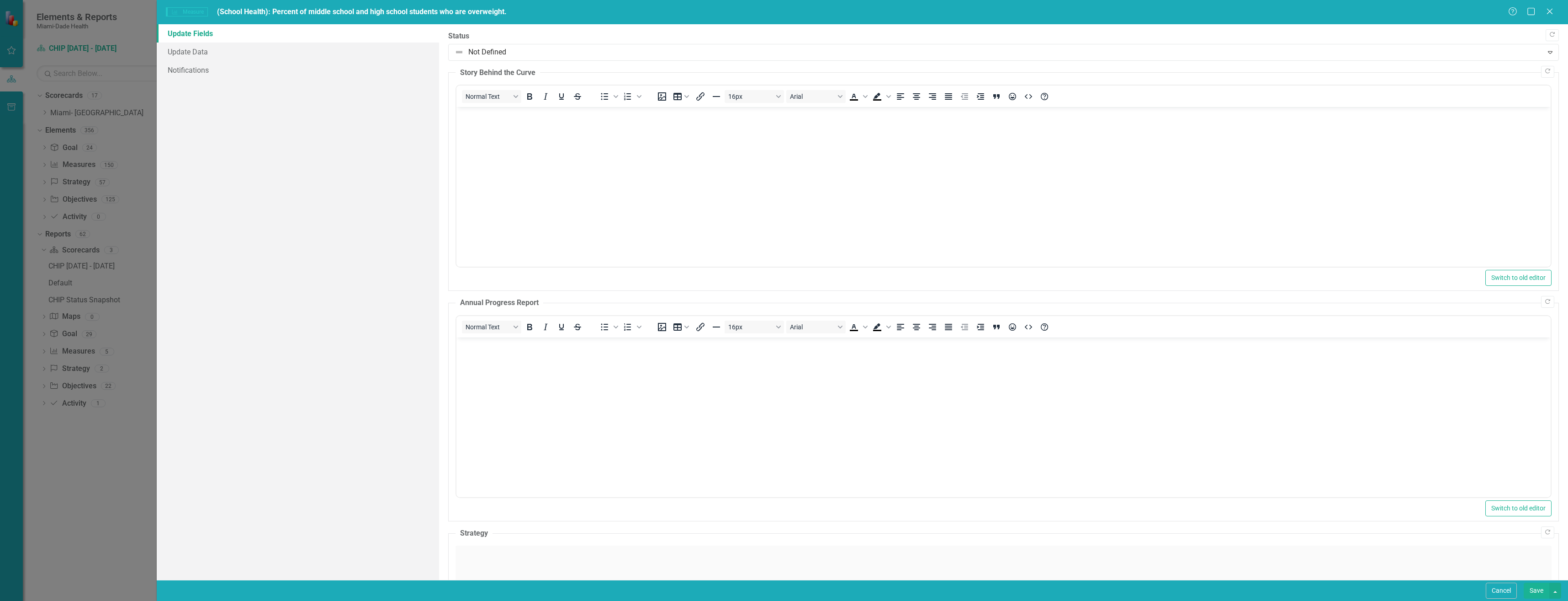
click at [536, 141] on body "Rich Text Area. Press ALT-0 for help." at bounding box center [1003, 175] width 1094 height 137
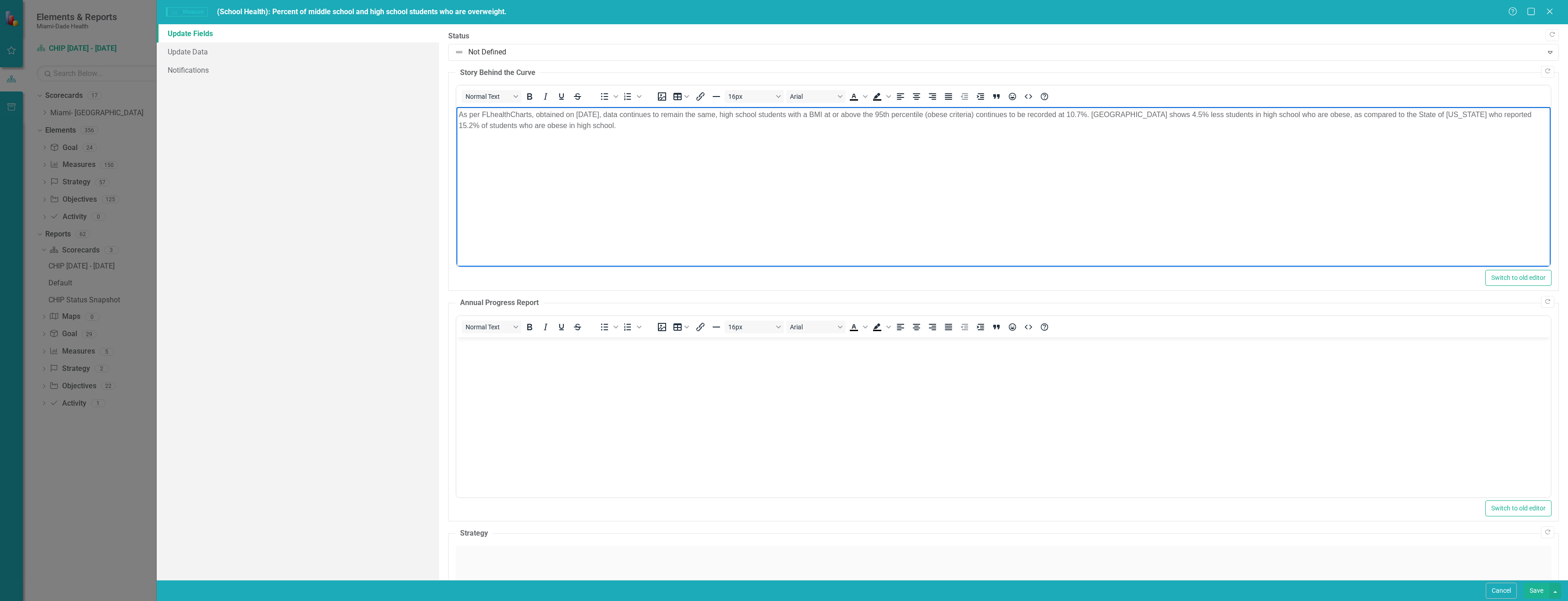
click at [584, 113] on p "As per FLhealthCharts, obtained on 01/12/2024, data continues to remain the sam…" at bounding box center [1002, 120] width 1090 height 22
click at [594, 112] on p "As per FLhealthCharts, obtained on 08/12/2024, data continues to remain the sam…" at bounding box center [1002, 120] width 1090 height 22
click at [612, 114] on p "As per FLhealthCharts, obtained on 08/15/2024, data continues to remain the sam…" at bounding box center [1002, 120] width 1090 height 22
click at [614, 115] on p "As per FLhealthCharts, obtained on 08/15/2025, data continues to remain the sam…" at bounding box center [1002, 120] width 1090 height 22
click at [952, 114] on p "As per FLhealthCharts, obtained on 08/15/2025, demonstrates that 20.0% of the s…" at bounding box center [1002, 120] width 1090 height 22
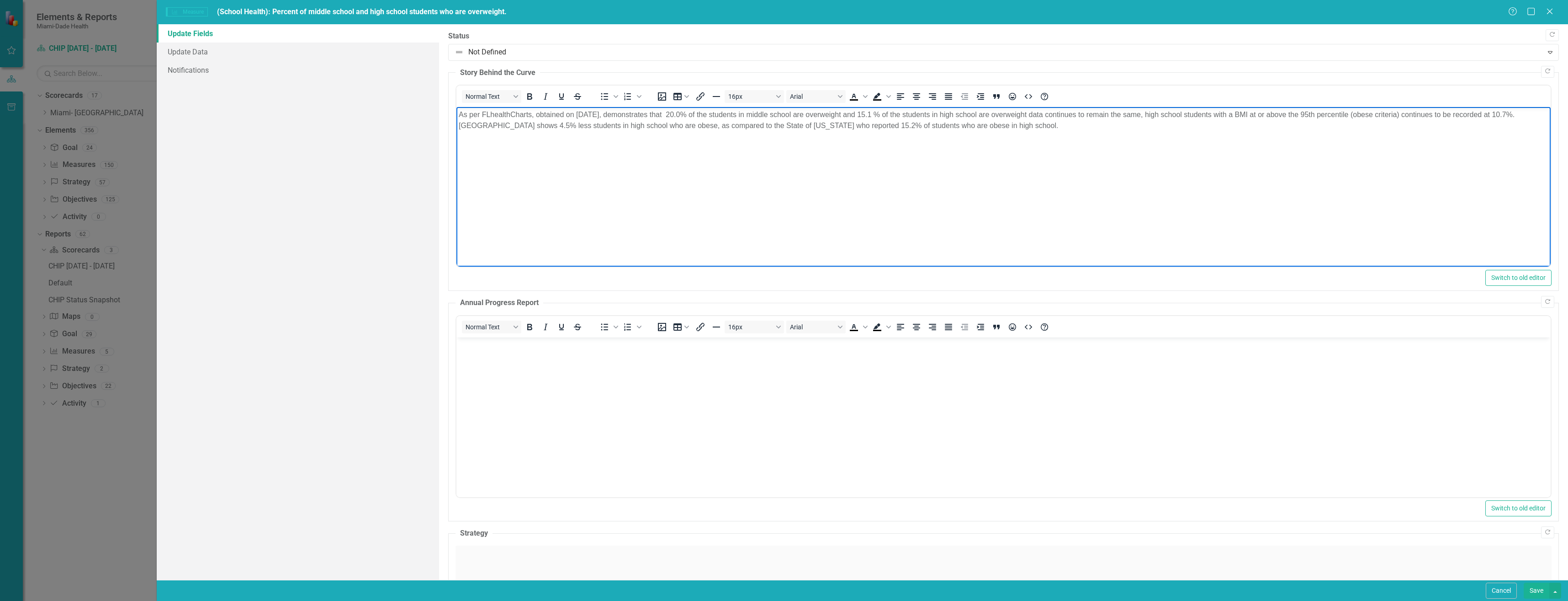
click at [1041, 115] on p "As per FLhealthCharts, obtained on 08/15/2025, demonstrates that 20.0% of the s…" at bounding box center [1002, 120] width 1090 height 22
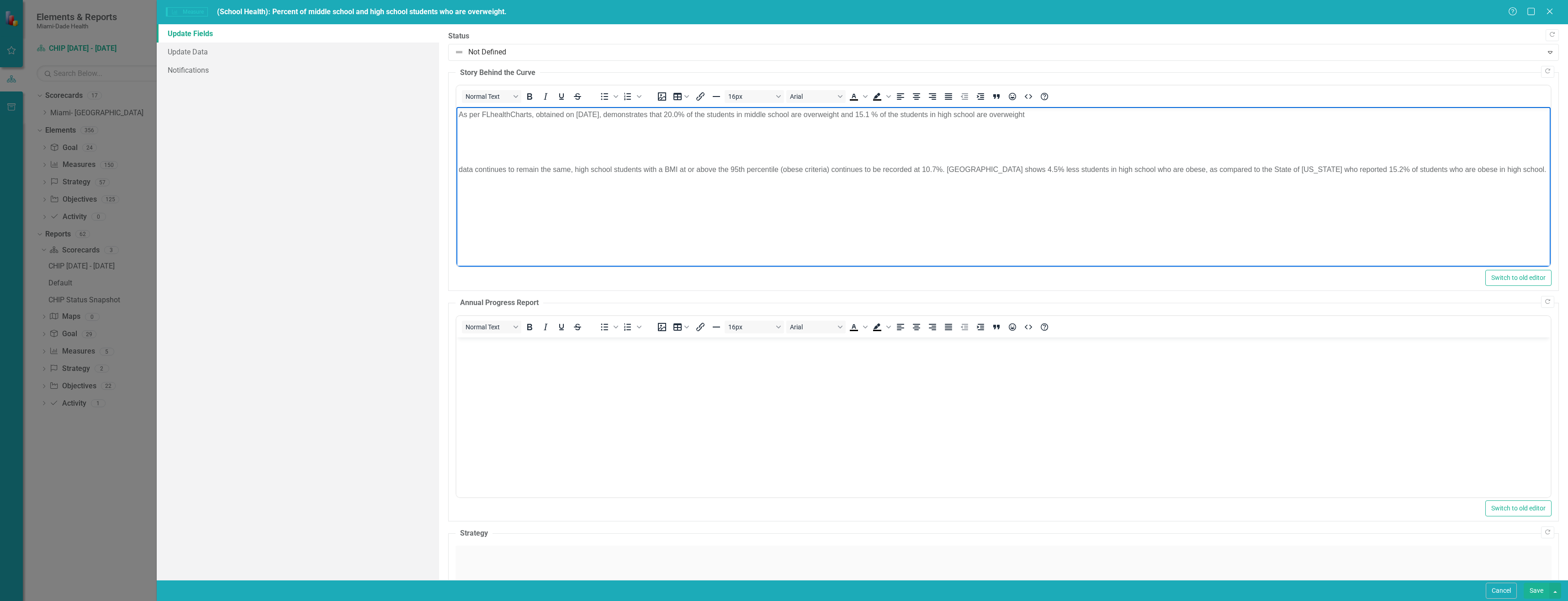
drag, startPoint x: 878, startPoint y: 114, endPoint x: 1086, endPoint y: 135, distance: 209.1
click at [1080, 135] on p "Rich Text Area. Press ALT-0 for help." at bounding box center [1002, 133] width 1090 height 11
click at [1042, 115] on p "As per FLhealthCharts, obtained on 08/15/2025, demonstrates that 20.0% of the s…" at bounding box center [1002, 114] width 1090 height 11
click at [1040, 114] on p "As per FLhealthCharts, obtained on 08/15/2025, demonstrates that 20.0% of the s…" at bounding box center [1002, 114] width 1090 height 11
click at [1279, 116] on p "As per FLhealthCharts, obtained on 08/15/2025, demonstrates that 20.0% of the s…" at bounding box center [1002, 114] width 1090 height 11
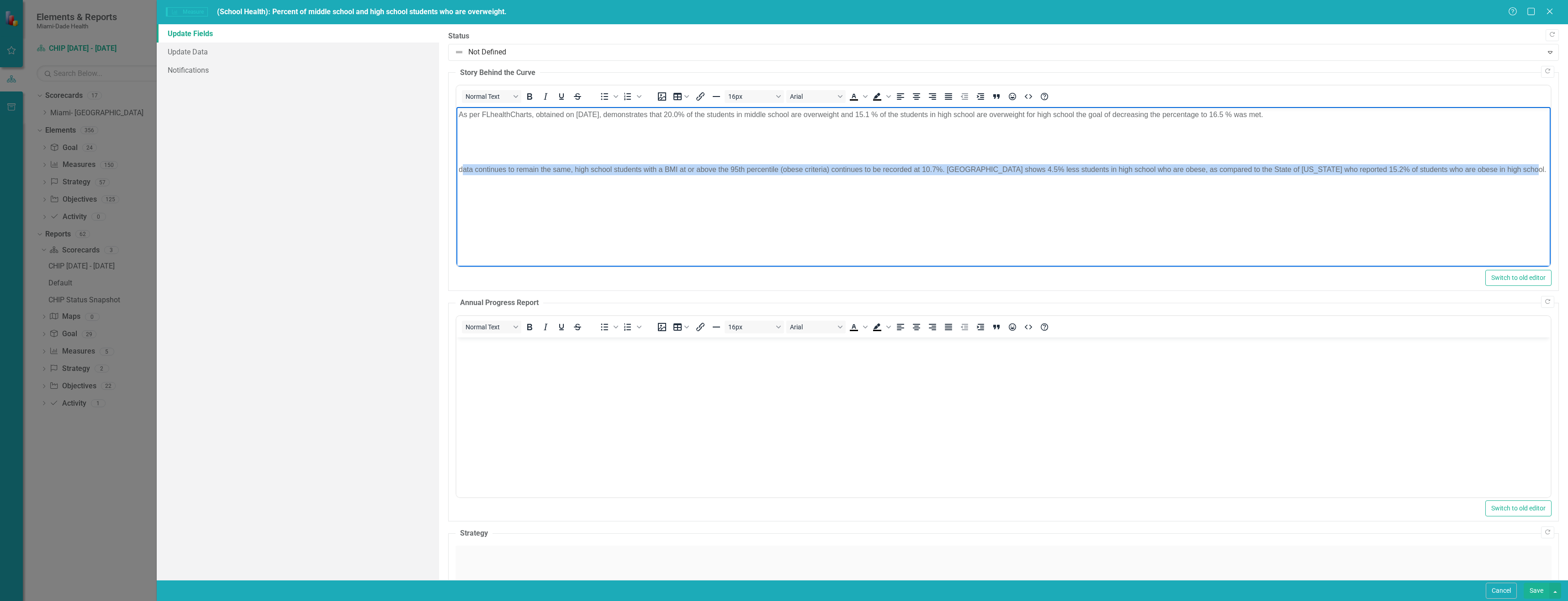
drag, startPoint x: 461, startPoint y: 169, endPoint x: 1521, endPoint y: 186, distance: 1060.1
click at [1521, 186] on body "As per FLhealthCharts, obtained on 08/15/2025, demonstrates that 20.0% of the s…" at bounding box center [1003, 175] width 1094 height 137
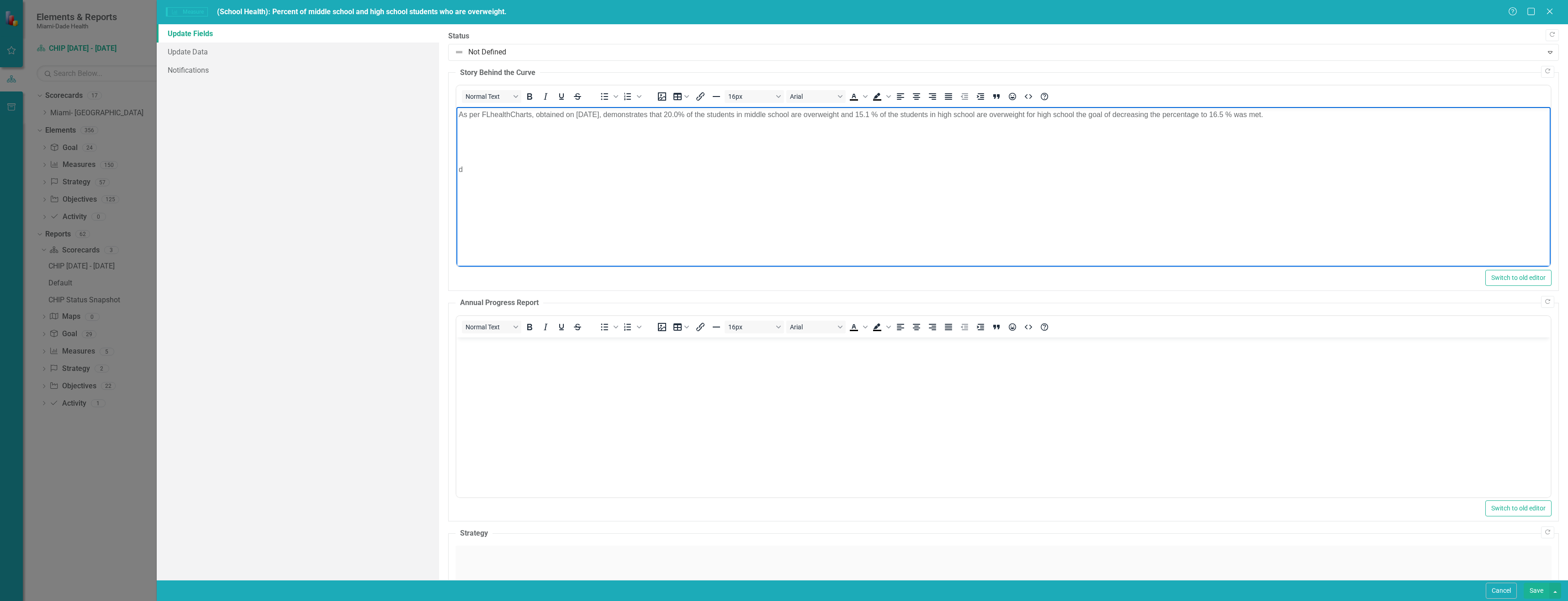
click at [1285, 116] on p "As per FLhealthCharts, obtained on 08/15/2025, demonstrates that 20.0% of the s…" at bounding box center [1002, 114] width 1090 height 11
click at [1370, 118] on p "As per FLhealthCharts, obtained on 08/15/2025, demonstrates that 20.0% of the s…" at bounding box center [1002, 114] width 1090 height 11
click at [510, 384] on body "Rich Text Area. Press ALT-0 for help." at bounding box center [1003, 405] width 1094 height 137
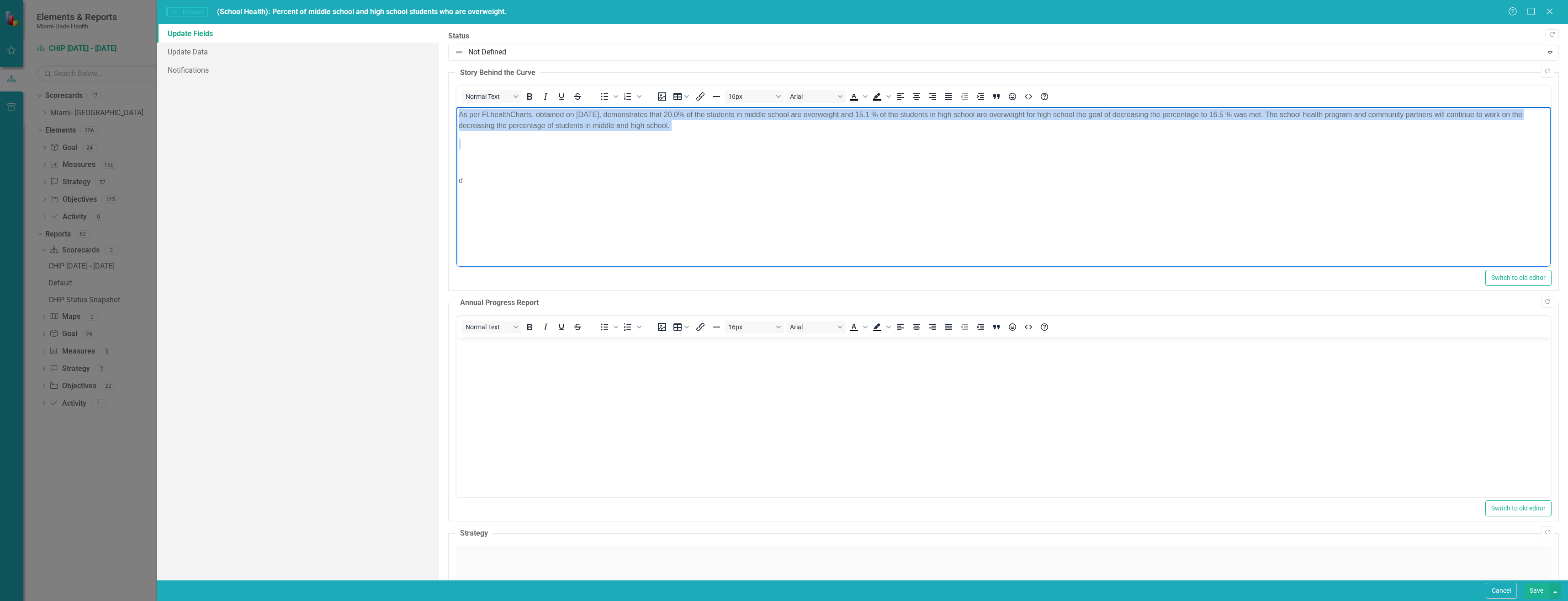
drag, startPoint x: 458, startPoint y: 114, endPoint x: 651, endPoint y: 125, distance: 193.3
click at [662, 131] on body "As per FLhealthCharts, obtained on 08/15/2025, demonstrates that 20.0% of the s…" at bounding box center [1003, 175] width 1094 height 137
copy p "As per FLhealthCharts, obtained on 08/15/2025, demonstrates that 20.0% of the s…"
click at [510, 148] on p "Rich Text Area. Press ALT-0 for help." at bounding box center [1002, 144] width 1090 height 11
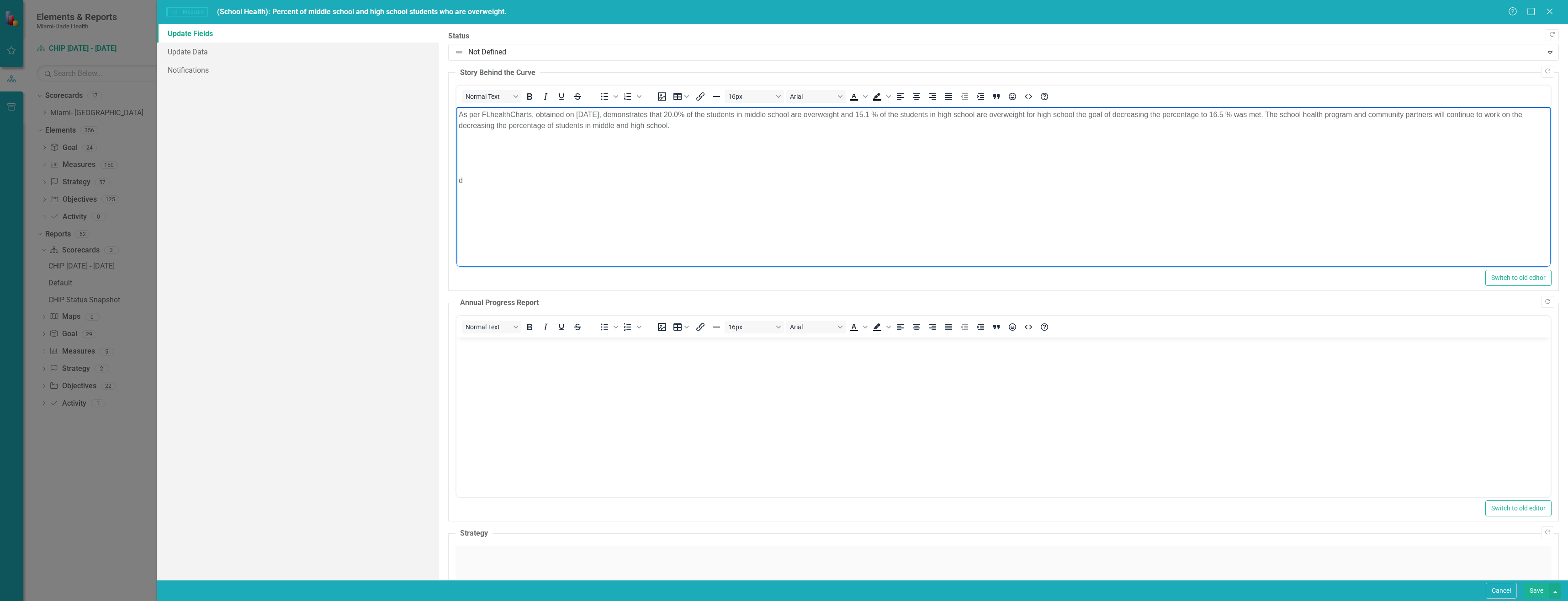
click at [459, 114] on p "As per FLhealthCharts, obtained on 08/15/2025, demonstrates that 20.0% of the s…" at bounding box center [1002, 120] width 1090 height 22
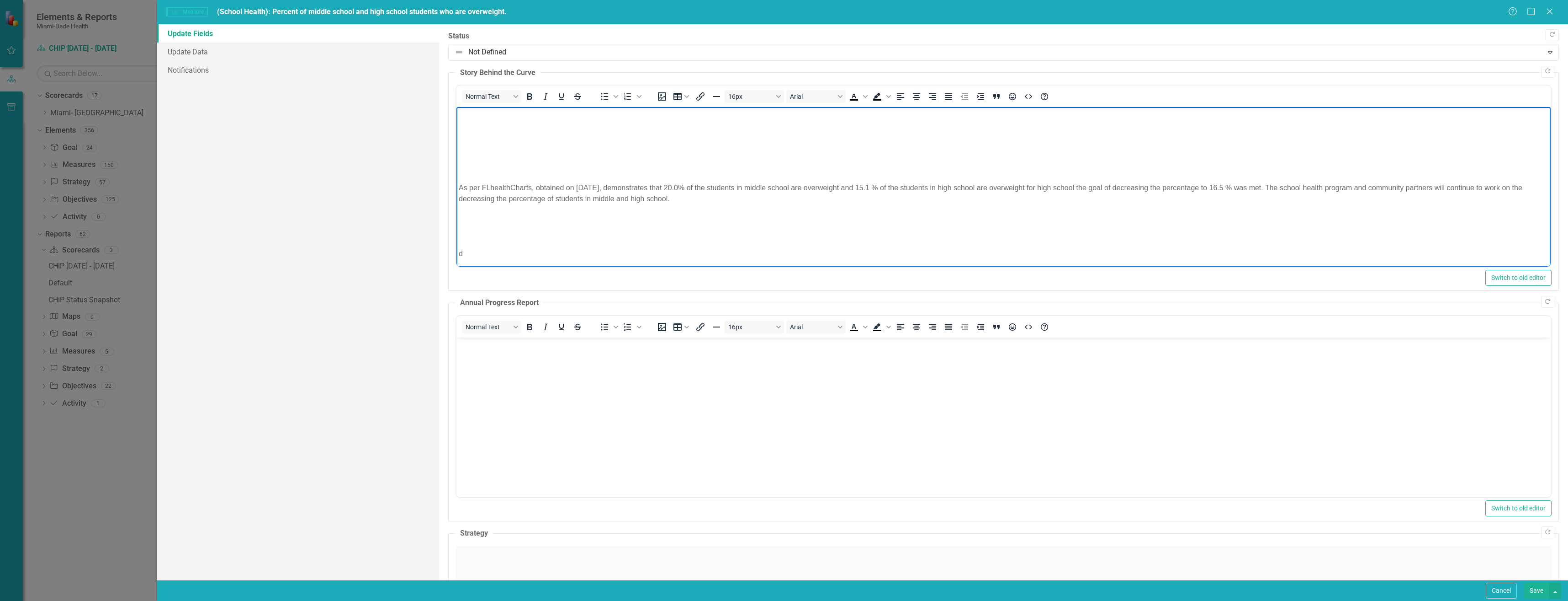
click at [464, 118] on p "Rich Text Area. Press ALT-0 for help." at bounding box center [1002, 114] width 1090 height 11
drag, startPoint x: 459, startPoint y: 197, endPoint x: 693, endPoint y: 214, distance: 234.6
click at [693, 214] on p "As per FLhealthCharts, obtained on 08/15/2025, demonstrates that 20.0% of the s…" at bounding box center [1002, 204] width 1090 height 22
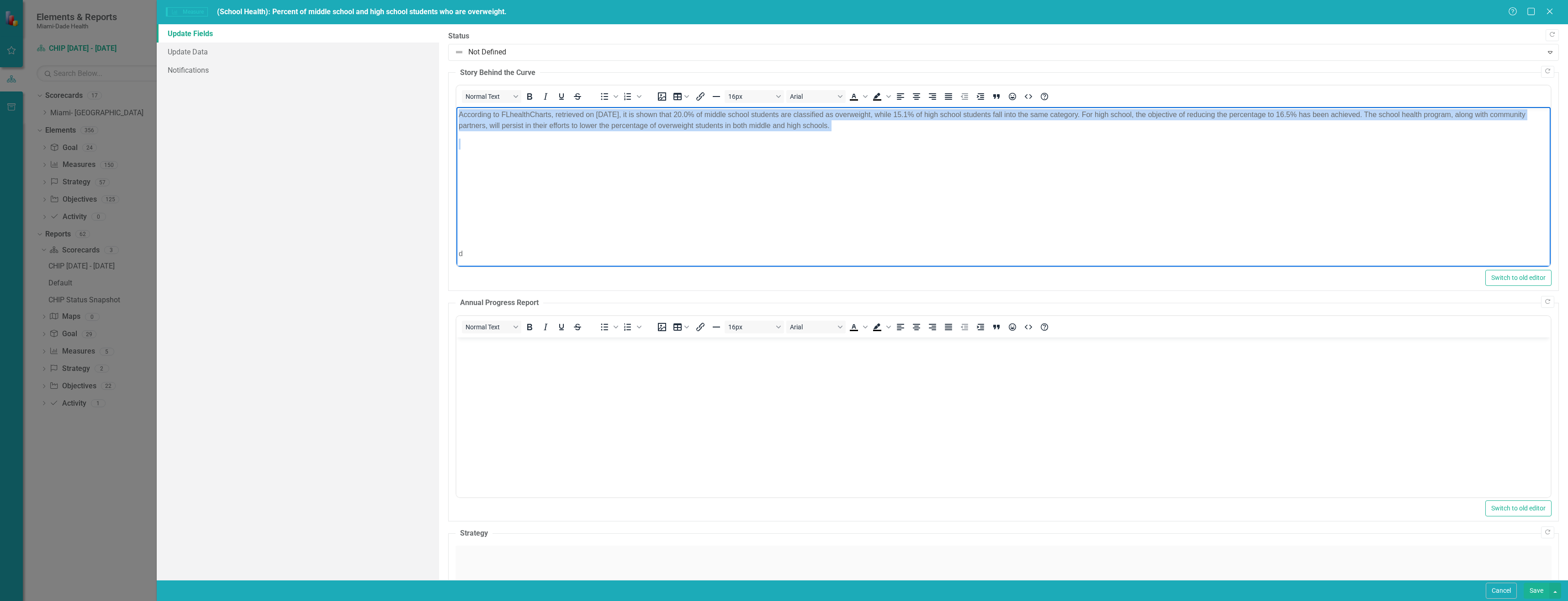
drag, startPoint x: 471, startPoint y: 114, endPoint x: 913, endPoint y: 133, distance: 442.4
click at [913, 133] on body "According to FLhealthCharts, retrieved on 08/15/2025, it is shown that 20.0% of…" at bounding box center [1003, 187] width 1094 height 162
copy p "According to FLhealthCharts, retrieved on 08/15/2025, it is shown that 20.0% of…"
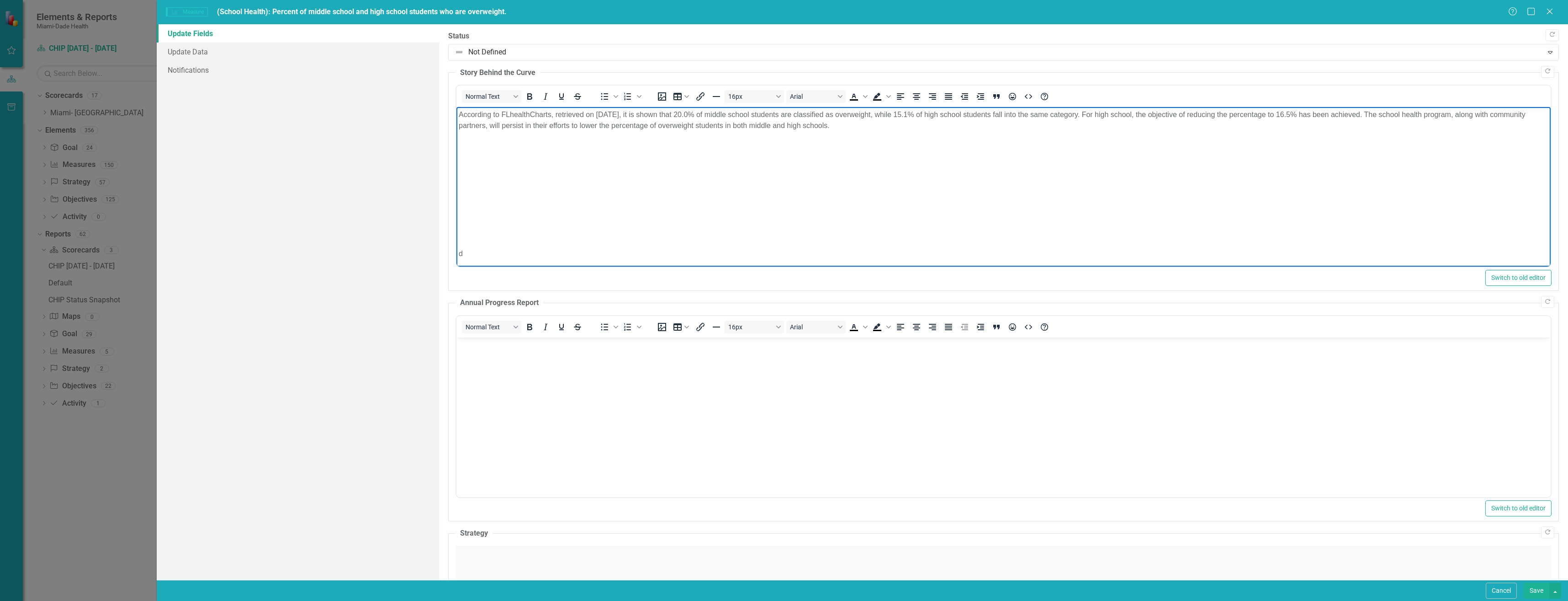
click at [699, 202] on p "Rich Text Area. Press ALT-0 for help." at bounding box center [1002, 199] width 1090 height 11
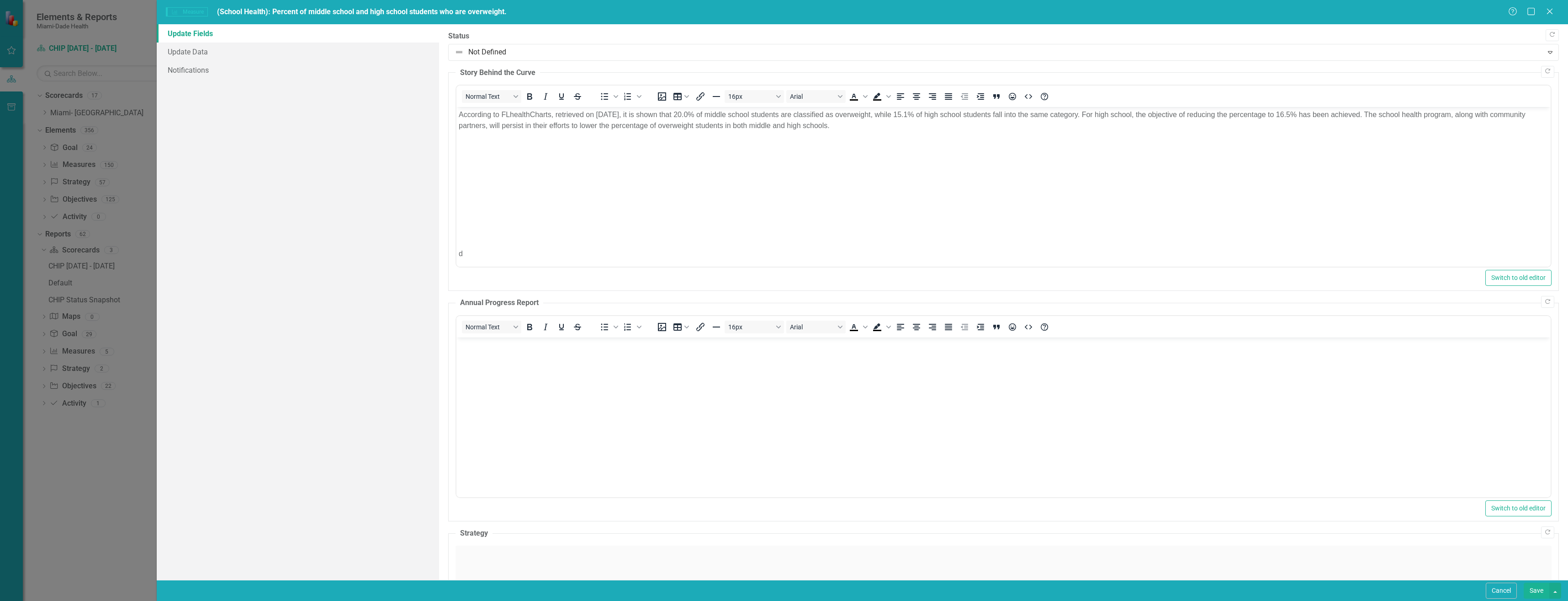
drag, startPoint x: 273, startPoint y: 11, endPoint x: 377, endPoint y: 11, distance: 104.0
click at [375, 10] on span "(School Health): Percent of middle school and high school students who are over…" at bounding box center [362, 12] width 290 height 9
drag, startPoint x: 509, startPoint y: 12, endPoint x: 346, endPoint y: 11, distance: 163.0
click at [351, 11] on div "Measure Measure (School Health): Percent of middle school and high school stude…" at bounding box center [837, 12] width 1342 height 11
click at [674, 185] on p "Rich Text Area. Press ALT-0 for help." at bounding box center [1002, 181] width 1090 height 11
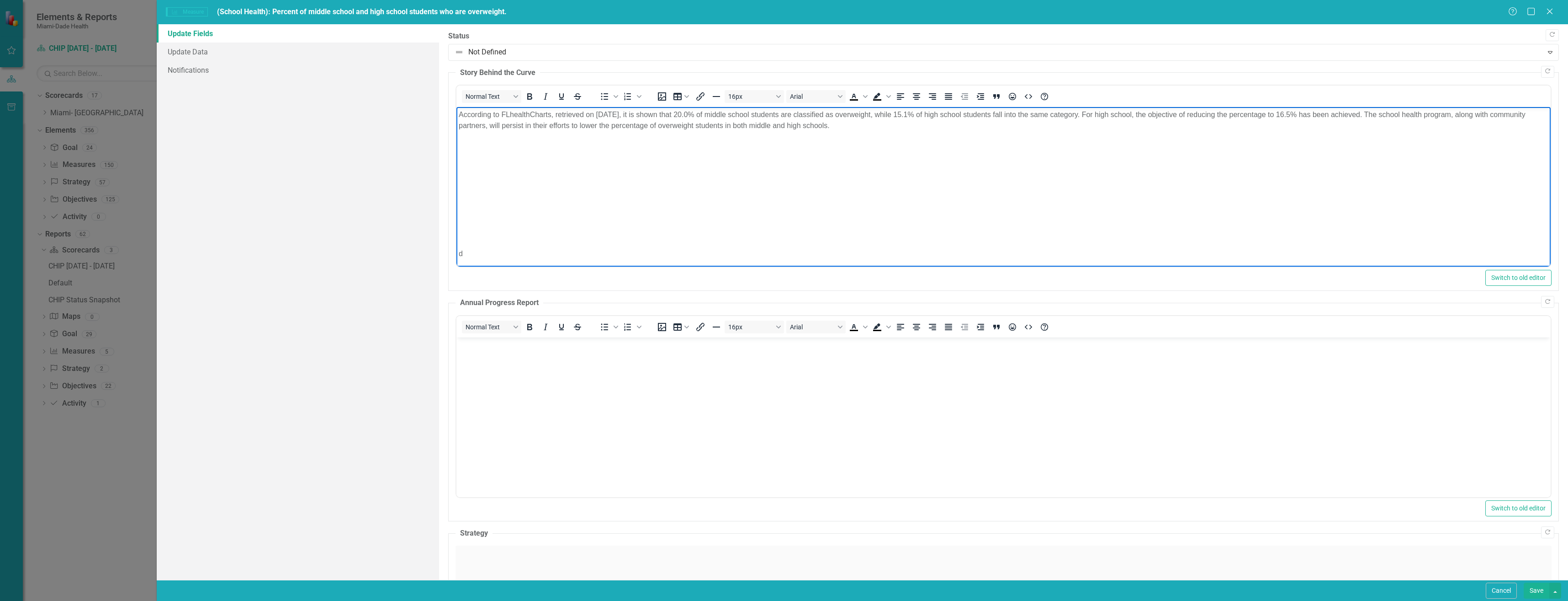
drag, startPoint x: 458, startPoint y: 114, endPoint x: 908, endPoint y: 125, distance: 450.1
click at [908, 125] on p "According to FLhealthCharts, retrieved on 08/15/2025, it is shown that 20.0% of…" at bounding box center [1002, 120] width 1090 height 22
copy p "According to FLhealthCharts, retrieved on 08/15/2025, it is shown that 20.0% of…"
click at [590, 175] on p "Rich Text Area. Press ALT-0 for help." at bounding box center [1002, 181] width 1090 height 11
click at [483, 164] on p "Rich Text Area. Press ALT-0 for help." at bounding box center [1002, 162] width 1090 height 11
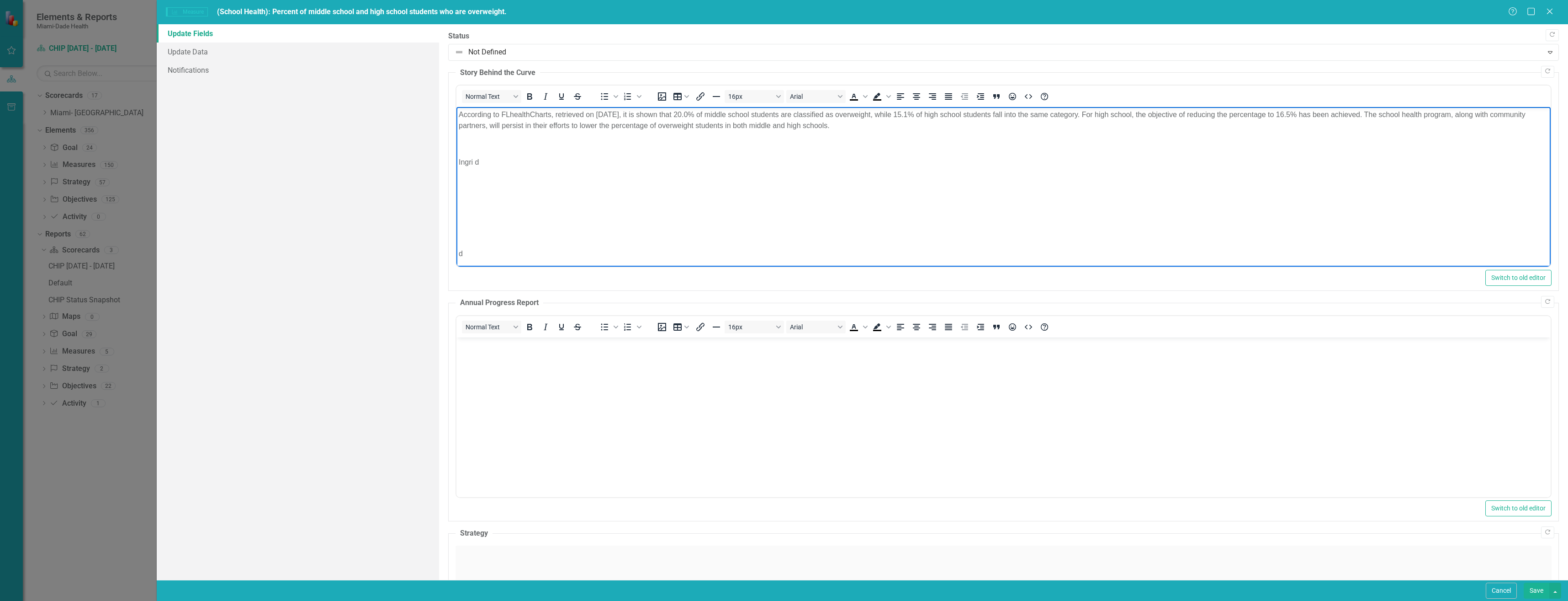
click at [474, 251] on p "d" at bounding box center [1002, 254] width 1090 height 11
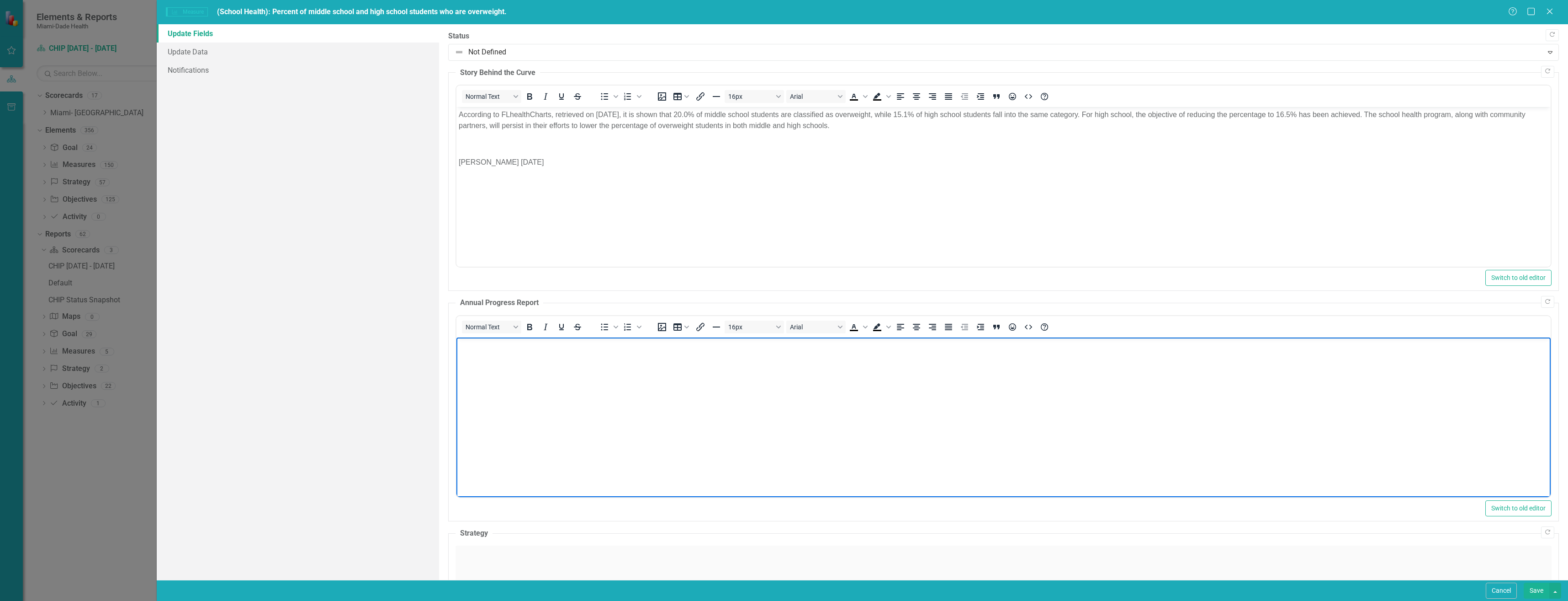
drag, startPoint x: 506, startPoint y: 382, endPoint x: 512, endPoint y: 384, distance: 6.3
click at [507, 382] on body "Rich Text Area. Press ALT-0 for help." at bounding box center [1003, 405] width 1094 height 137
click at [480, 367] on body "Rich Text Area. Press ALT-0 for help." at bounding box center [1003, 405] width 1094 height 137
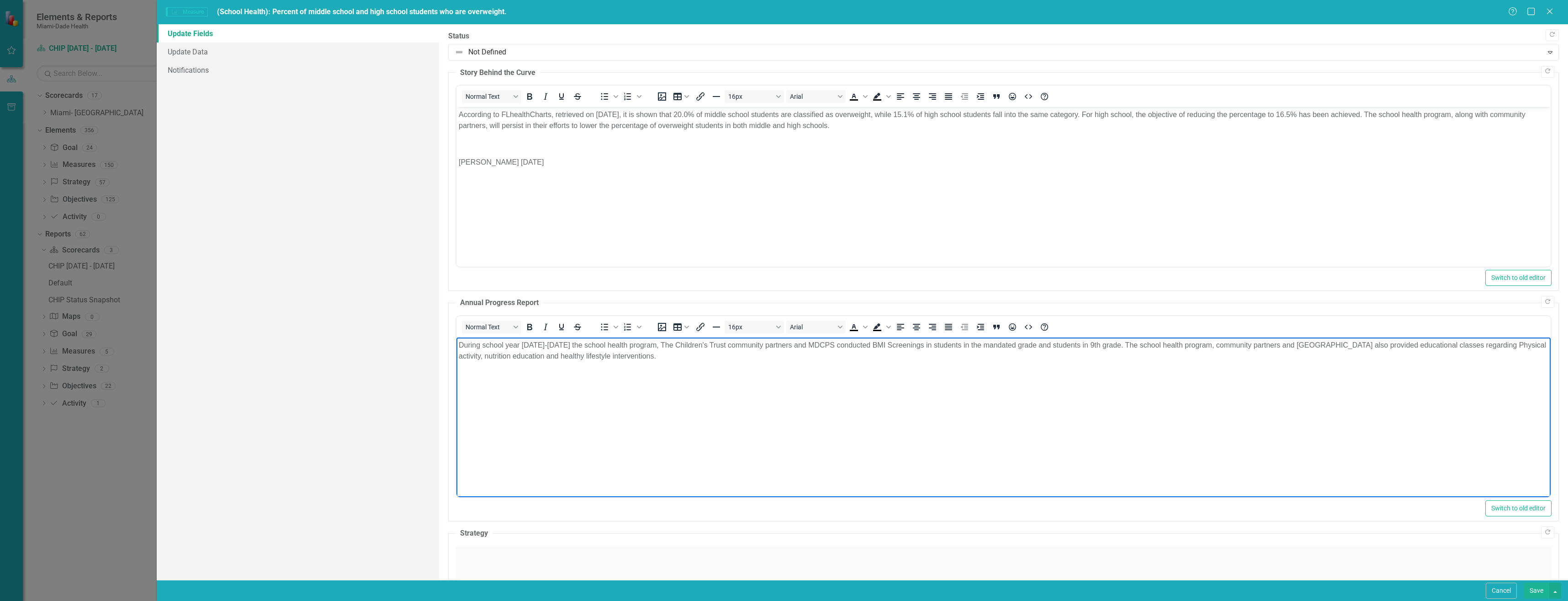
drag, startPoint x: 458, startPoint y: 343, endPoint x: 704, endPoint y: 365, distance: 247.0
click at [704, 365] on body "During school year [DATE]-[DATE] the school health program, The Children's Trus…" at bounding box center [1003, 405] width 1094 height 137
copy p "During school year [DATE]-[DATE] the school health program, The Children's Trus…"
click at [499, 397] on body "During school year [DATE]-[DATE] the school health program, The Children's Trus…" at bounding box center [1003, 405] width 1094 height 137
drag, startPoint x: 461, startPoint y: 343, endPoint x: 705, endPoint y: 359, distance: 244.5
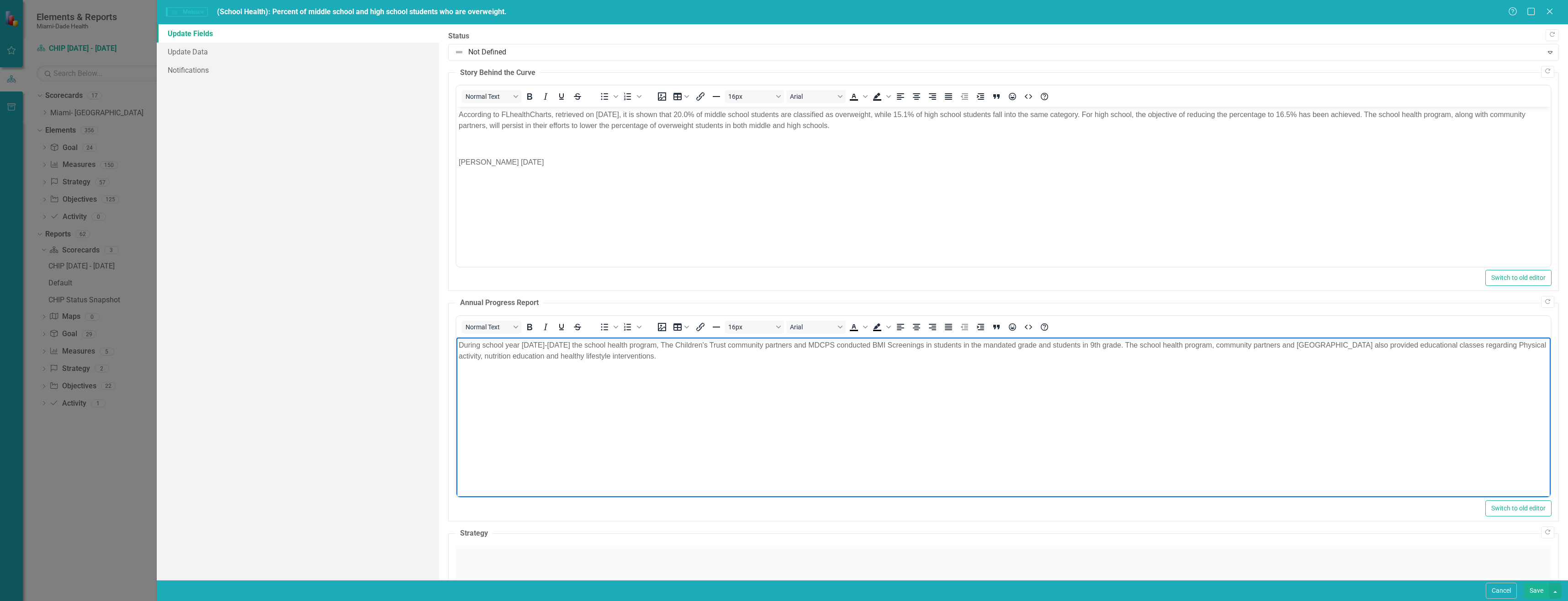
click at [705, 359] on p "During school year [DATE]-[DATE] the school health program, The Children's Trus…" at bounding box center [1002, 351] width 1090 height 22
click at [984, 359] on p "In the academic year 2024-2025, the school health program, in collaboration wit…" at bounding box center [1002, 351] width 1090 height 22
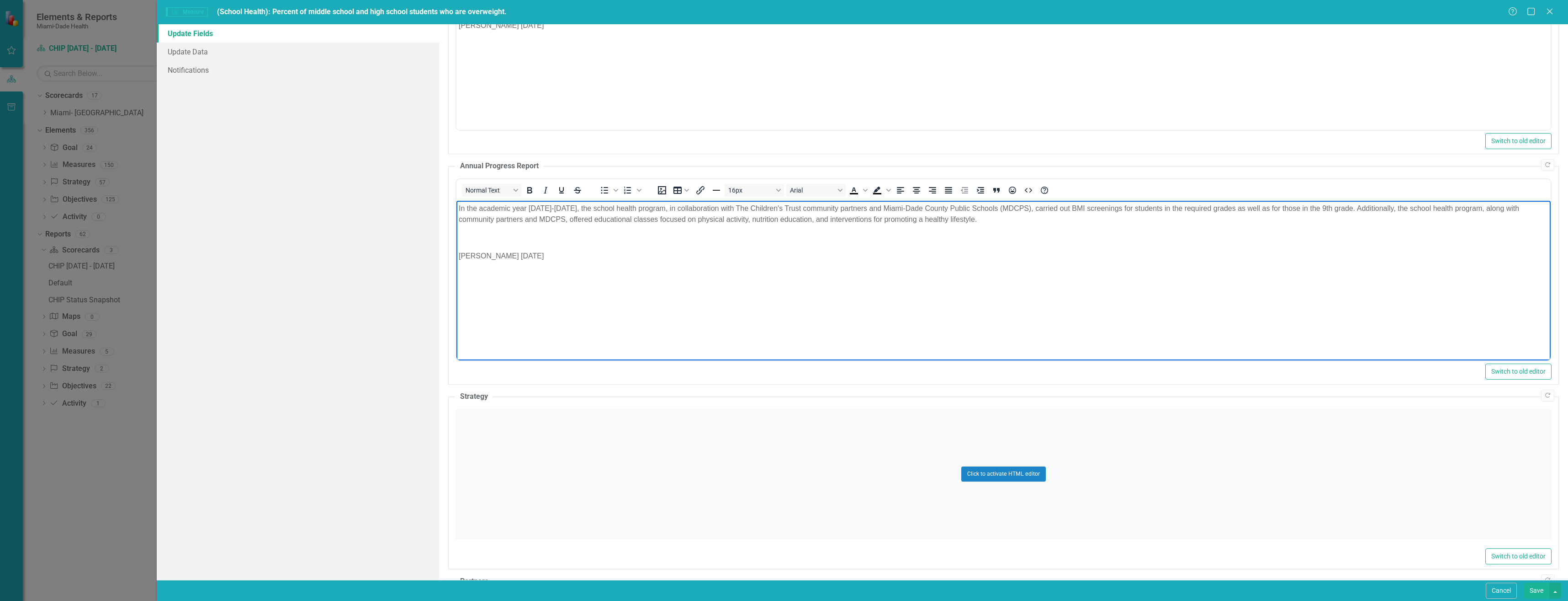
scroll to position [137, 0]
click at [528, 452] on div "Click to activate HTML editor" at bounding box center [1003, 473] width 1096 height 131
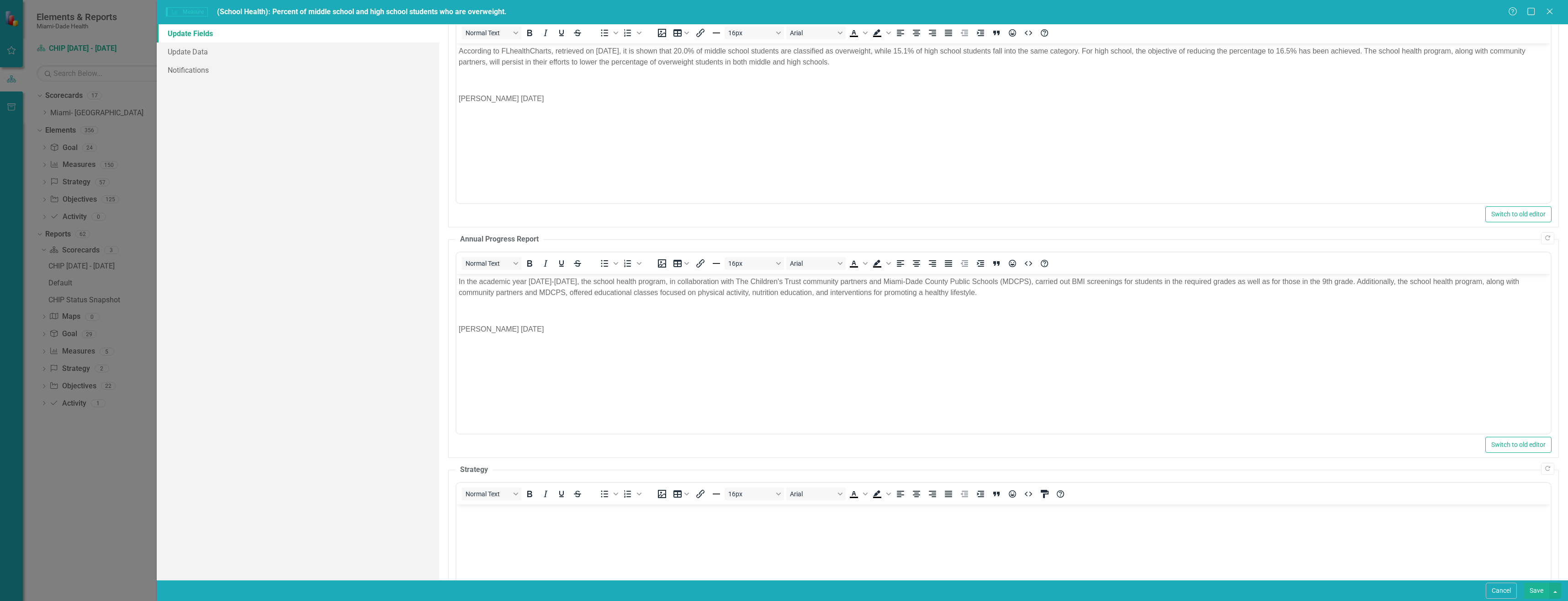
scroll to position [46, 0]
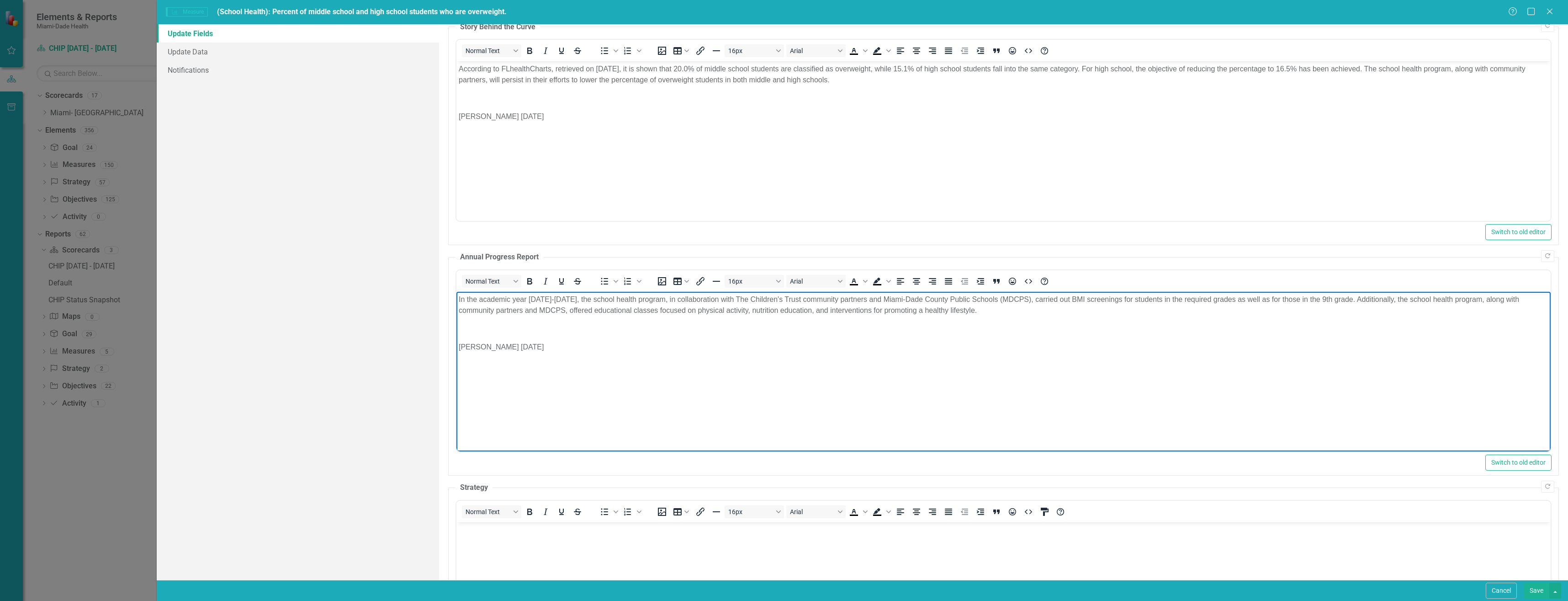
drag, startPoint x: 459, startPoint y: 300, endPoint x: 551, endPoint y: 350, distance: 104.7
click at [551, 350] on body "In the academic year 2024-2025, the school health program, in collaboration wit…" at bounding box center [1003, 360] width 1094 height 137
copy body "In the academic year 2024-2025, the school health program, in collaboration wit…"
click at [595, 399] on body "In the academic year 2024-2025, the school health program, in collaboration wit…" at bounding box center [1003, 360] width 1094 height 137
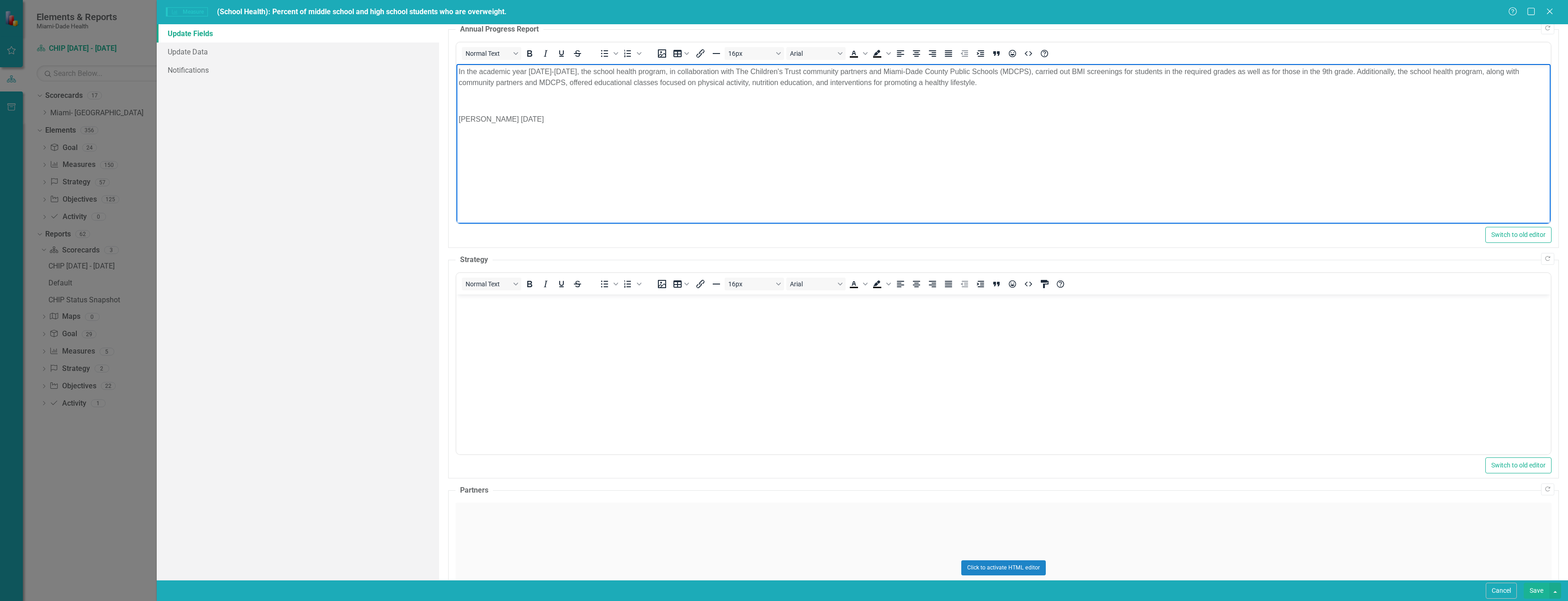
scroll to position [274, 0]
click at [494, 322] on body "Rich Text Area. Press ALT-0 for help." at bounding box center [1003, 362] width 1094 height 137
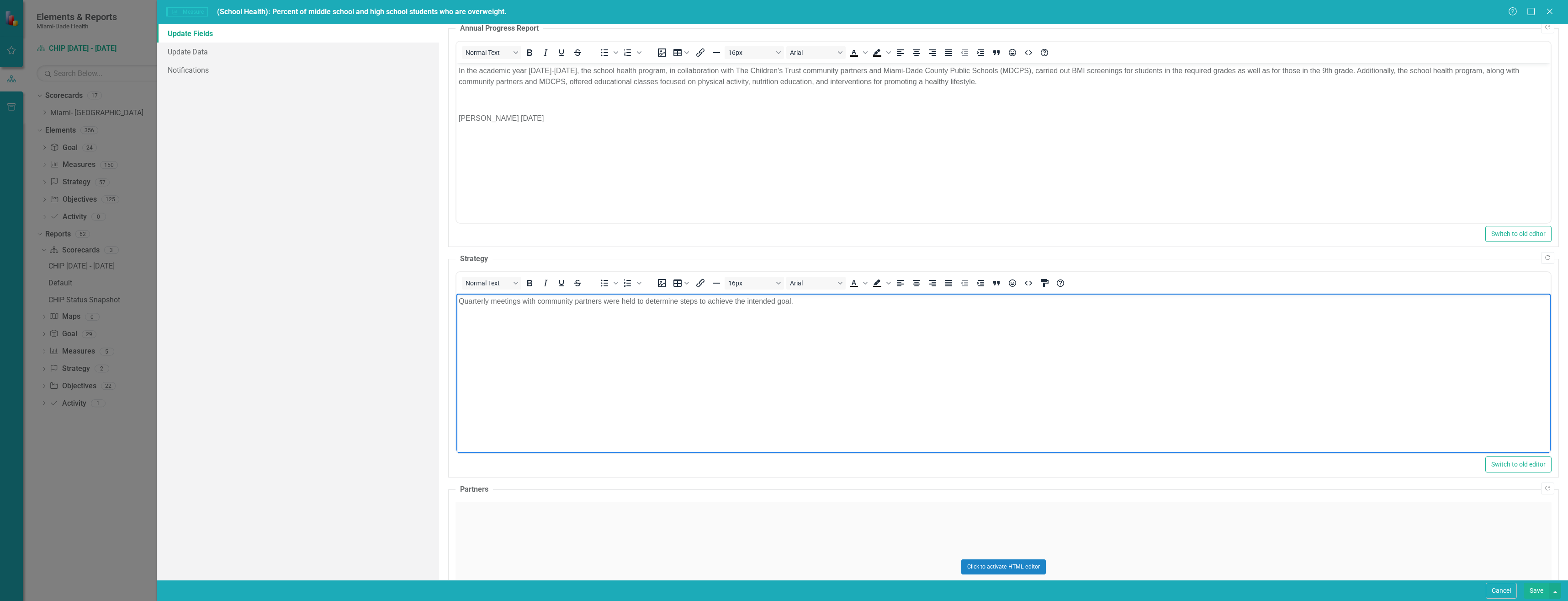
click at [803, 303] on p "Quarterly meetings with community partners were held to determine steps to achi…" at bounding box center [1002, 301] width 1090 height 11
click at [507, 533] on div "Click to activate HTML editor" at bounding box center [1003, 566] width 1096 height 131
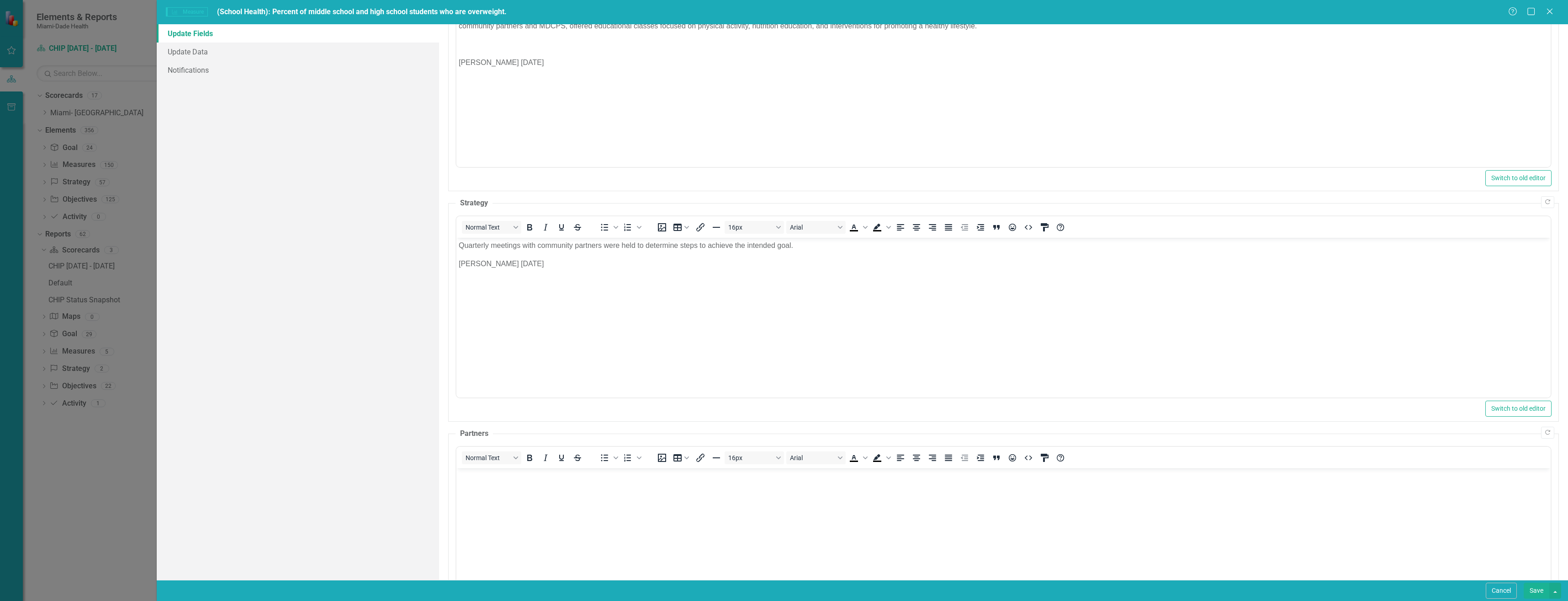
scroll to position [411, 0]
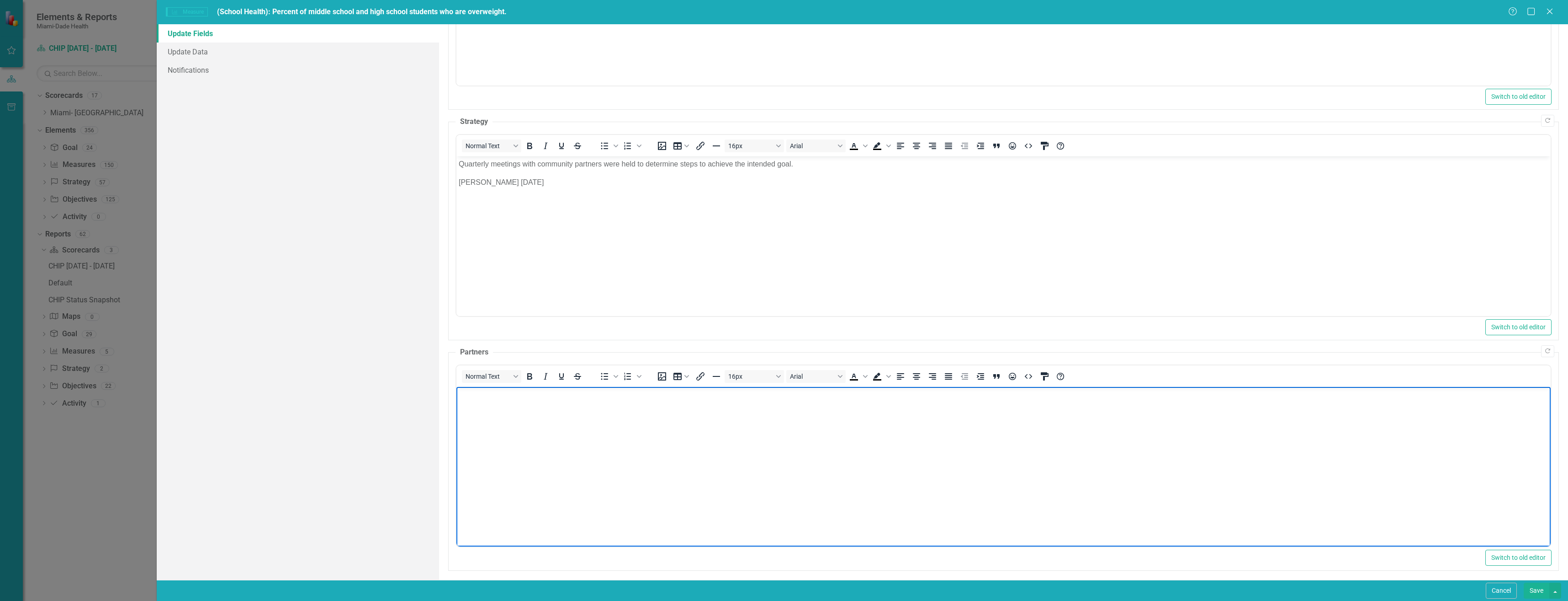
click at [510, 418] on body "Rich Text Area. Press ALT-0 for help." at bounding box center [1003, 455] width 1094 height 137
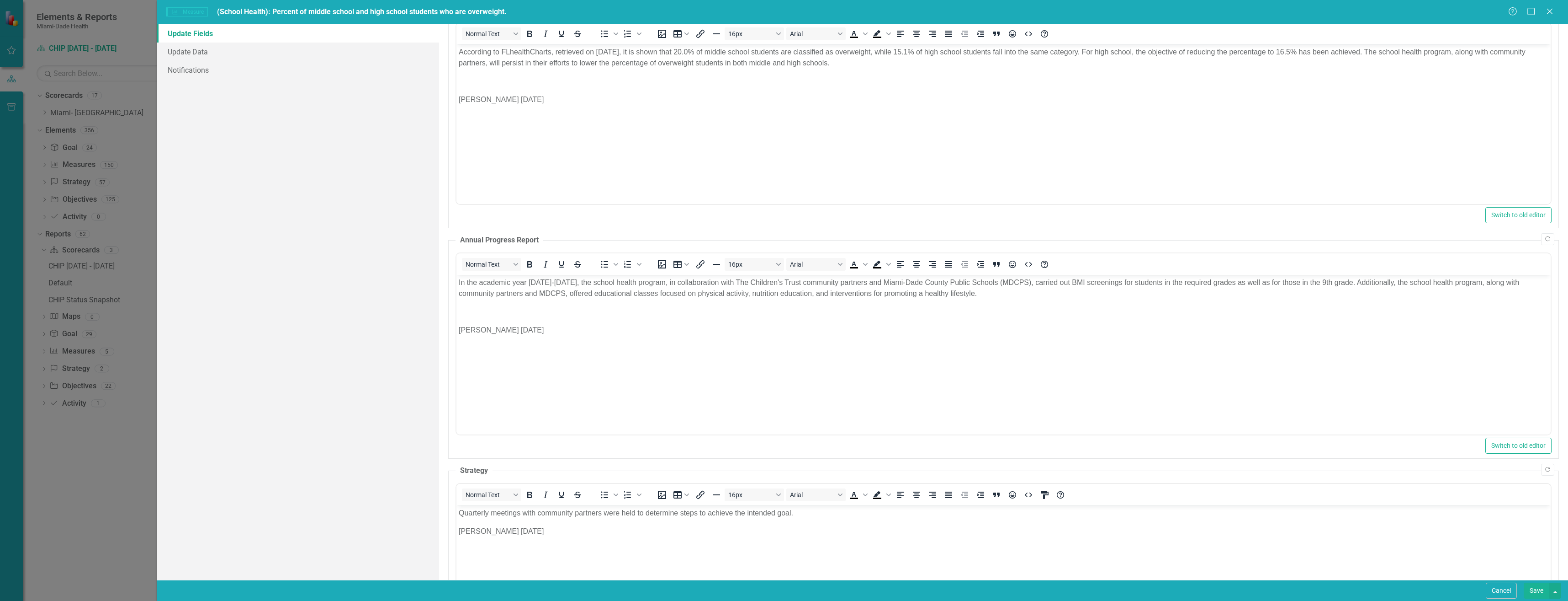
scroll to position [0, 0]
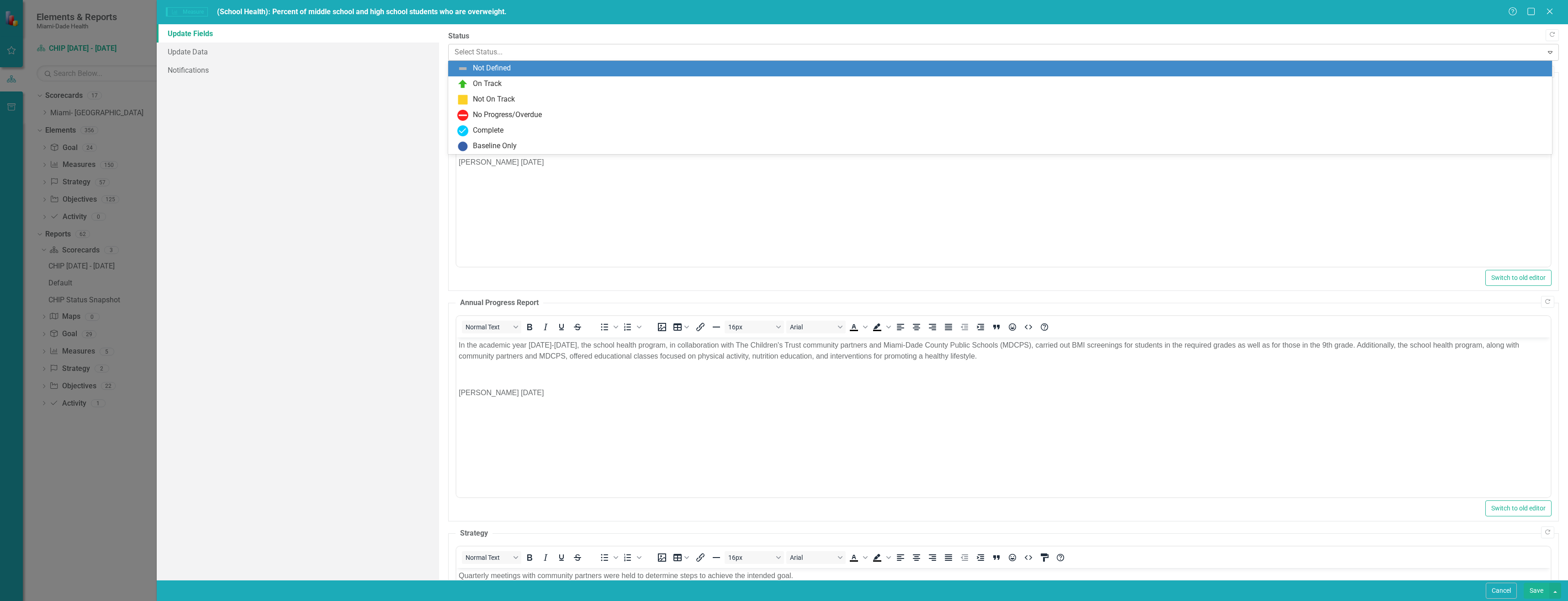
click at [456, 54] on input "text" at bounding box center [455, 53] width 2 height 11
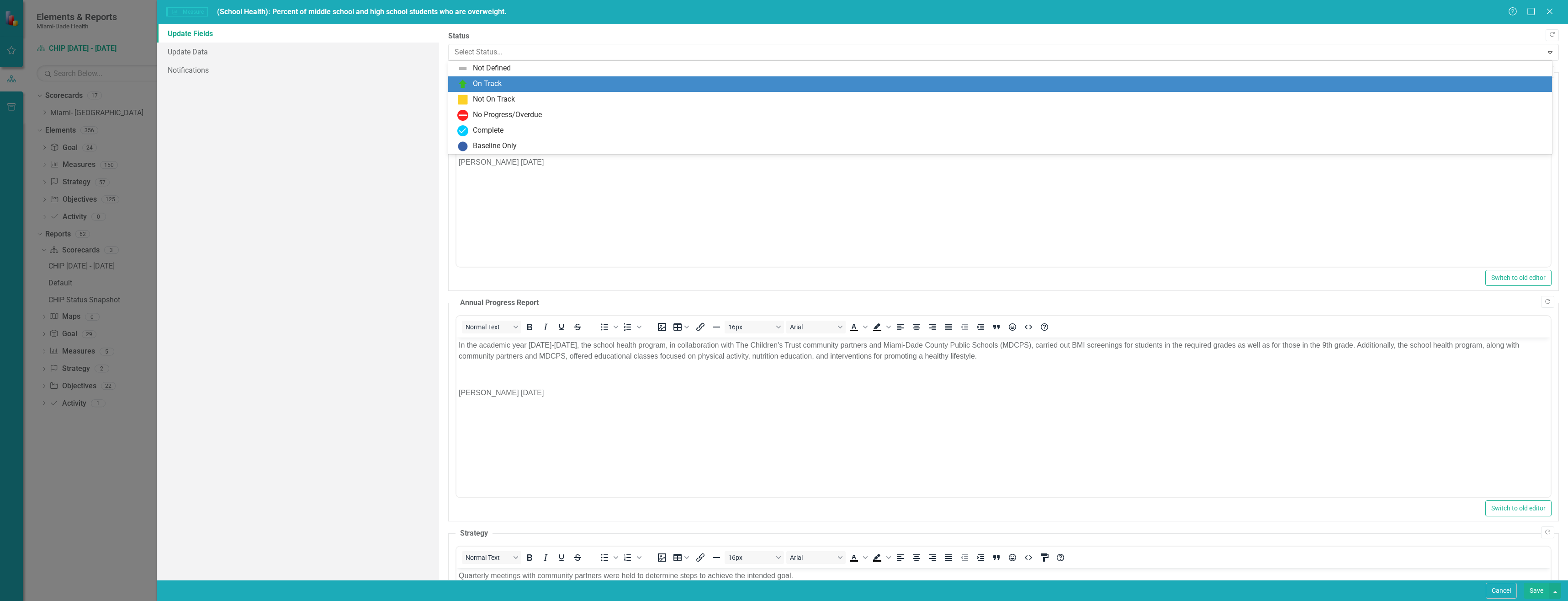
click at [492, 84] on div "On Track" at bounding box center [487, 84] width 29 height 11
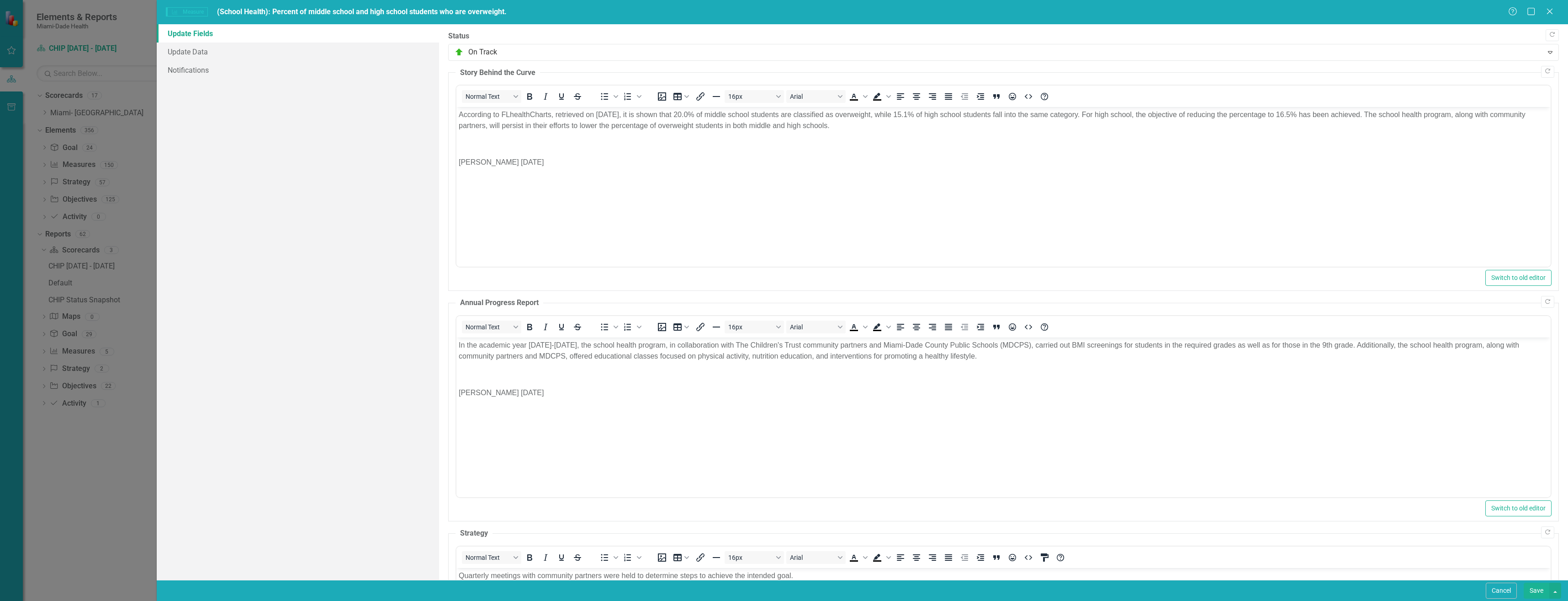
click at [1542, 592] on button "Save" at bounding box center [1537, 591] width 26 height 16
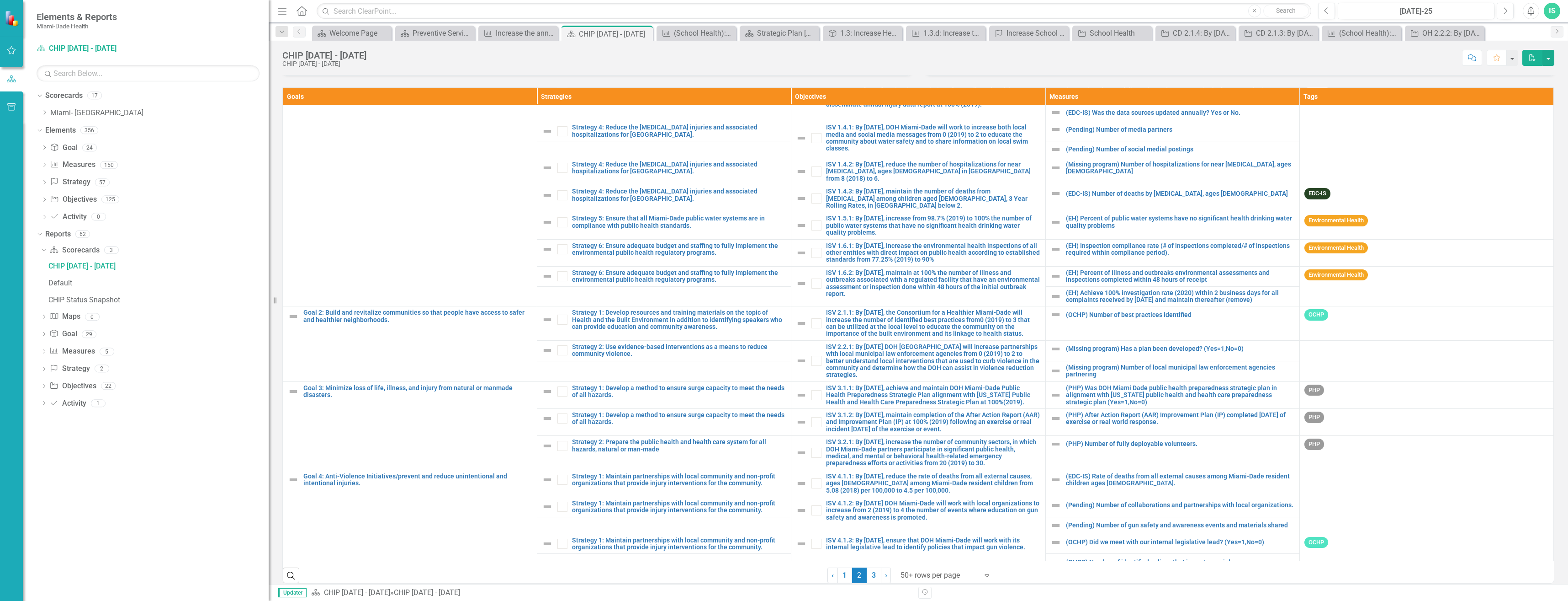
scroll to position [344, 0]
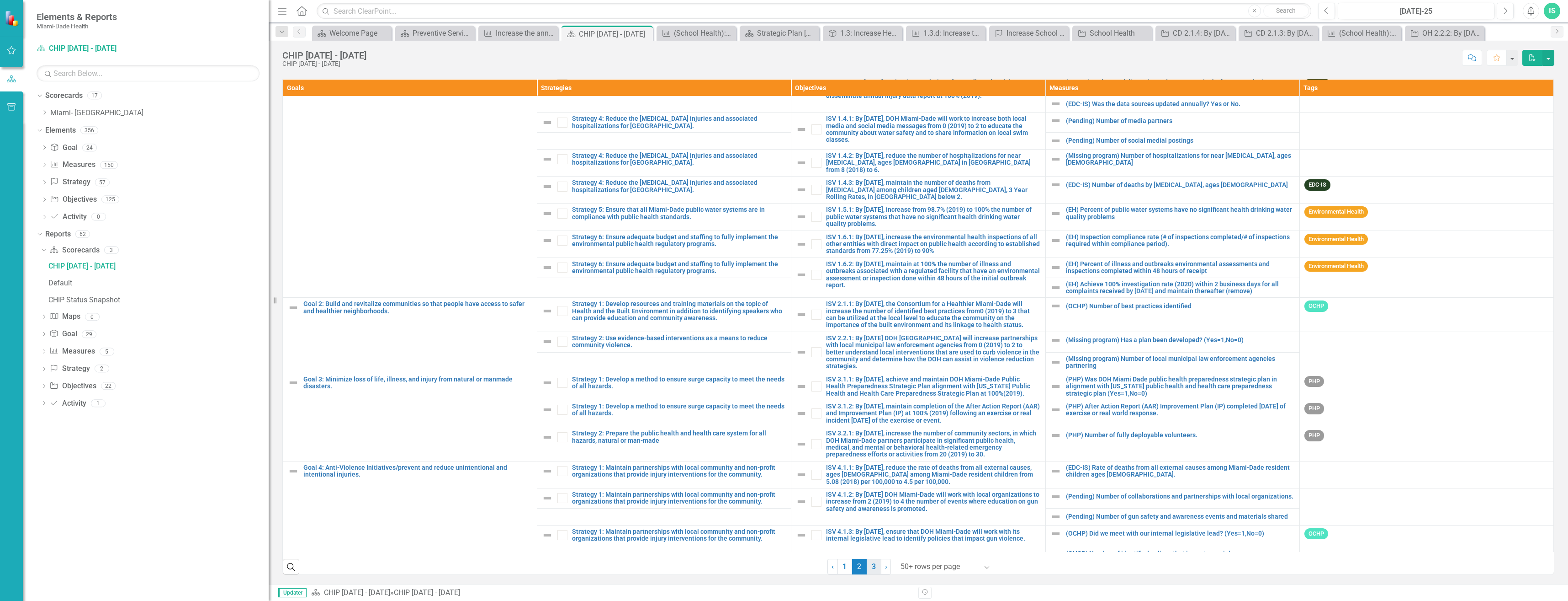
click at [871, 569] on link "3" at bounding box center [874, 566] width 15 height 16
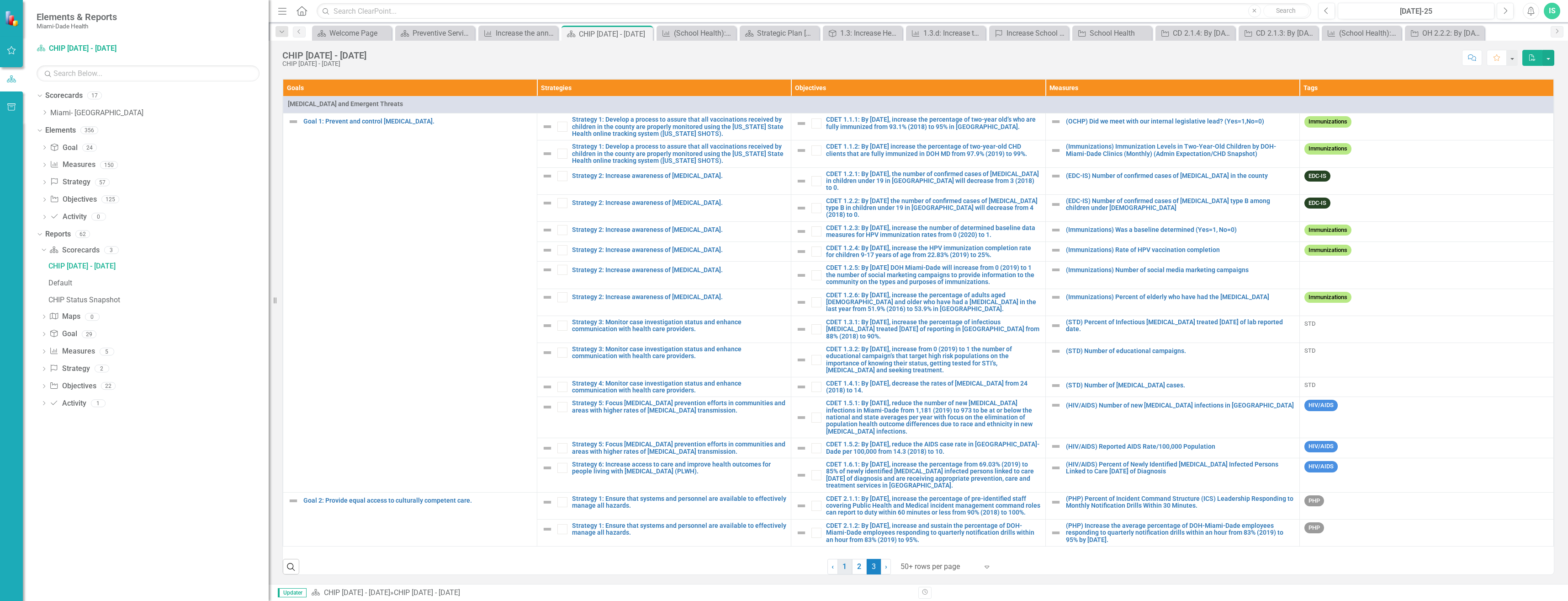
click at [843, 567] on link "1" at bounding box center [845, 566] width 15 height 16
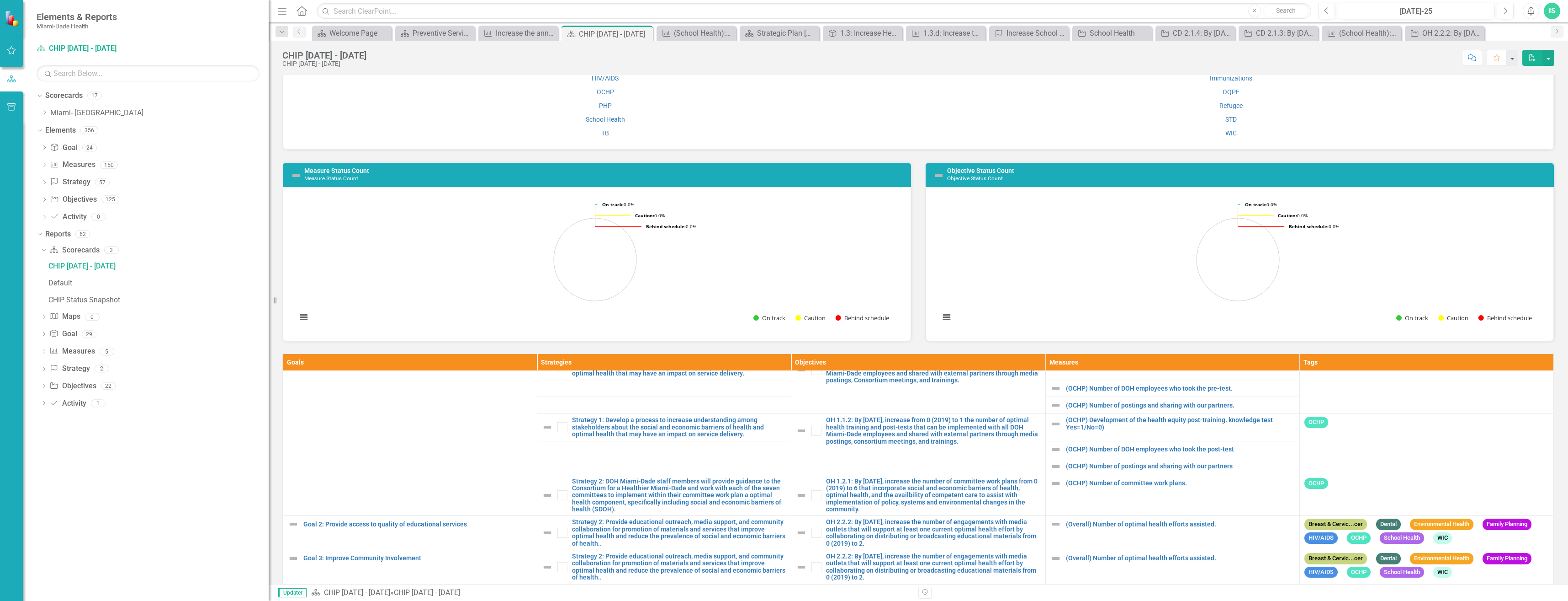
scroll to position [0, 0]
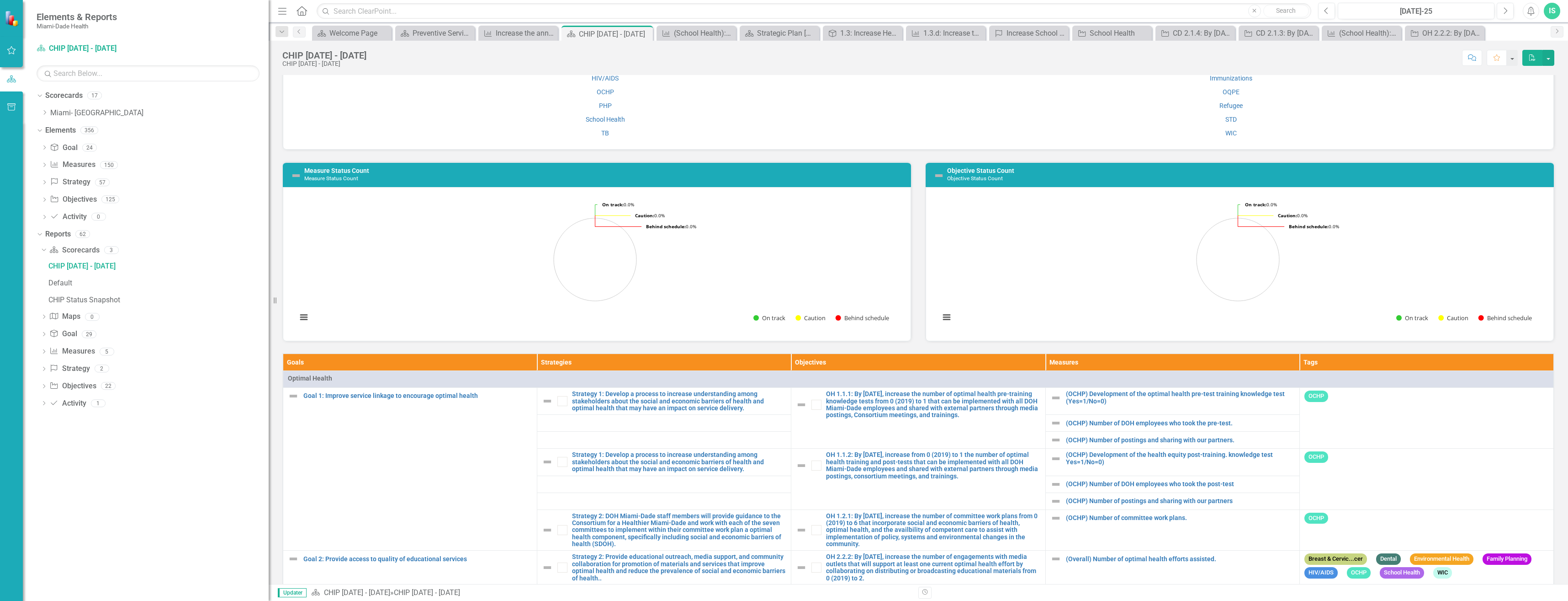
click at [1554, 9] on div "IS" at bounding box center [1552, 11] width 16 height 16
click at [1512, 116] on link "Logout Log Out" at bounding box center [1523, 115] width 72 height 17
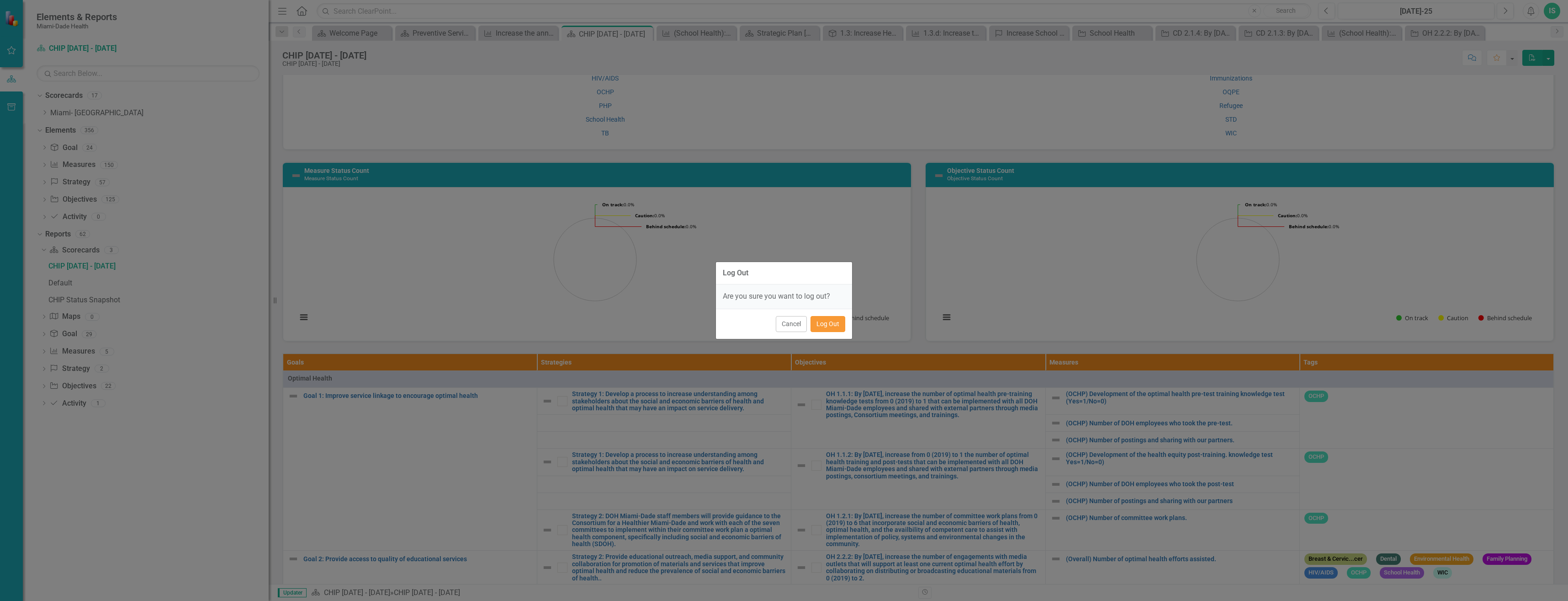
drag, startPoint x: 831, startPoint y: 325, endPoint x: 837, endPoint y: 323, distance: 6.3
click at [831, 325] on button "Log Out" at bounding box center [827, 324] width 34 height 16
